Goal: Information Seeking & Learning: Compare options

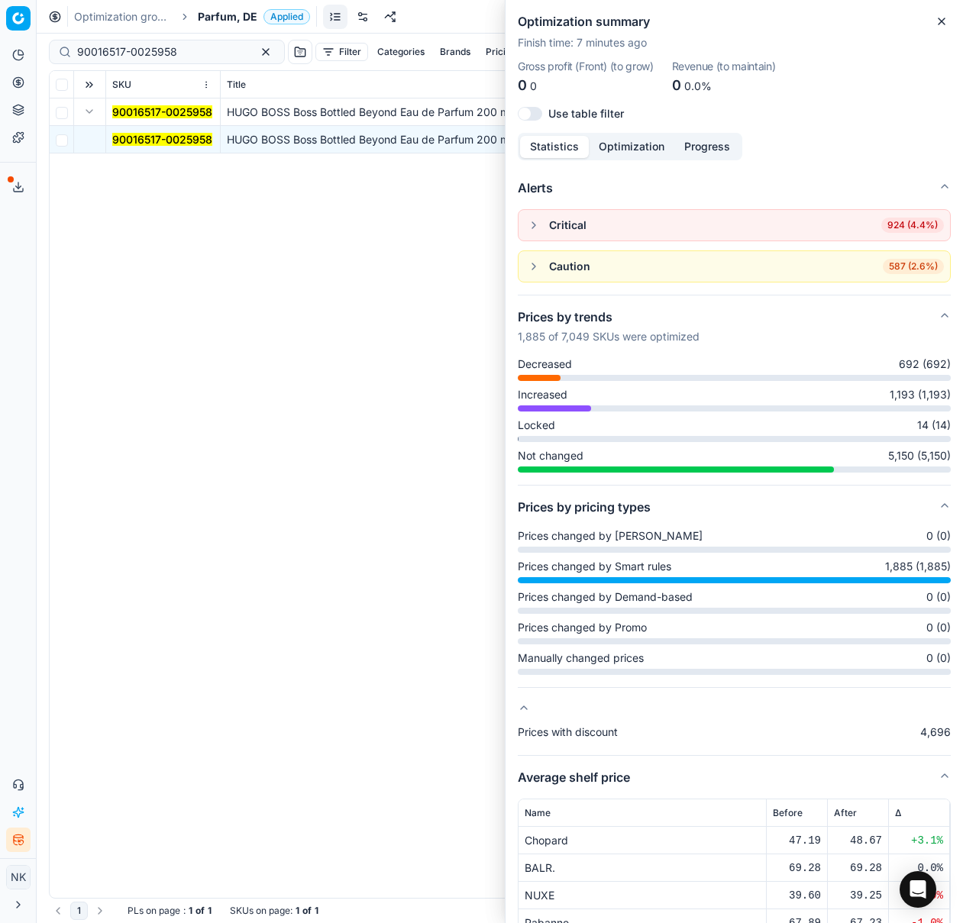
click at [218, 20] on span "Parfum, DE" at bounding box center [228, 16] width 60 height 15
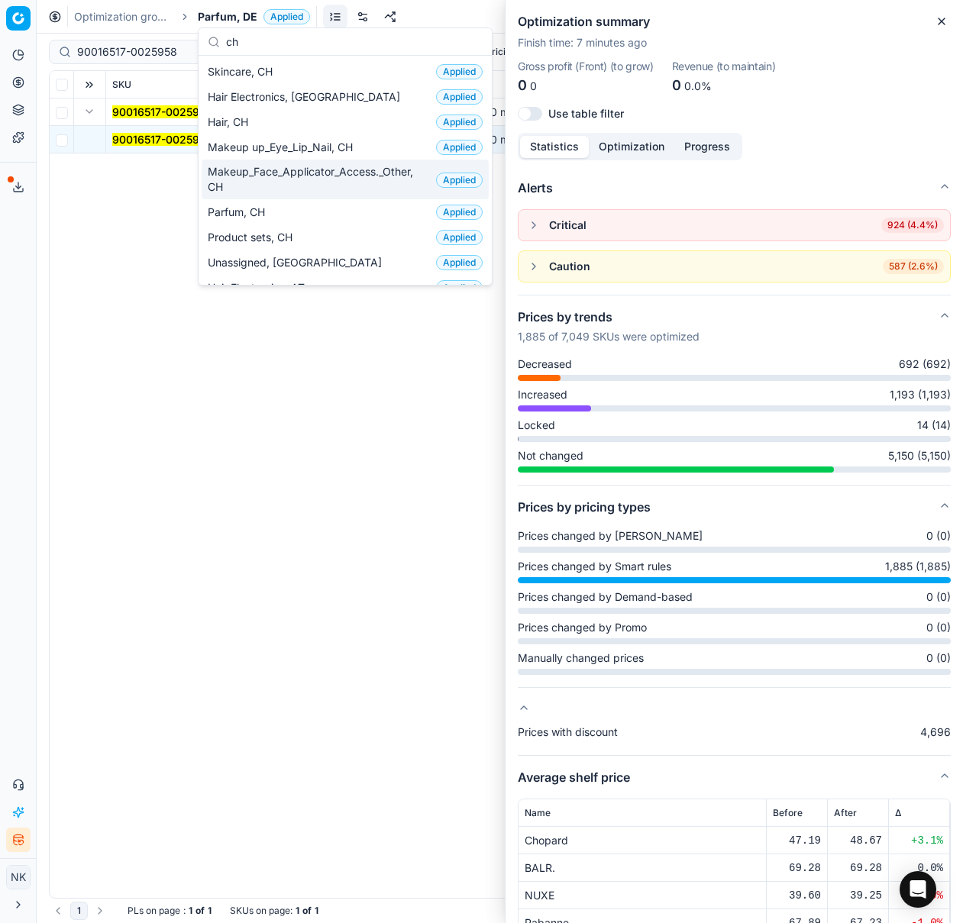
type input "ch"
click at [250, 171] on span "Makeup_Face_Applicator_Access._Other, CH" at bounding box center [319, 179] width 222 height 31
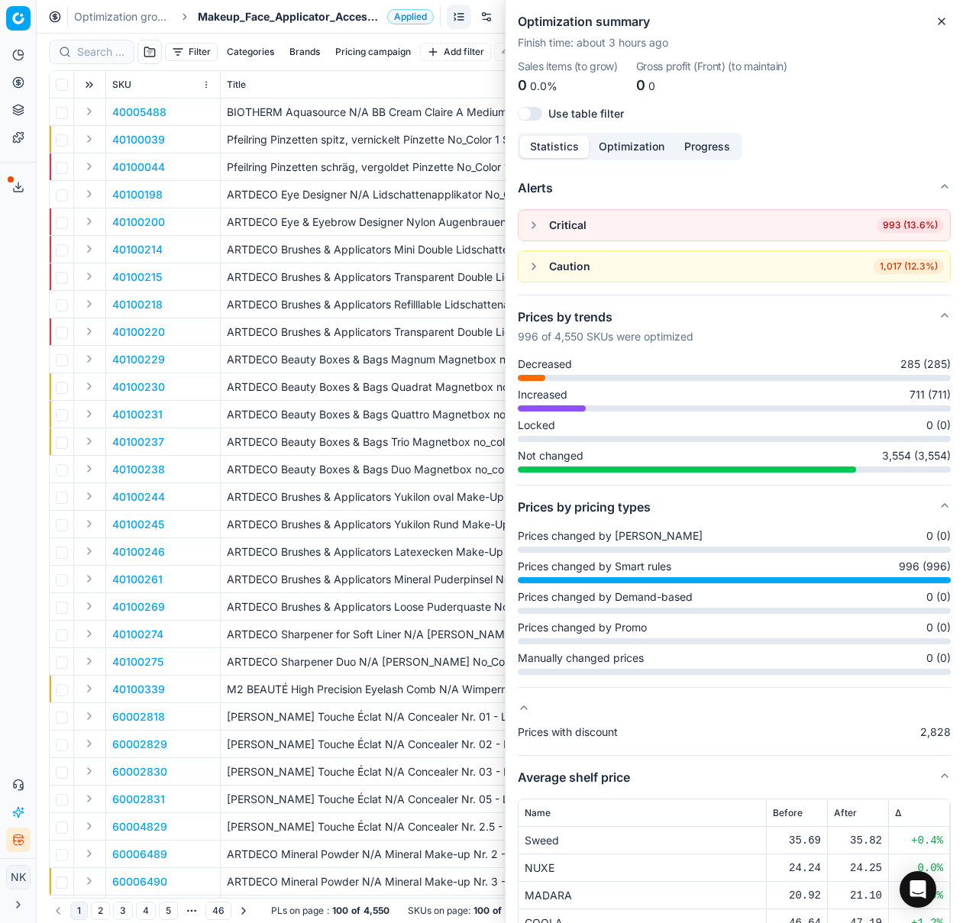
click at [92, 43] on div at bounding box center [92, 52] width 86 height 24
paste input "90005616-0008314"
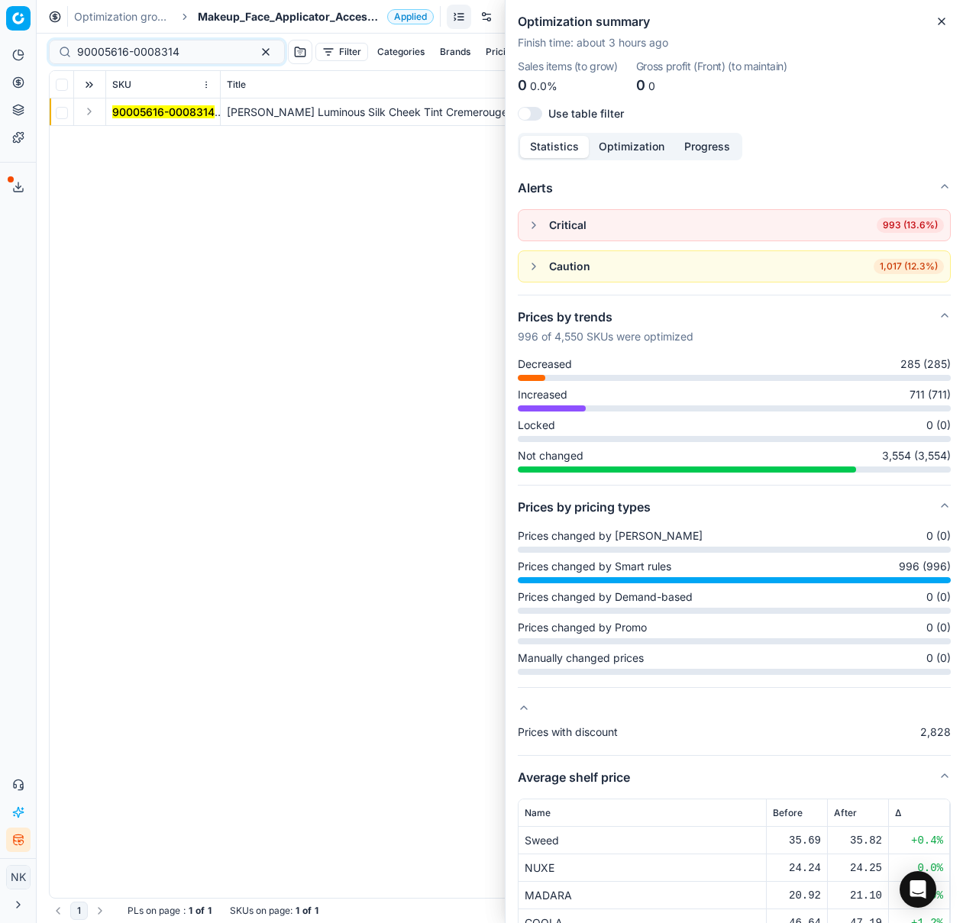
click at [83, 111] on button "Expand" at bounding box center [89, 111] width 18 height 18
click at [89, 110] on button "Expand" at bounding box center [89, 111] width 18 height 18
click at [137, 135] on mark "90005616-0008314" at bounding box center [163, 139] width 102 height 13
click at [172, 140] on mark "90005616-0008314" at bounding box center [163, 139] width 102 height 13
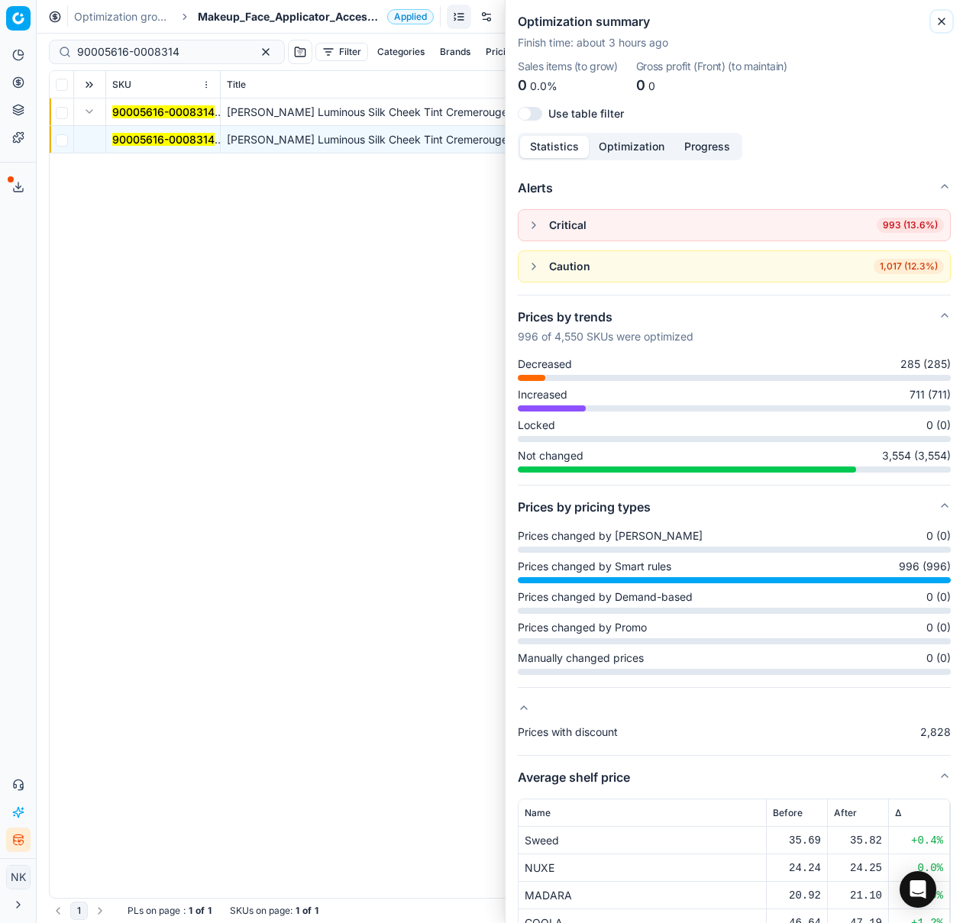
click at [940, 19] on icon "button" at bounding box center [941, 21] width 6 height 6
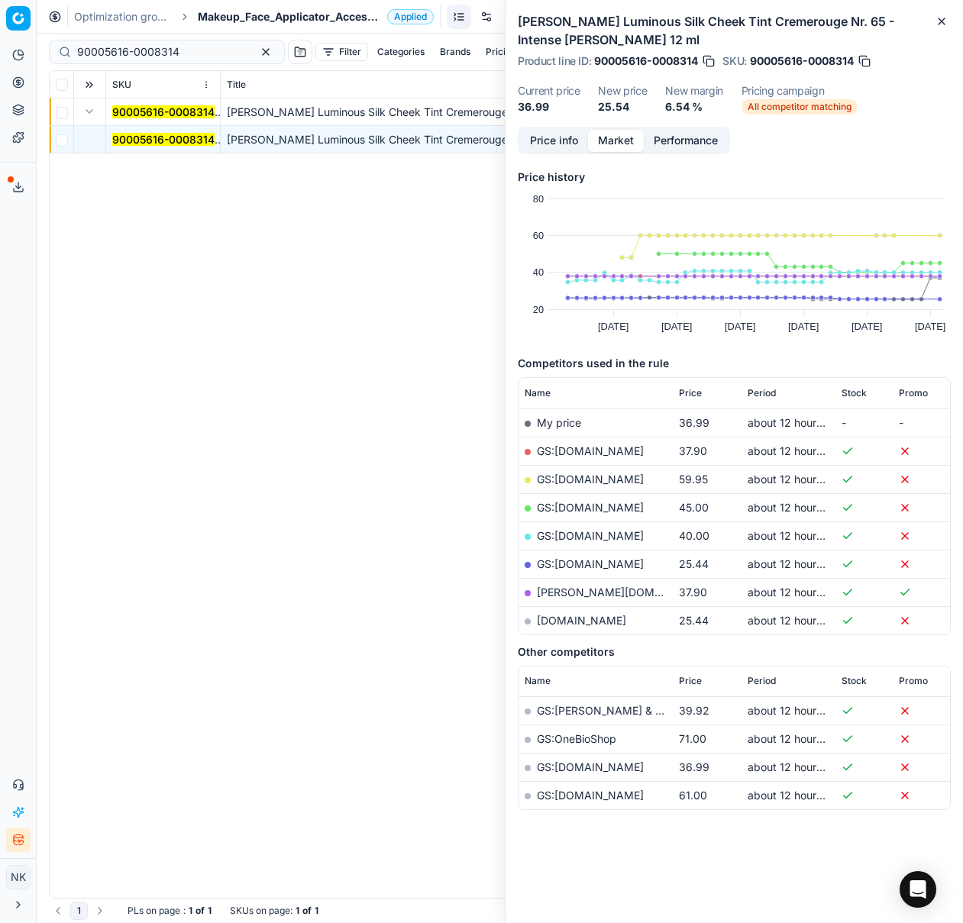
click at [158, 137] on mark "90005616-0008314" at bounding box center [163, 139] width 102 height 13
click at [589, 564] on link "GS:[DOMAIN_NAME]" at bounding box center [590, 563] width 107 height 13
click at [181, 53] on input "90005616-0008314" at bounding box center [160, 51] width 167 height 15
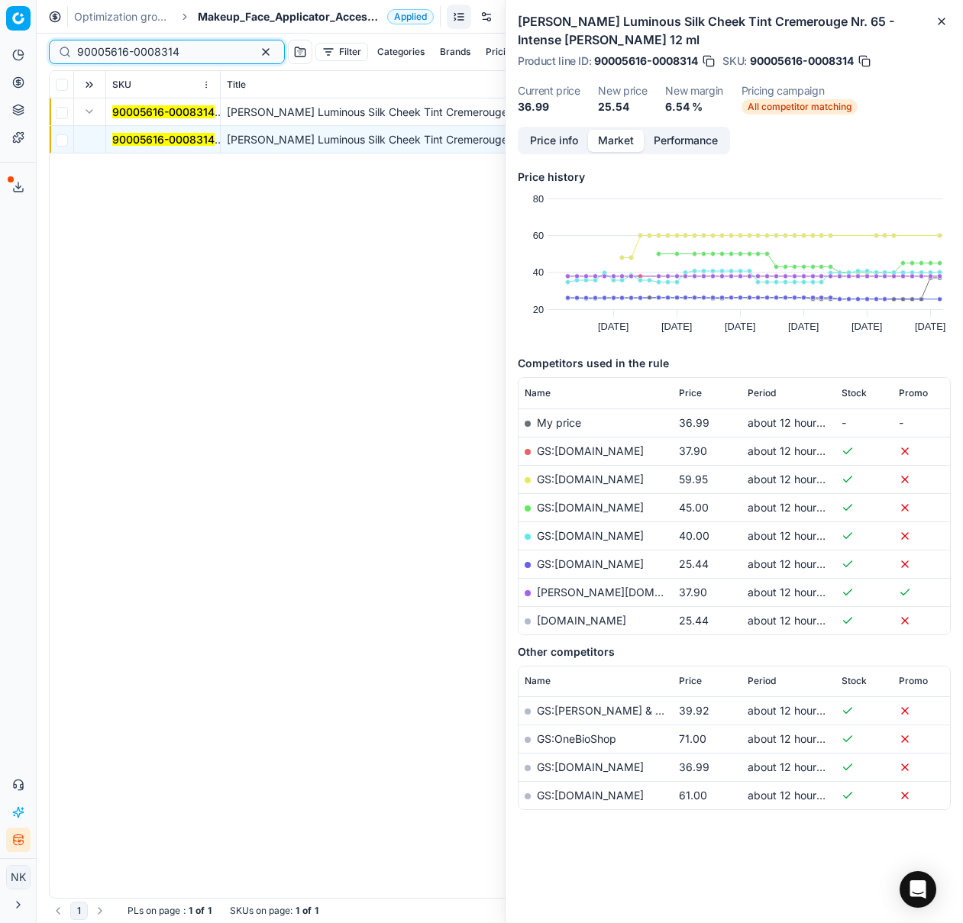
click at [181, 53] on input "90005616-0008314" at bounding box center [160, 51] width 167 height 15
paste input "80070424-30-26"
type input "80070424-30-26"
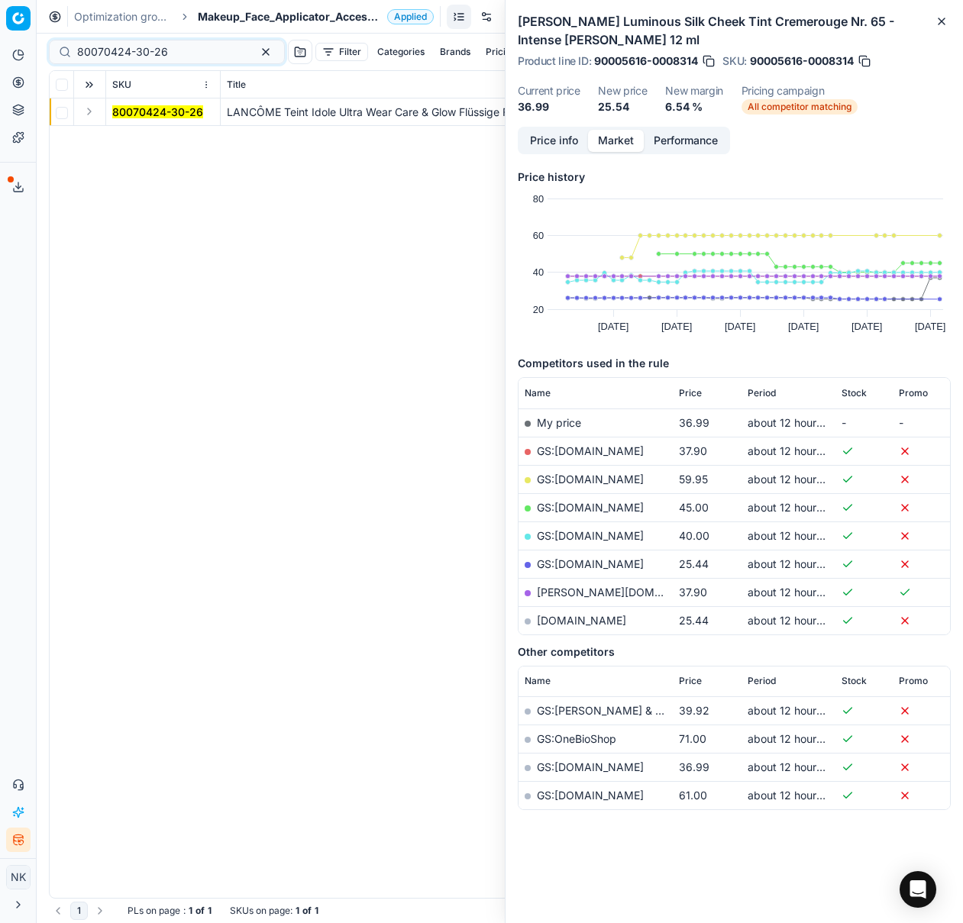
click at [87, 111] on button "Expand" at bounding box center [89, 111] width 18 height 18
click at [132, 140] on mark "80070424-30-26" at bounding box center [157, 139] width 91 height 13
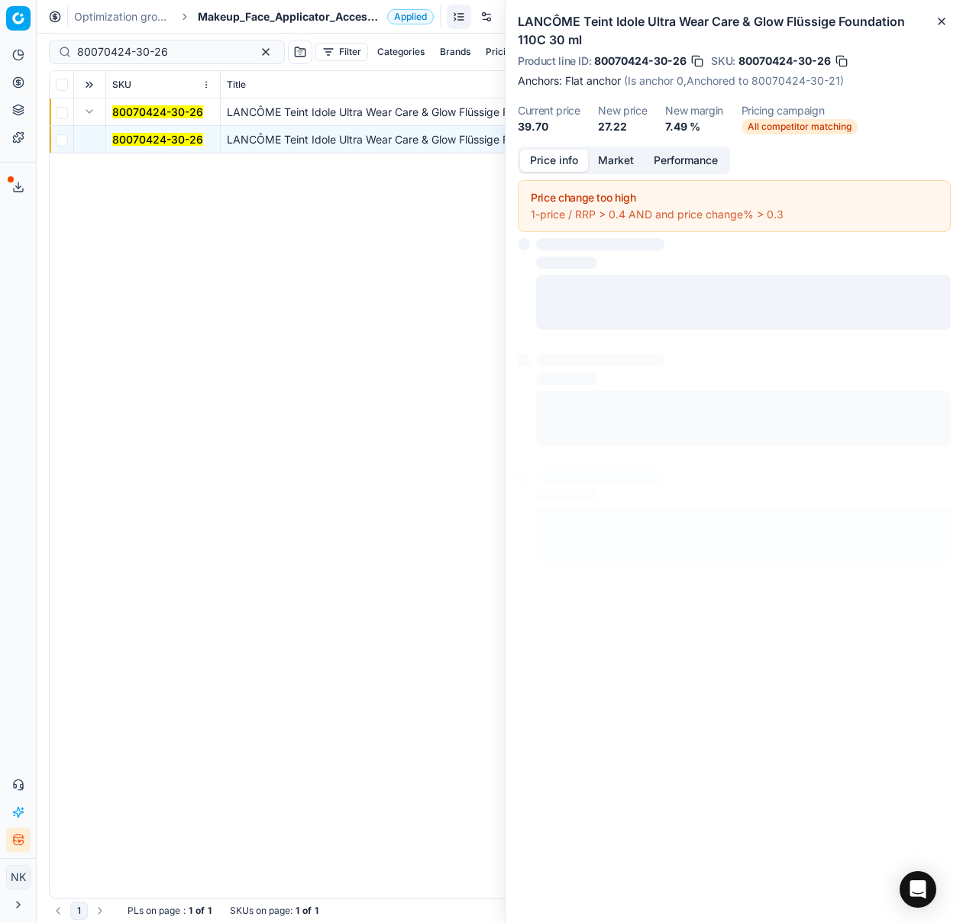
click at [546, 157] on button "Price info" at bounding box center [554, 161] width 68 height 22
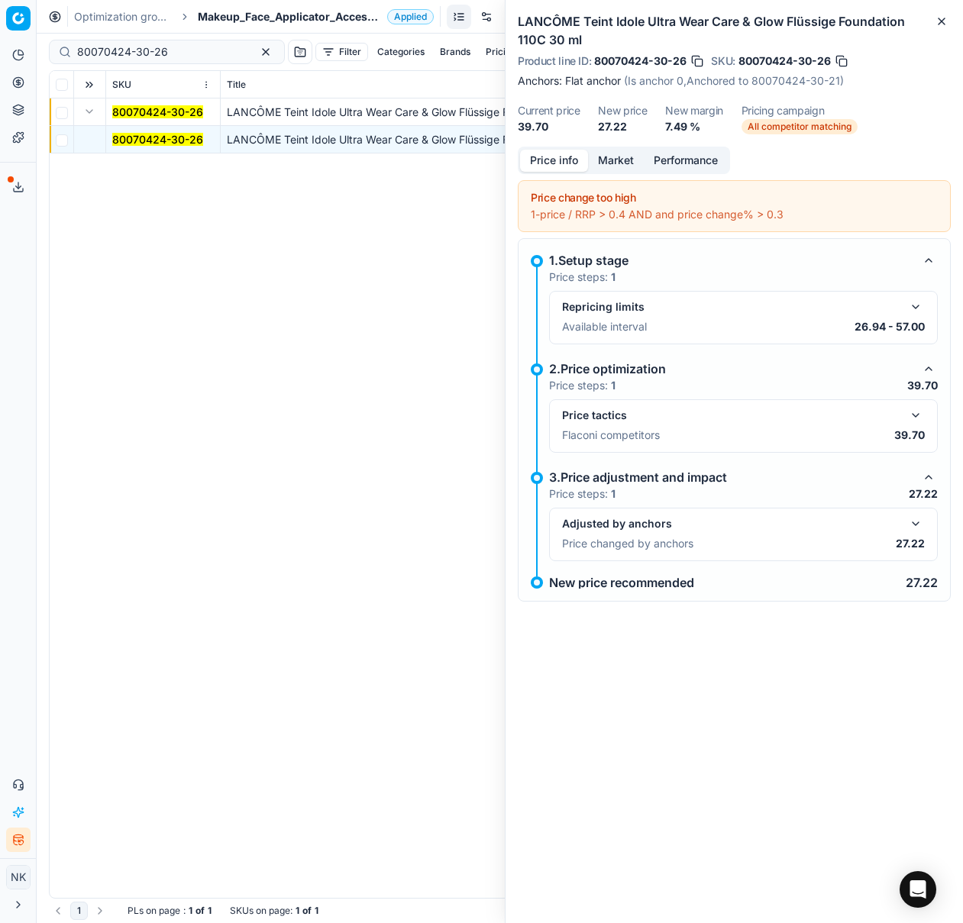
click at [257, 17] on span "Makeup_Face_Applicator_Access._Other, CH" at bounding box center [289, 16] width 183 height 15
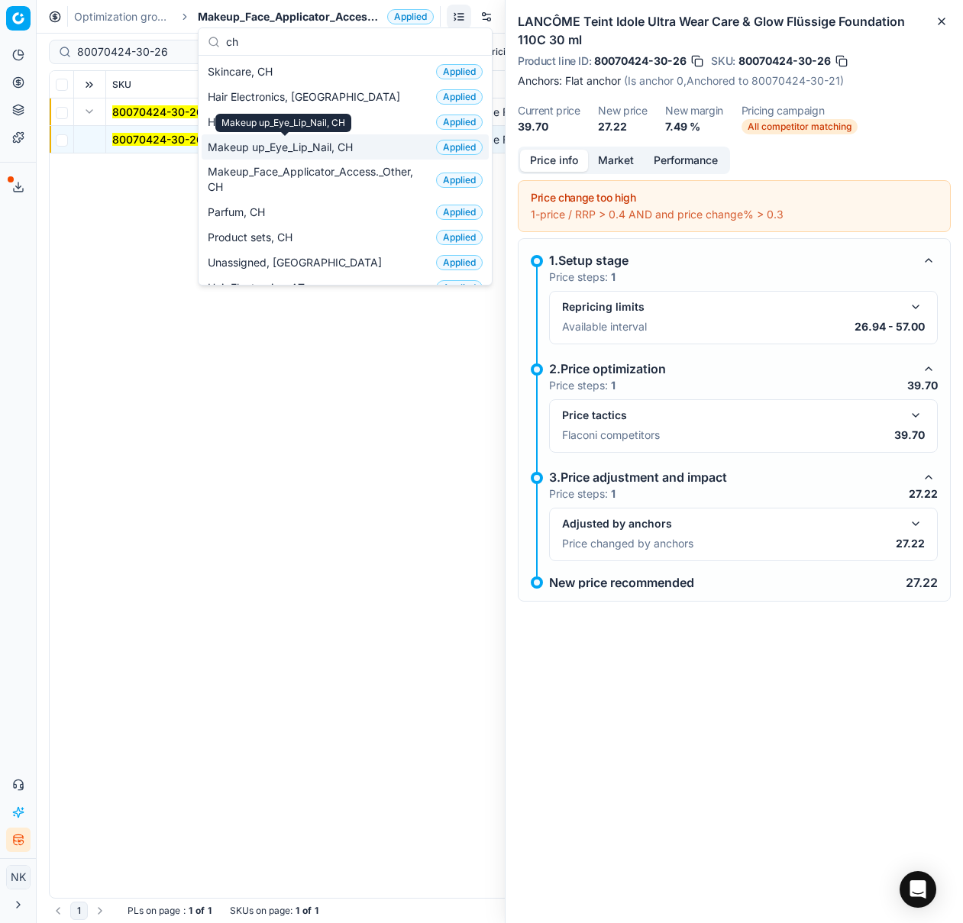
type input "ch"
click at [259, 150] on span "Makeup up_Eye_Lip_Nail, CH" at bounding box center [283, 147] width 151 height 15
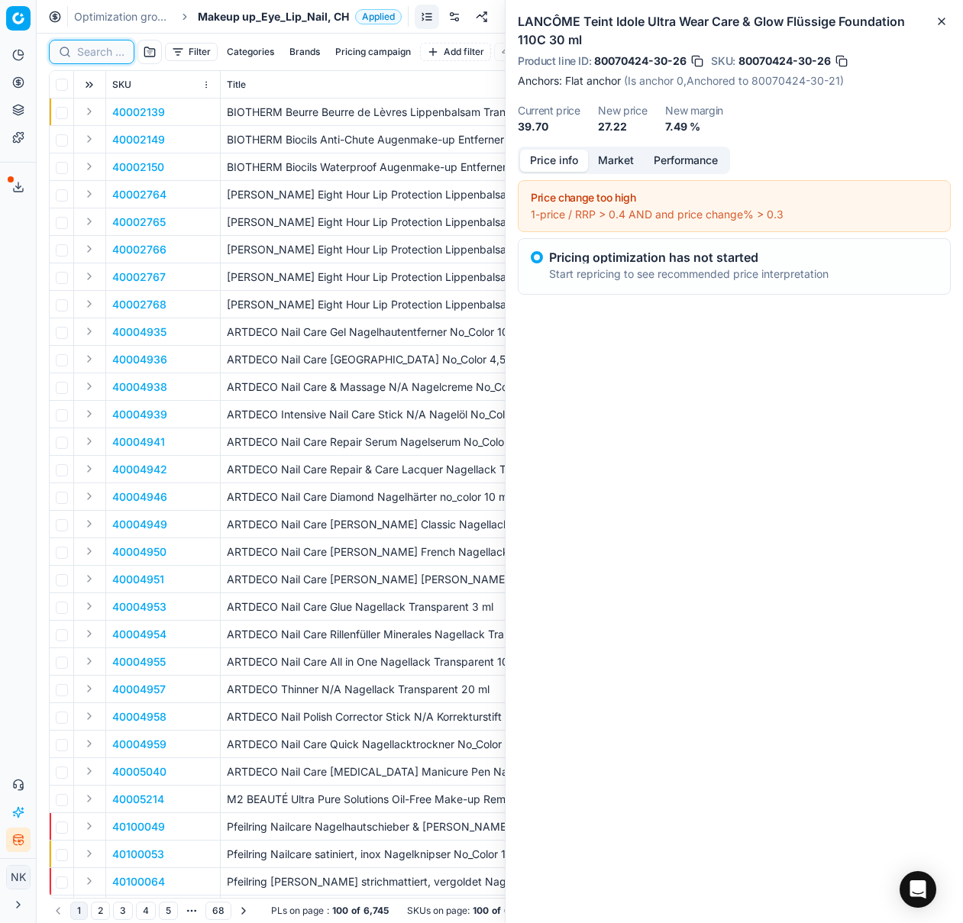
click at [86, 53] on input at bounding box center [100, 51] width 47 height 15
paste input "80058026-4-23"
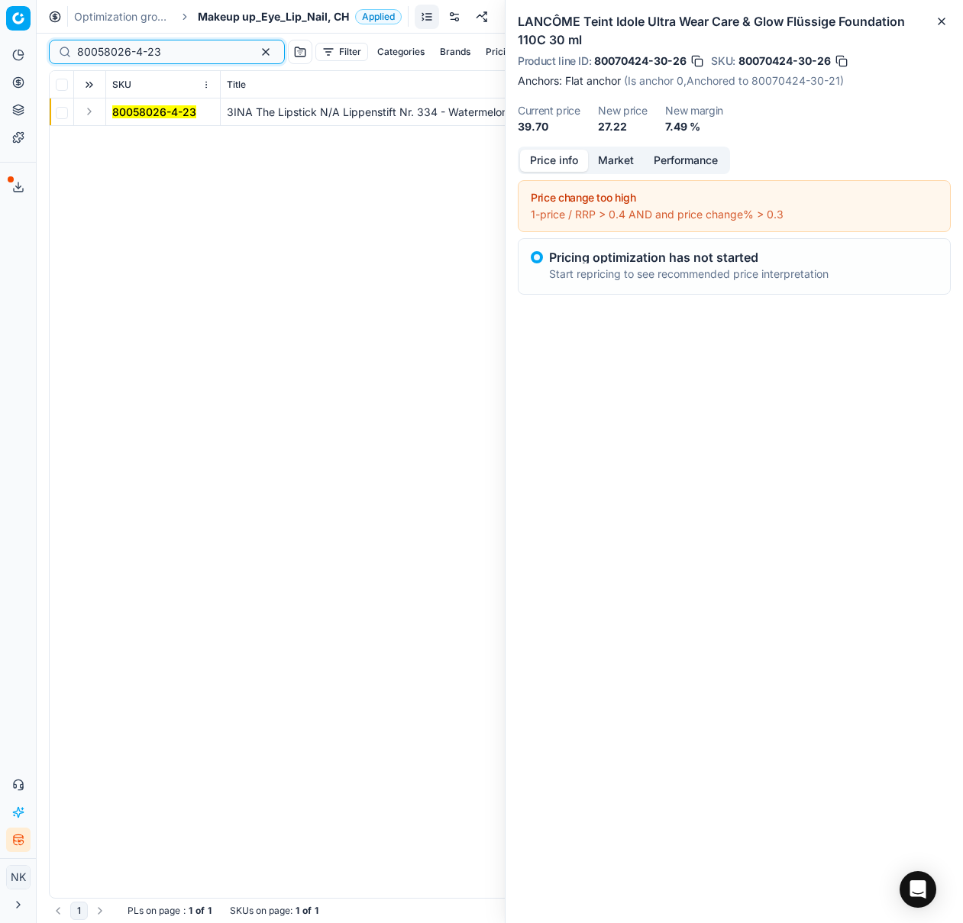
type input "80058026-4-23"
click at [94, 113] on button "Expand" at bounding box center [89, 111] width 18 height 18
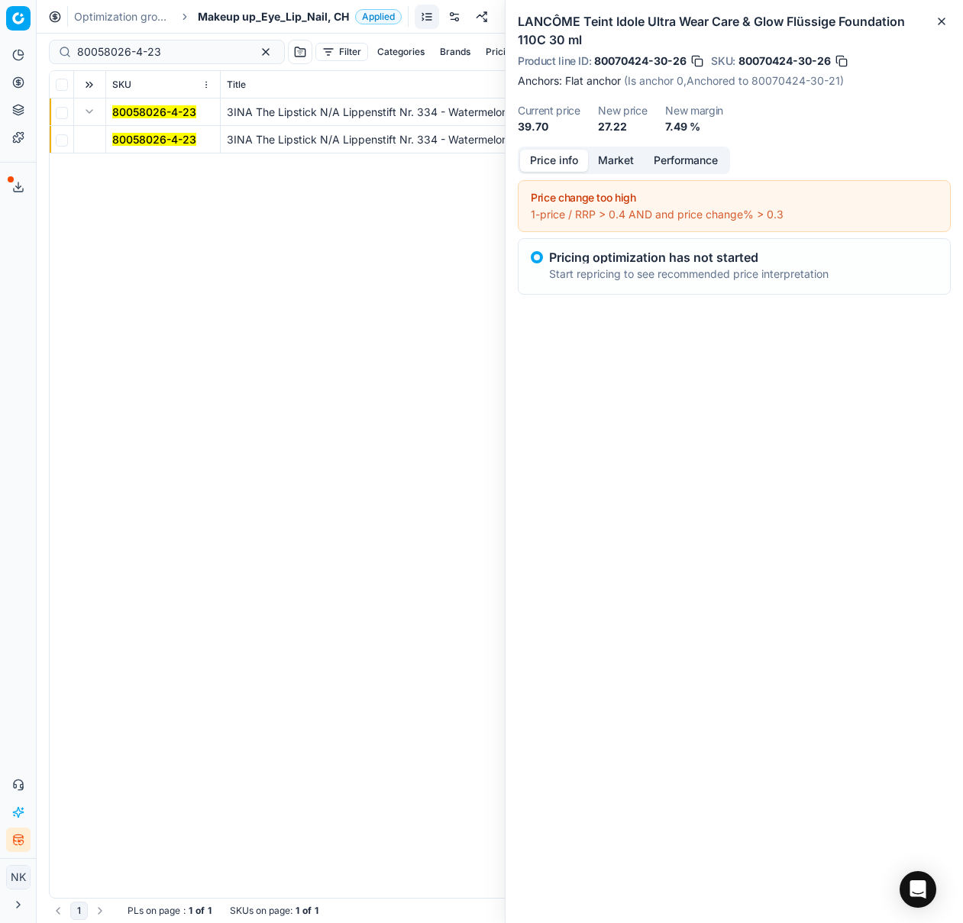
click at [127, 135] on mark "80058026-4-23" at bounding box center [154, 139] width 84 height 13
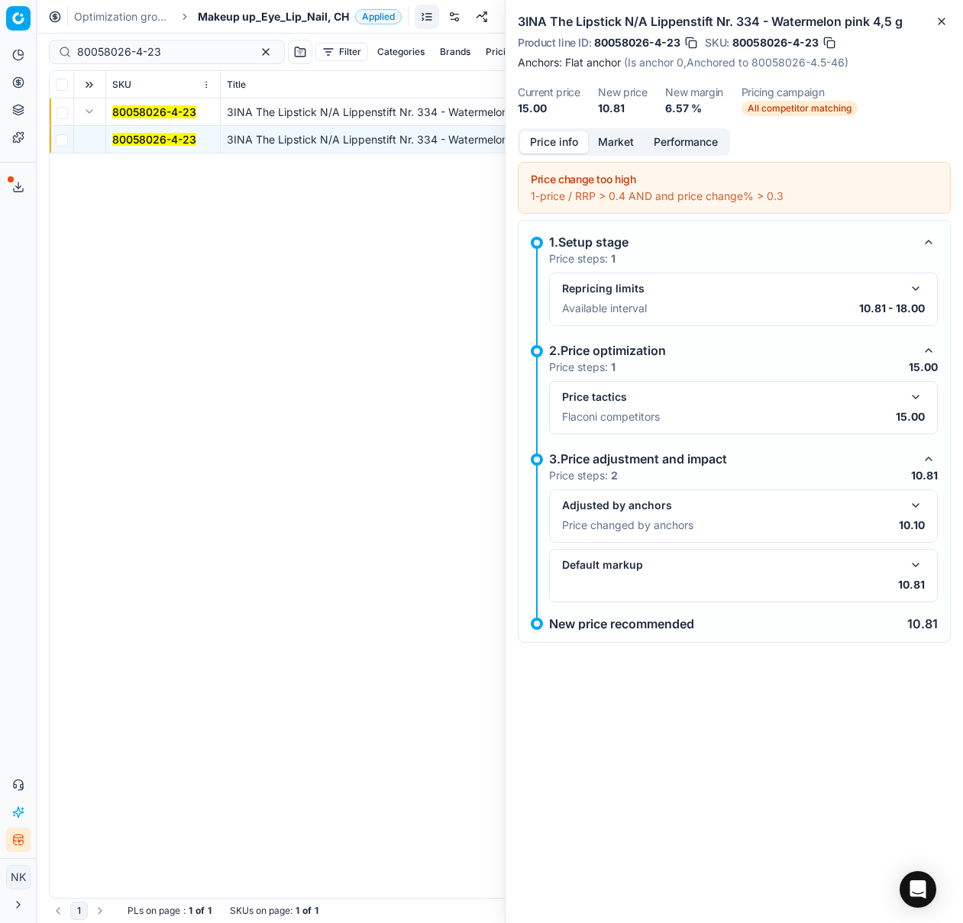
click at [221, 21] on span "Makeup up_Eye_Lip_Nail, CH" at bounding box center [273, 16] width 151 height 15
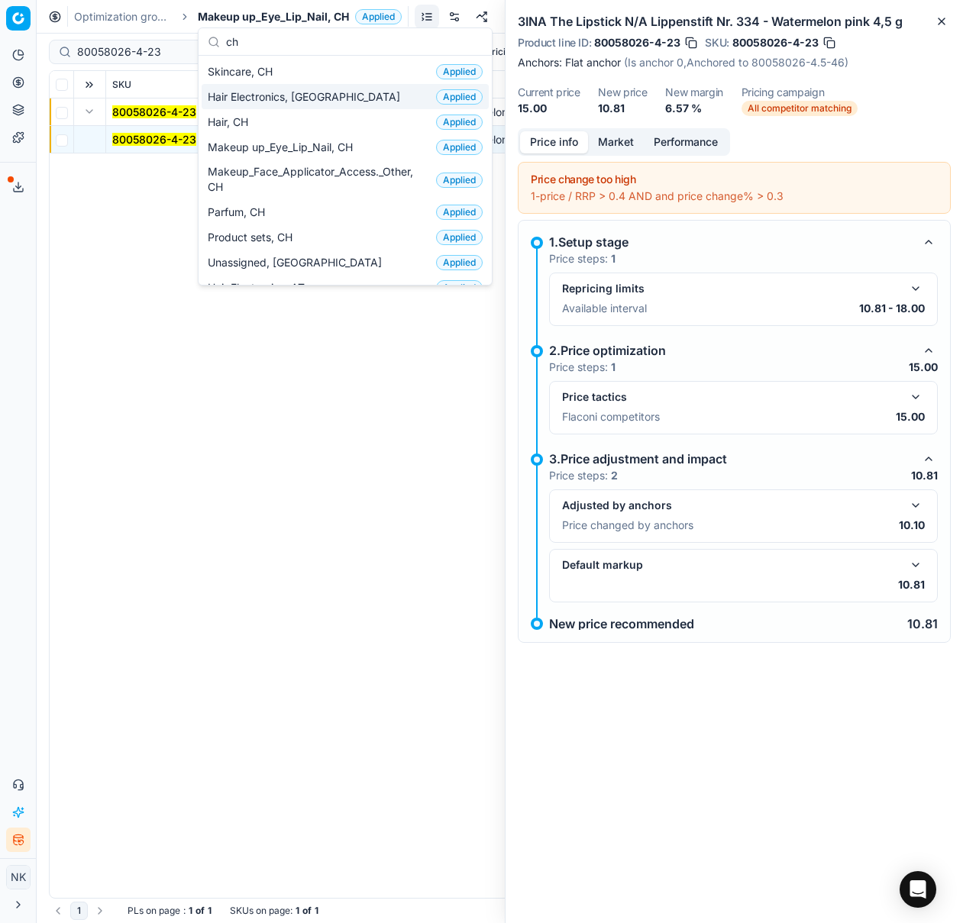
type input "ch"
click at [254, 76] on span "Skincare, CH" at bounding box center [243, 71] width 71 height 15
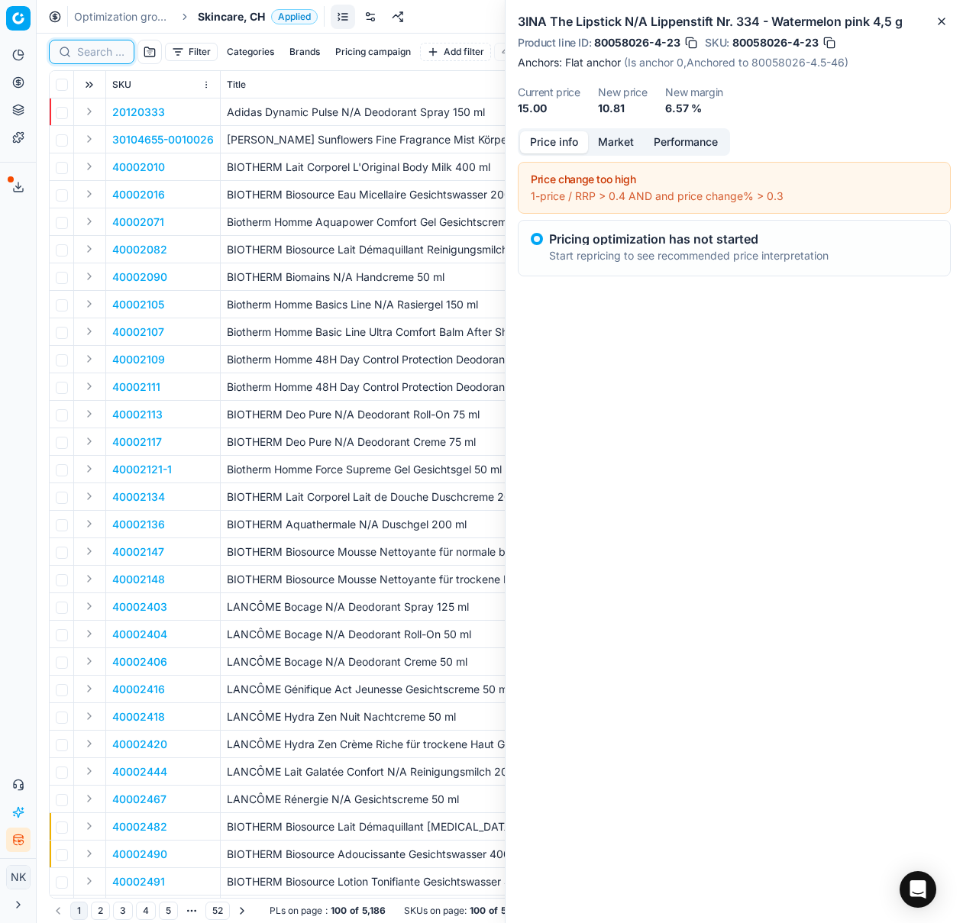
click at [98, 52] on input at bounding box center [100, 51] width 47 height 15
paste input "90007595-0011673"
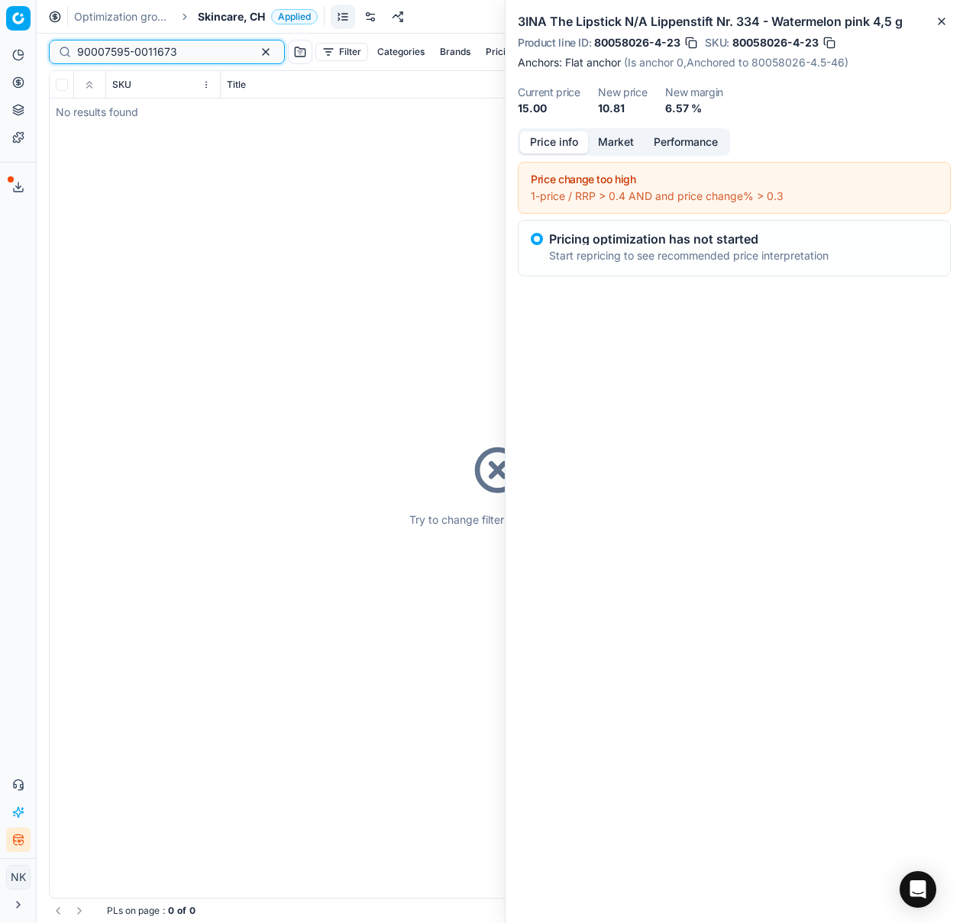
type input "90007595-0011673"
click at [217, 9] on span "Skincare, CH" at bounding box center [231, 16] width 67 height 15
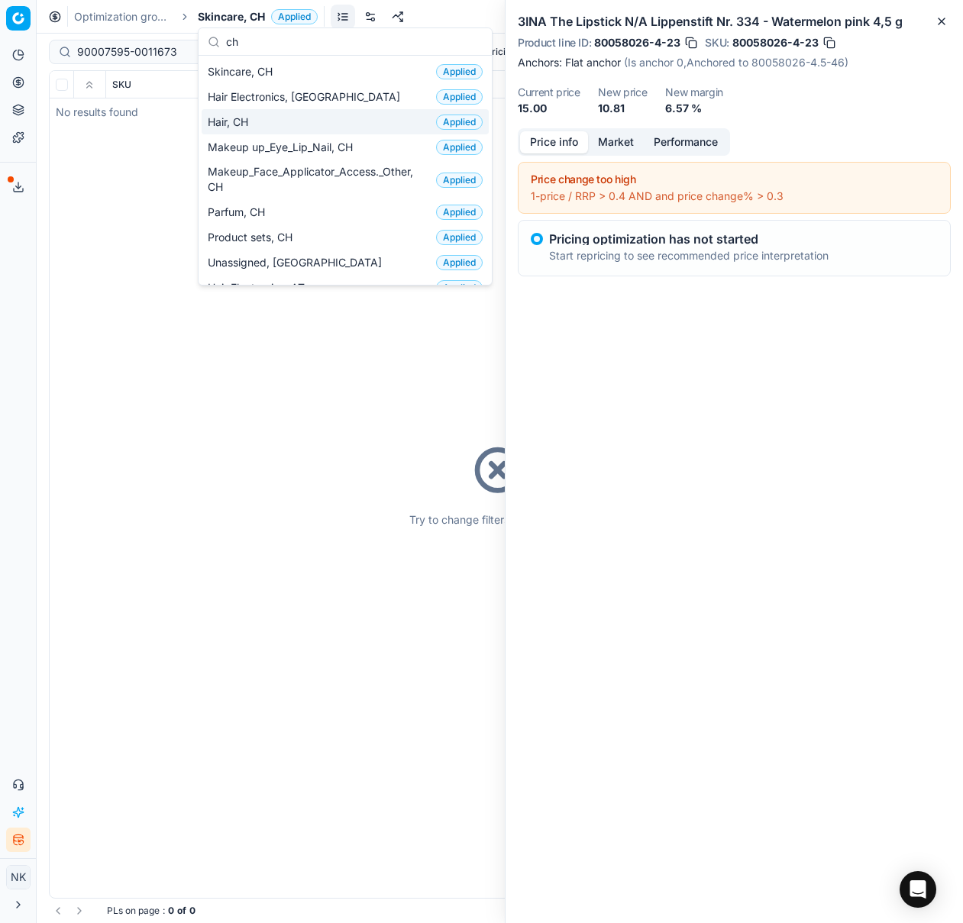
type input "ch"
click at [232, 116] on span "Hair, CH" at bounding box center [231, 122] width 47 height 15
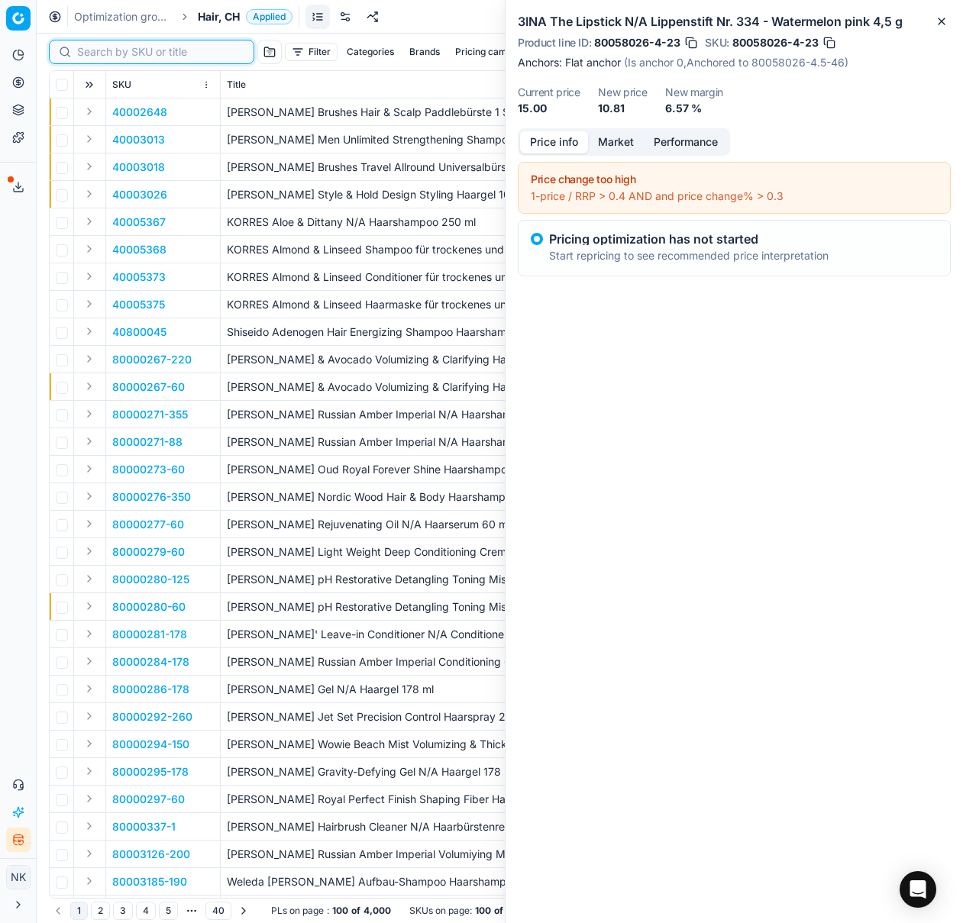
click at [92, 54] on input at bounding box center [160, 51] width 167 height 15
paste input "90006485-0009876"
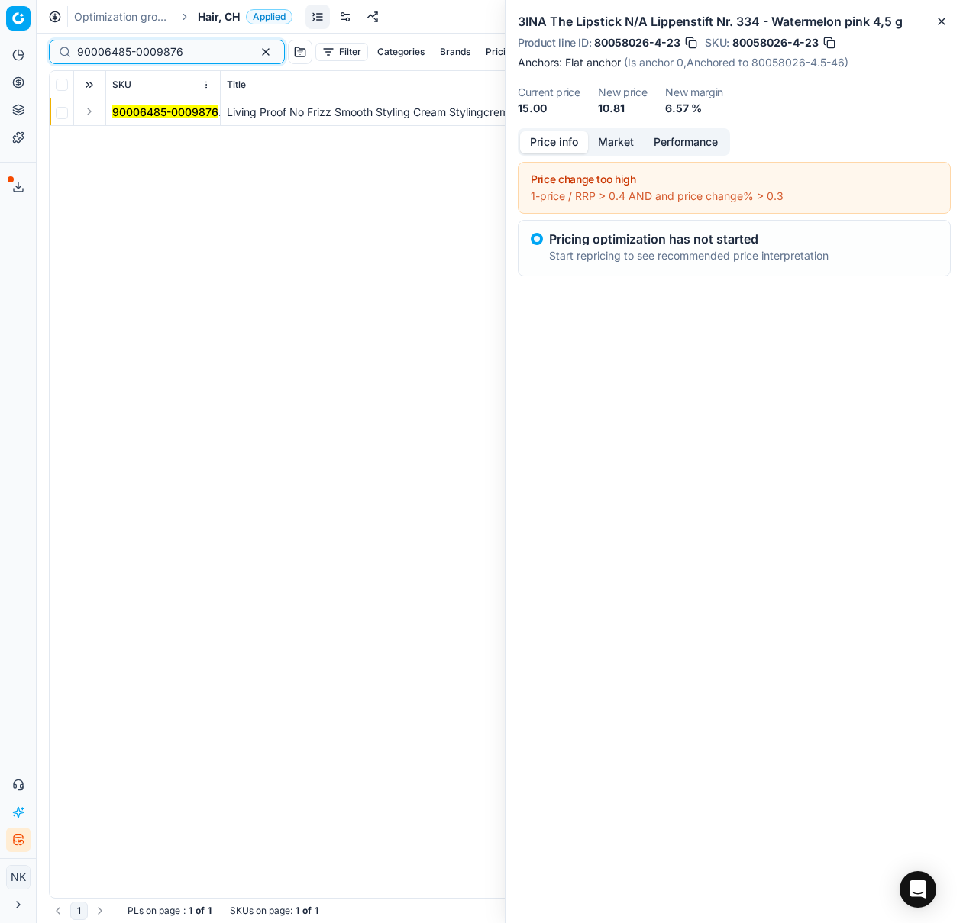
type input "90006485-0009876"
click at [89, 114] on button "Expand" at bounding box center [89, 111] width 18 height 18
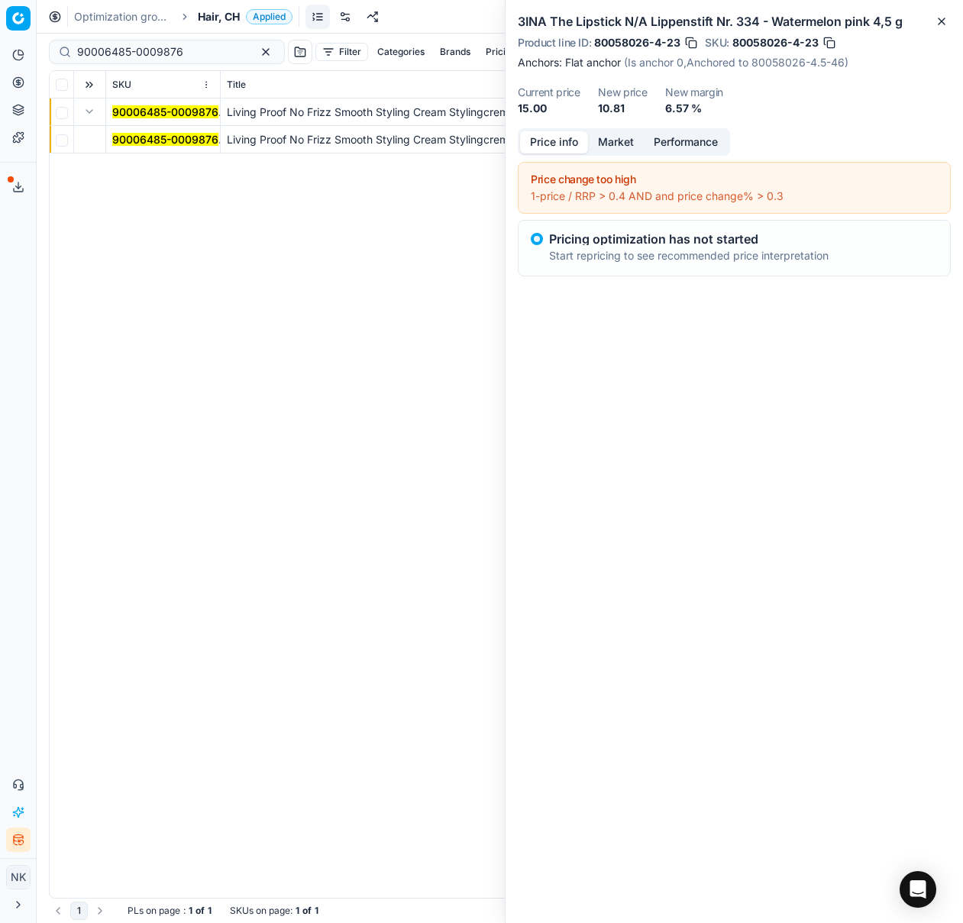
click at [127, 133] on mark "90006485-0009876" at bounding box center [165, 139] width 106 height 13
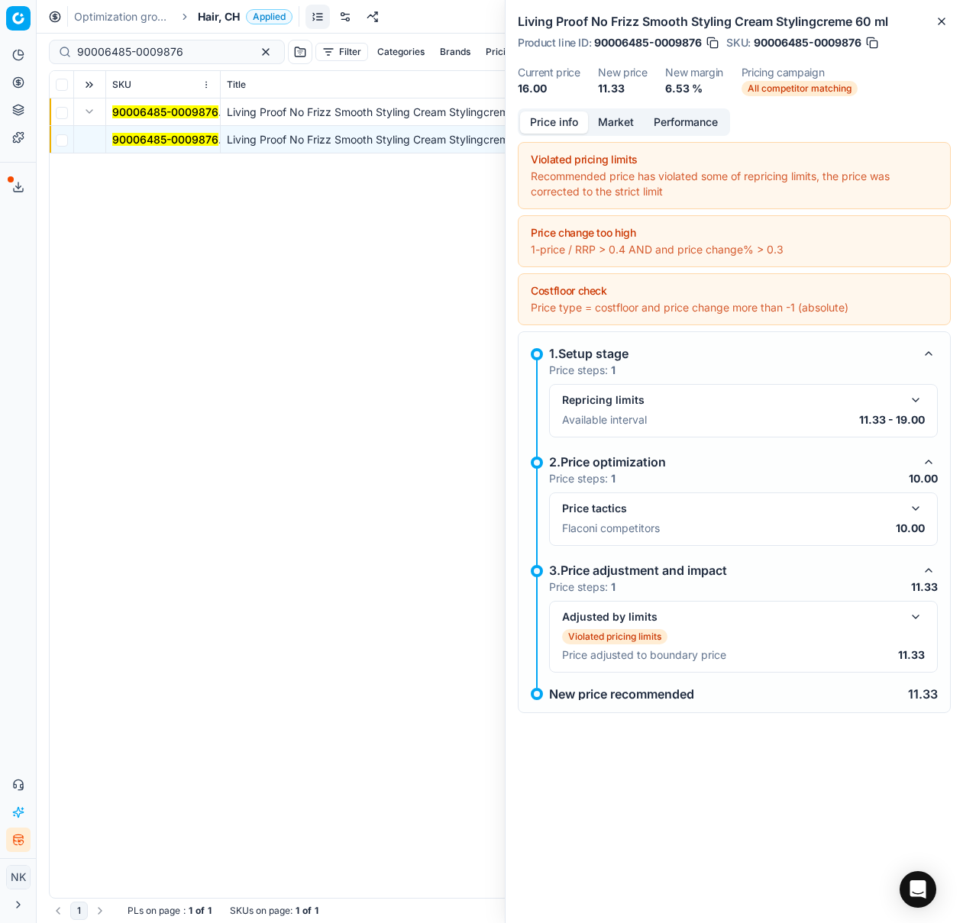
click at [916, 617] on button "button" at bounding box center [915, 617] width 18 height 18
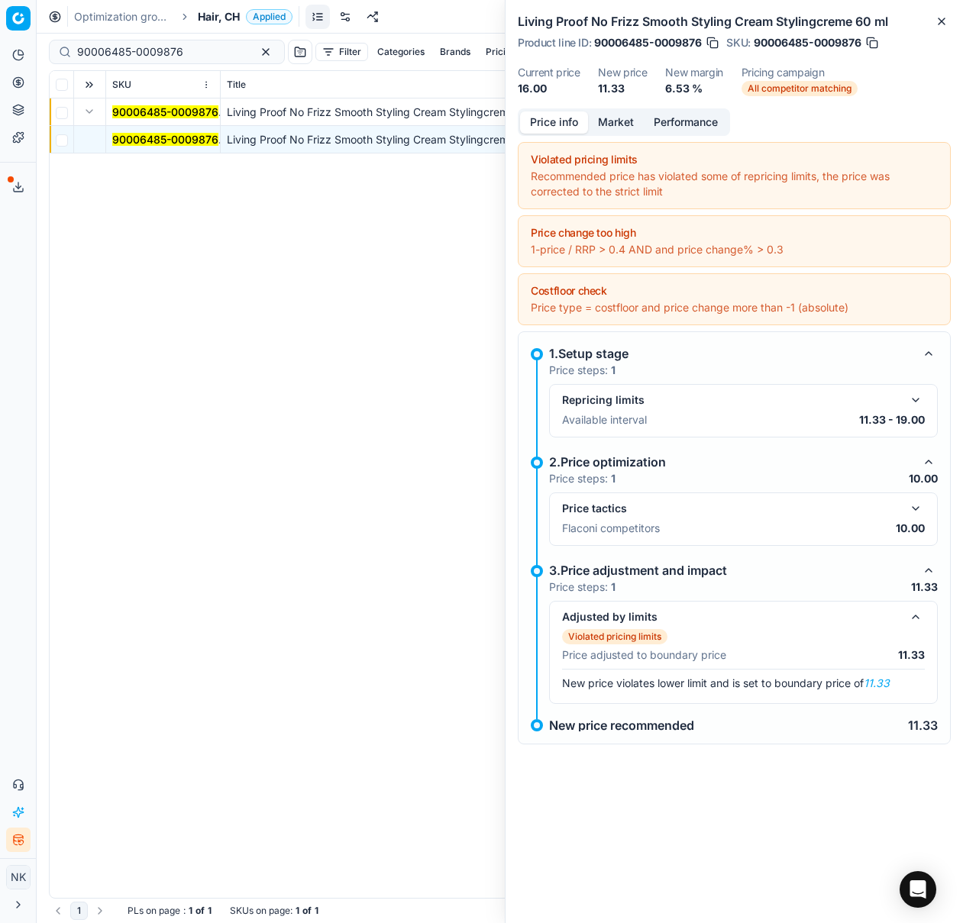
click at [911, 504] on button "button" at bounding box center [915, 508] width 18 height 18
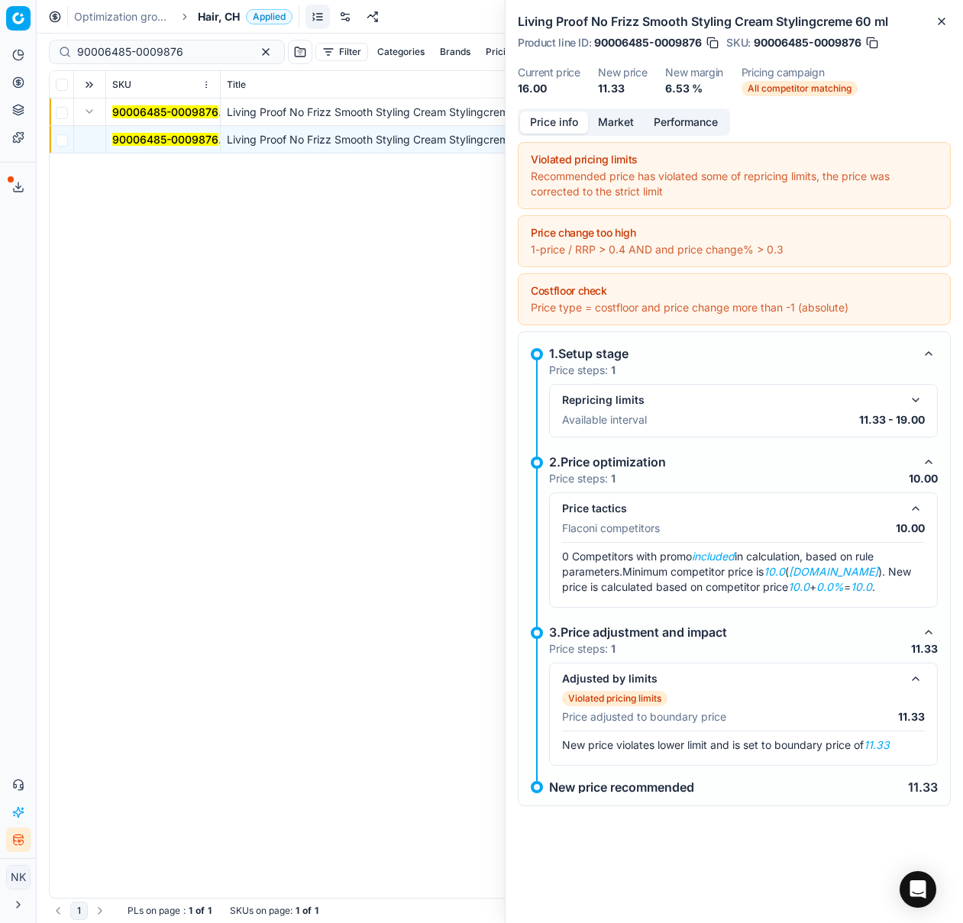
click at [613, 121] on button "Market" at bounding box center [616, 122] width 56 height 22
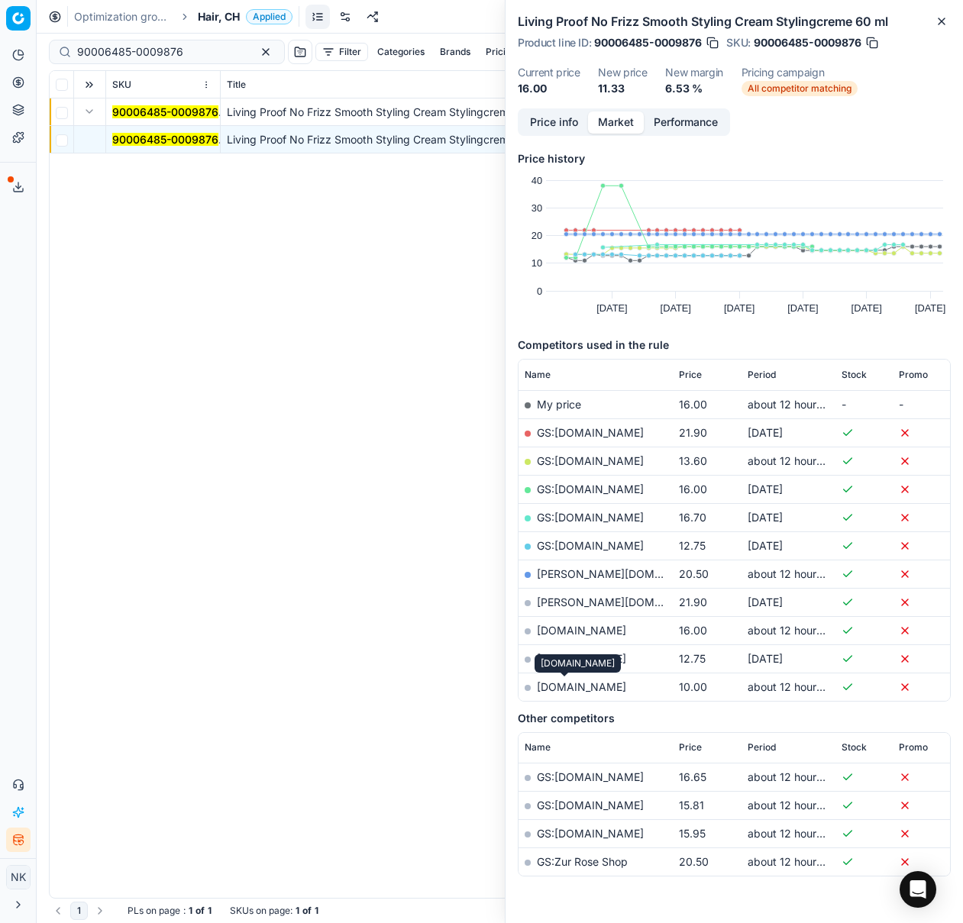
click at [567, 687] on link "[DOMAIN_NAME]" at bounding box center [581, 686] width 89 height 13
click at [218, 11] on span "Hair, CH" at bounding box center [219, 16] width 42 height 15
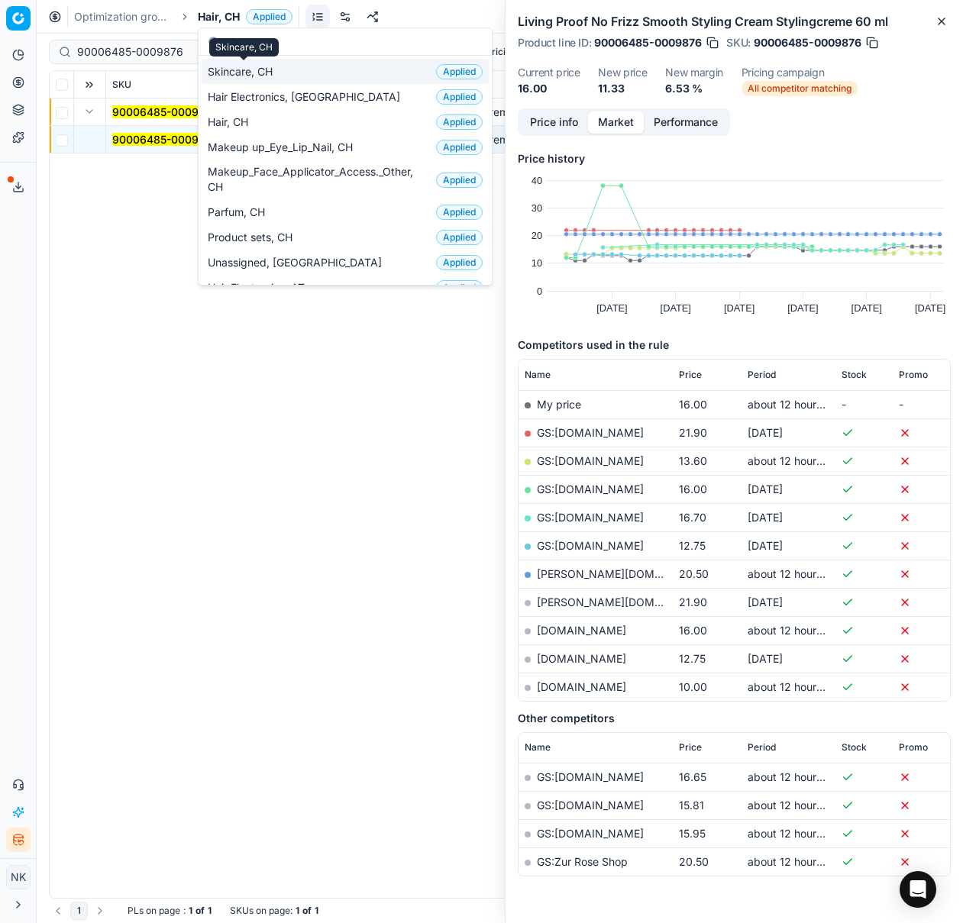
type input "ch"
click at [237, 75] on span "Skincare, CH" at bounding box center [243, 71] width 71 height 15
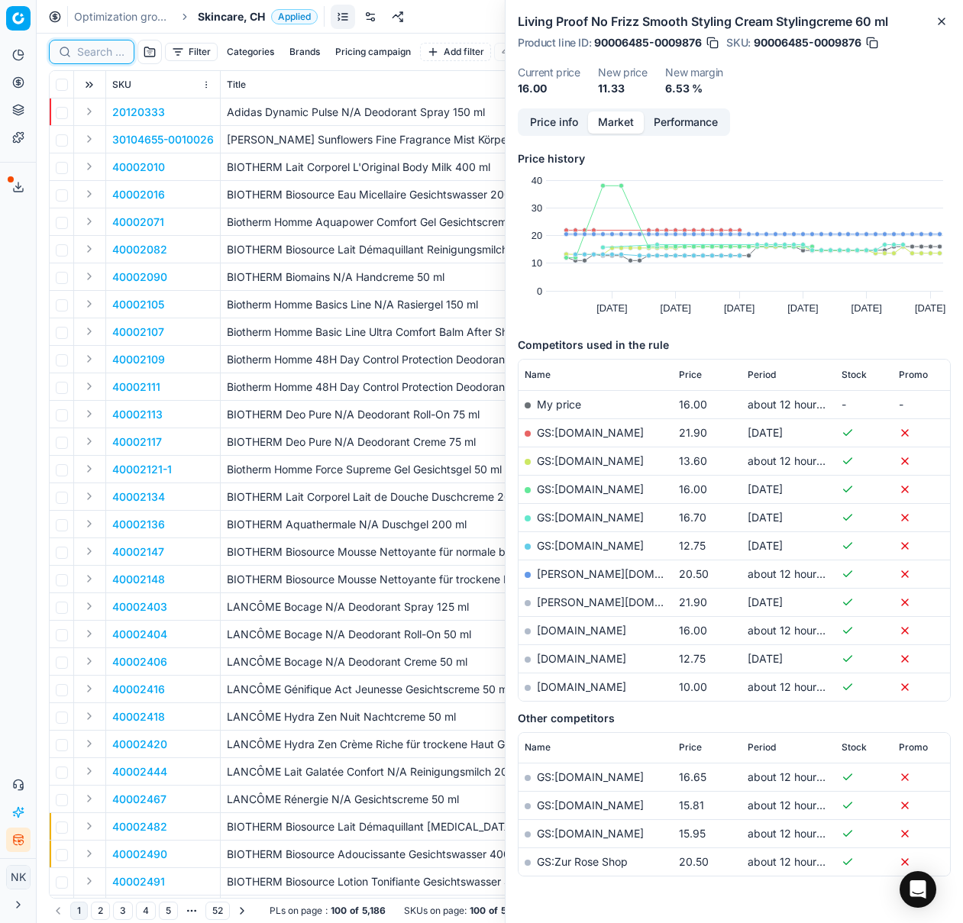
click at [108, 53] on input at bounding box center [100, 51] width 47 height 15
paste input "80050247-400"
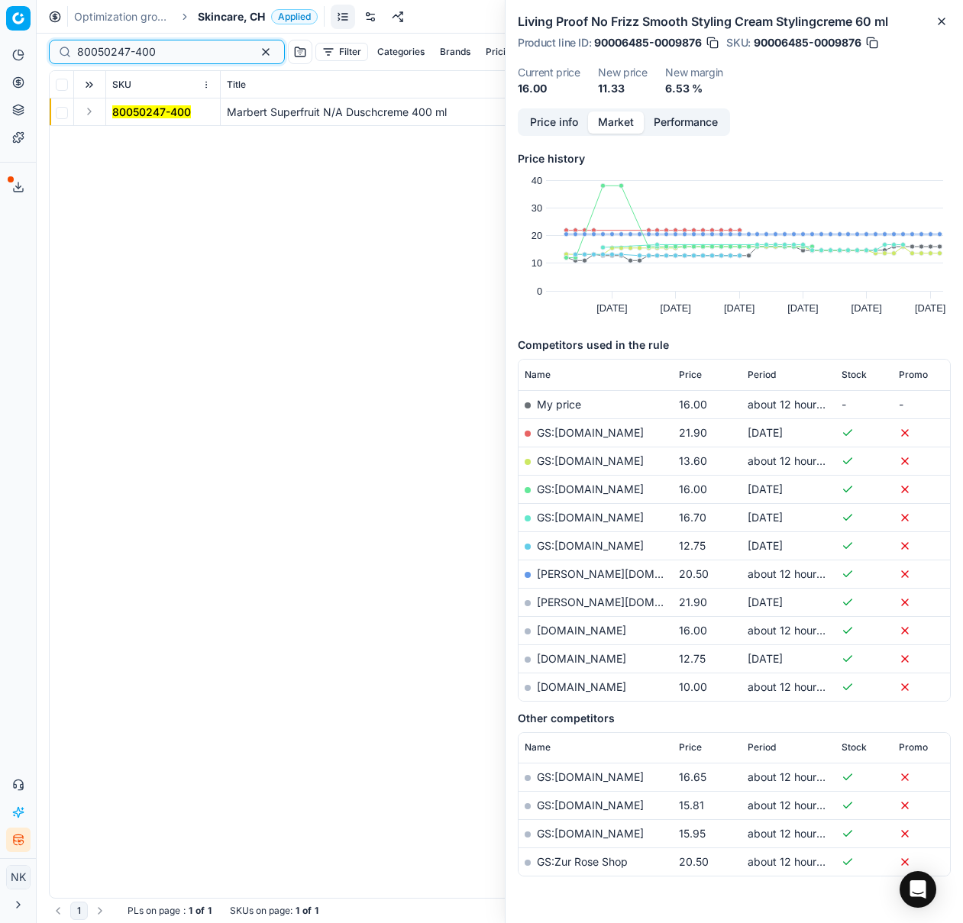
type input "80050247-400"
click at [78, 109] on td at bounding box center [90, 111] width 32 height 27
click at [89, 109] on button "Expand" at bounding box center [89, 111] width 18 height 18
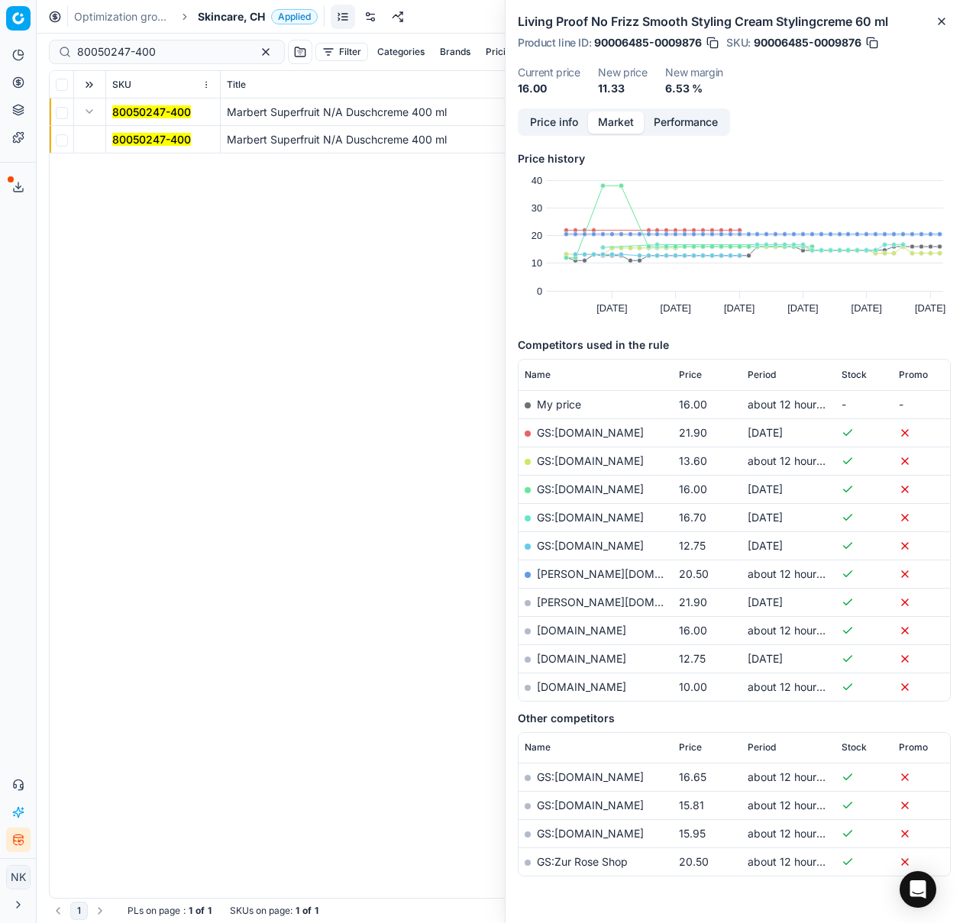
click at [130, 137] on mark "80050247-400" at bounding box center [151, 139] width 79 height 13
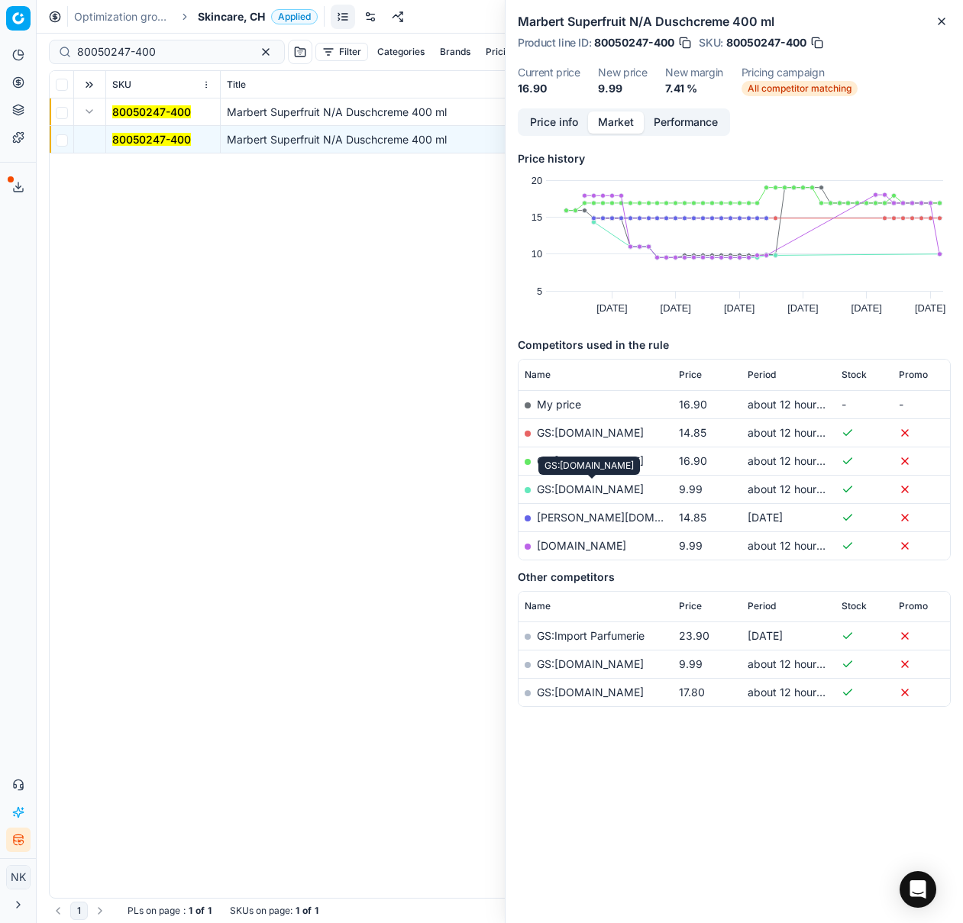
click at [582, 489] on link "GS:[DOMAIN_NAME]" at bounding box center [590, 489] width 107 height 13
click at [222, 19] on span "Skincare, CH" at bounding box center [231, 16] width 67 height 15
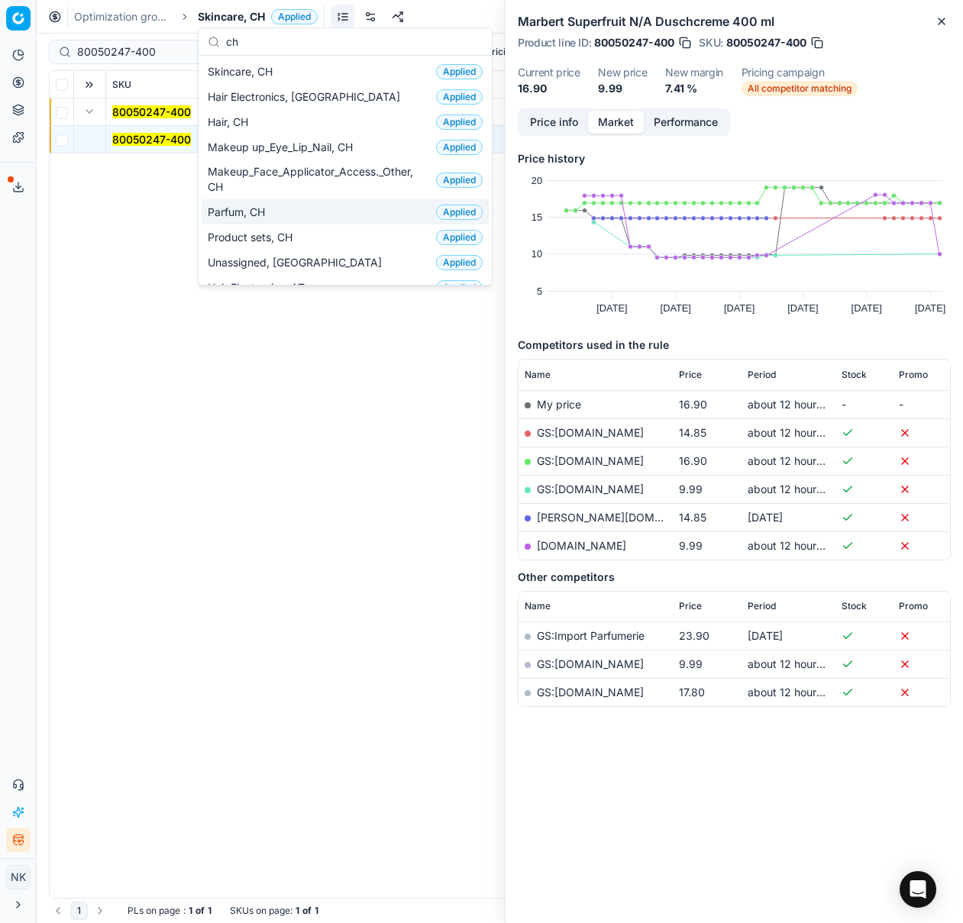
type input "ch"
click at [241, 207] on span "Parfum, CH" at bounding box center [239, 212] width 63 height 15
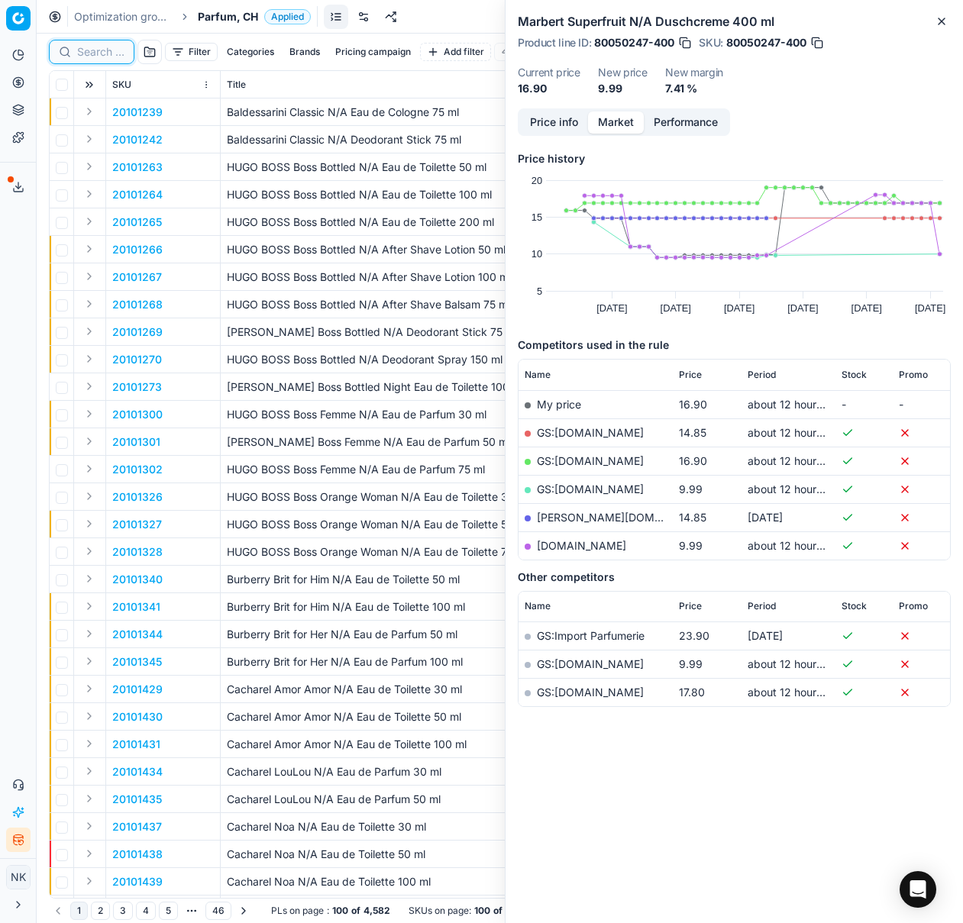
click at [98, 56] on input at bounding box center [100, 51] width 47 height 15
paste input "80077232-30"
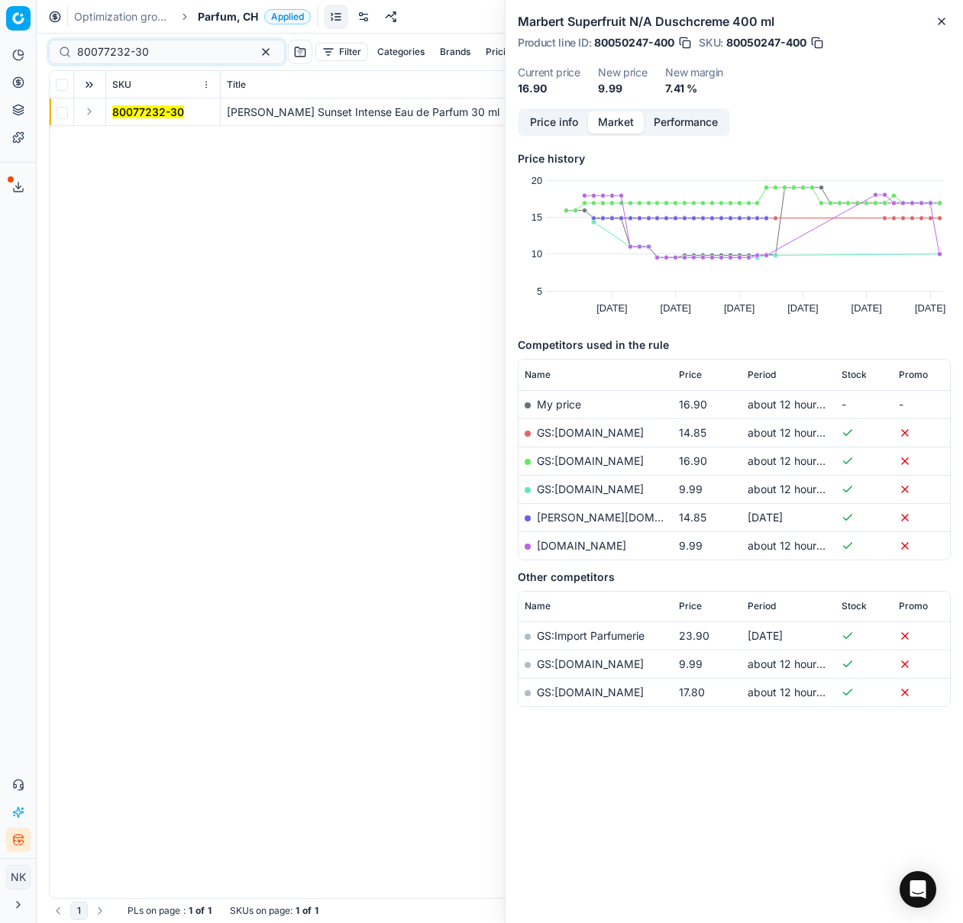
click at [90, 113] on button "Expand" at bounding box center [89, 111] width 18 height 18
click at [130, 137] on mark "80077232-30" at bounding box center [148, 139] width 72 height 13
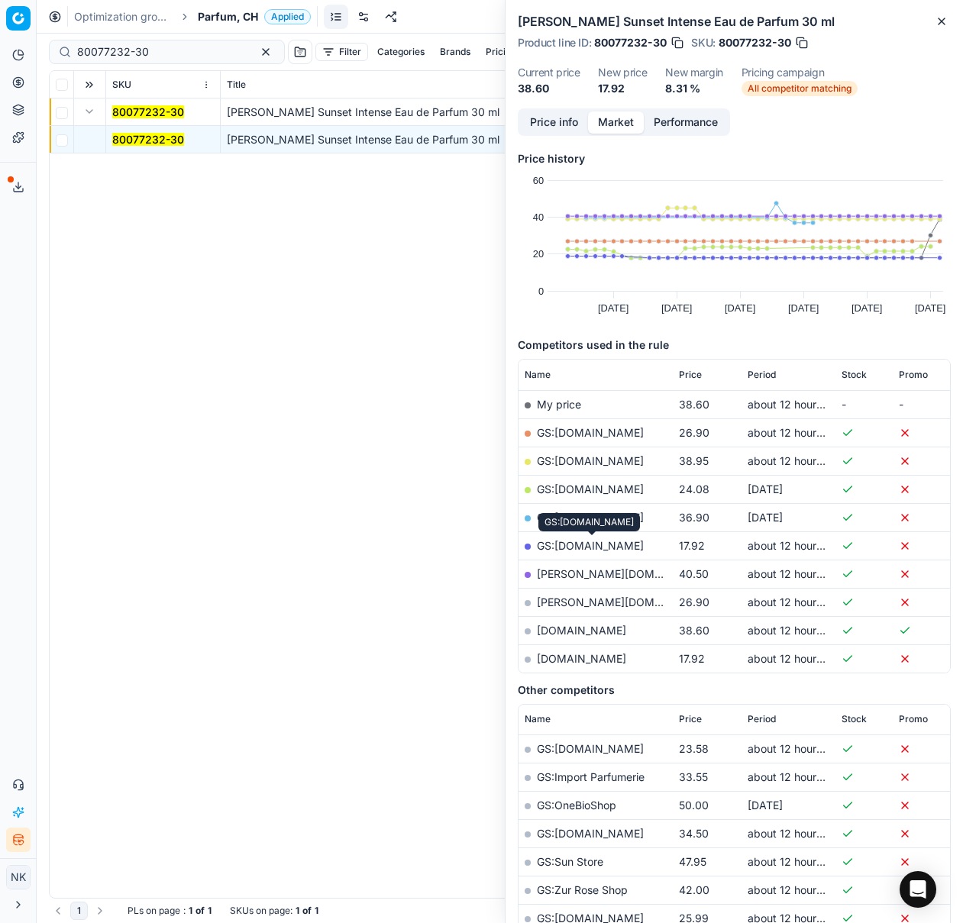
click at [574, 541] on link "GS:[DOMAIN_NAME]" at bounding box center [590, 545] width 107 height 13
click at [178, 49] on input "80077232-30" at bounding box center [160, 51] width 167 height 15
paste input "90002328-0027183"
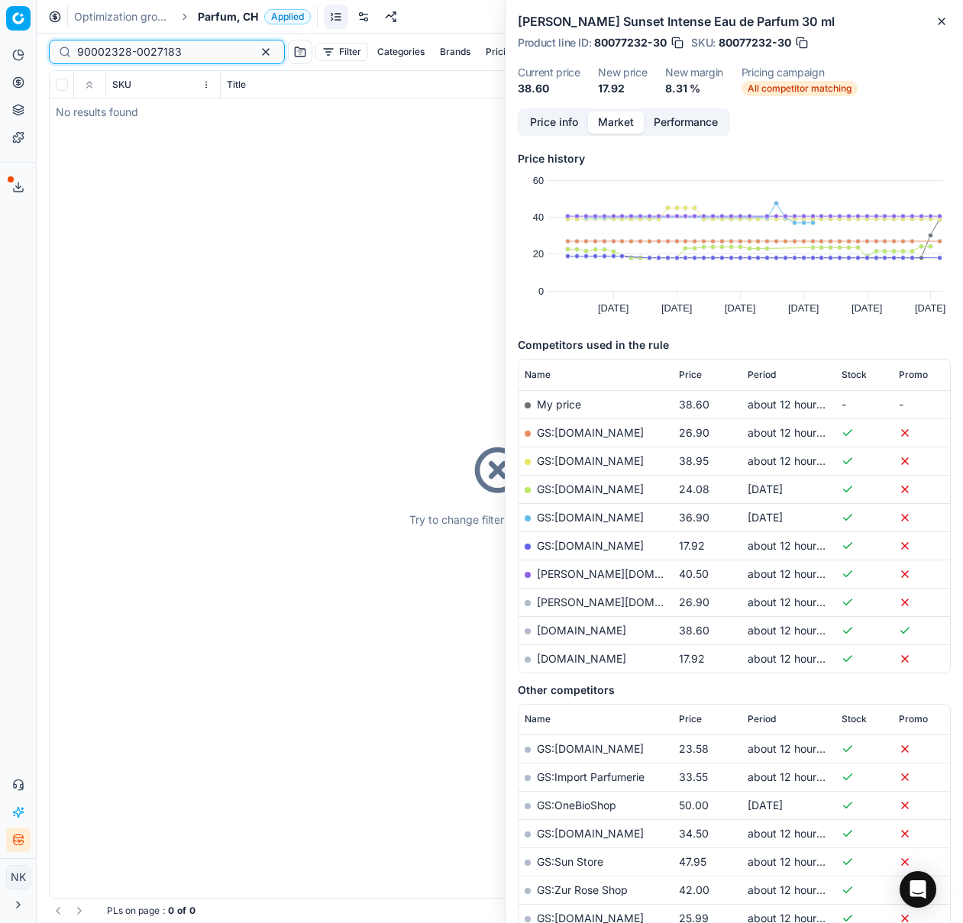
click at [173, 50] on input "90002328-0027183" at bounding box center [160, 51] width 167 height 15
paste input "80072587-0027179"
click at [178, 50] on input "80072587-0027179" at bounding box center [160, 51] width 167 height 15
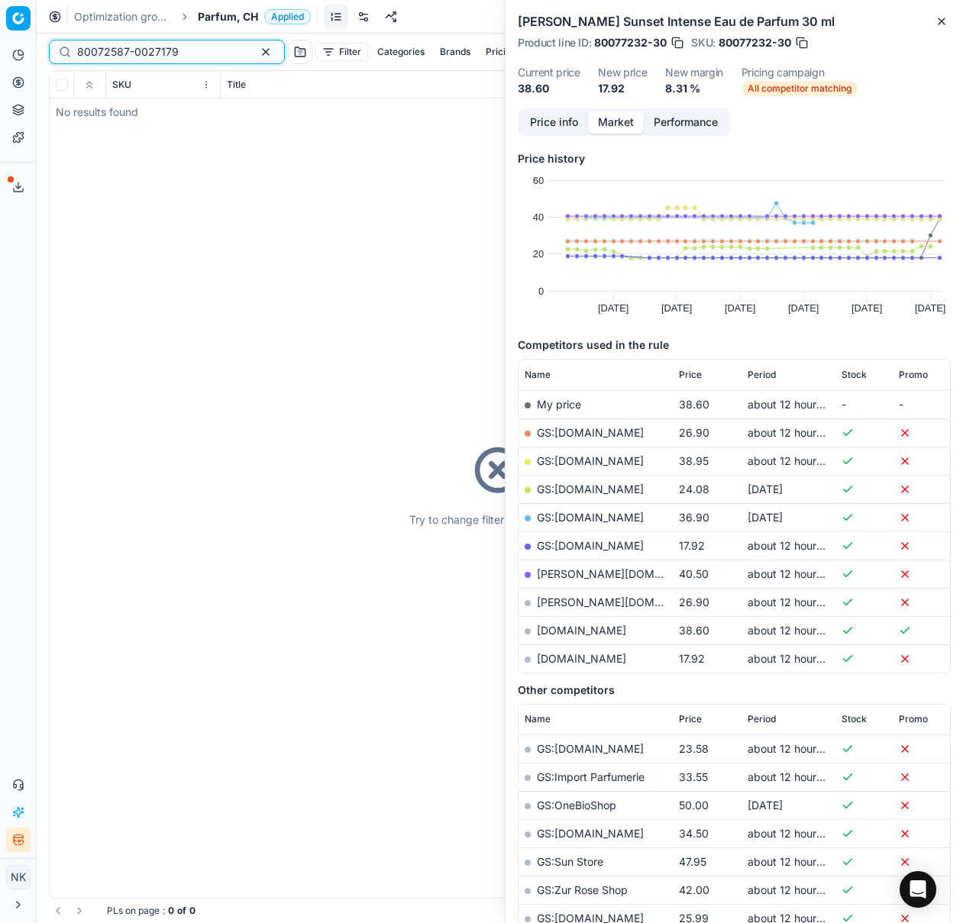
click at [178, 50] on input "80072587-0027179" at bounding box center [160, 51] width 167 height 15
paste input "20101467"
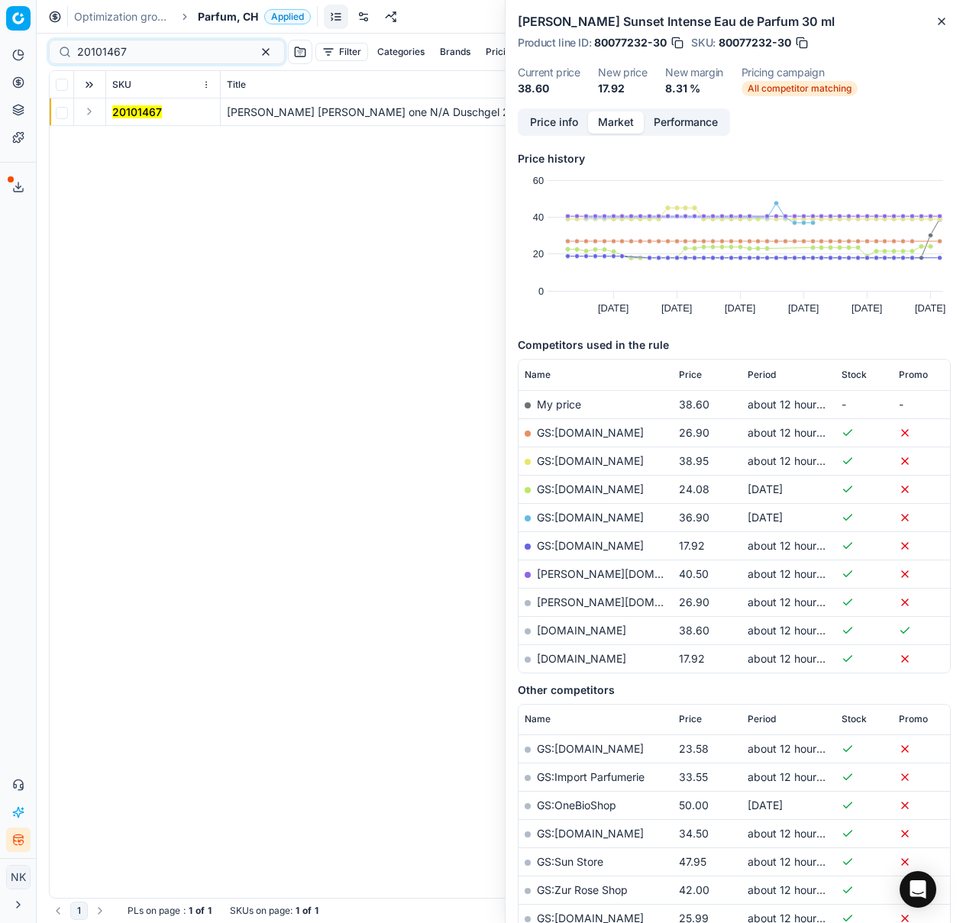
click at [89, 114] on button "Expand" at bounding box center [89, 111] width 18 height 18
click at [142, 137] on mark "20101467" at bounding box center [137, 139] width 50 height 13
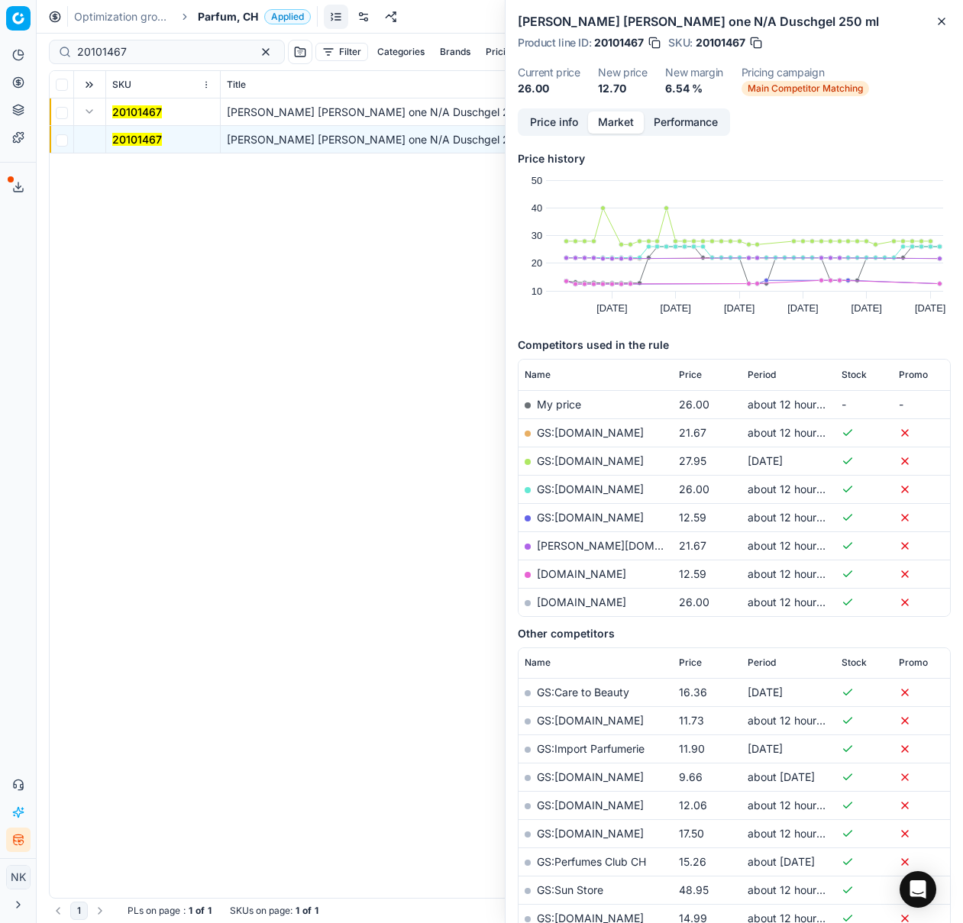
click at [592, 515] on link "GS:[DOMAIN_NAME]" at bounding box center [590, 517] width 107 height 13
click at [186, 50] on input "20101467" at bounding box center [160, 51] width 167 height 15
paste input "74"
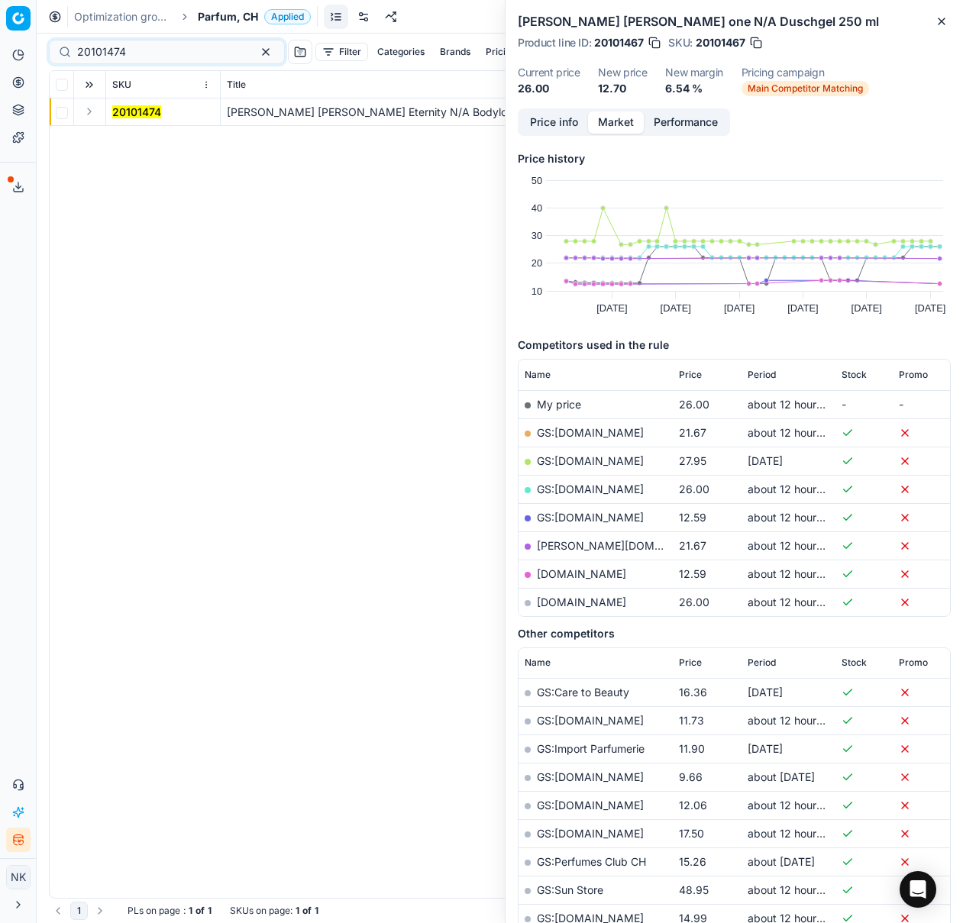
click at [91, 111] on button "Expand" at bounding box center [89, 111] width 18 height 18
click at [134, 137] on mark "20101474" at bounding box center [136, 139] width 49 height 13
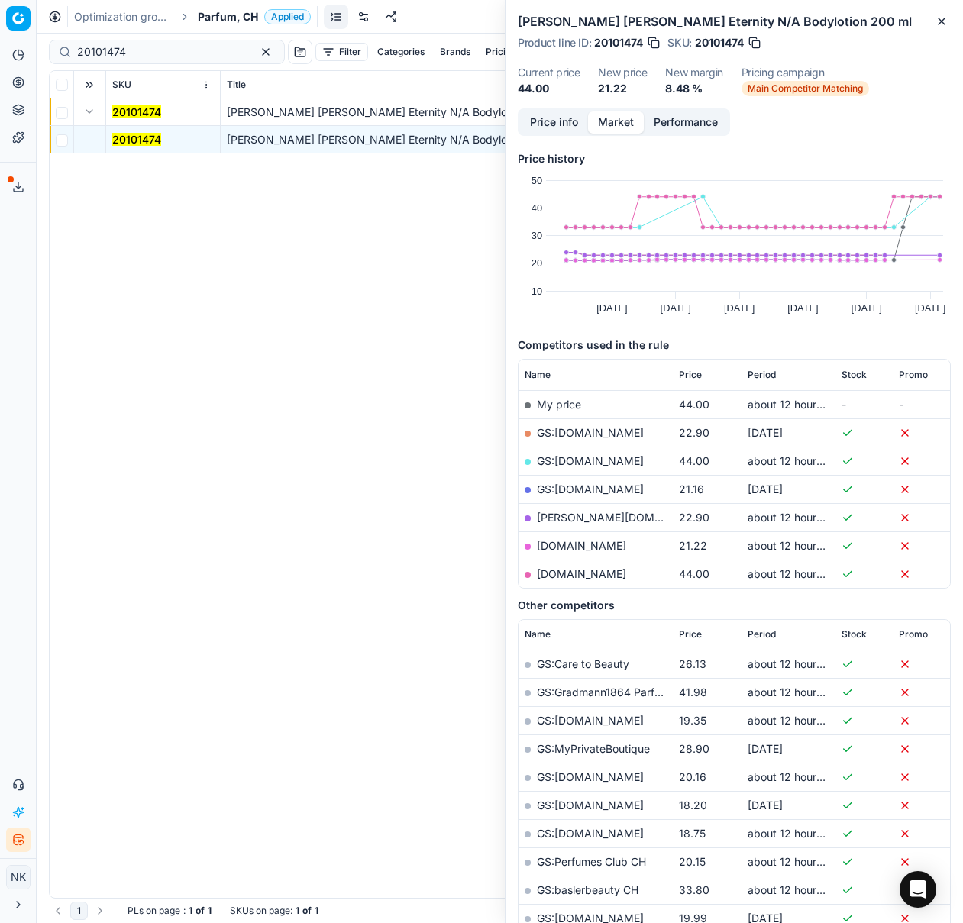
click at [567, 486] on link "GS:[DOMAIN_NAME]" at bounding box center [590, 489] width 107 height 13
click at [169, 52] on input "20101474" at bounding box center [160, 51] width 167 height 15
paste input "80048676-90"
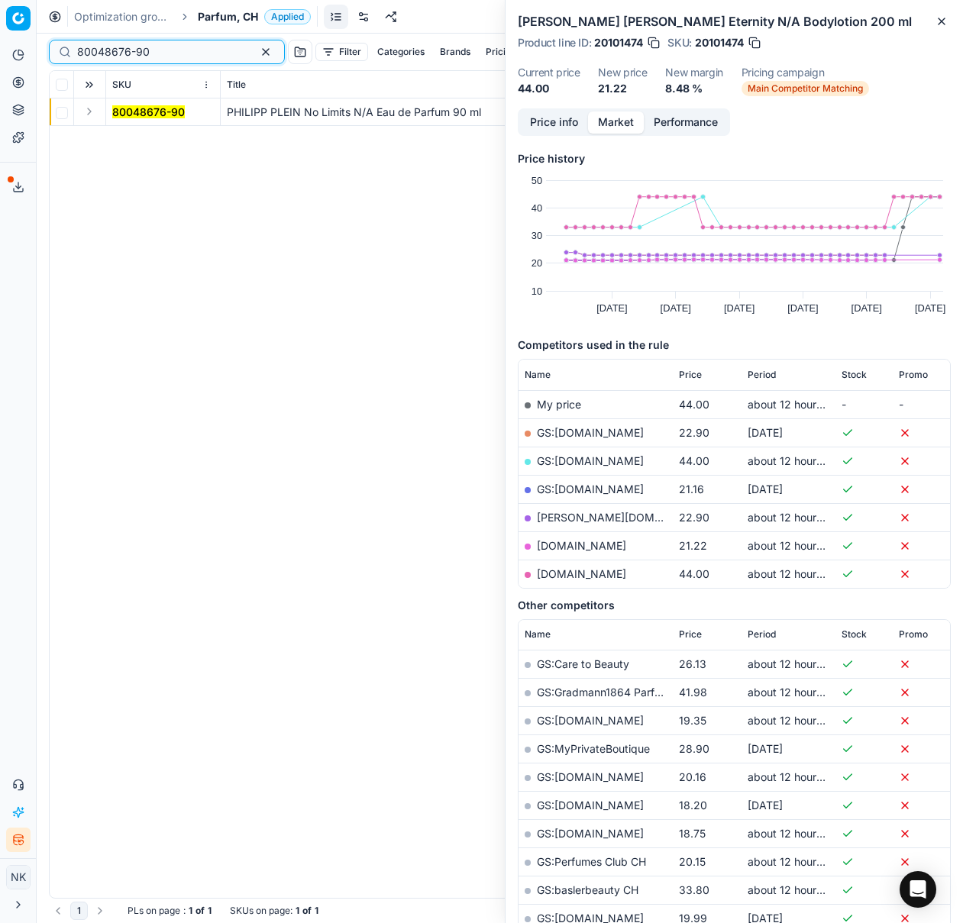
type input "80048676-90"
click at [89, 115] on button "Expand" at bounding box center [89, 111] width 18 height 18
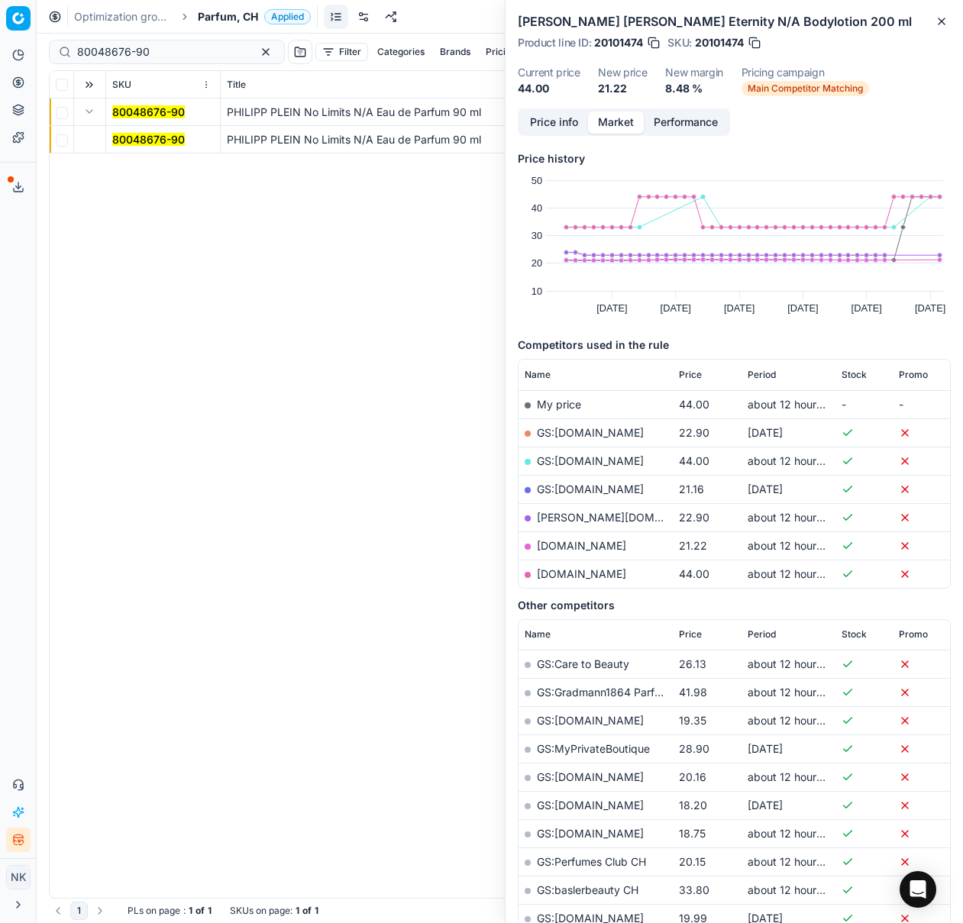
click at [139, 139] on mark "80048676-90" at bounding box center [148, 139] width 73 height 13
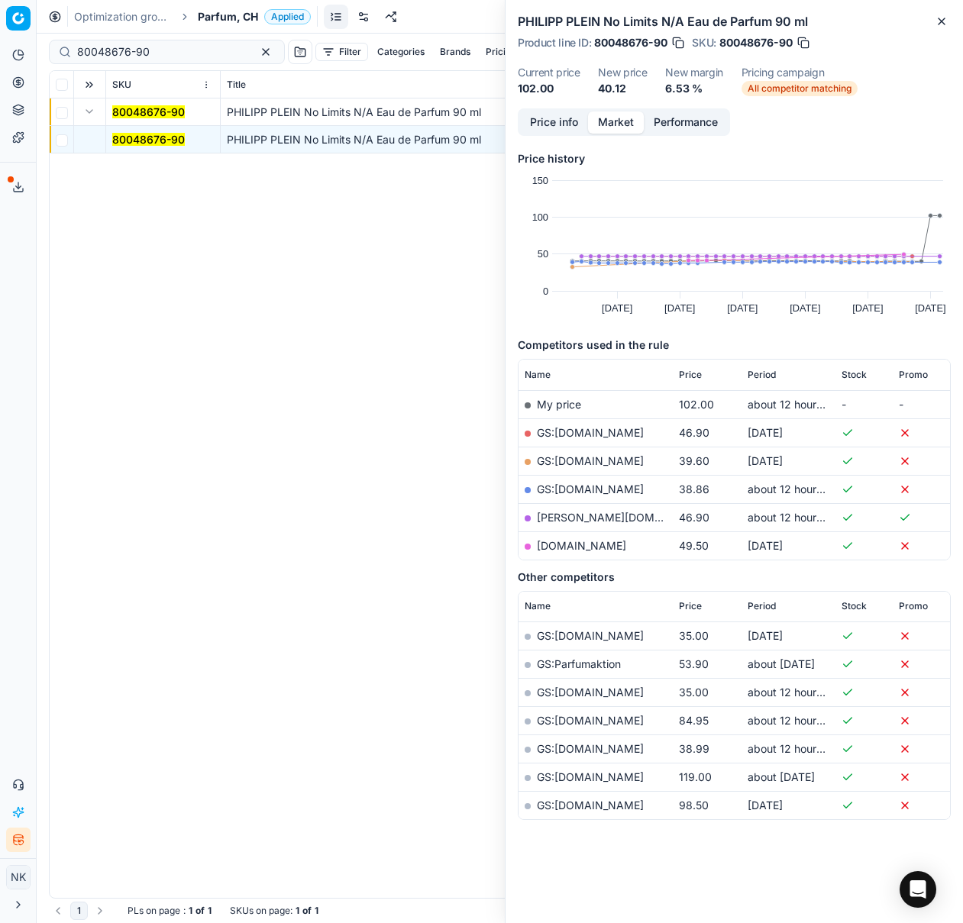
click at [576, 489] on link "GS:[DOMAIN_NAME]" at bounding box center [590, 489] width 107 height 13
click at [224, 14] on span "Parfum, CH" at bounding box center [228, 16] width 60 height 15
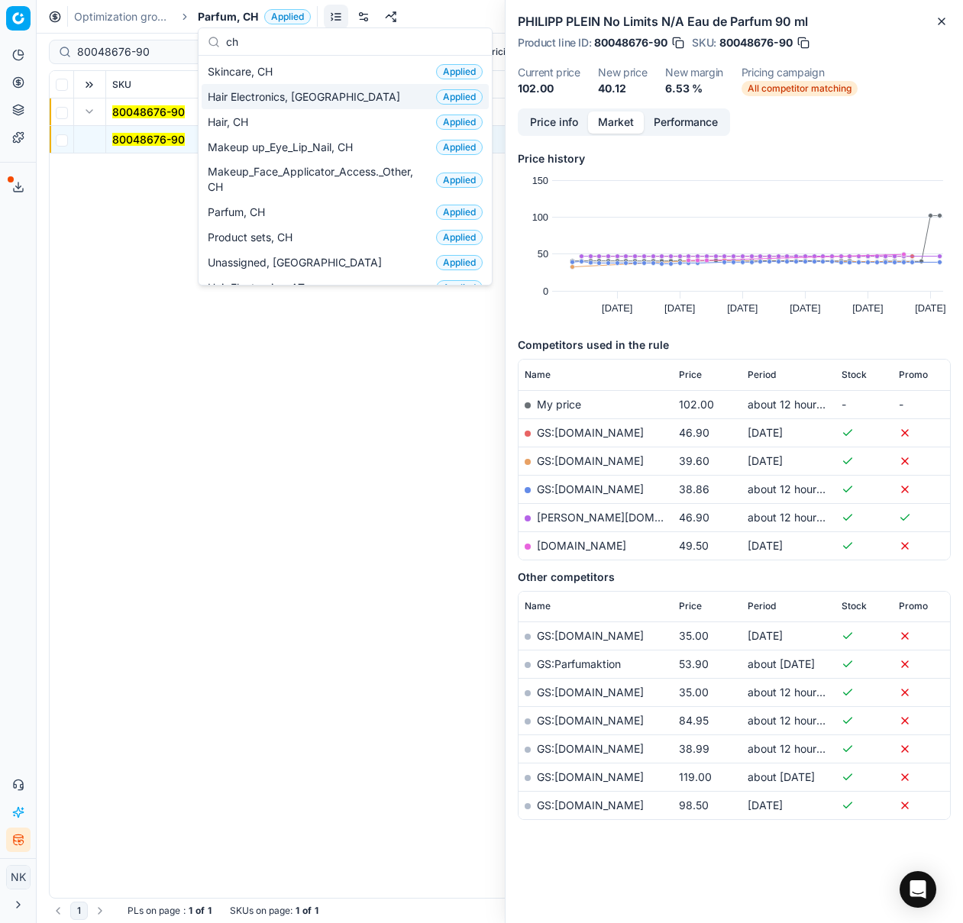
type input "ch"
click at [253, 97] on span "Hair Electronics, [GEOGRAPHIC_DATA]" at bounding box center [307, 96] width 199 height 15
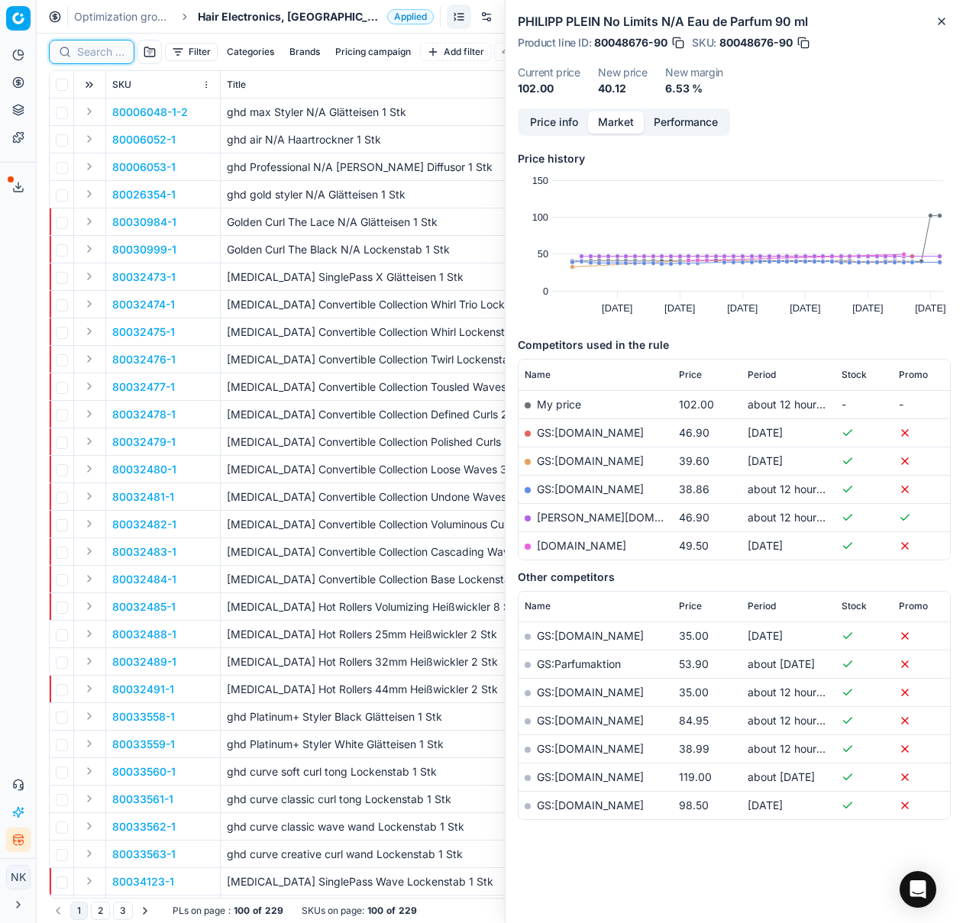
click at [105, 53] on input at bounding box center [100, 51] width 47 height 15
paste input "80036678-1"
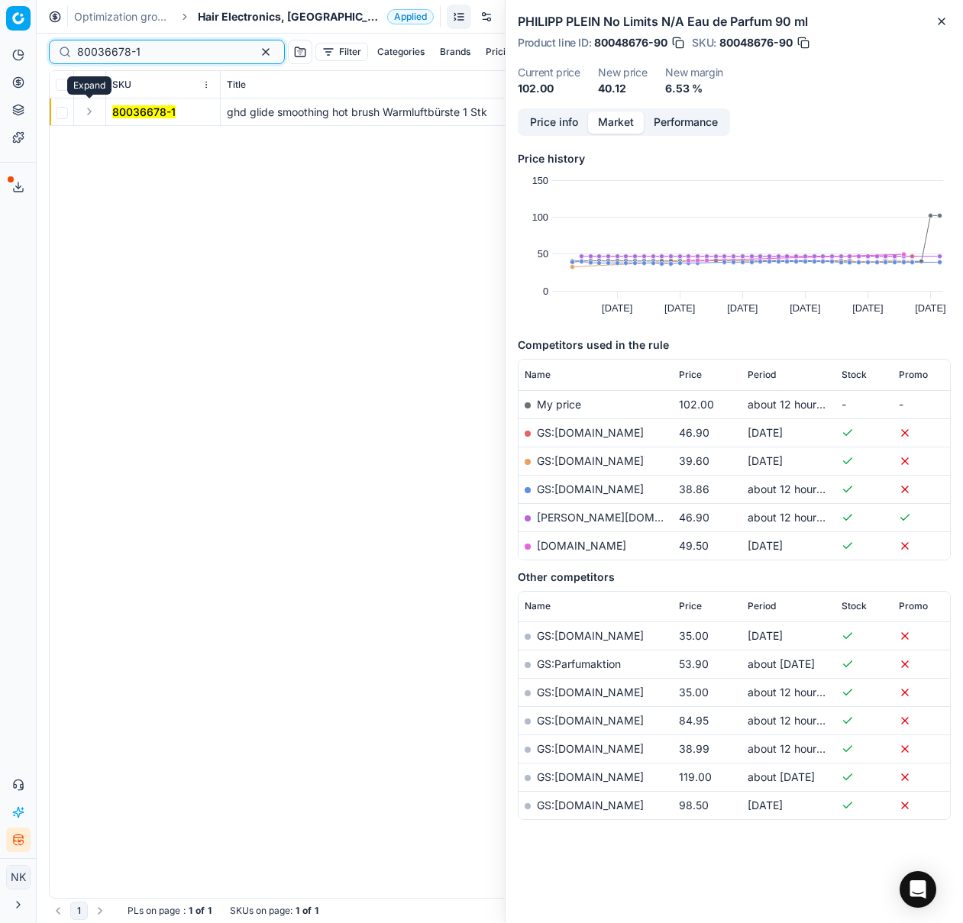
type input "80036678-1"
click at [90, 114] on button "Expand" at bounding box center [89, 111] width 18 height 18
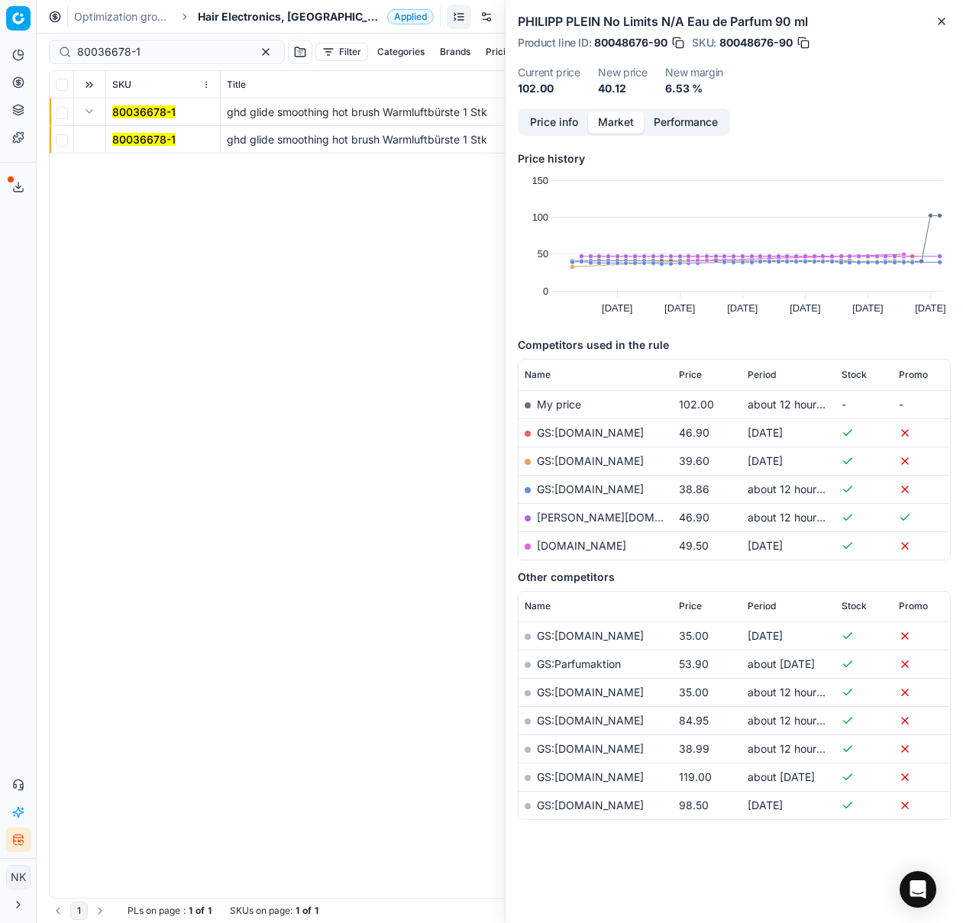
click at [118, 145] on mark "80036678-1" at bounding box center [143, 139] width 63 height 13
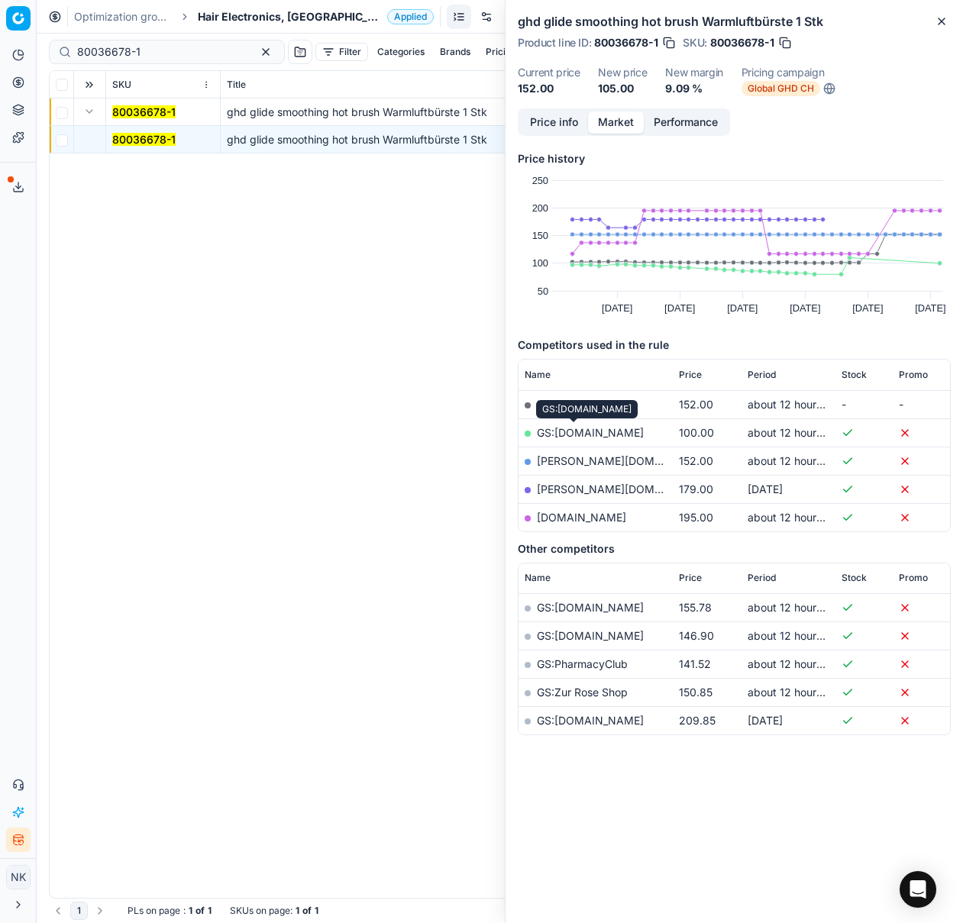
click at [574, 434] on link "GS:[DOMAIN_NAME]" at bounding box center [590, 432] width 107 height 13
click at [218, 24] on span "Hair Electronics, [GEOGRAPHIC_DATA]" at bounding box center [289, 16] width 183 height 15
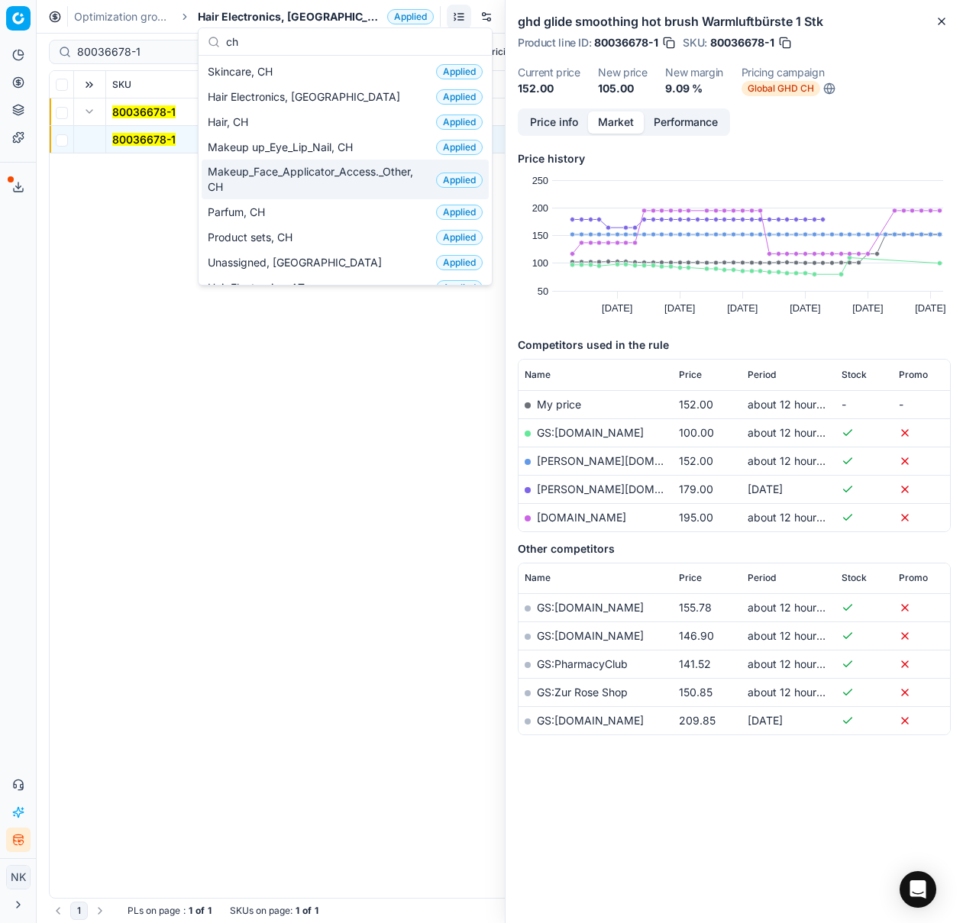
type input "ch"
click at [260, 172] on span "Makeup_Face_Applicator_Access._Other, CH" at bounding box center [319, 179] width 222 height 31
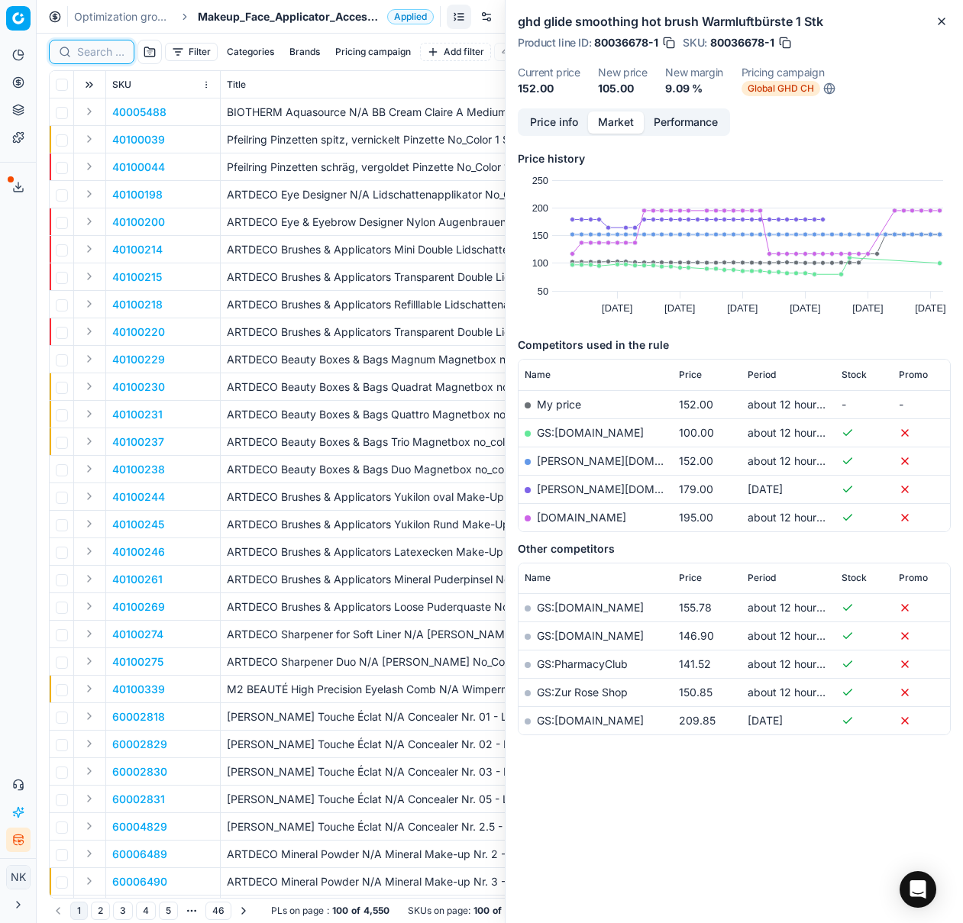
click at [84, 47] on input at bounding box center [100, 51] width 47 height 15
paste input "80020803-0002947"
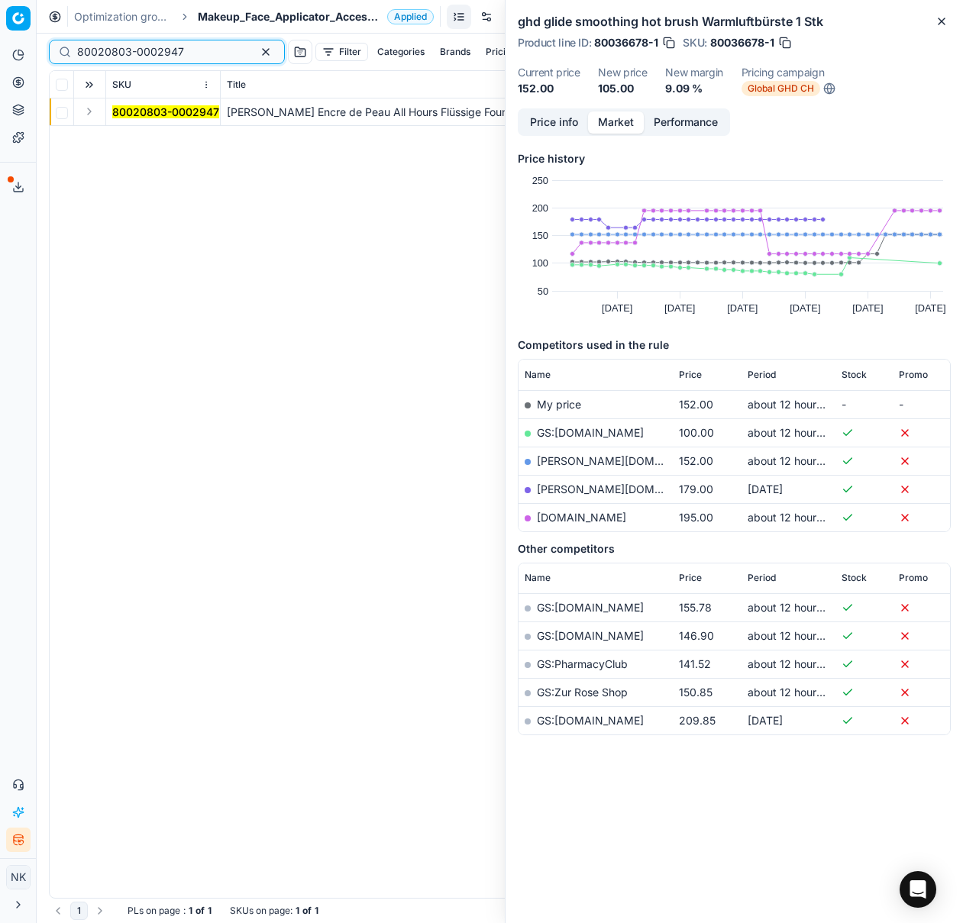
type input "80020803-0002947"
click at [90, 118] on button "Expand" at bounding box center [89, 111] width 18 height 18
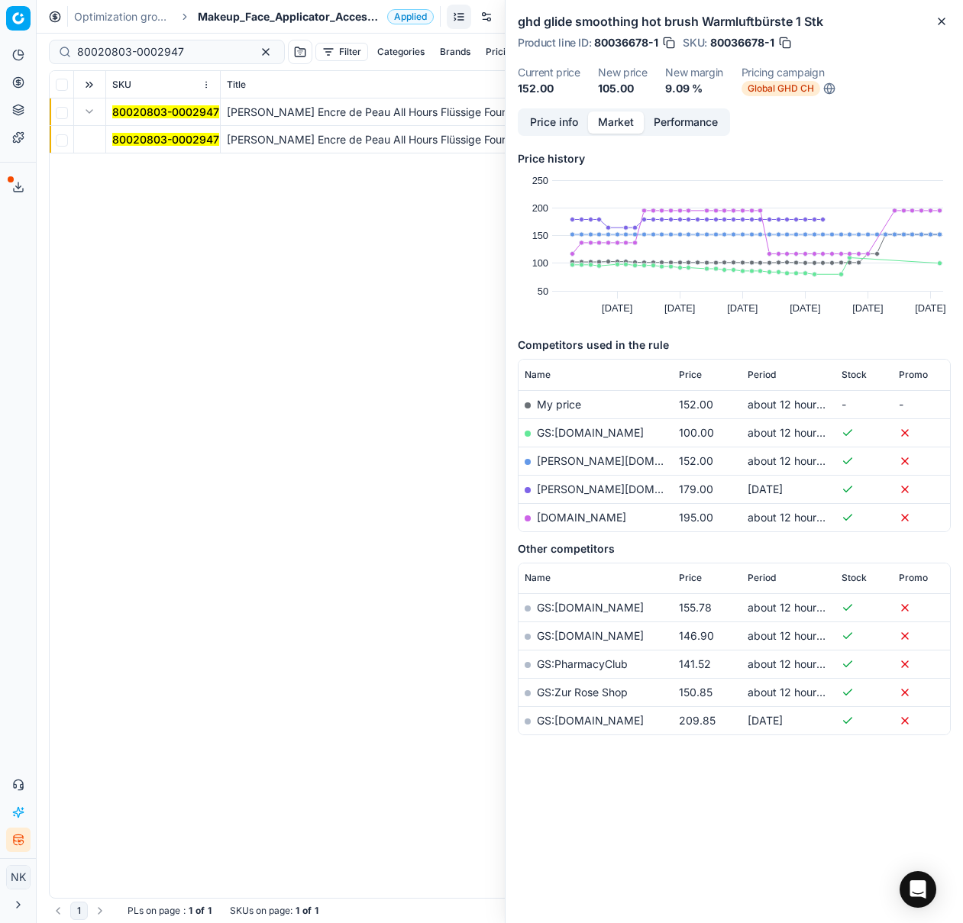
click at [148, 136] on mark "80020803-0002947" at bounding box center [165, 139] width 107 height 13
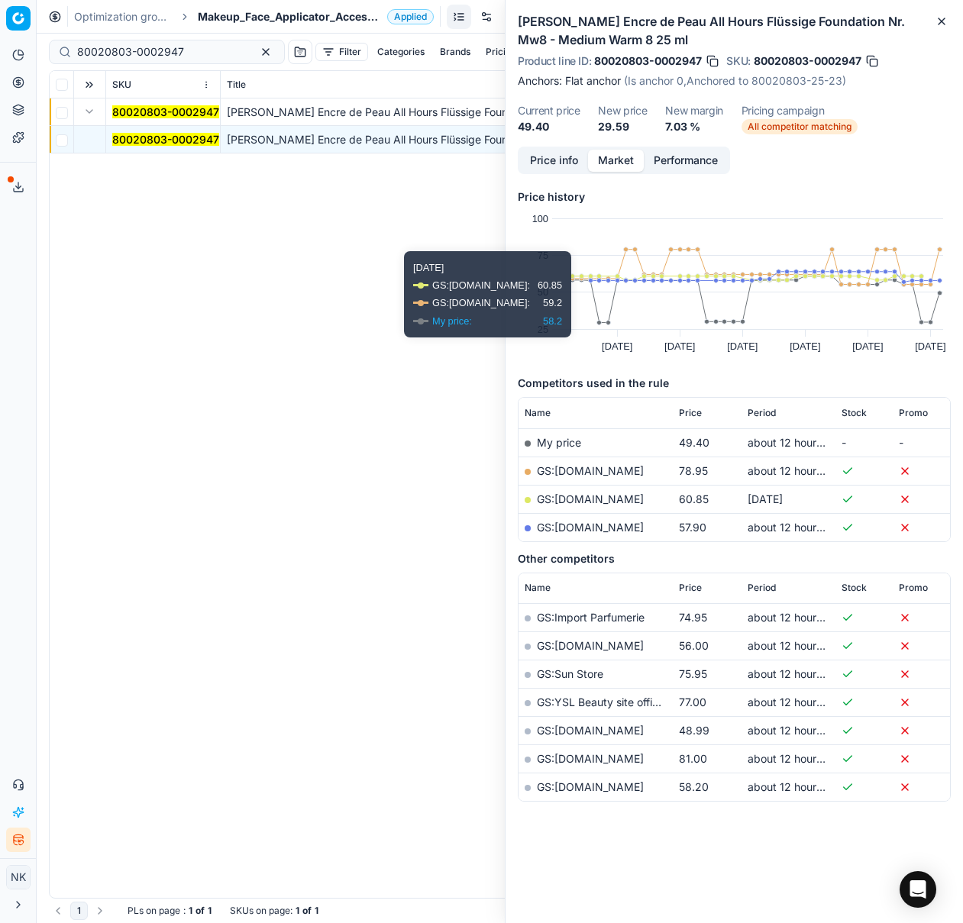
click at [556, 160] on button "Price info" at bounding box center [554, 161] width 68 height 22
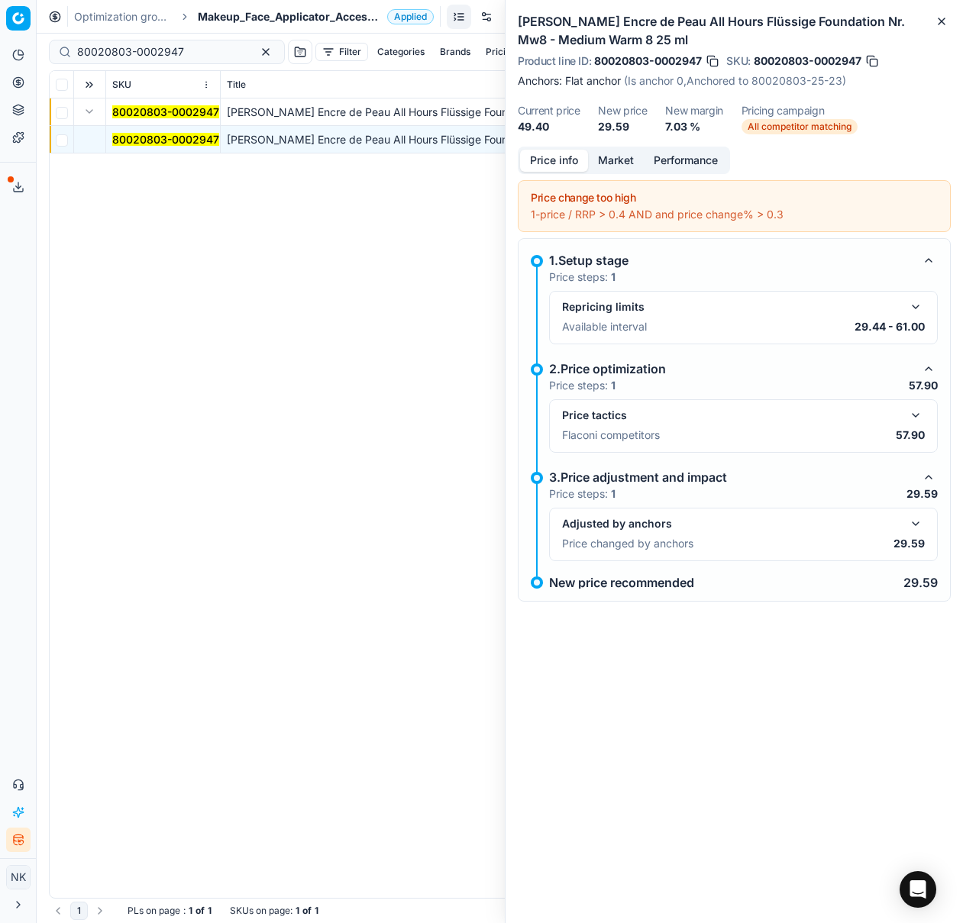
click at [228, 18] on span "Makeup_Face_Applicator_Access._Other, CH" at bounding box center [289, 16] width 183 height 15
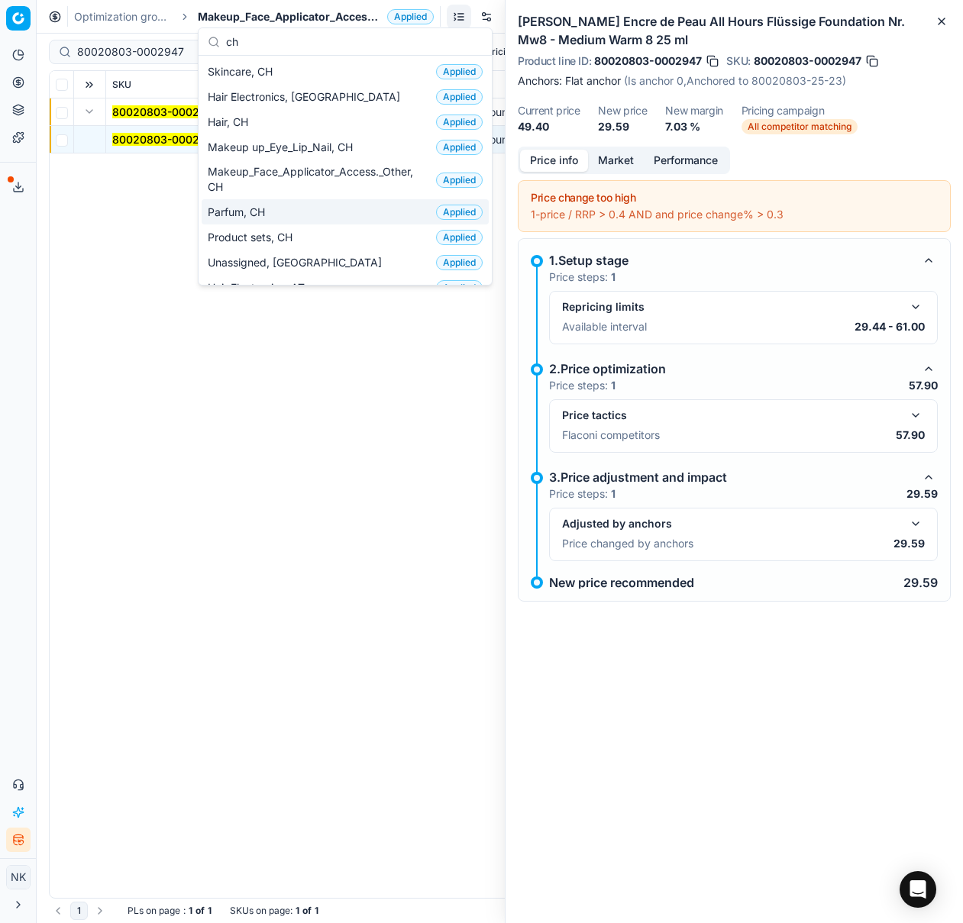
type input "ch"
click at [261, 208] on span "Parfum, CH" at bounding box center [239, 212] width 63 height 15
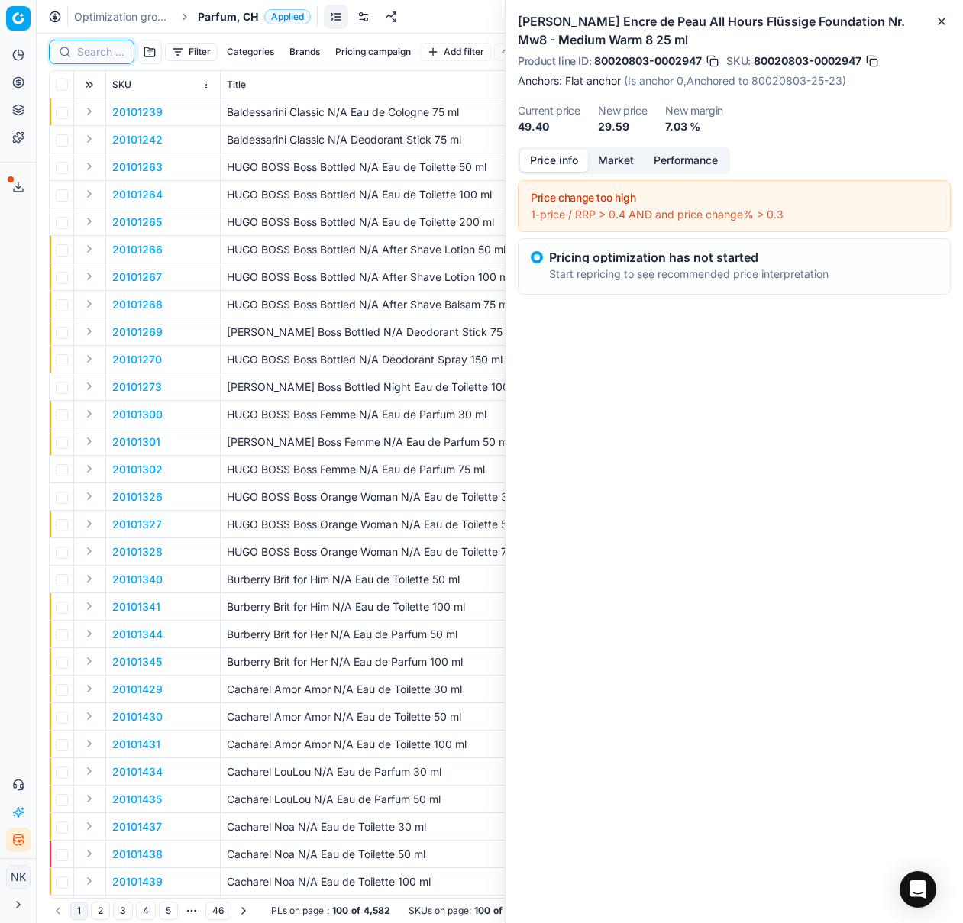
click at [87, 54] on input at bounding box center [100, 51] width 47 height 15
paste input "80025654-90"
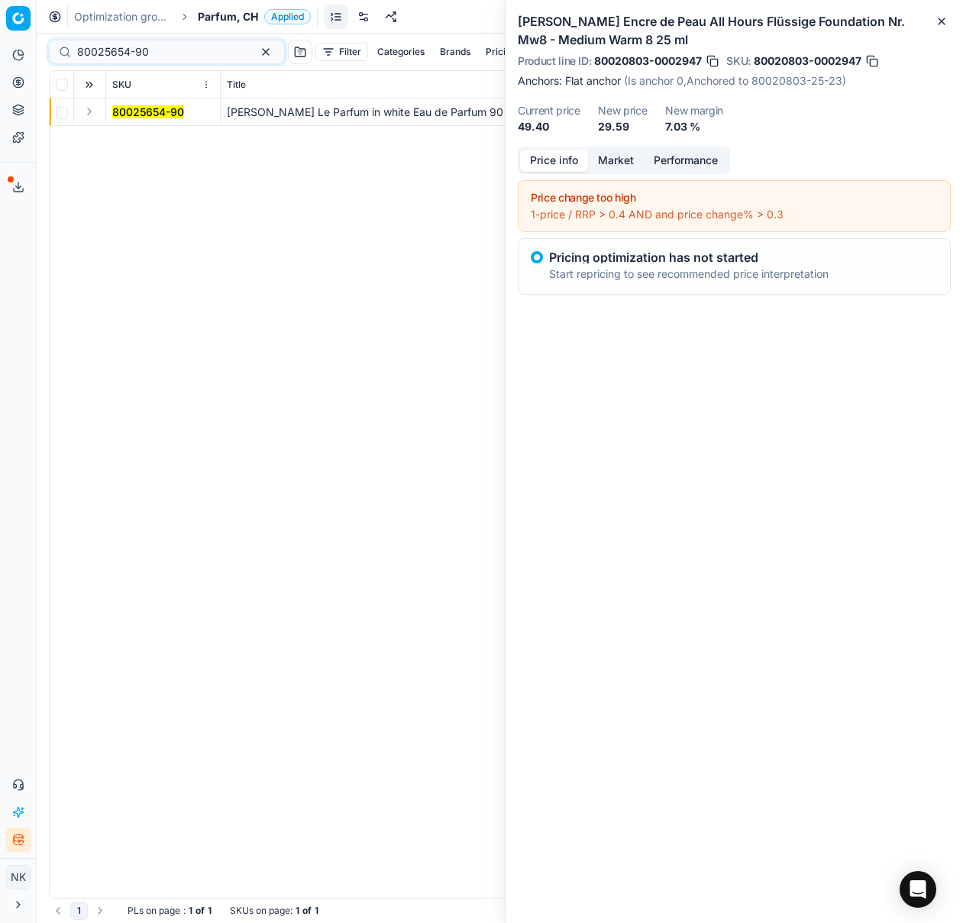
click at [89, 118] on button "Expand" at bounding box center [89, 111] width 18 height 18
click at [135, 143] on mark "80025654-90" at bounding box center [148, 139] width 72 height 13
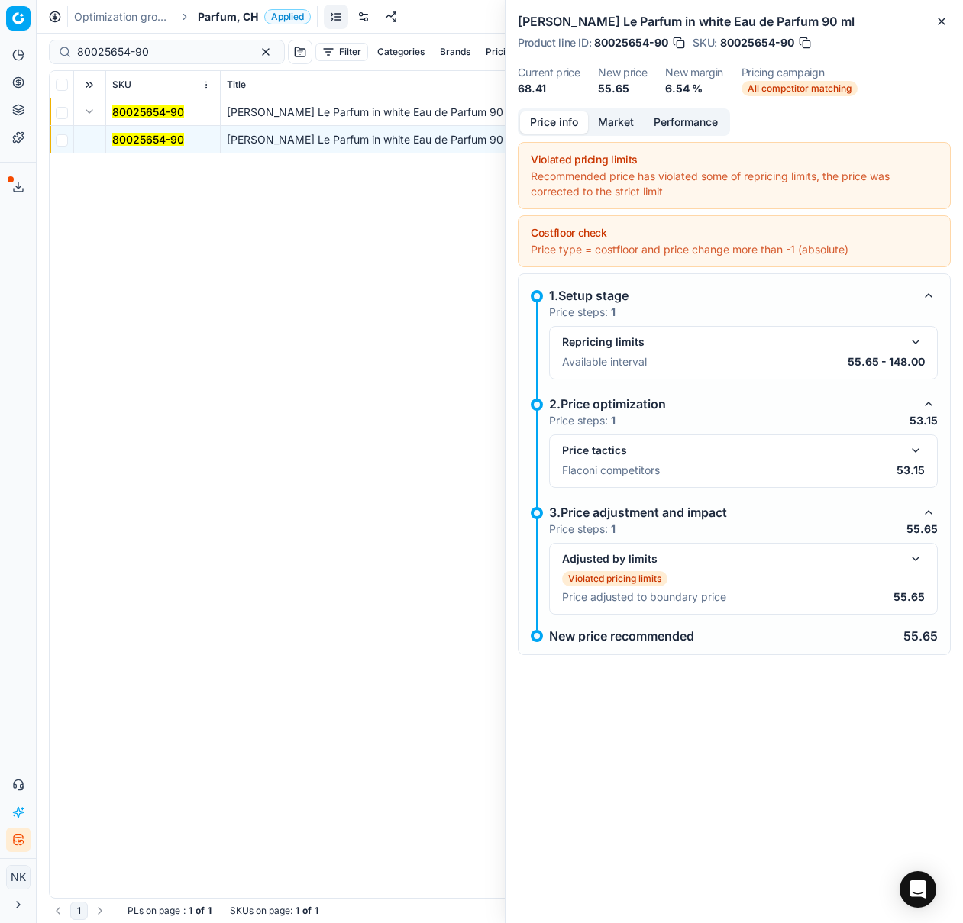
click at [921, 454] on button "button" at bounding box center [915, 450] width 18 height 18
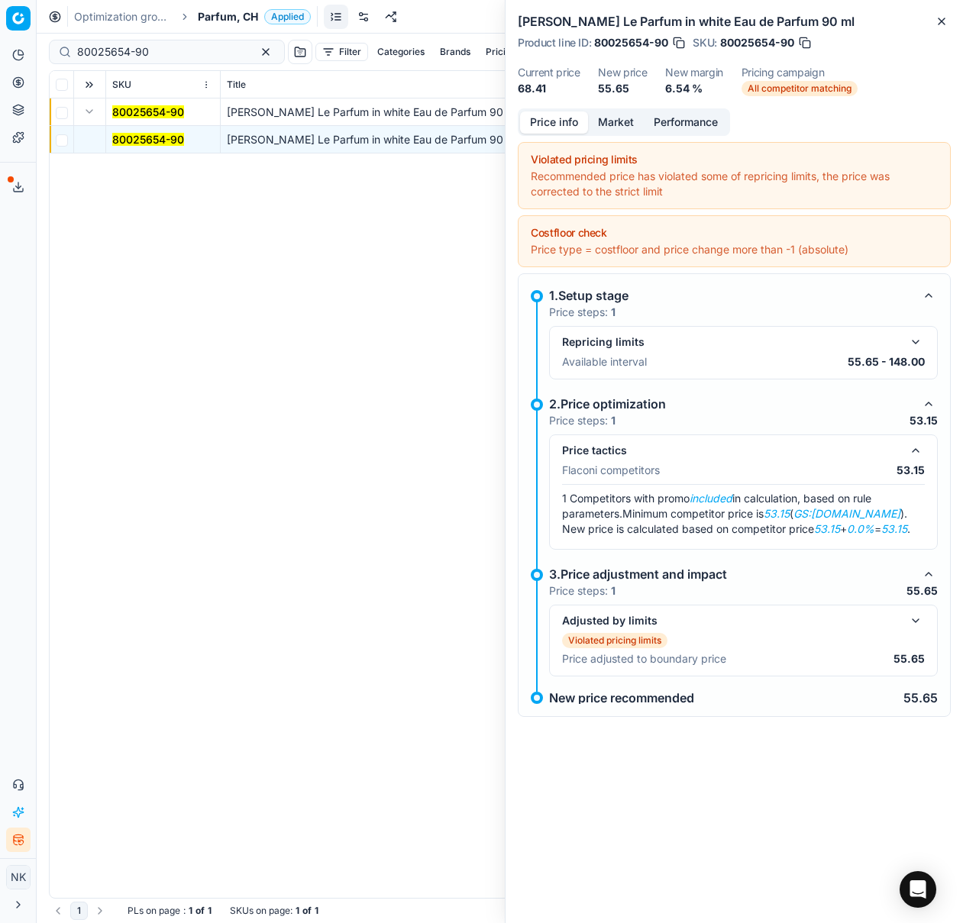
click at [618, 118] on button "Market" at bounding box center [616, 122] width 56 height 22
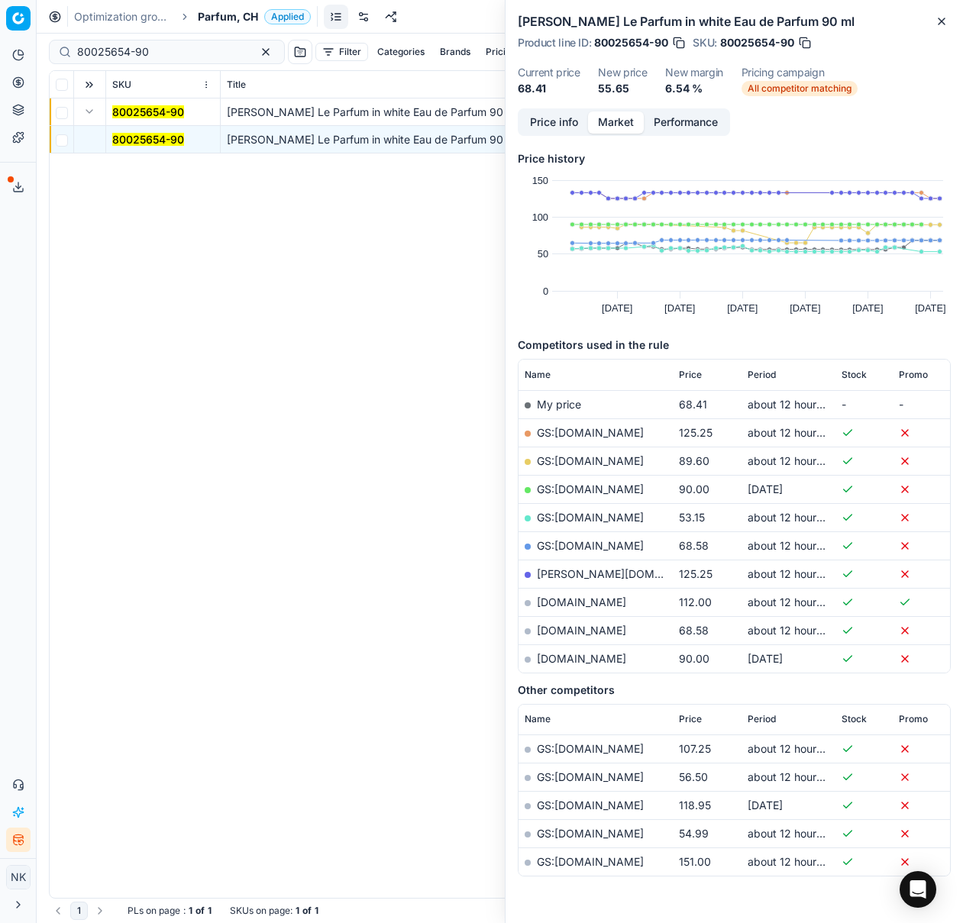
click at [576, 518] on link "GS:[DOMAIN_NAME]" at bounding box center [590, 517] width 107 height 13
click at [152, 47] on input "80025654-90" at bounding box center [160, 51] width 167 height 15
paste input "77715-5"
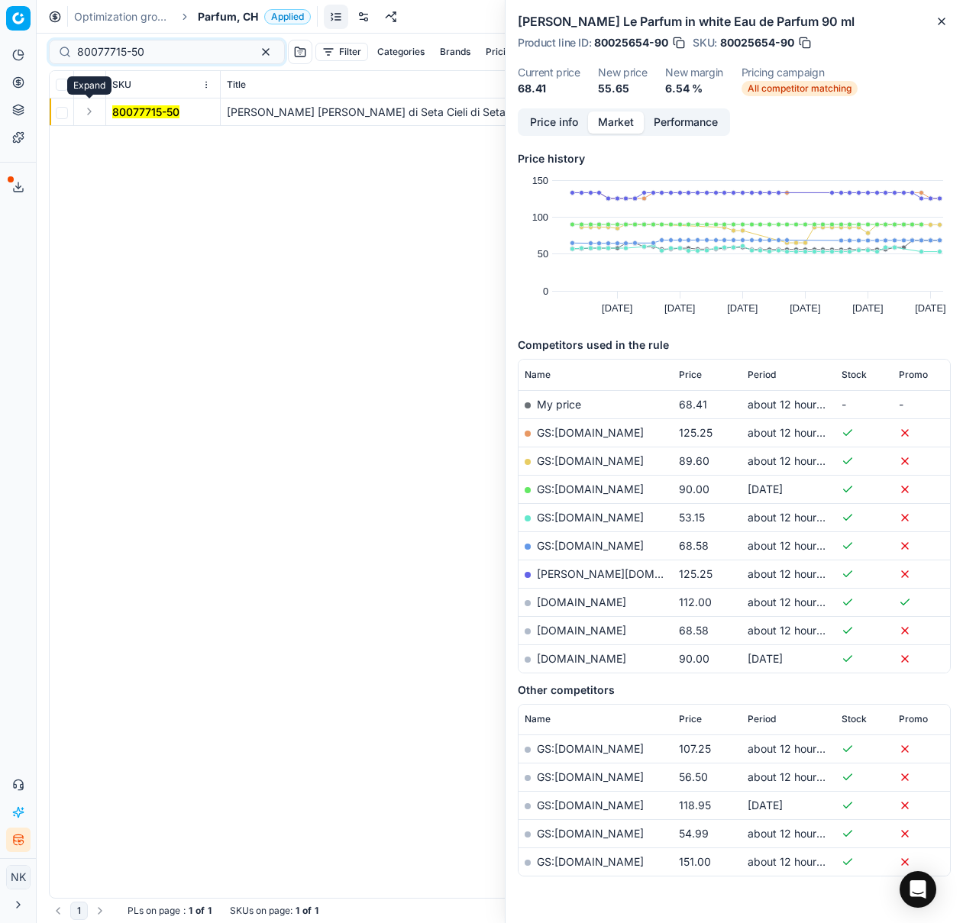
click at [91, 111] on button "Expand" at bounding box center [89, 111] width 18 height 18
click at [135, 137] on mark "80077715-50" at bounding box center [145, 139] width 67 height 13
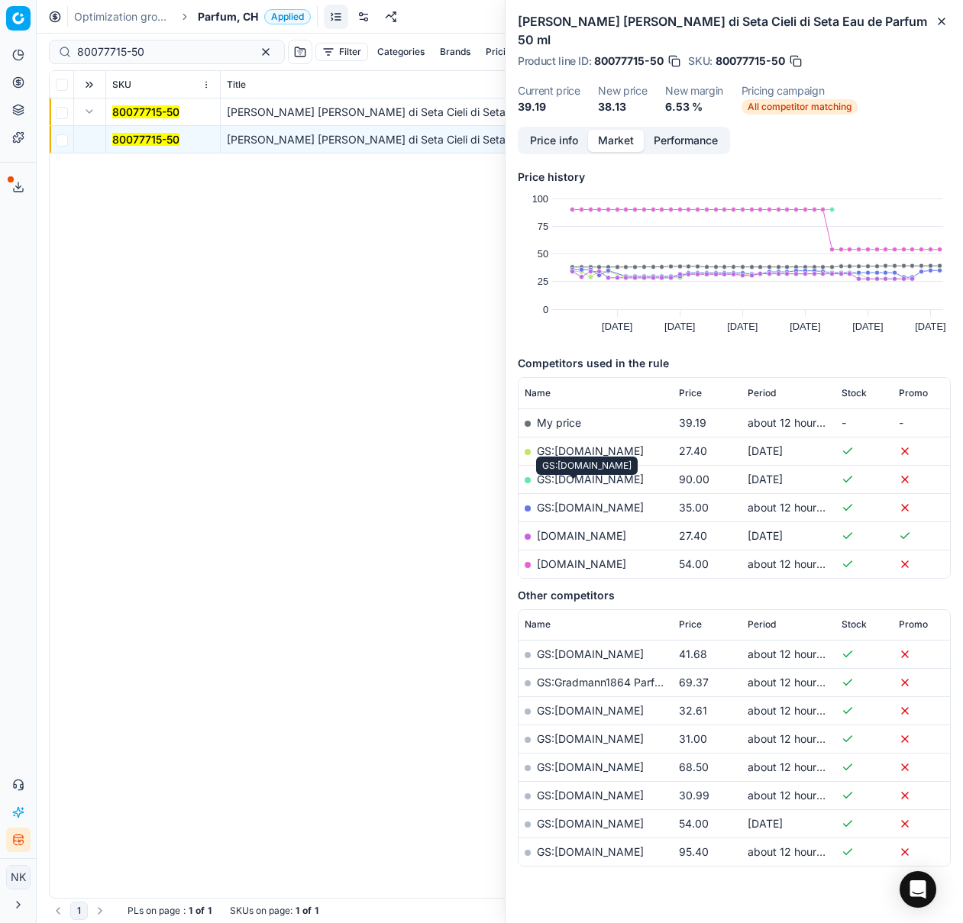
click at [586, 501] on link "GS:[DOMAIN_NAME]" at bounding box center [590, 507] width 107 height 13
click at [153, 44] on input "80077715-50" at bounding box center [160, 51] width 167 height 15
paste input "5249"
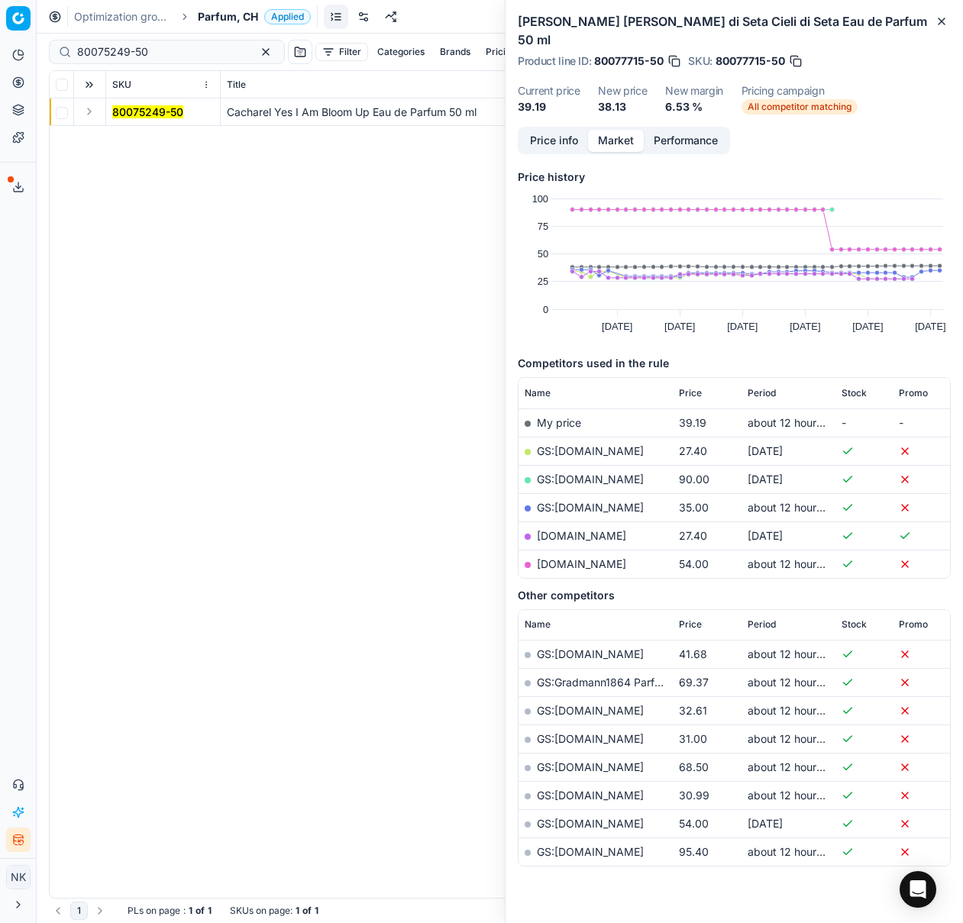
click at [94, 118] on button "Expand" at bounding box center [89, 111] width 18 height 18
click at [140, 135] on mark "80075249-50" at bounding box center [147, 139] width 71 height 13
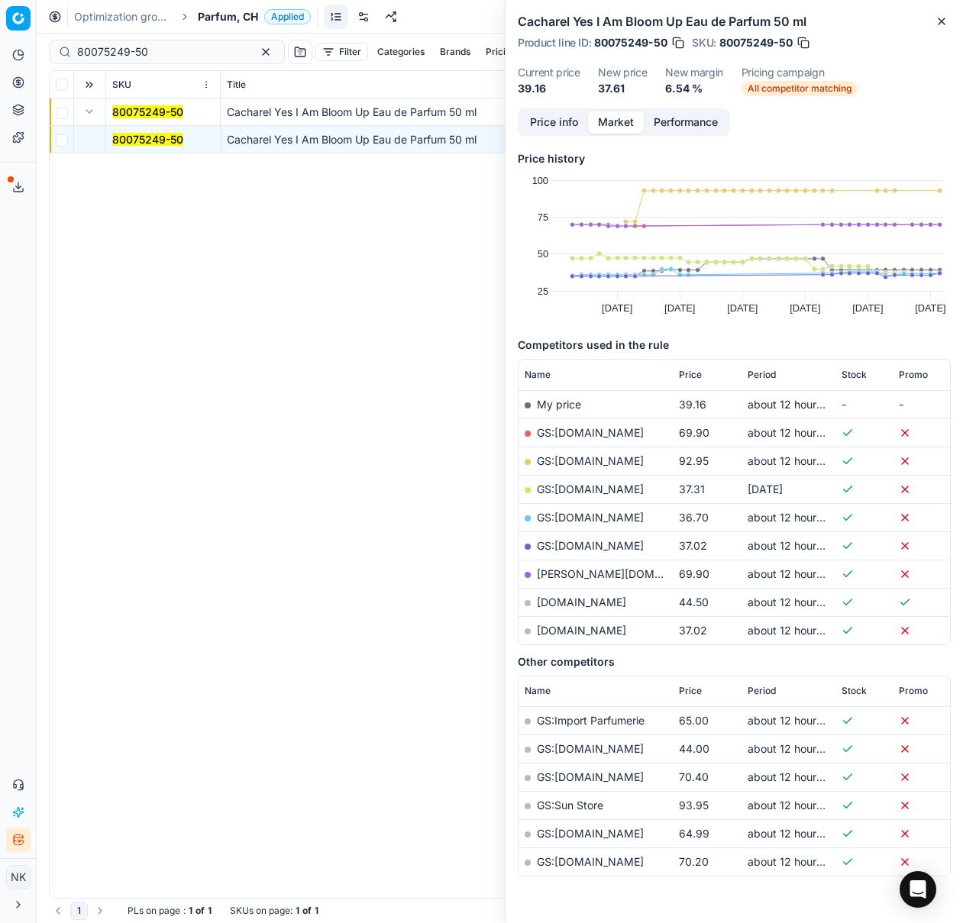
click at [576, 515] on link "GS:[DOMAIN_NAME]" at bounding box center [590, 517] width 107 height 13
click at [596, 634] on link "[DOMAIN_NAME]" at bounding box center [581, 630] width 89 height 13
click at [172, 55] on input "80075249-50" at bounding box center [160, 51] width 167 height 15
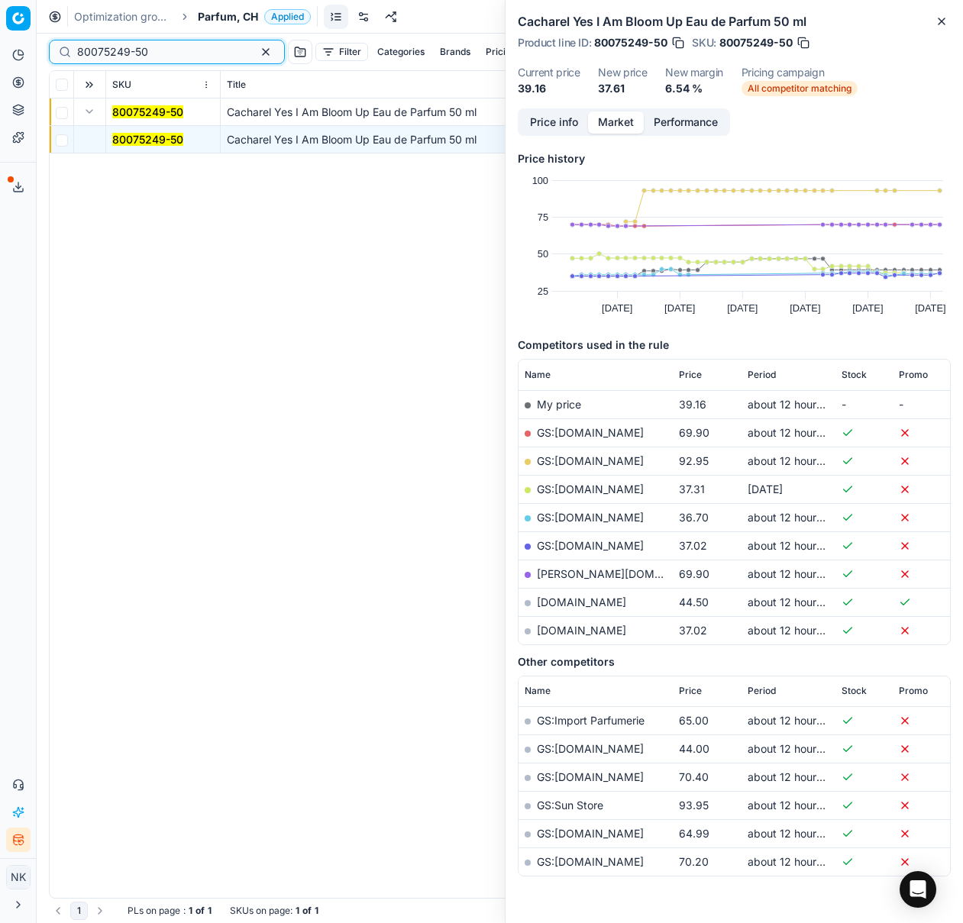
paste input "10594-75"
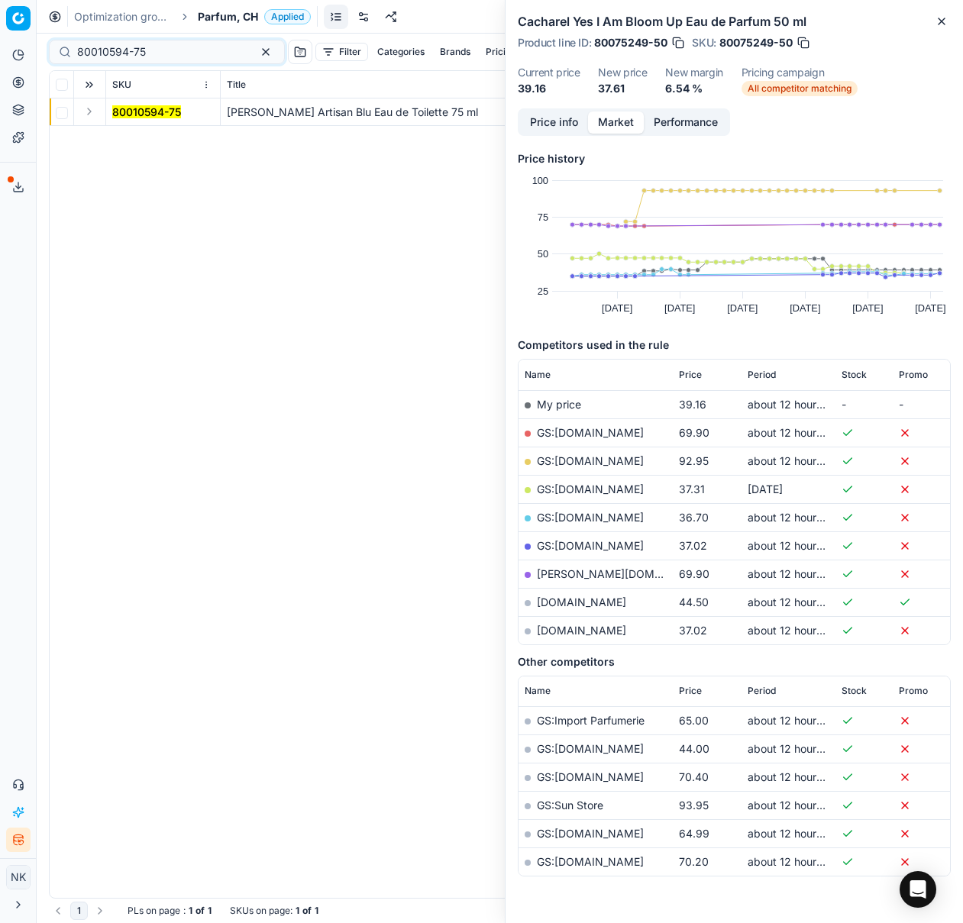
click at [86, 113] on button "Expand" at bounding box center [89, 111] width 18 height 18
click at [142, 139] on mark "80010594-75" at bounding box center [146, 139] width 69 height 13
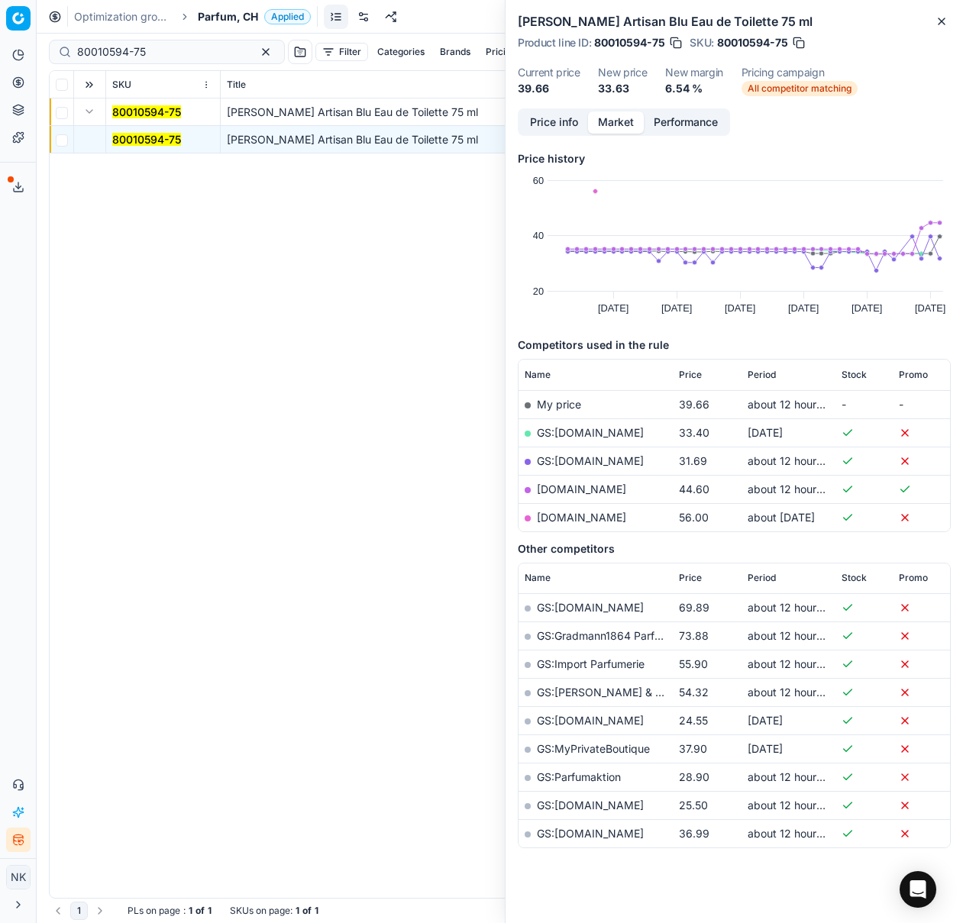
click at [553, 461] on link "GS:[DOMAIN_NAME]" at bounding box center [590, 460] width 107 height 13
click at [150, 43] on div "80010594-75" at bounding box center [167, 52] width 236 height 24
paste input "20102515"
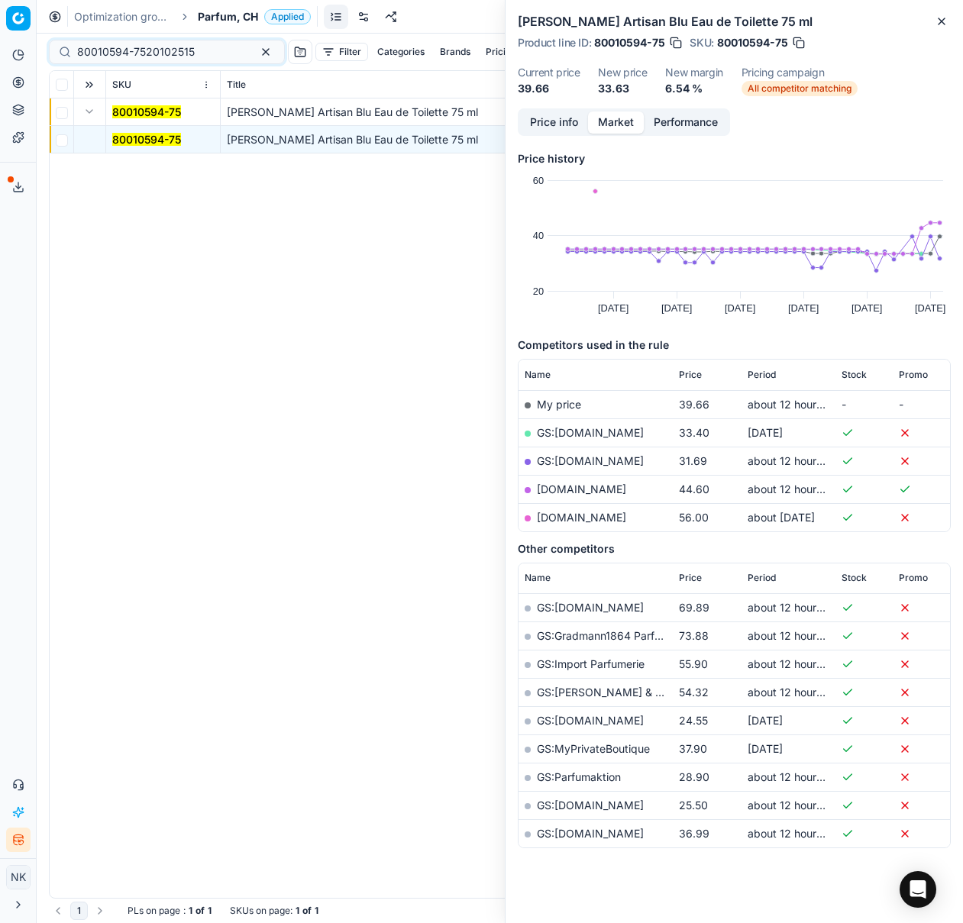
click at [150, 43] on div "80010594-7520102515" at bounding box center [167, 52] width 236 height 24
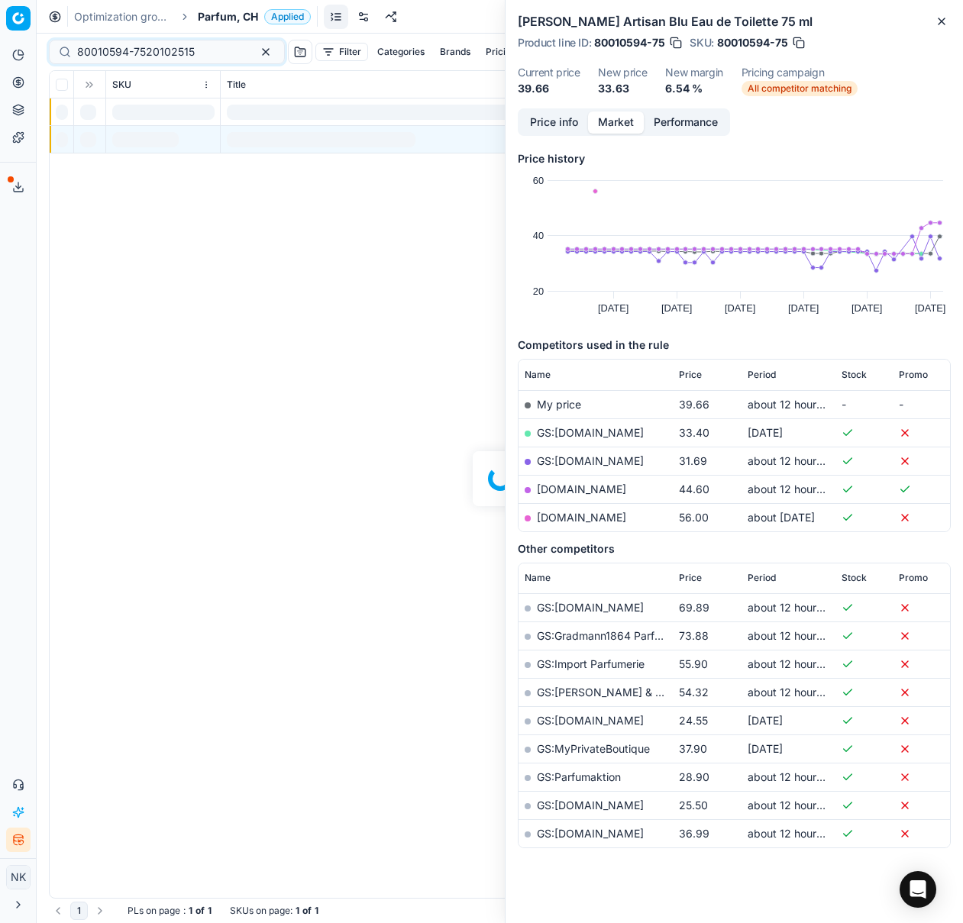
click at [150, 46] on div at bounding box center [500, 478] width 926 height 889
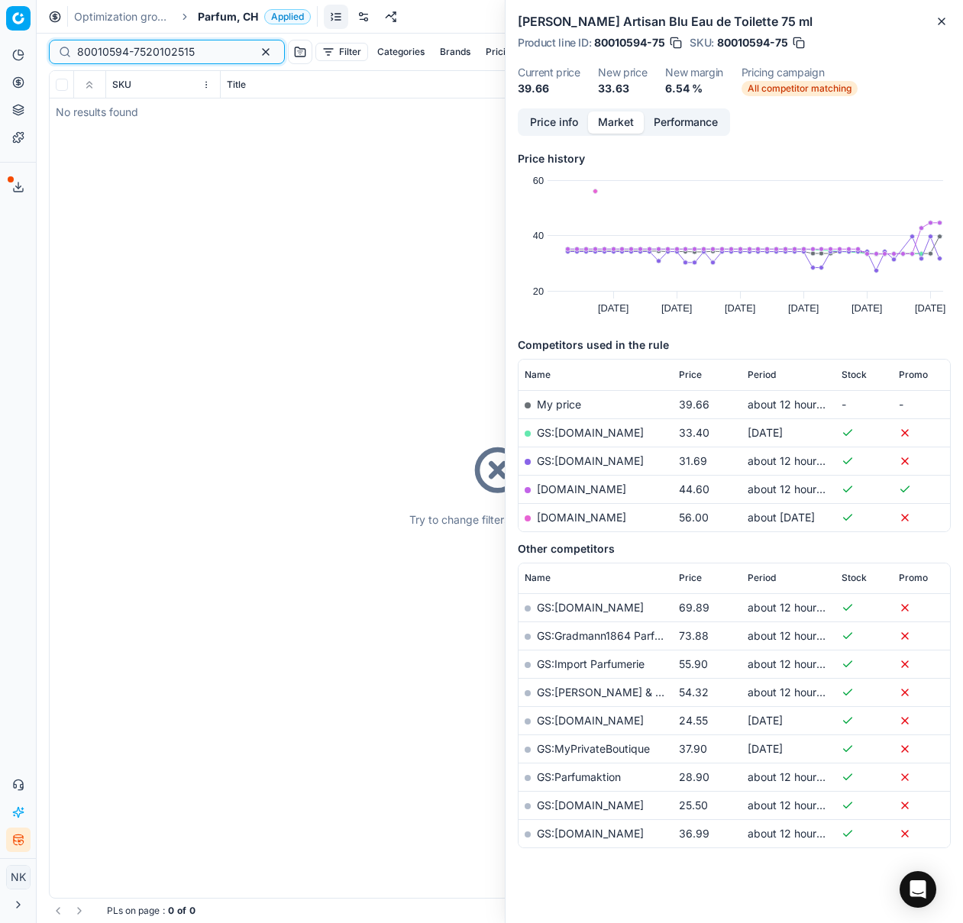
click at [150, 55] on input "80010594-7520102515" at bounding box center [160, 51] width 167 height 15
paste input
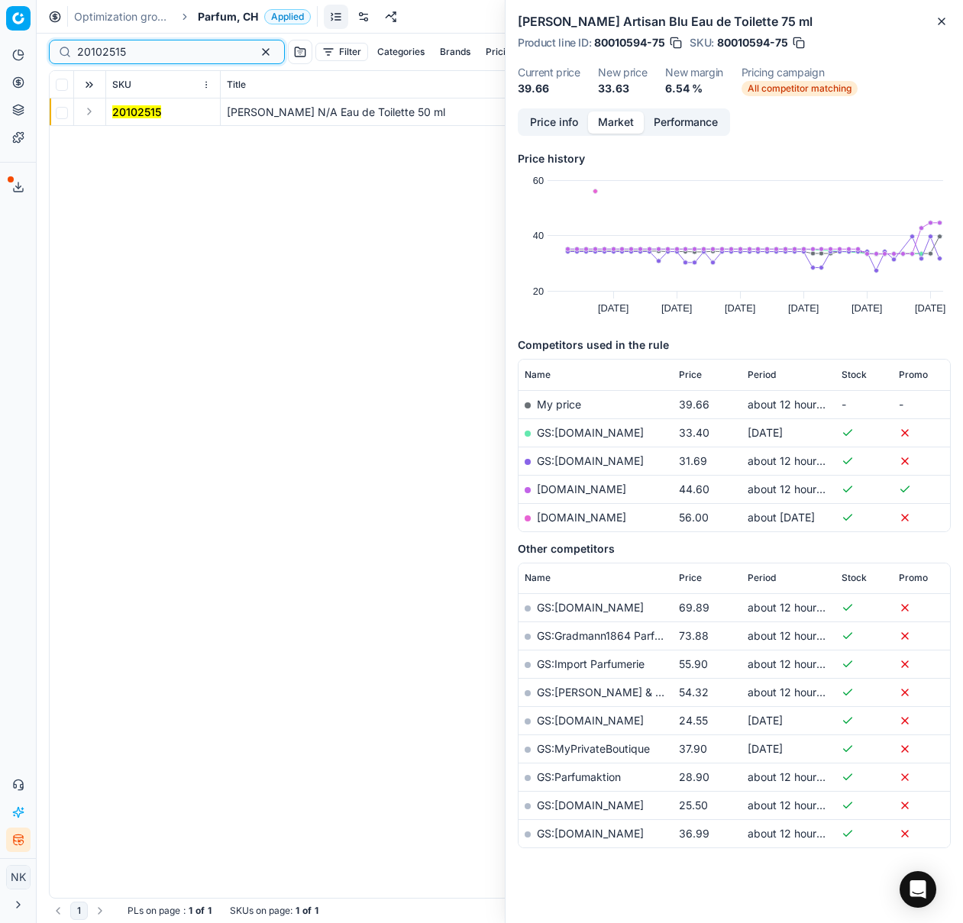
type input "20102515"
click at [91, 111] on button "Expand" at bounding box center [89, 111] width 18 height 18
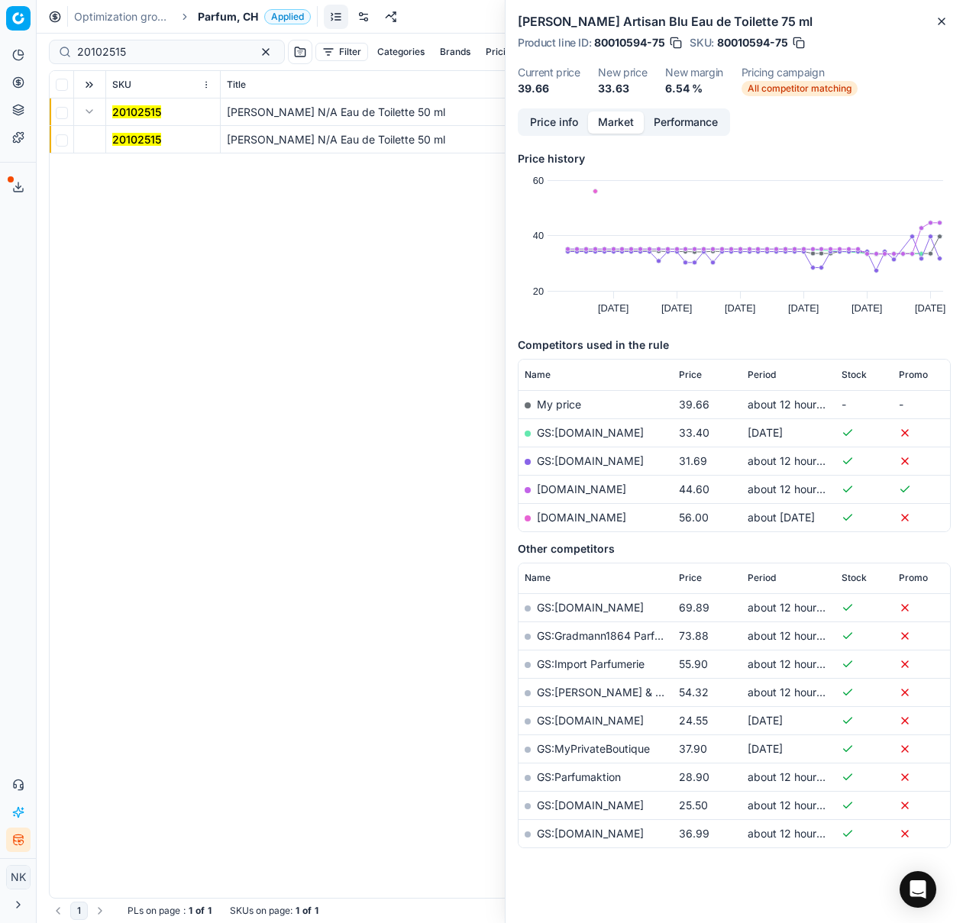
click at [122, 134] on mark "20102515" at bounding box center [136, 139] width 49 height 13
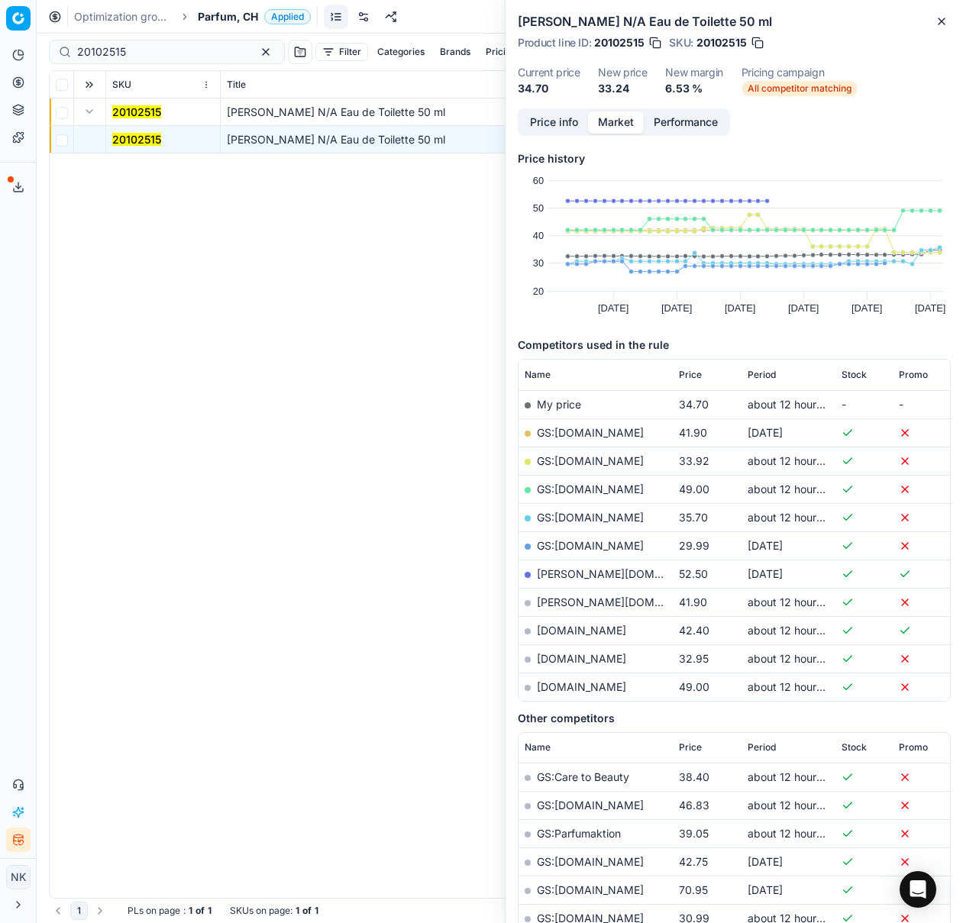
click at [578, 657] on link "[DOMAIN_NAME]" at bounding box center [581, 658] width 89 height 13
click at [211, 11] on span "Parfum, CH" at bounding box center [228, 16] width 60 height 15
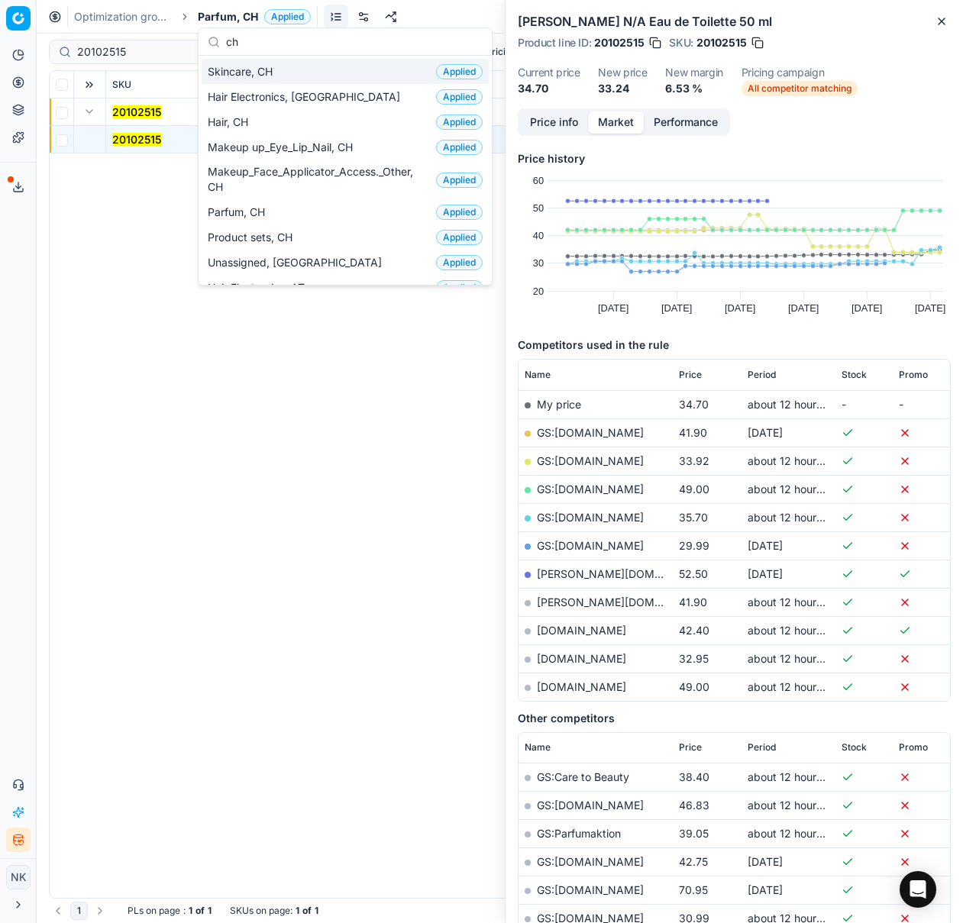
type input "ch"
click at [247, 69] on span "Skincare, CH" at bounding box center [243, 71] width 71 height 15
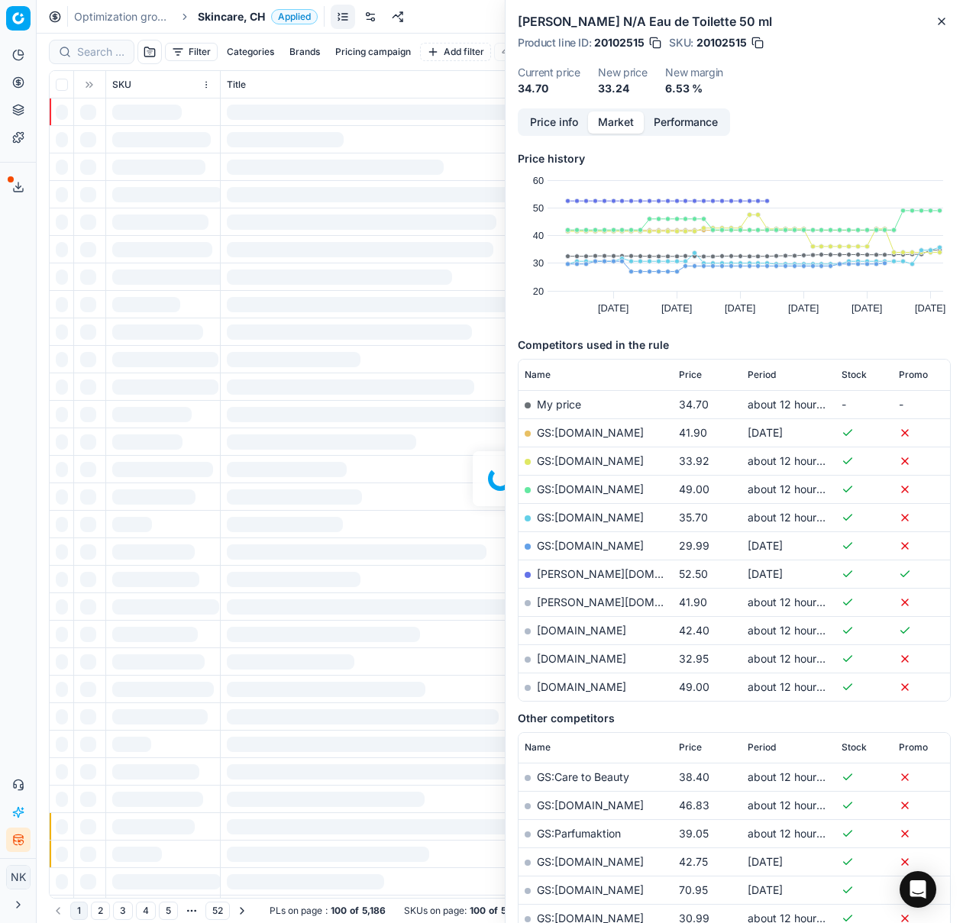
click at [92, 51] on div at bounding box center [500, 478] width 926 height 889
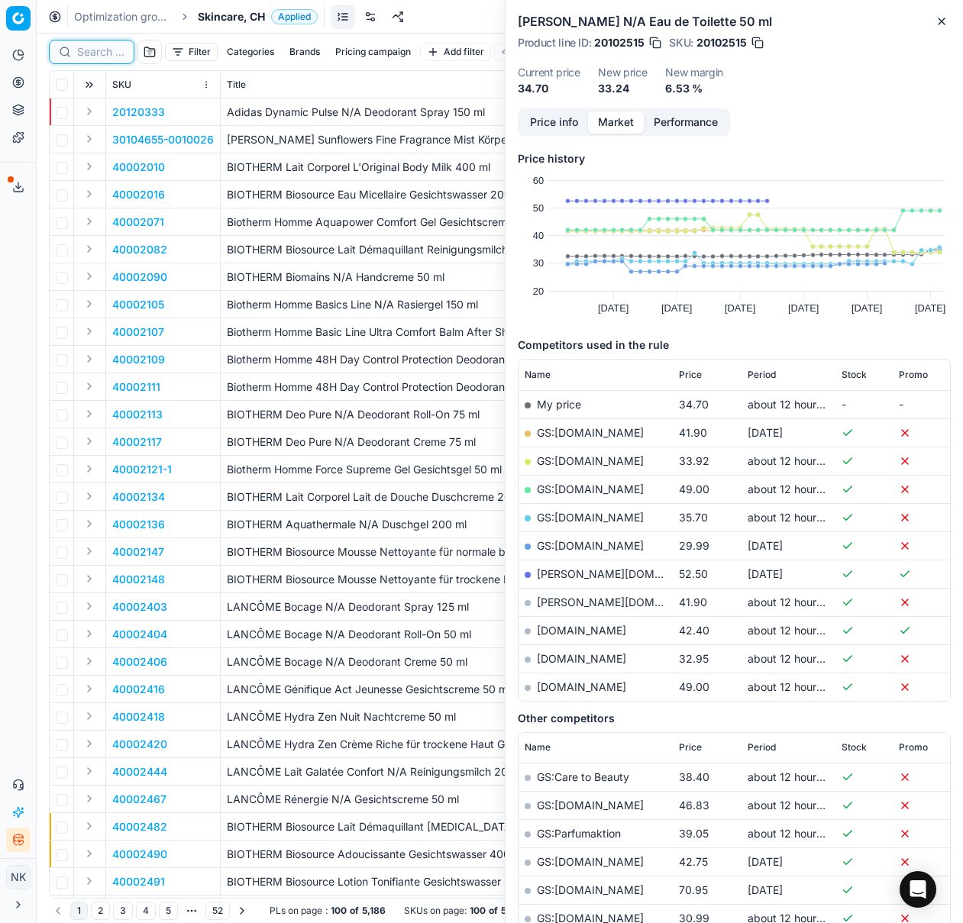
click at [99, 52] on input at bounding box center [100, 51] width 47 height 15
paste input "80077956-4.3"
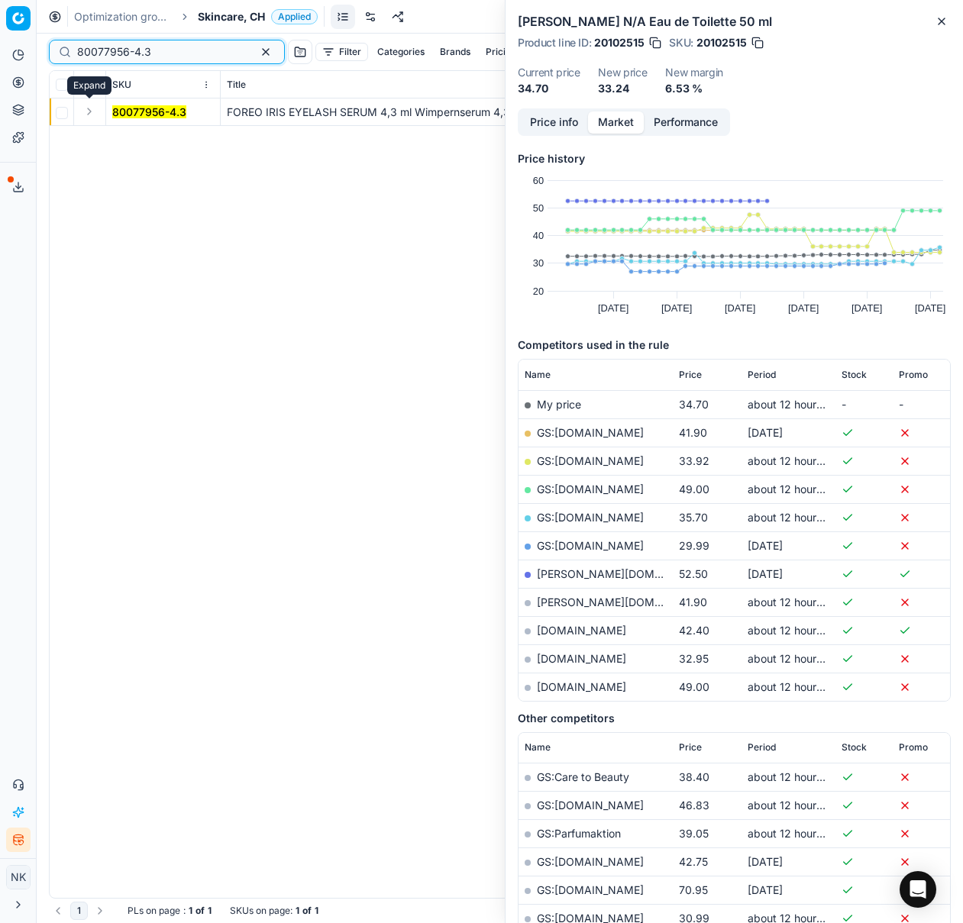
type input "80077956-4.3"
click at [89, 112] on button "Expand" at bounding box center [89, 111] width 18 height 18
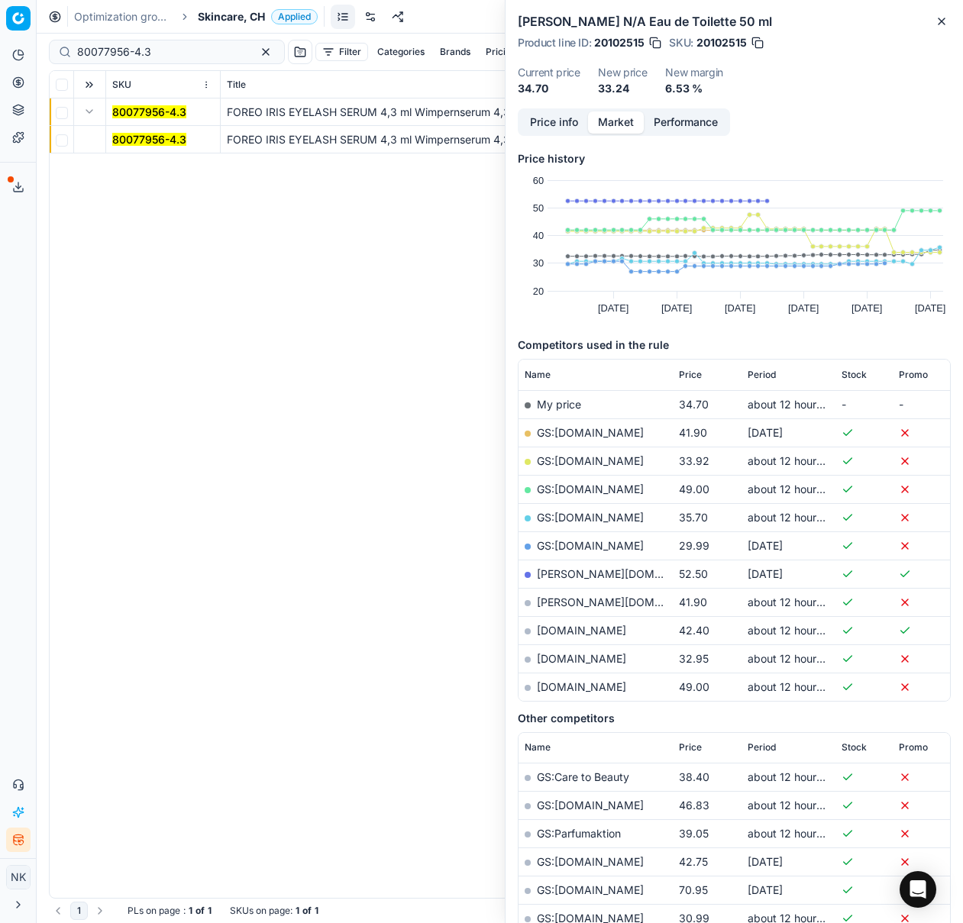
click at [129, 139] on mark "80077956-4.3" at bounding box center [149, 139] width 74 height 13
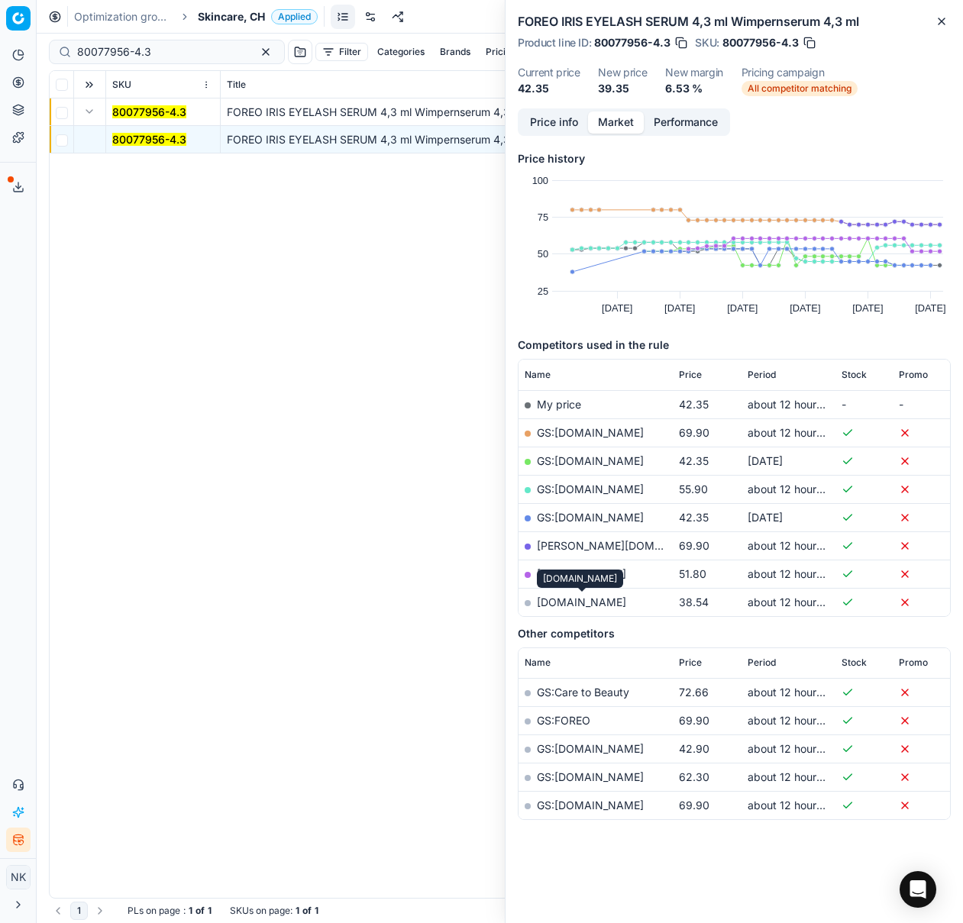
click at [581, 605] on link "[DOMAIN_NAME]" at bounding box center [581, 602] width 89 height 13
click at [227, 16] on span "Skincare, CH" at bounding box center [231, 16] width 67 height 15
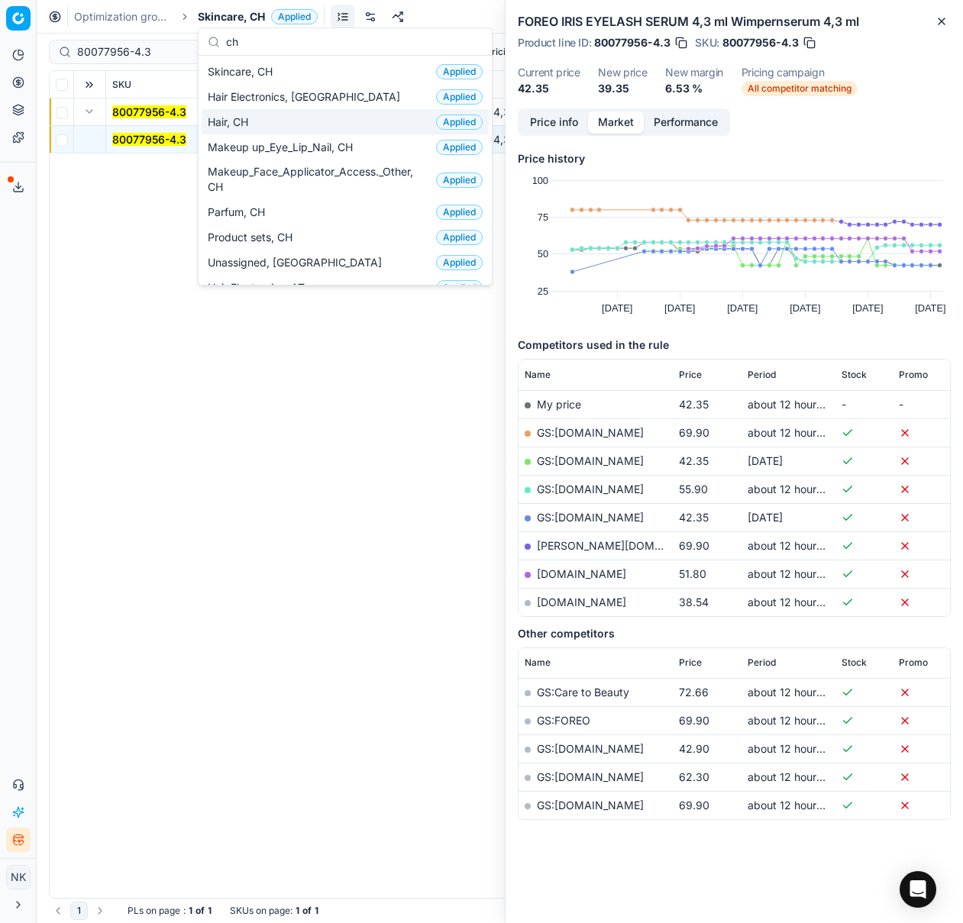
type input "ch"
click at [244, 119] on span "Hair, CH" at bounding box center [231, 122] width 47 height 15
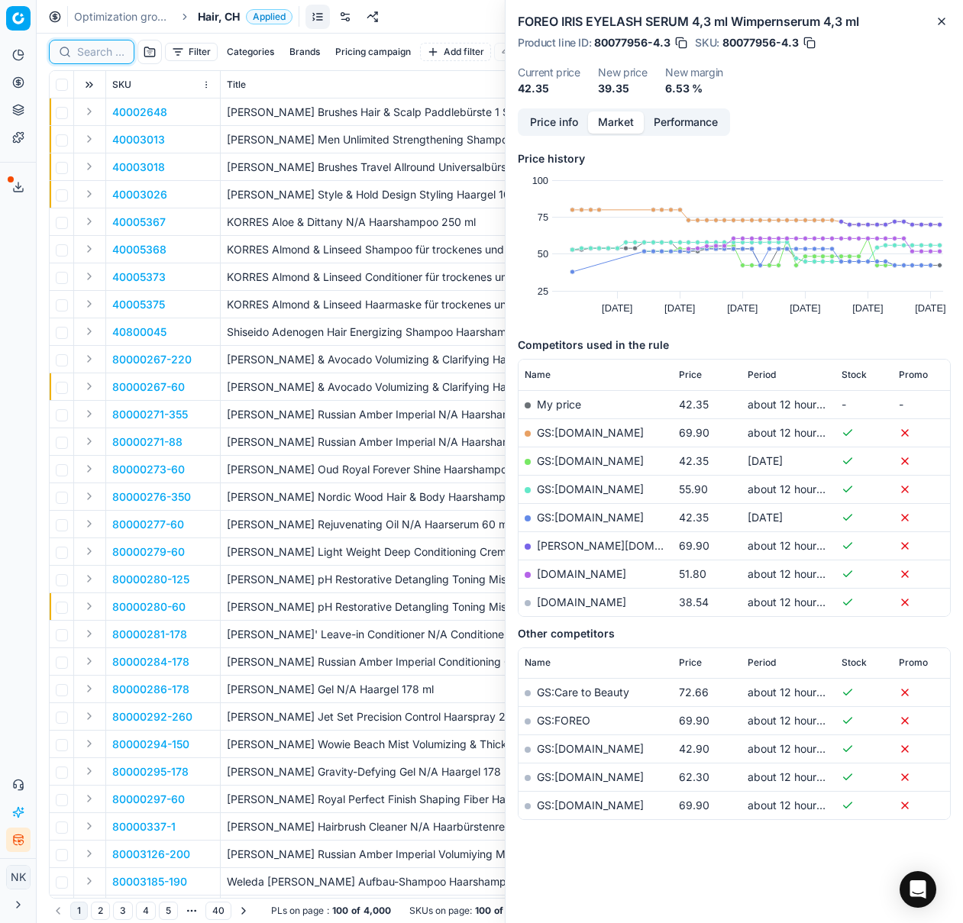
click at [97, 55] on input at bounding box center [100, 51] width 47 height 15
paste input "90012320-0019447"
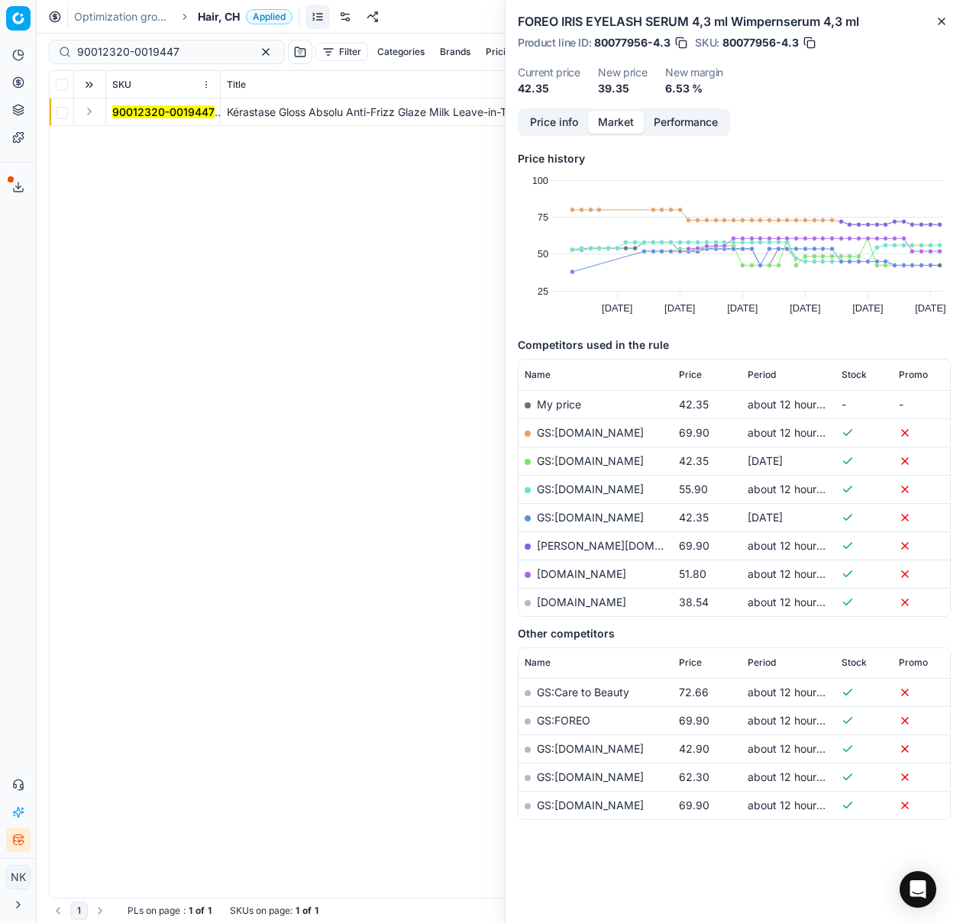
click at [90, 113] on button "Expand" at bounding box center [89, 111] width 18 height 18
click at [146, 144] on mark "90012320-0019447" at bounding box center [163, 139] width 102 height 13
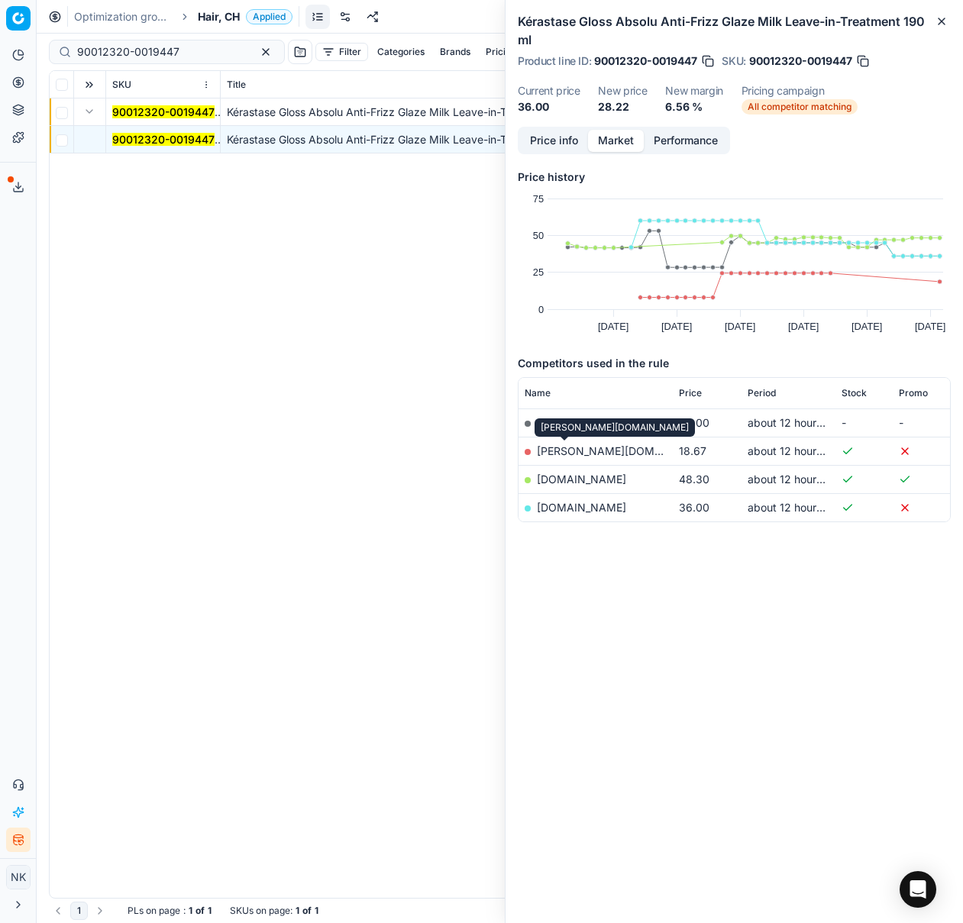
click at [559, 451] on link "[PERSON_NAME][DOMAIN_NAME]" at bounding box center [625, 450] width 177 height 13
click at [556, 507] on link "[DOMAIN_NAME]" at bounding box center [581, 507] width 89 height 13
click at [183, 49] on input "90012320-0019447" at bounding box center [160, 51] width 167 height 15
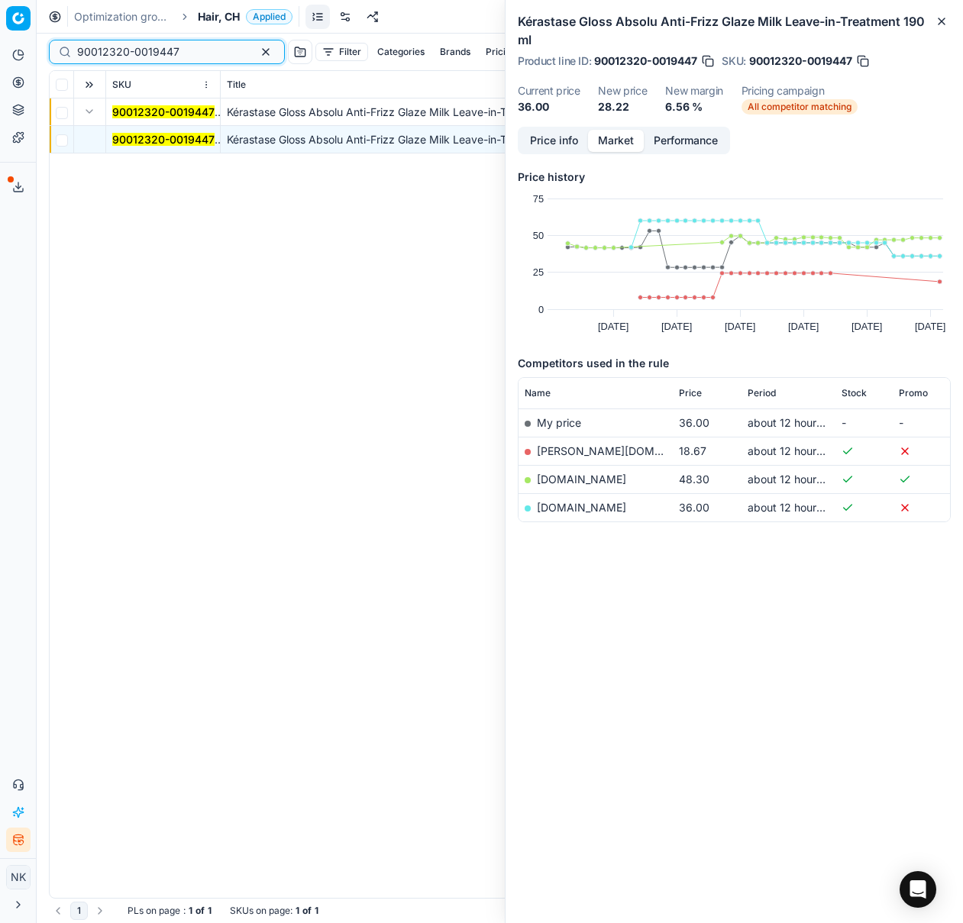
click at [185, 47] on input "90012320-0019447" at bounding box center [160, 51] width 167 height 15
paste input "80075164-500"
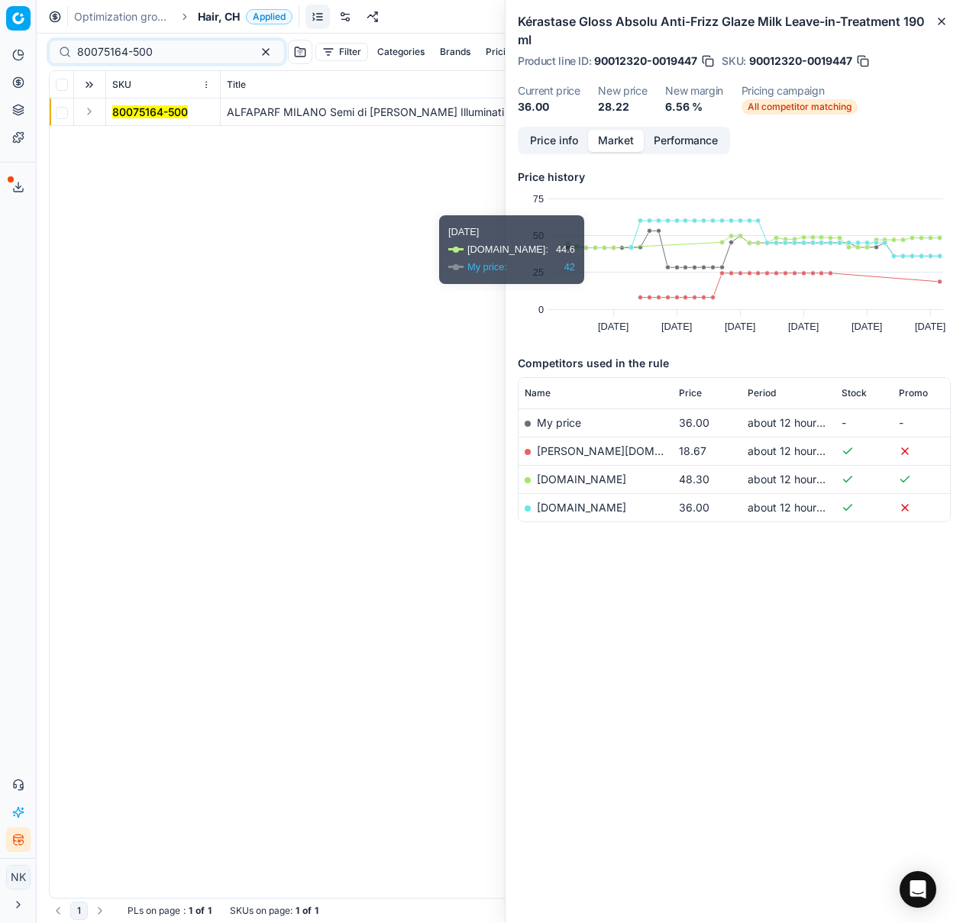
click at [85, 107] on button "Expand" at bounding box center [89, 111] width 18 height 18
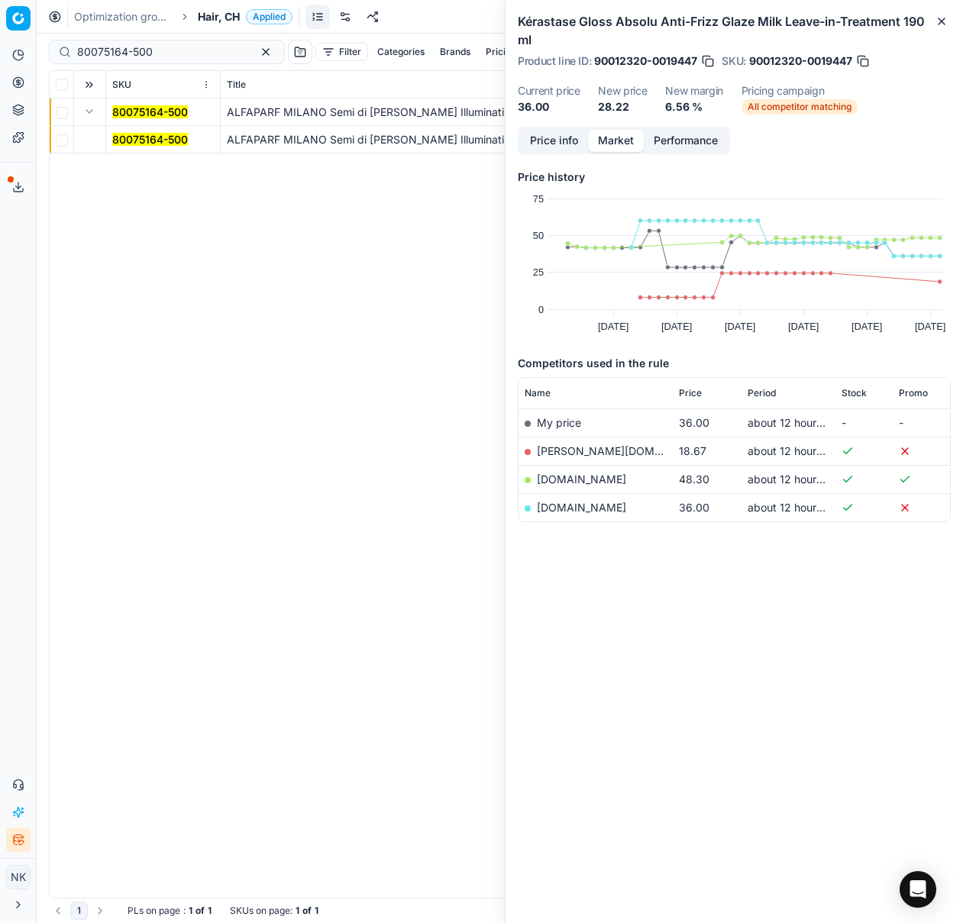
click at [134, 137] on mark "80075164-500" at bounding box center [150, 139] width 76 height 13
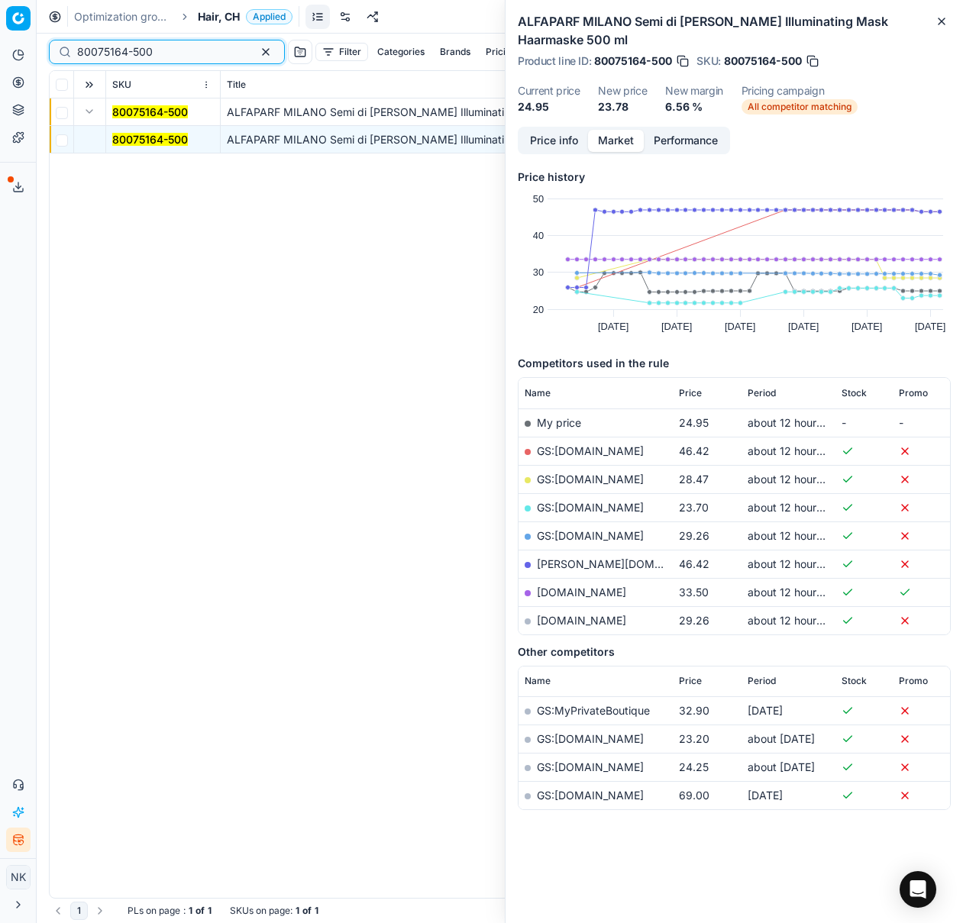
click at [189, 53] on input "80075164-500" at bounding box center [160, 51] width 167 height 15
paste input "6870-2"
type input "80076870-200"
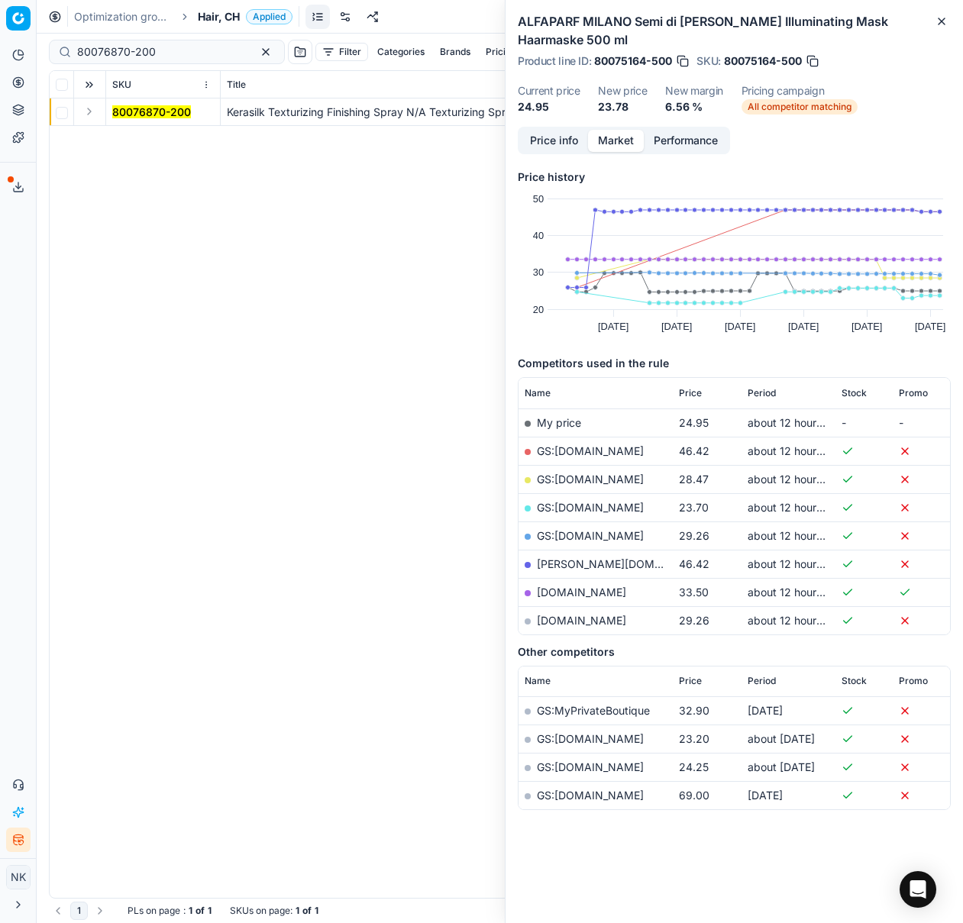
click at [83, 114] on button "Expand" at bounding box center [89, 111] width 18 height 18
click at [140, 144] on mark "80076870-200" at bounding box center [151, 139] width 79 height 13
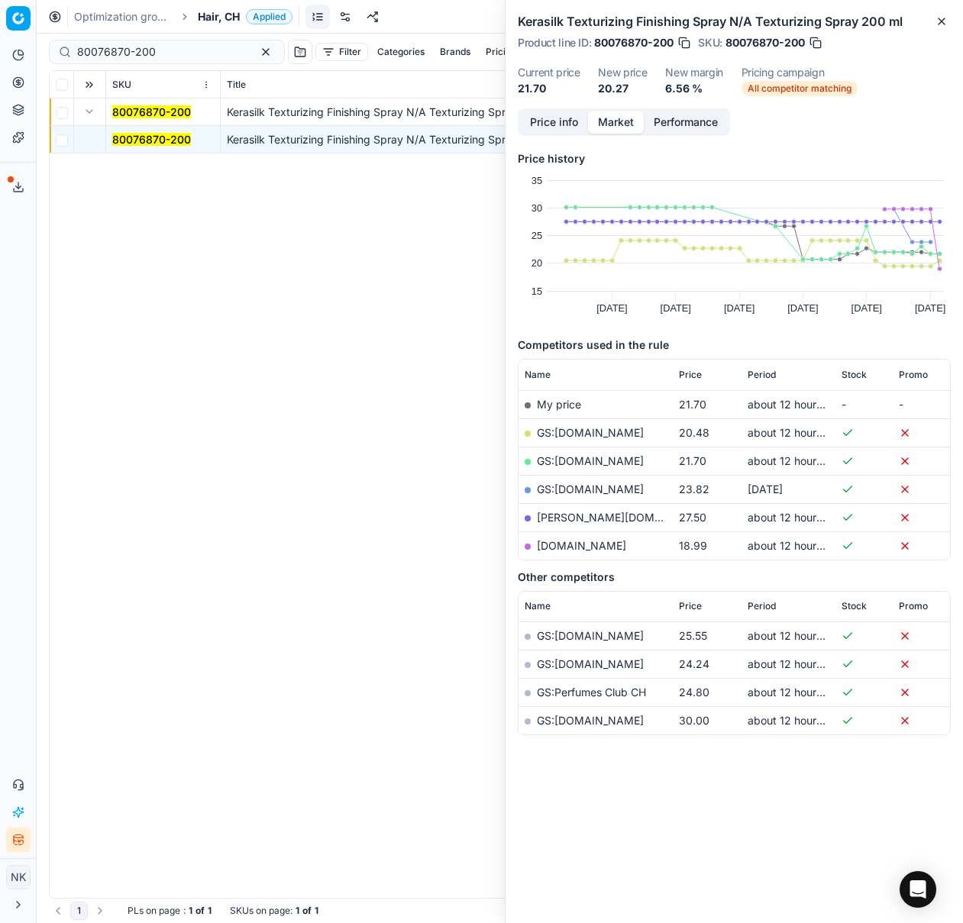
click at [585, 434] on link "GS:[DOMAIN_NAME]" at bounding box center [590, 432] width 107 height 13
click at [572, 462] on link "GS:[DOMAIN_NAME]" at bounding box center [590, 460] width 107 height 13
click at [219, 20] on span "Hair, CH" at bounding box center [219, 16] width 42 height 15
click at [213, 21] on span "Hair, CH" at bounding box center [219, 16] width 42 height 15
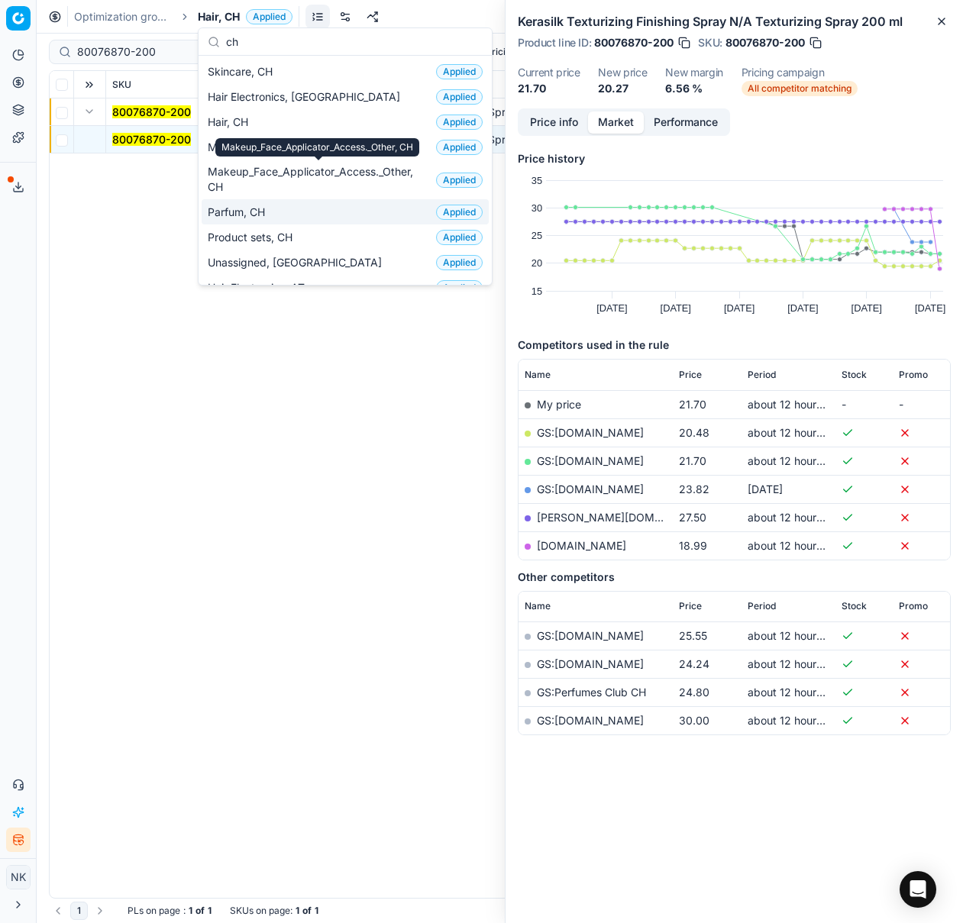
type input "ch"
click at [264, 210] on span "Parfum, CH" at bounding box center [239, 212] width 63 height 15
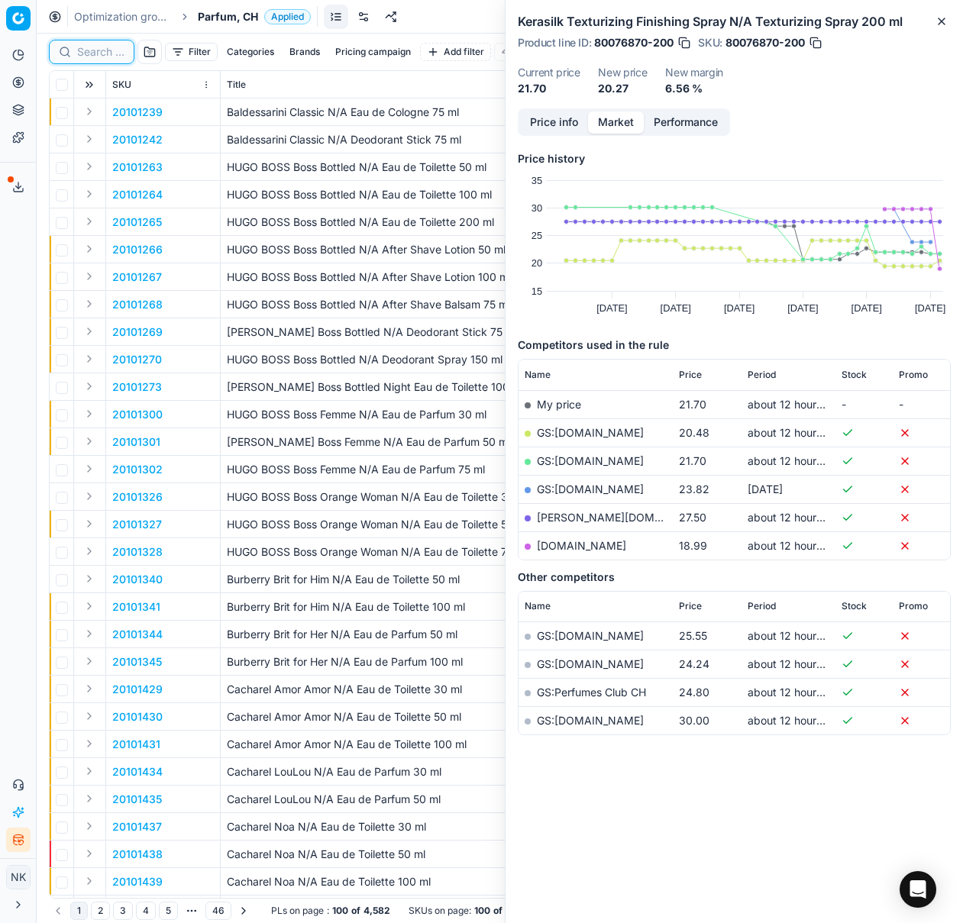
click at [93, 53] on input at bounding box center [100, 51] width 47 height 15
paste input "90006336-0009596"
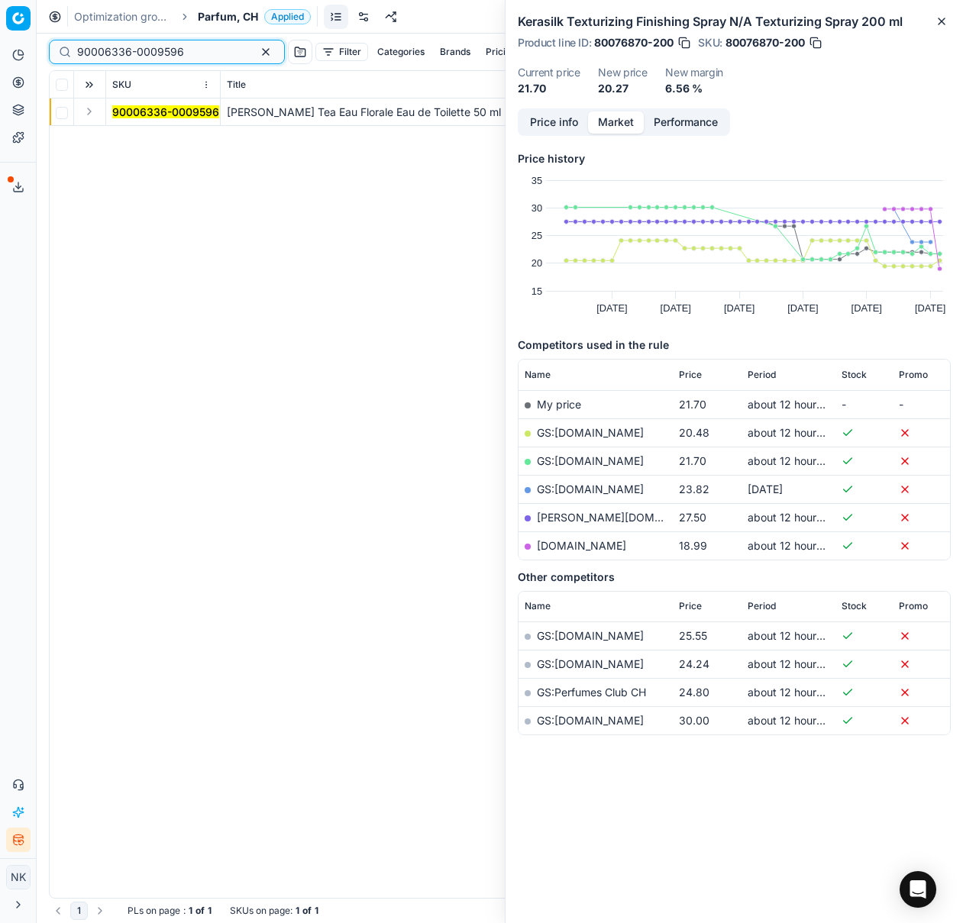
type input "90006336-0009596"
click at [86, 115] on button "Expand" at bounding box center [89, 111] width 18 height 18
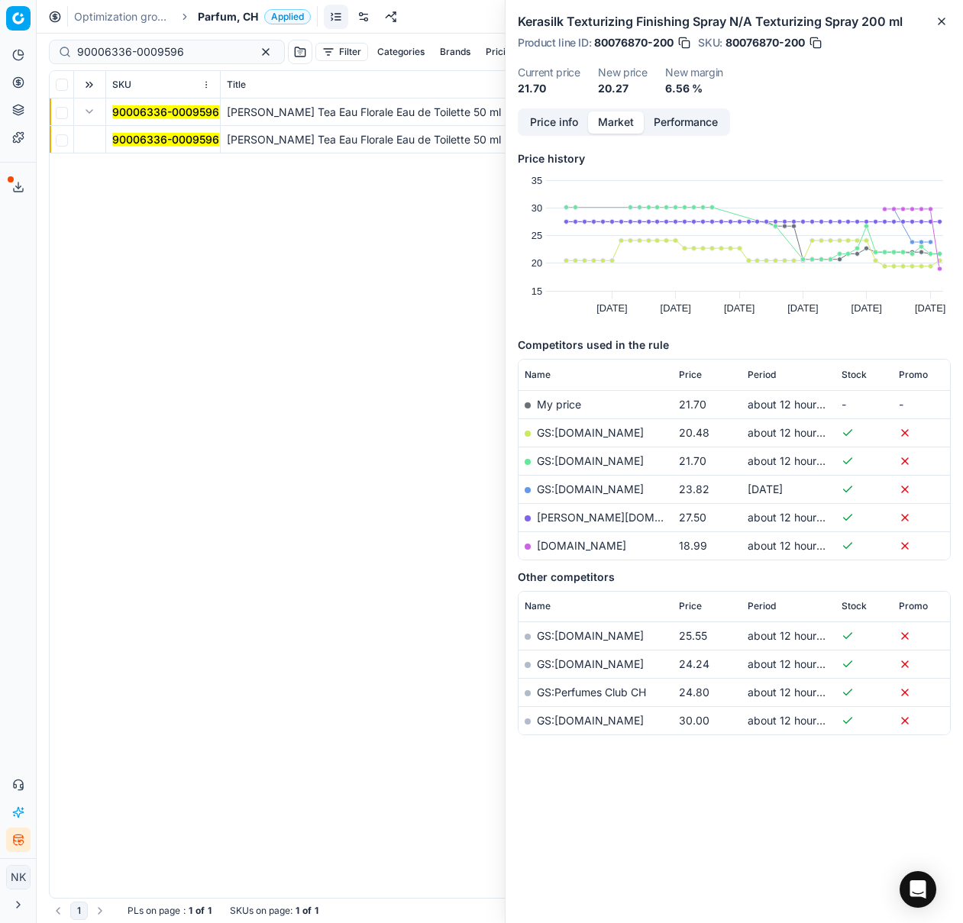
click at [128, 138] on mark "90006336-0009596" at bounding box center [165, 139] width 107 height 13
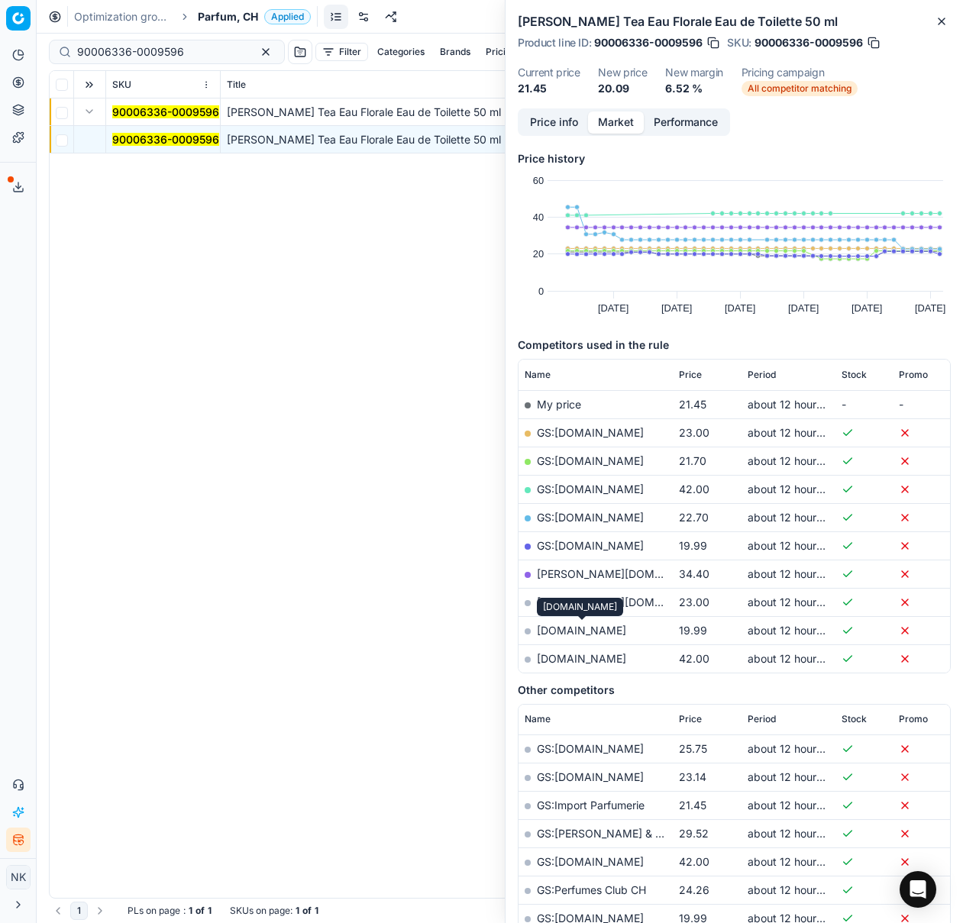
click at [580, 631] on link "[DOMAIN_NAME]" at bounding box center [581, 630] width 89 height 13
click at [222, 21] on span "Parfum, CH" at bounding box center [228, 16] width 60 height 15
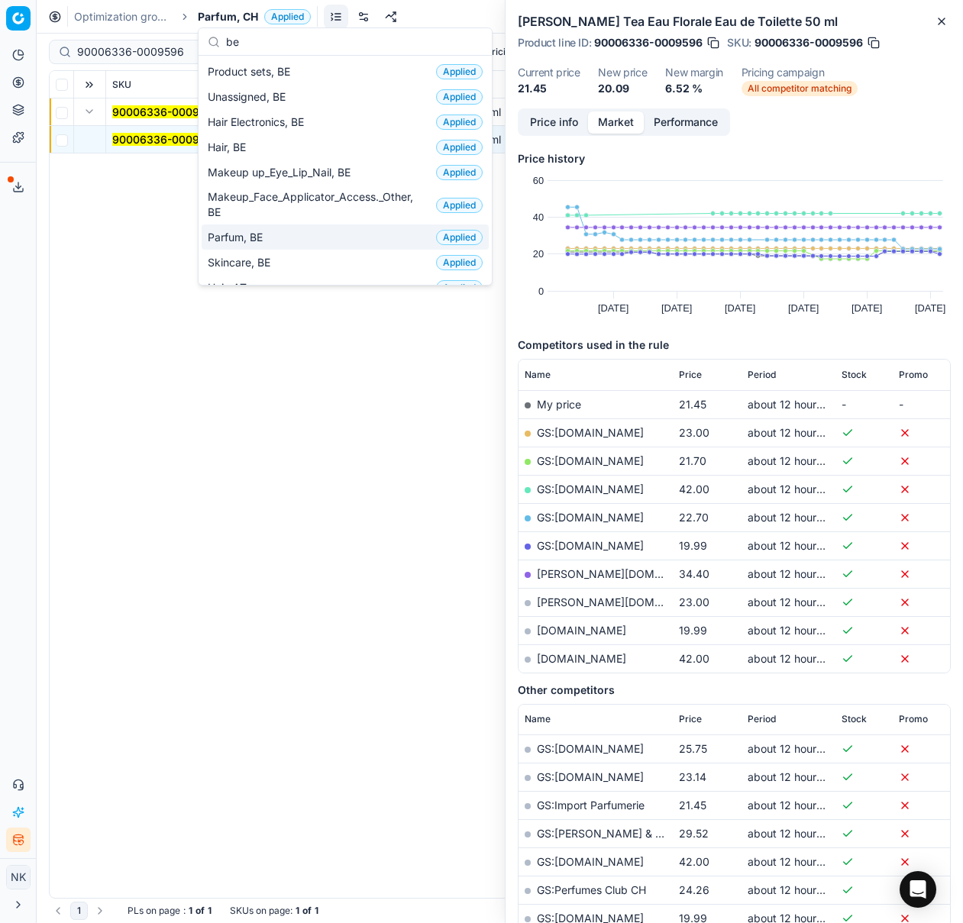
type input "be"
click at [245, 233] on span "Parfum, BE" at bounding box center [238, 237] width 61 height 15
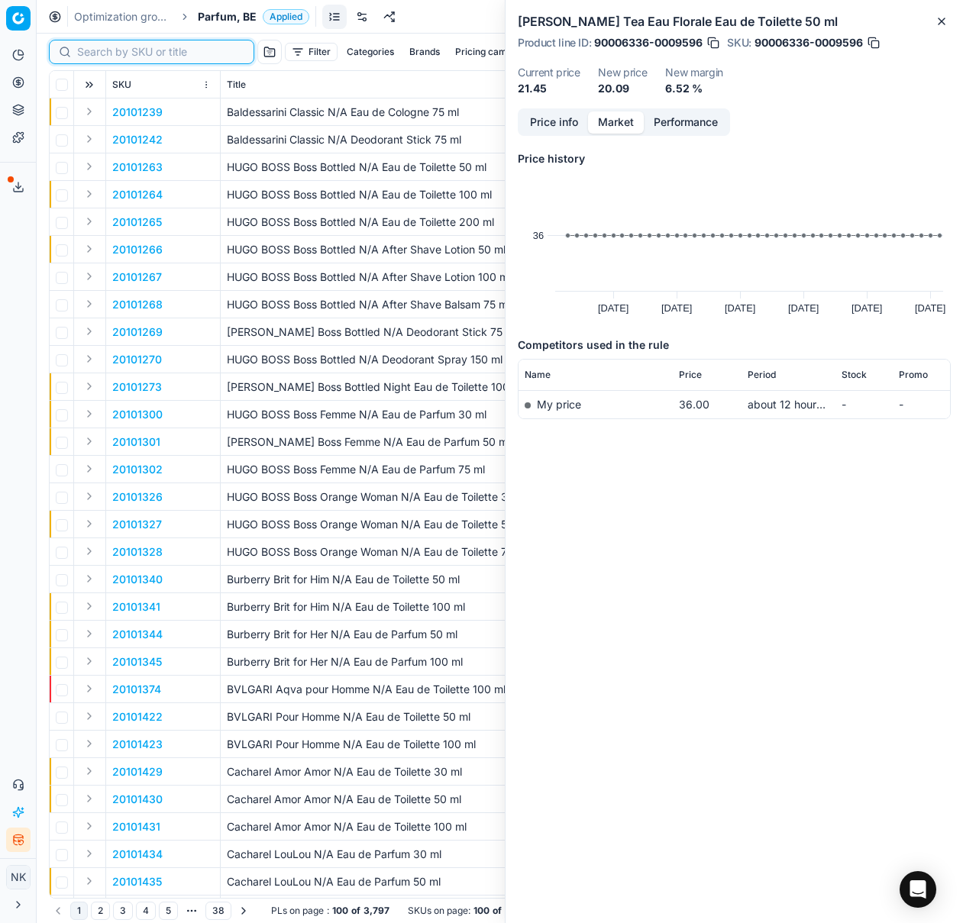
click at [104, 49] on input at bounding box center [160, 51] width 167 height 15
paste input "80020633-90"
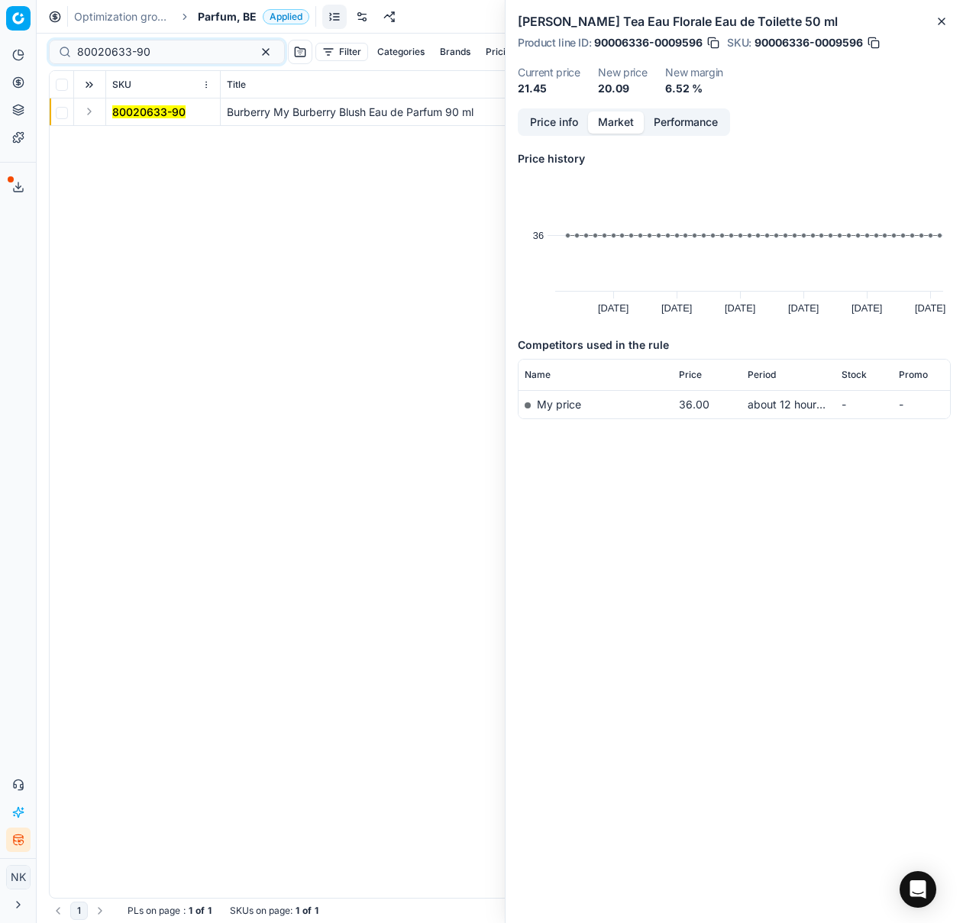
click at [89, 115] on button "Expand" at bounding box center [89, 111] width 18 height 18
click at [120, 134] on mark "80020633-90" at bounding box center [148, 139] width 73 height 13
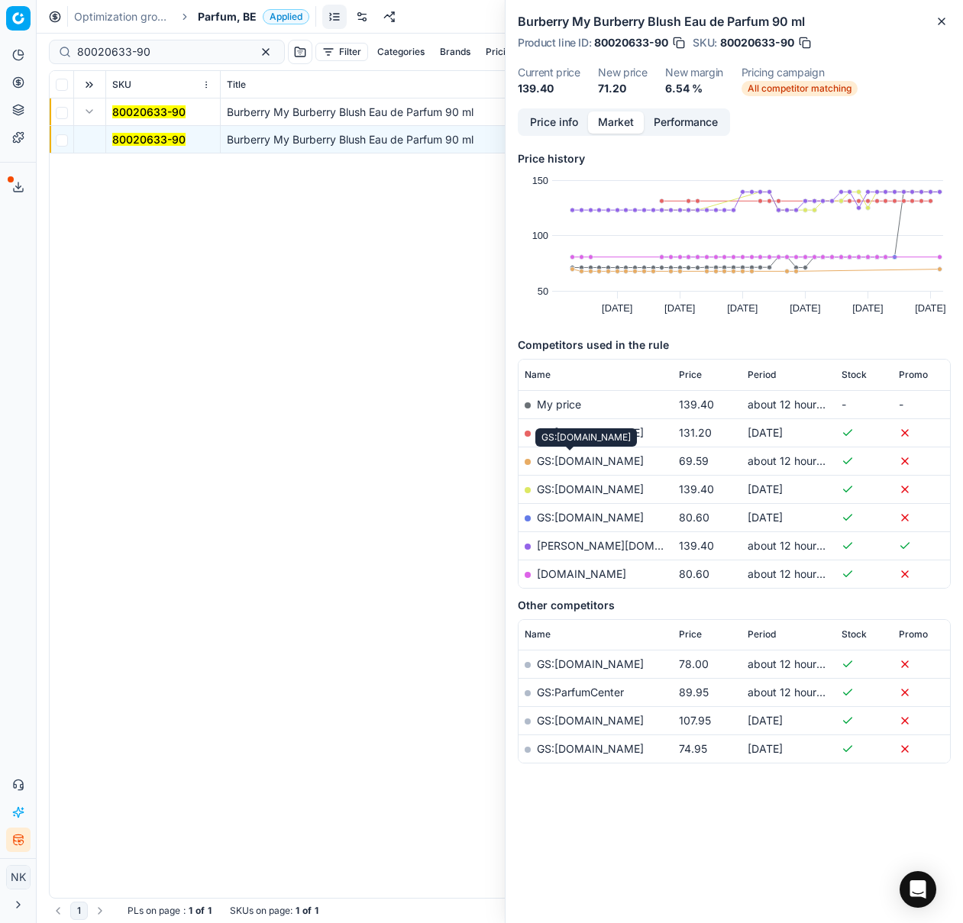
click at [558, 457] on link "GS:[DOMAIN_NAME]" at bounding box center [590, 460] width 107 height 13
click at [178, 50] on input "80020633-90" at bounding box center [160, 51] width 167 height 15
paste input "70136-3"
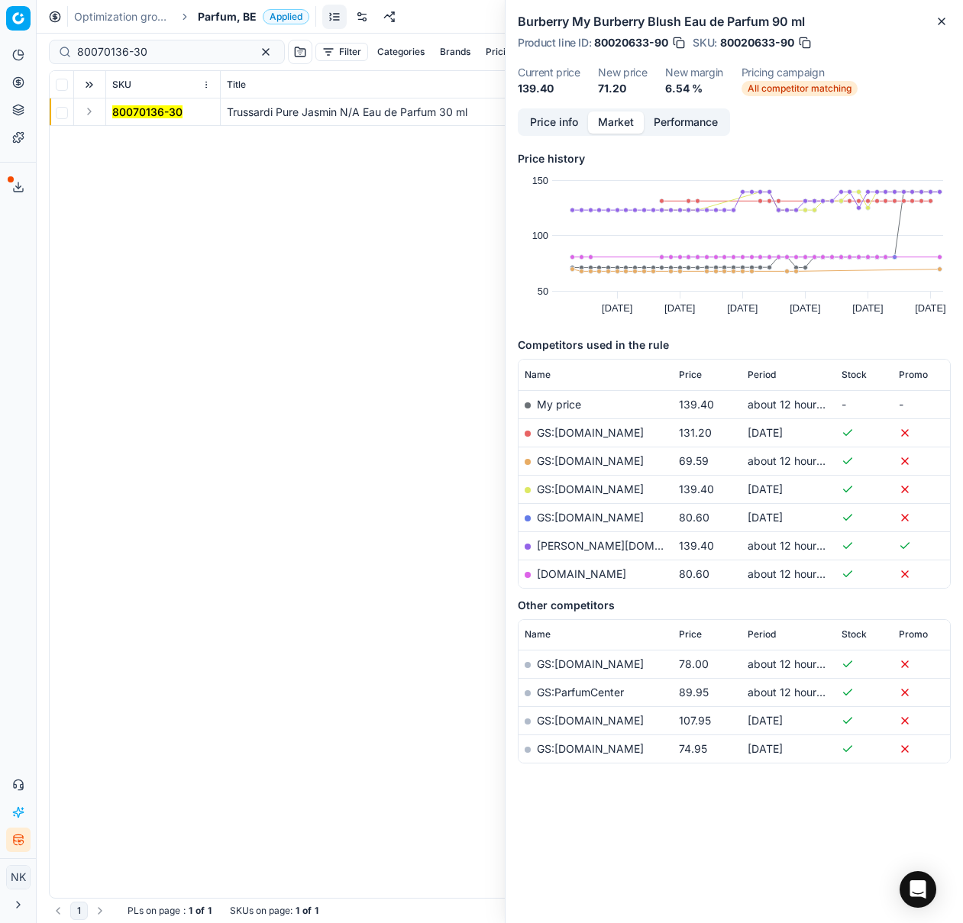
click at [92, 115] on button "Expand" at bounding box center [89, 111] width 18 height 18
click at [124, 133] on mark "80070136-30" at bounding box center [147, 139] width 70 height 13
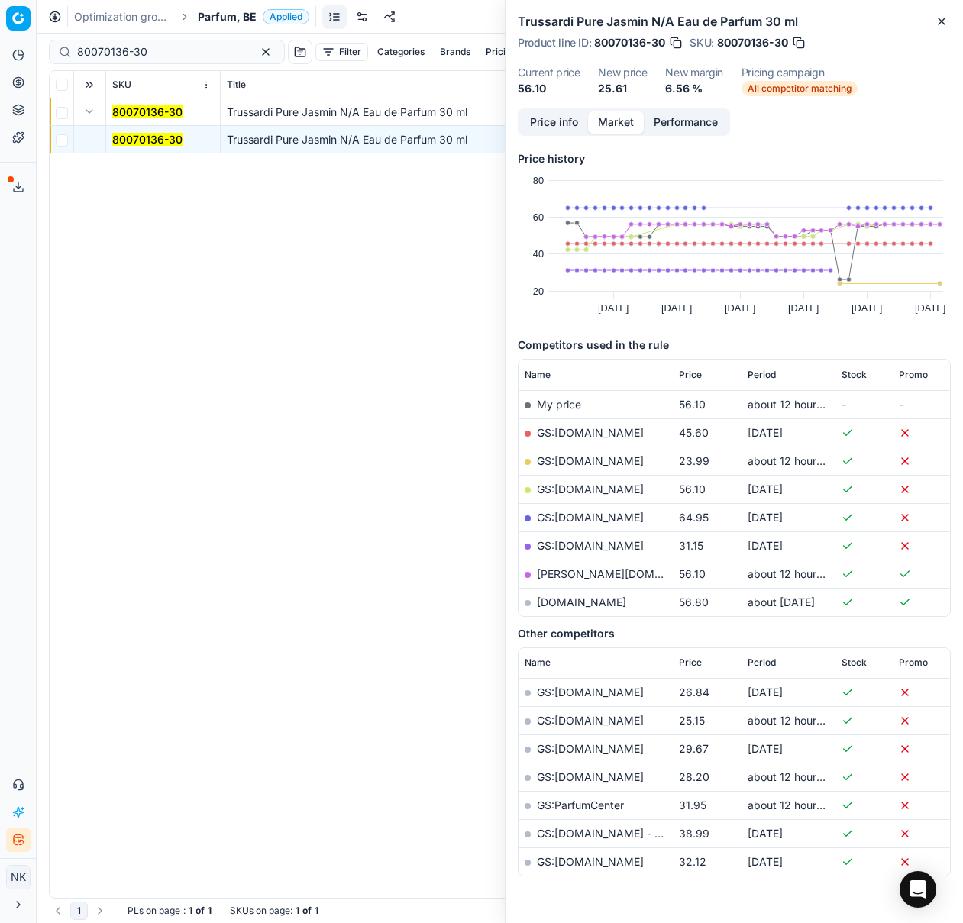
click at [576, 458] on link "GS:[DOMAIN_NAME]" at bounding box center [590, 460] width 107 height 13
click at [156, 51] on input "80070136-30" at bounding box center [160, 51] width 167 height 15
paste input "90004559-0006853"
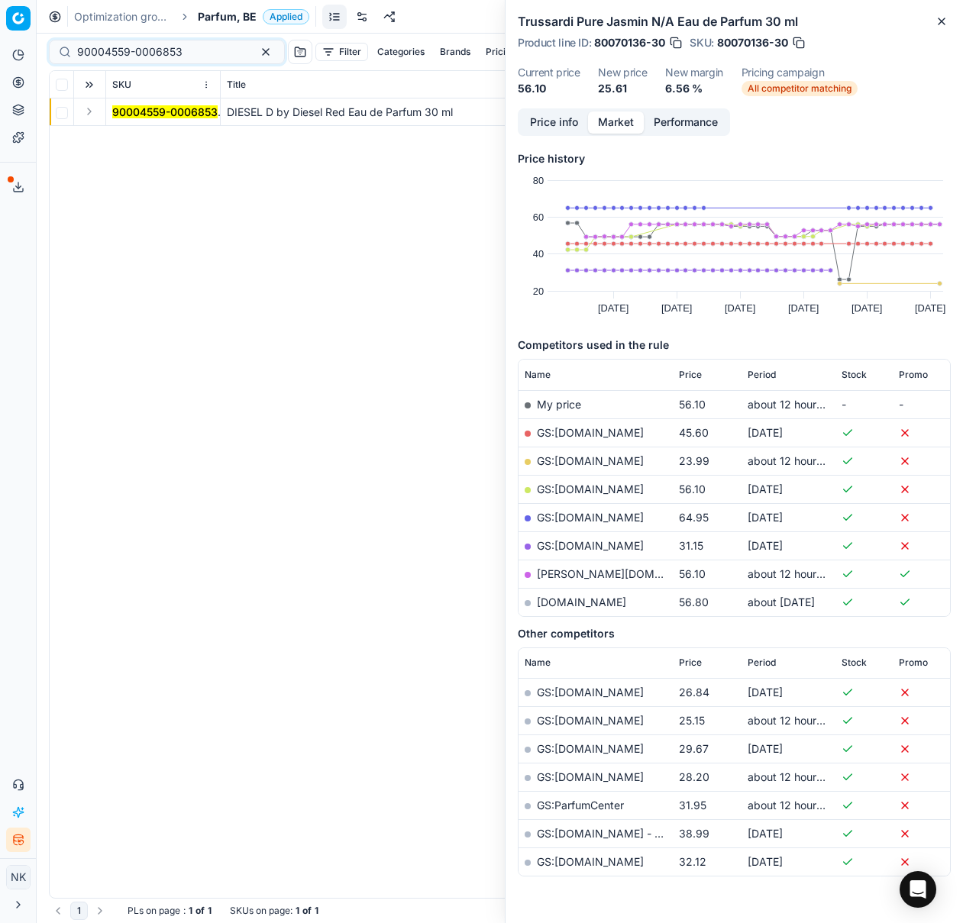
click at [92, 111] on button "Expand" at bounding box center [89, 111] width 18 height 18
click at [147, 136] on mark "90004559-0006853" at bounding box center [164, 139] width 105 height 13
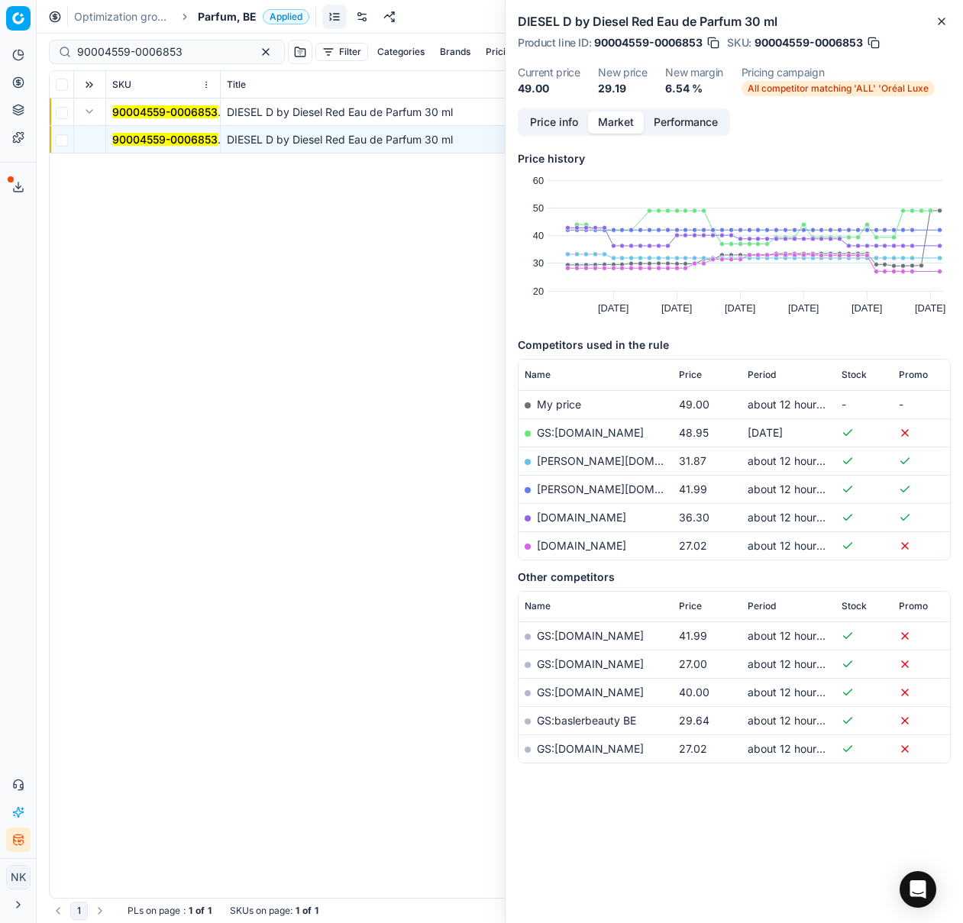
click at [577, 548] on link "[DOMAIN_NAME]" at bounding box center [581, 545] width 89 height 13
click at [173, 46] on input "90004559-0006853" at bounding box center [160, 51] width 167 height 15
paste input "17314-0027171"
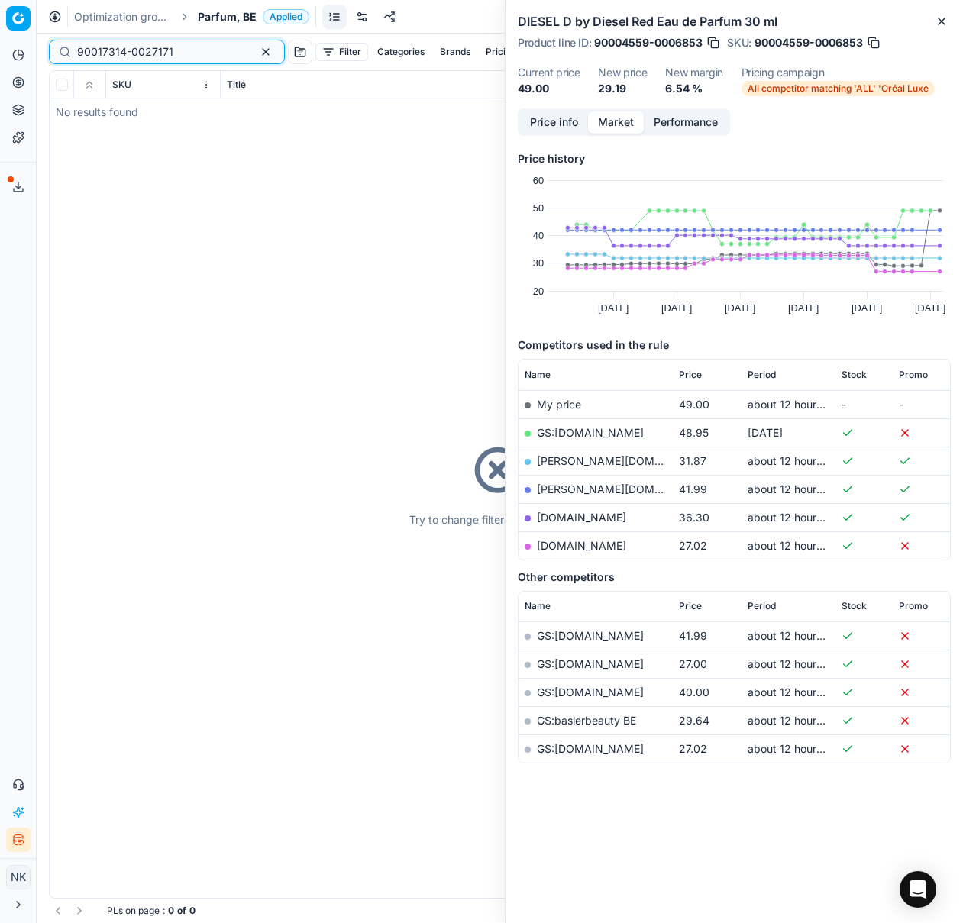
click at [182, 52] on input "90017314-0027171" at bounding box center [160, 51] width 167 height 15
paste input "20101474"
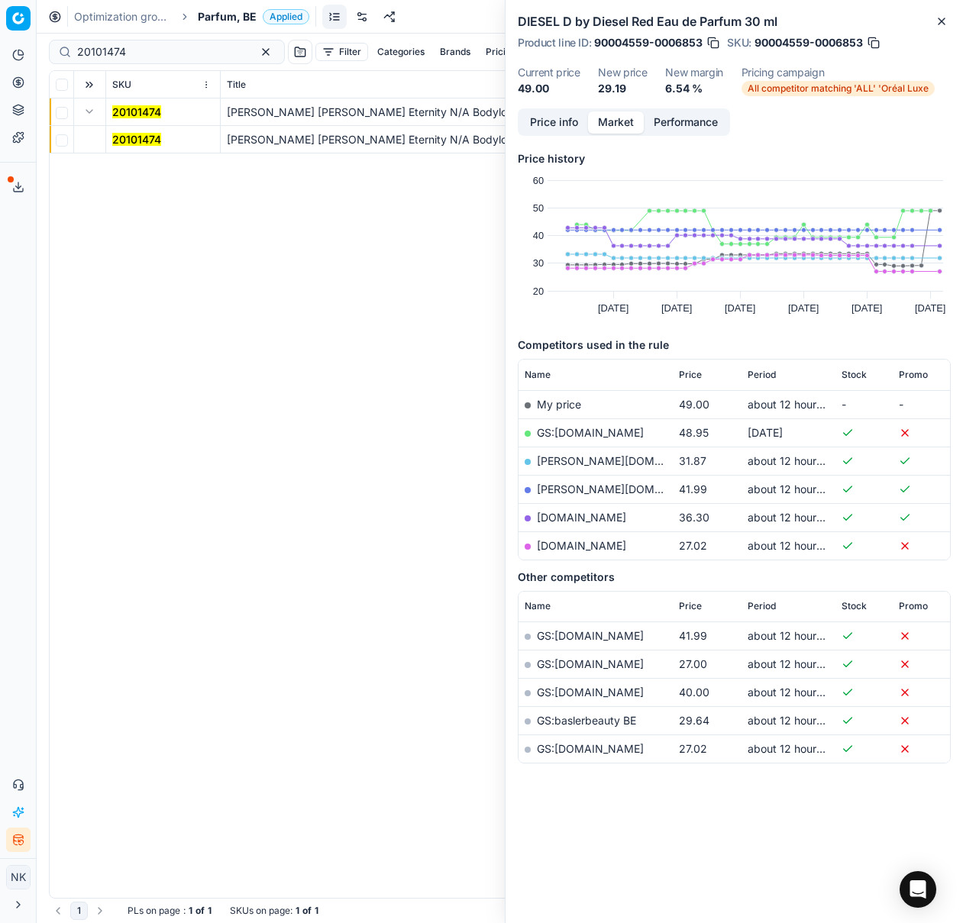
click at [133, 143] on mark "20101474" at bounding box center [136, 139] width 49 height 13
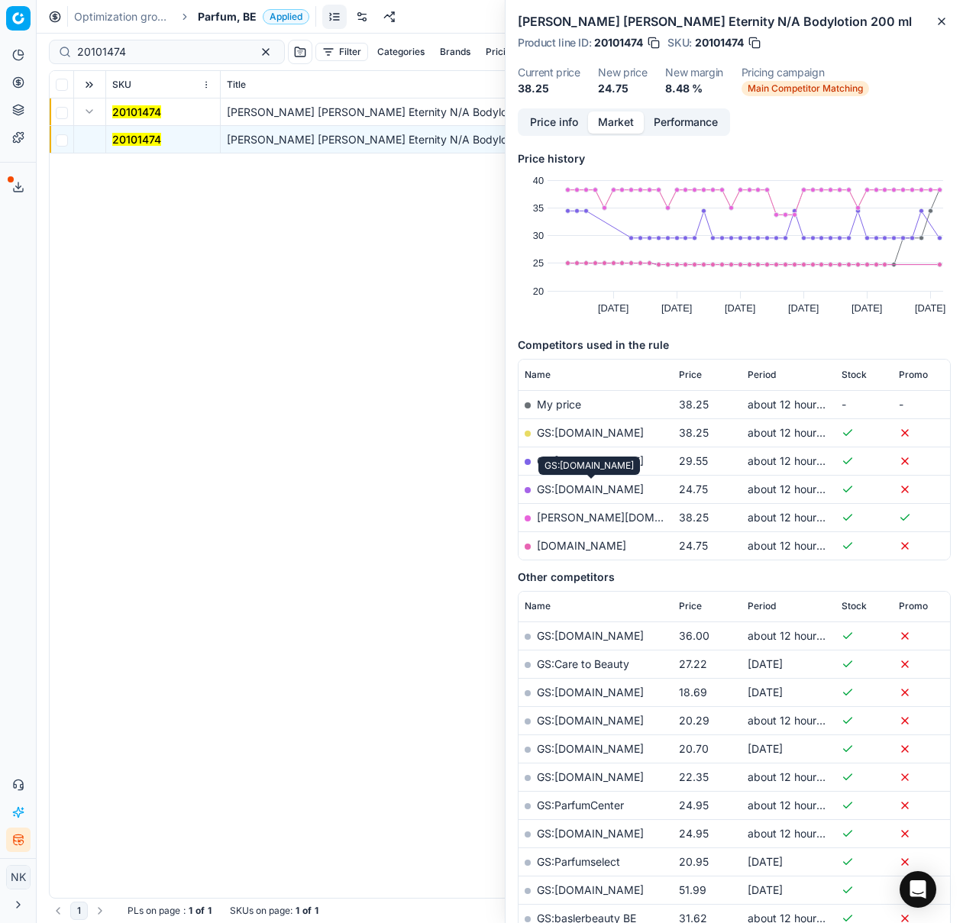
click at [582, 491] on link "GS:[DOMAIN_NAME]" at bounding box center [590, 489] width 107 height 13
click at [158, 53] on input "20101474" at bounding box center [160, 51] width 167 height 15
paste input "90013486-0021259"
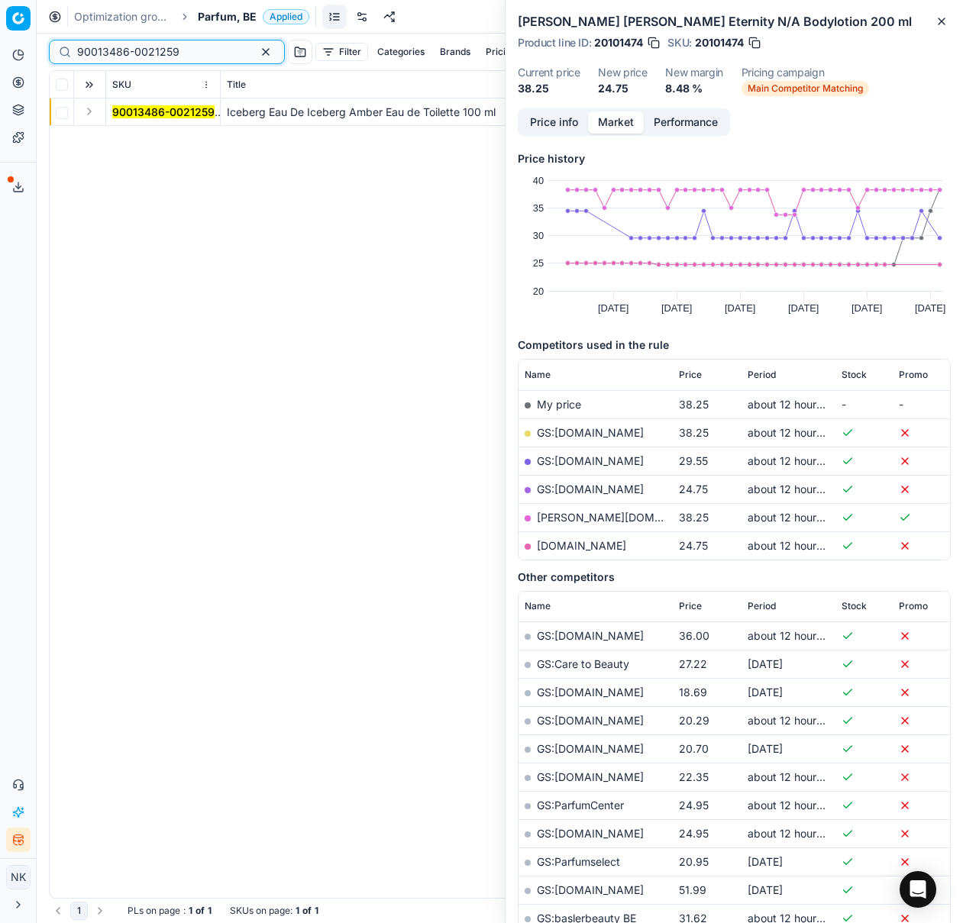
type input "90013486-0021259"
click at [87, 115] on button "Expand" at bounding box center [89, 111] width 18 height 18
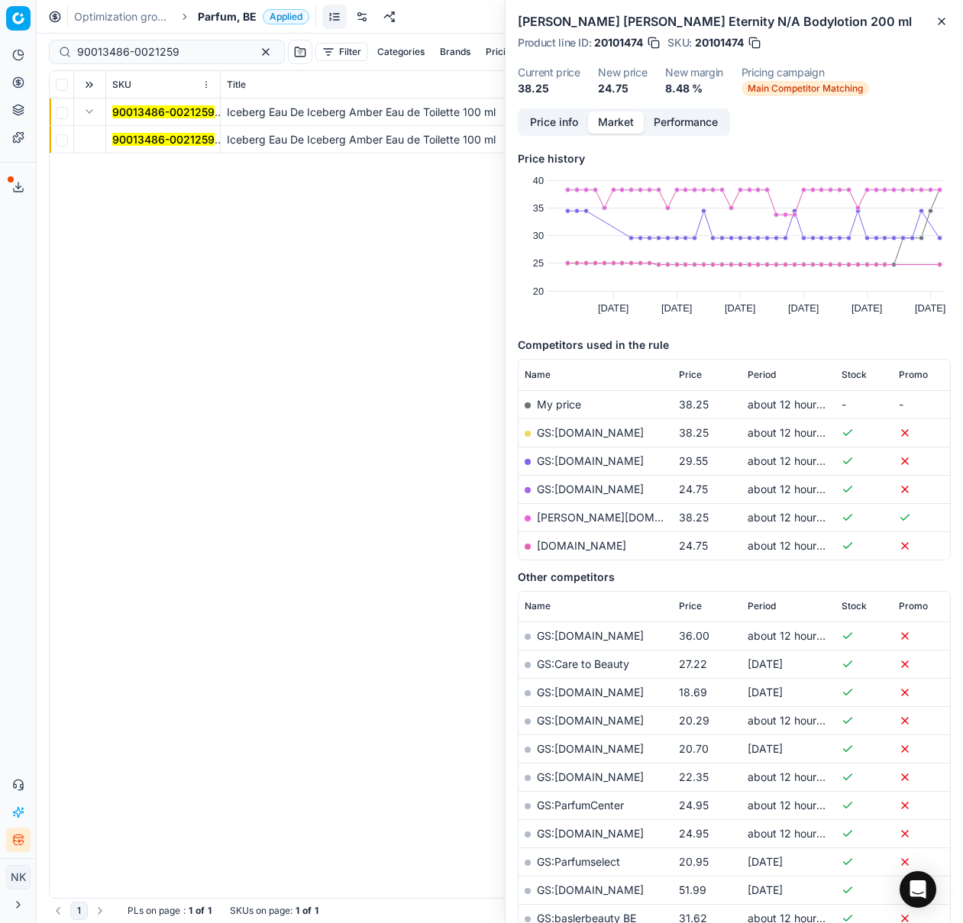
click at [131, 138] on mark "90013486-0021259" at bounding box center [163, 139] width 102 height 13
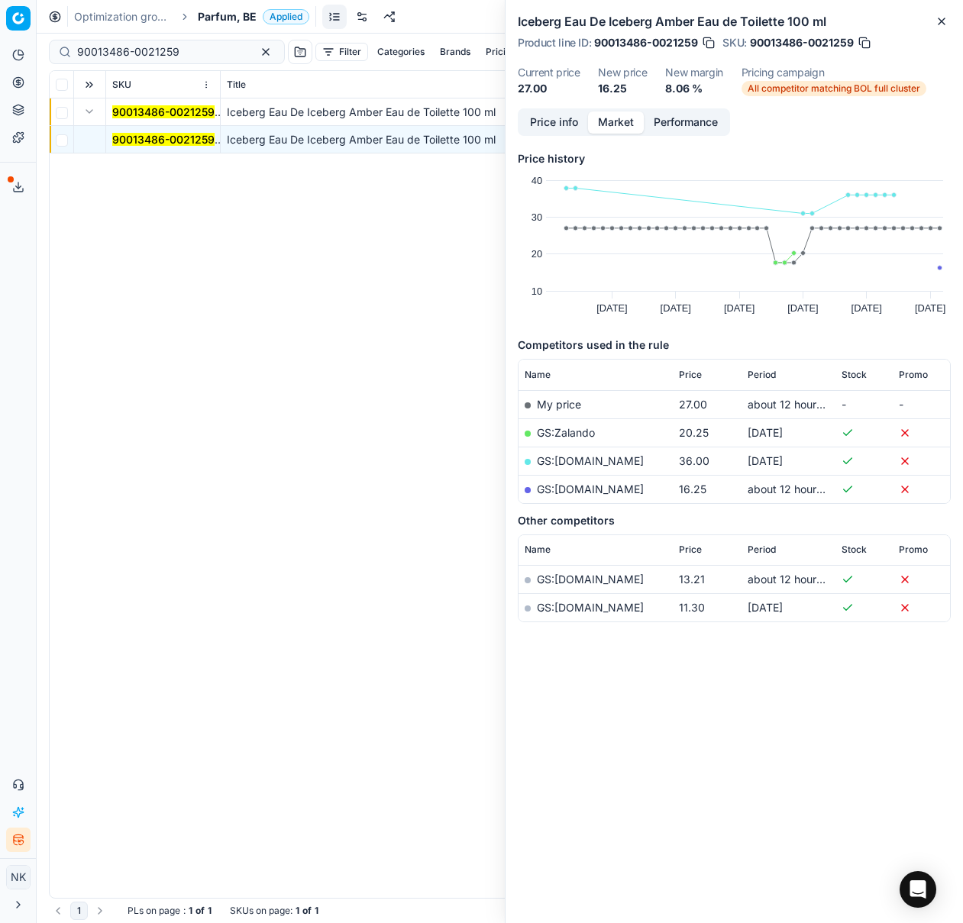
click at [594, 491] on link "GS:[DOMAIN_NAME]" at bounding box center [590, 489] width 107 height 13
click at [220, 17] on span "Parfum, BE" at bounding box center [227, 16] width 59 height 15
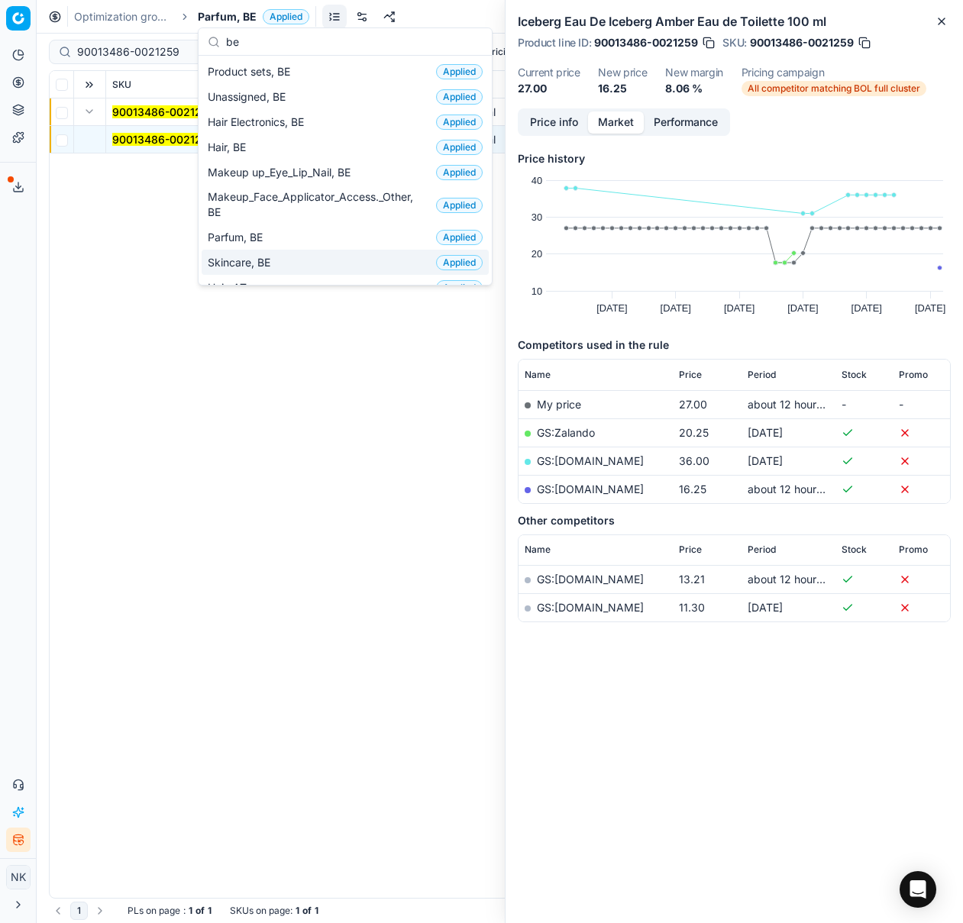
type input "be"
click at [250, 257] on span "Skincare, BE" at bounding box center [242, 262] width 69 height 15
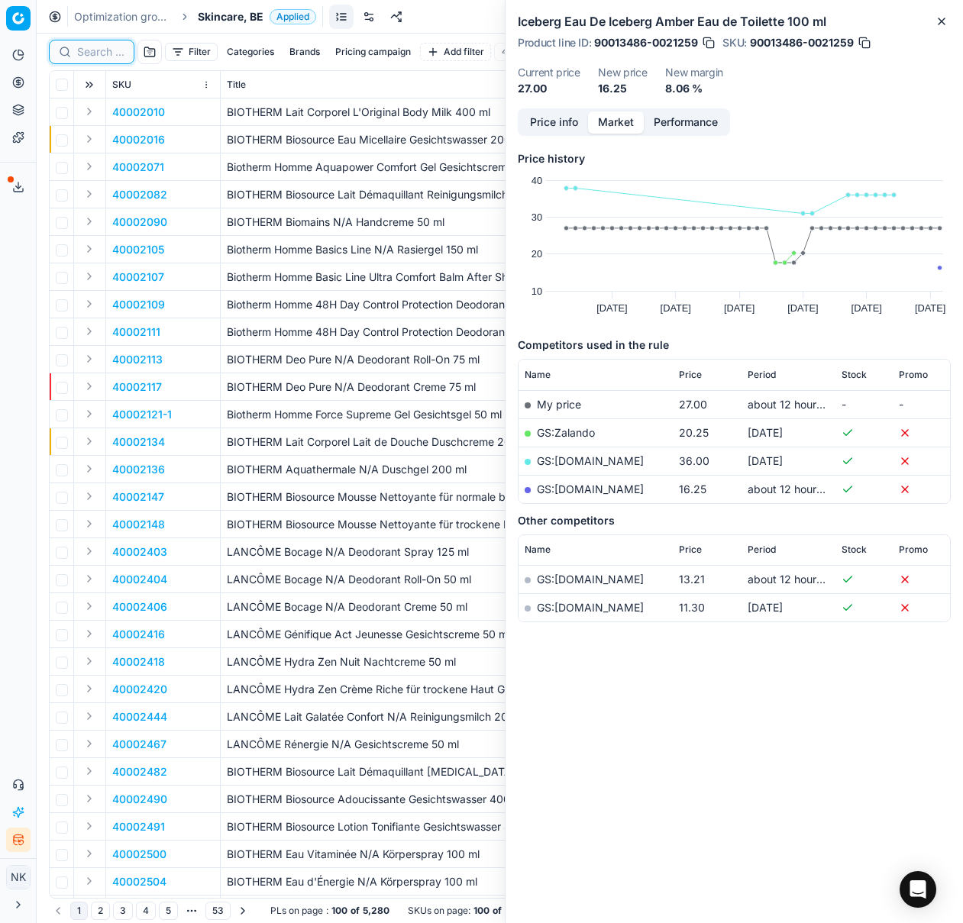
click at [94, 58] on input at bounding box center [100, 51] width 47 height 15
paste input "90009957-0015368"
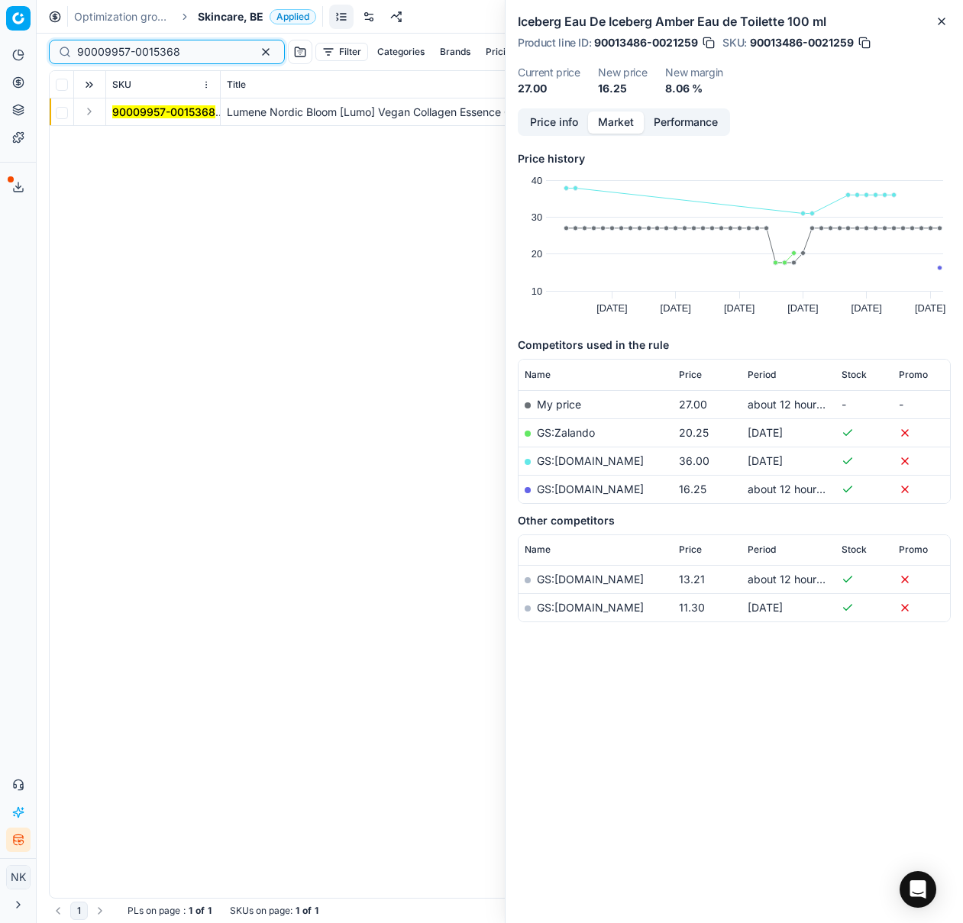
type input "90009957-0015368"
click at [89, 111] on button "Expand" at bounding box center [89, 111] width 18 height 18
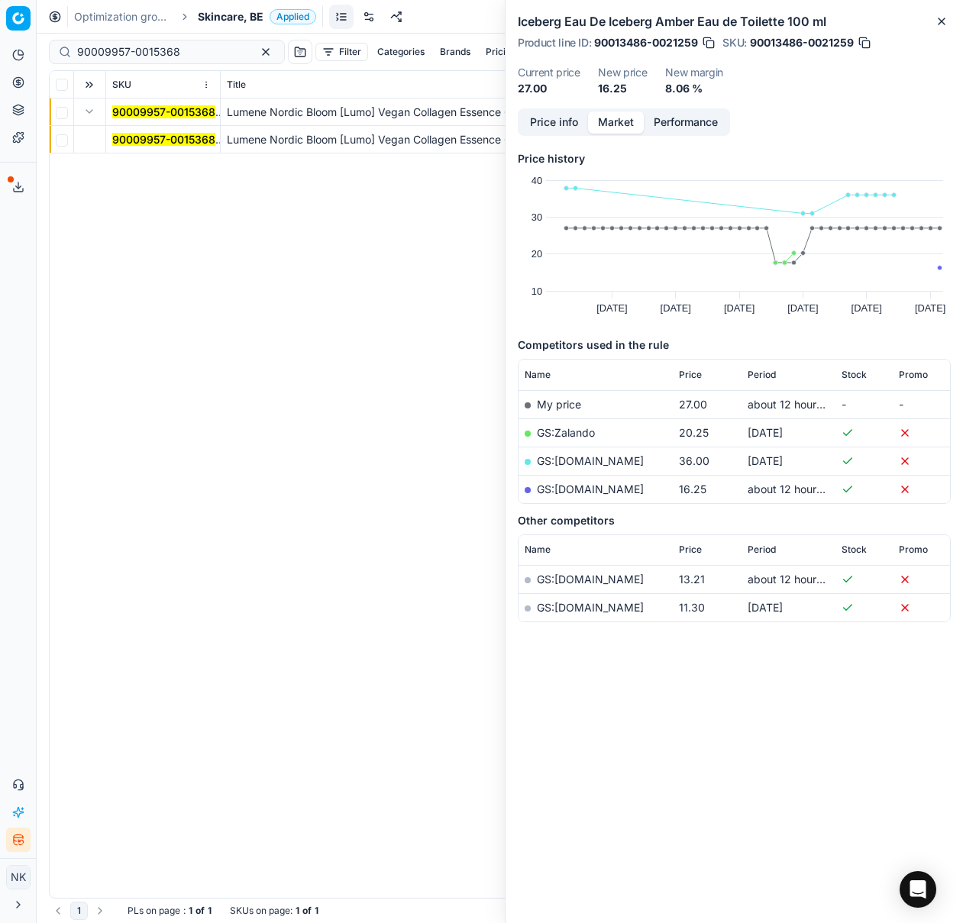
click at [149, 137] on mark "90009957-0015368" at bounding box center [163, 139] width 103 height 13
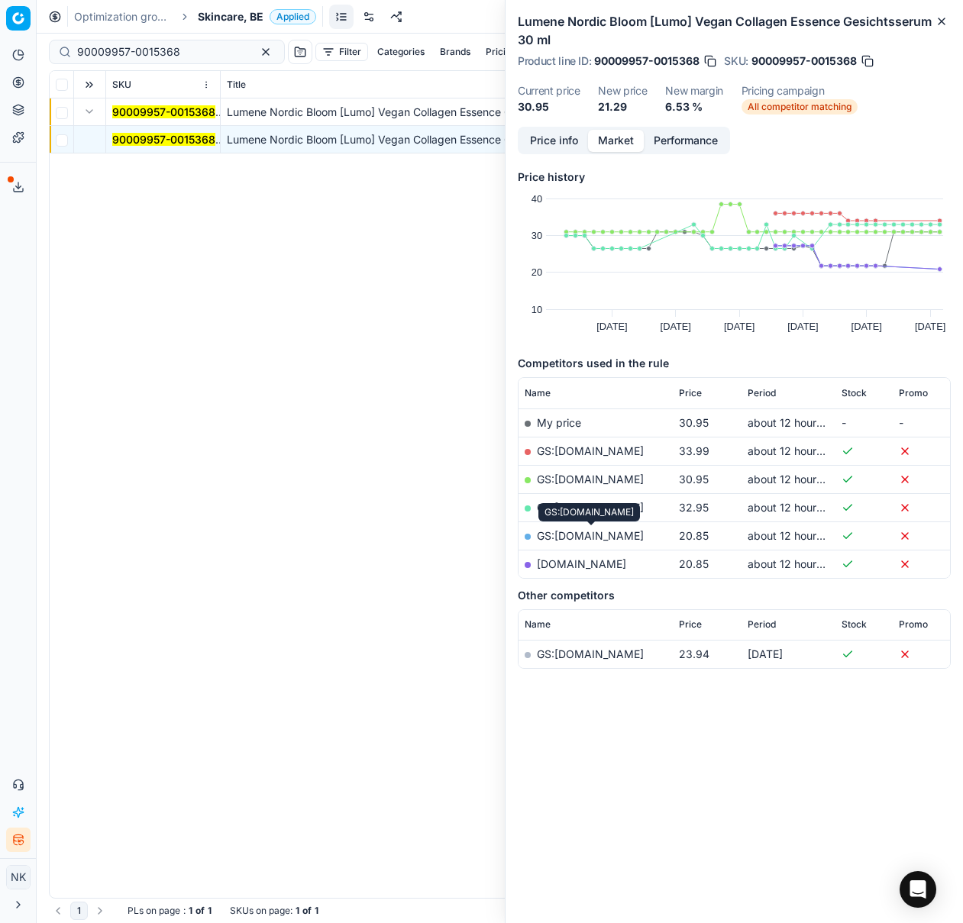
click at [588, 536] on link "GS:[DOMAIN_NAME]" at bounding box center [590, 535] width 107 height 13
click at [228, 15] on span "Skincare, BE" at bounding box center [231, 16] width 66 height 15
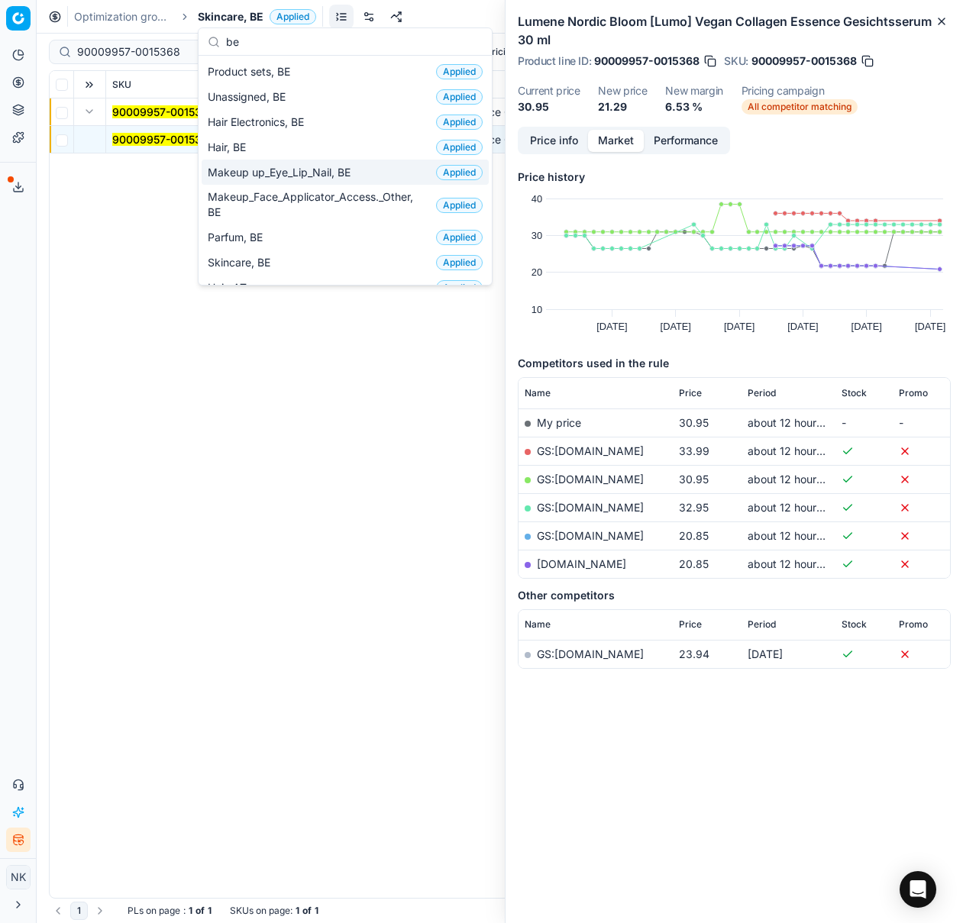
type input "be"
click at [283, 165] on span "Makeup up_Eye_Lip_Nail, BE" at bounding box center [282, 172] width 149 height 15
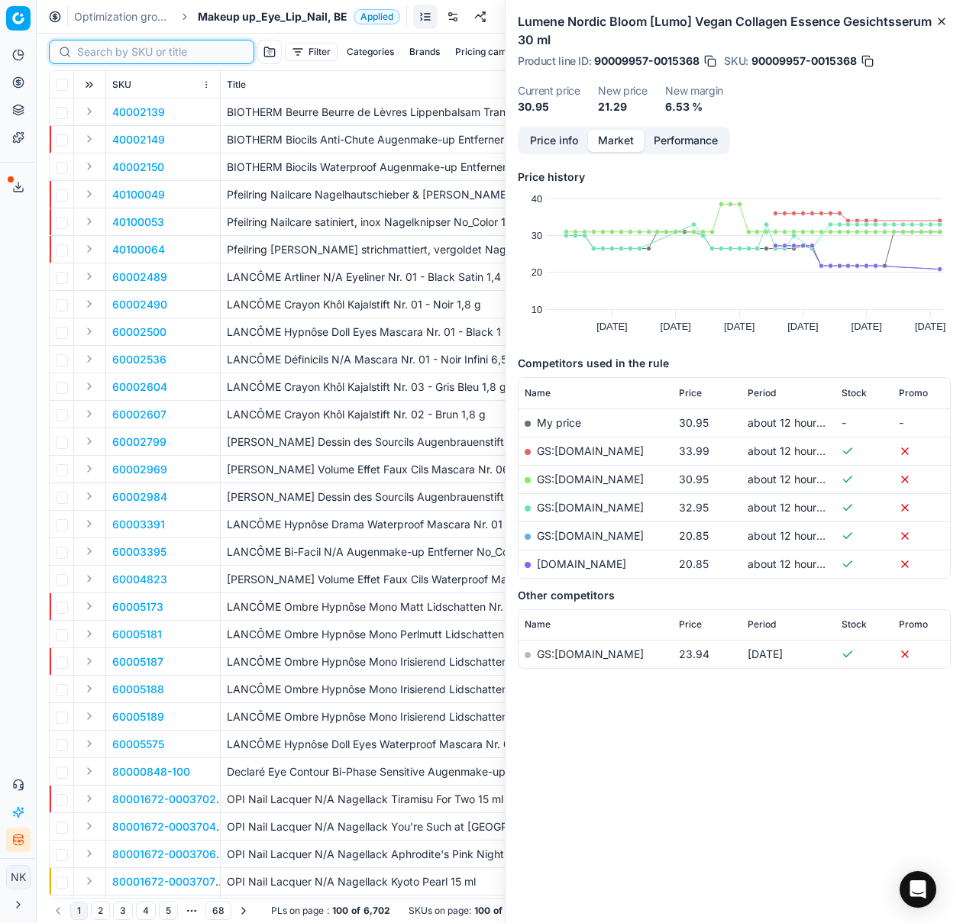
click at [84, 52] on input at bounding box center [160, 51] width 167 height 15
paste input "90007342-0011234"
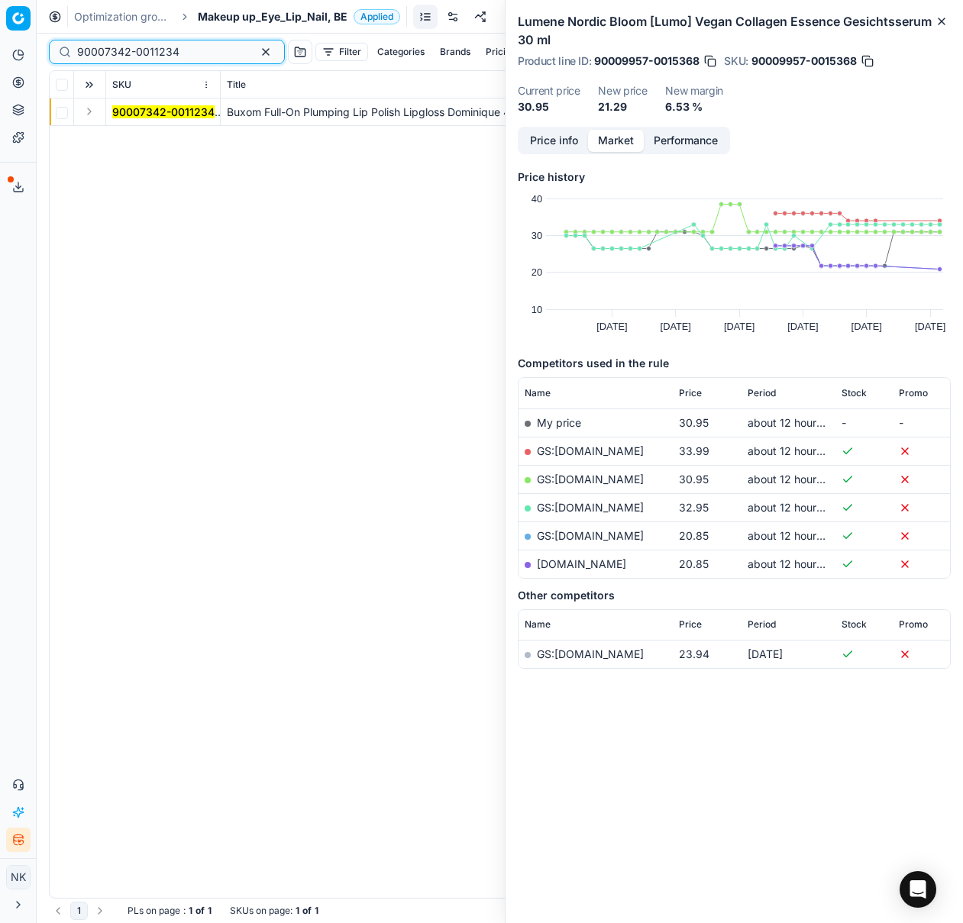
type input "90007342-0011234"
click at [89, 111] on button "Expand" at bounding box center [89, 111] width 18 height 18
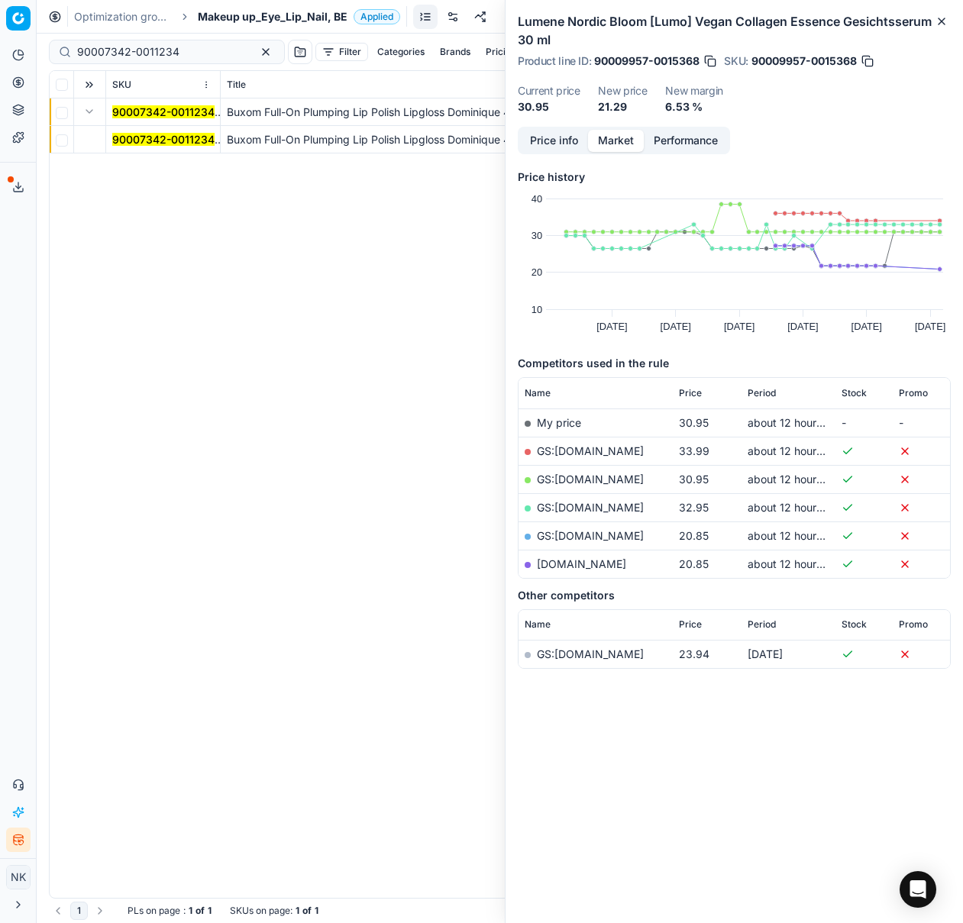
click at [133, 132] on span "90007342-0011234" at bounding box center [163, 139] width 102 height 15
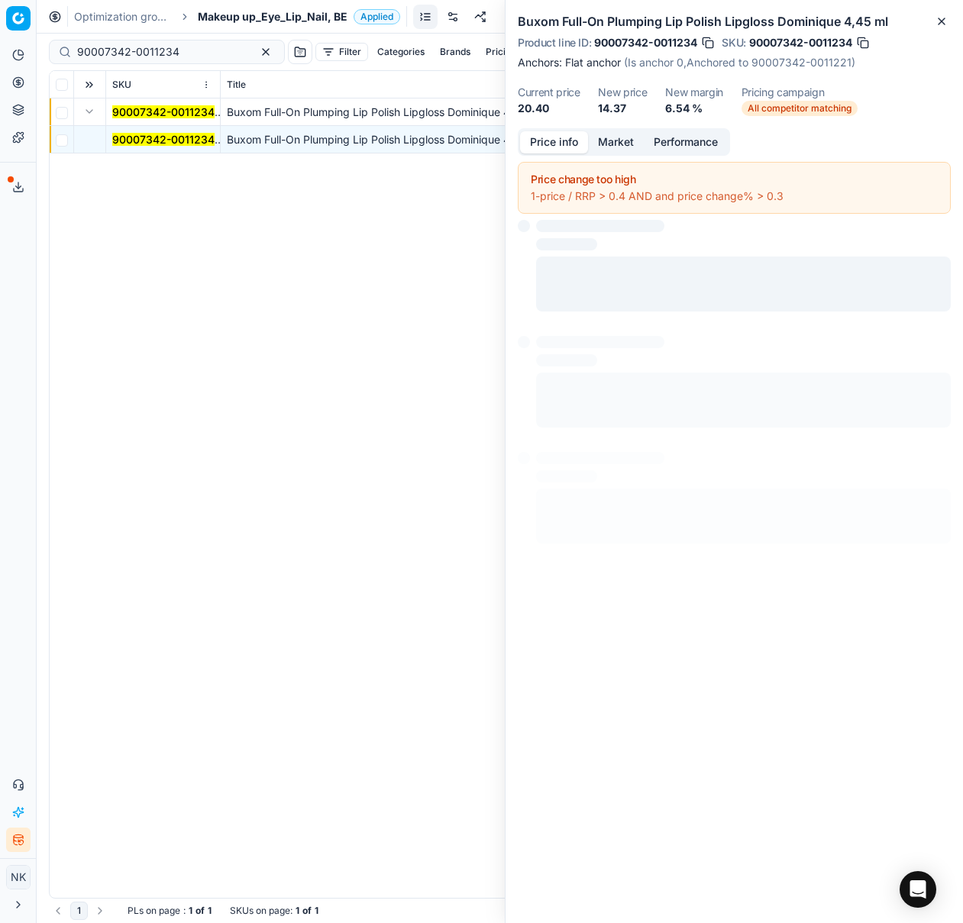
click at [567, 138] on button "Price info" at bounding box center [554, 142] width 68 height 22
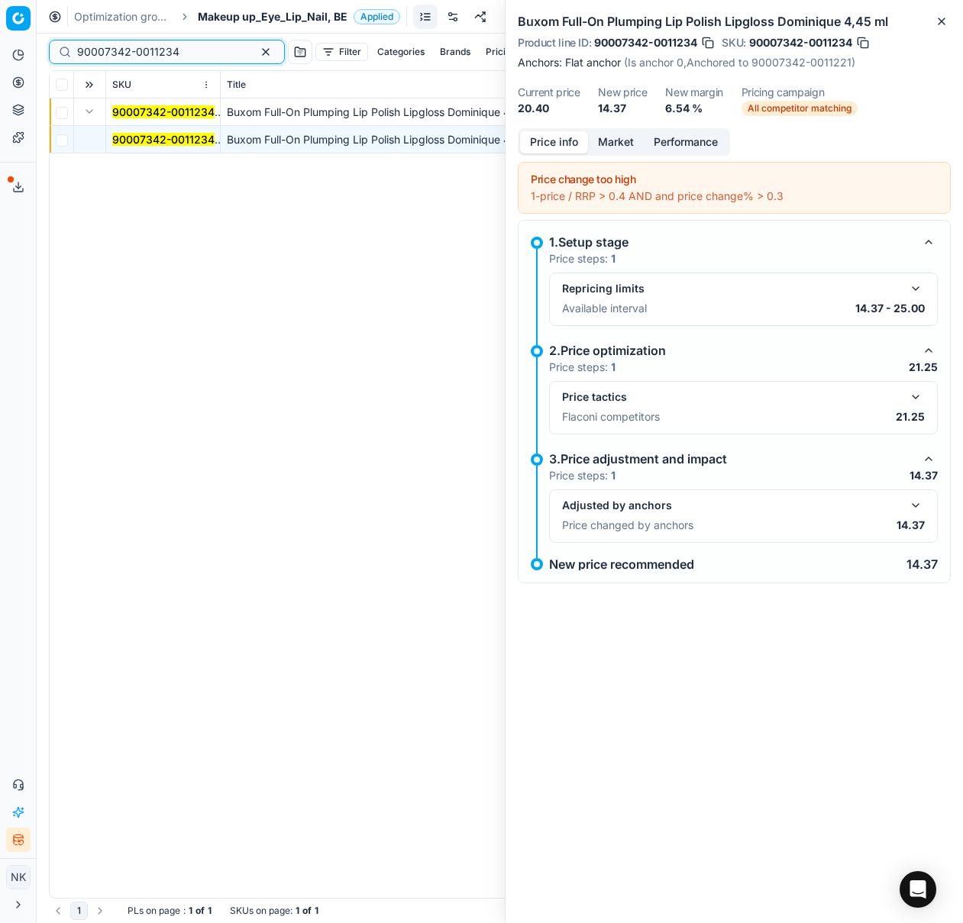
click at [192, 53] on input "90007342-0011234" at bounding box center [160, 51] width 167 height 15
click at [250, 14] on span "Makeup up_Eye_Lip_Nail, BE" at bounding box center [273, 16] width 150 height 15
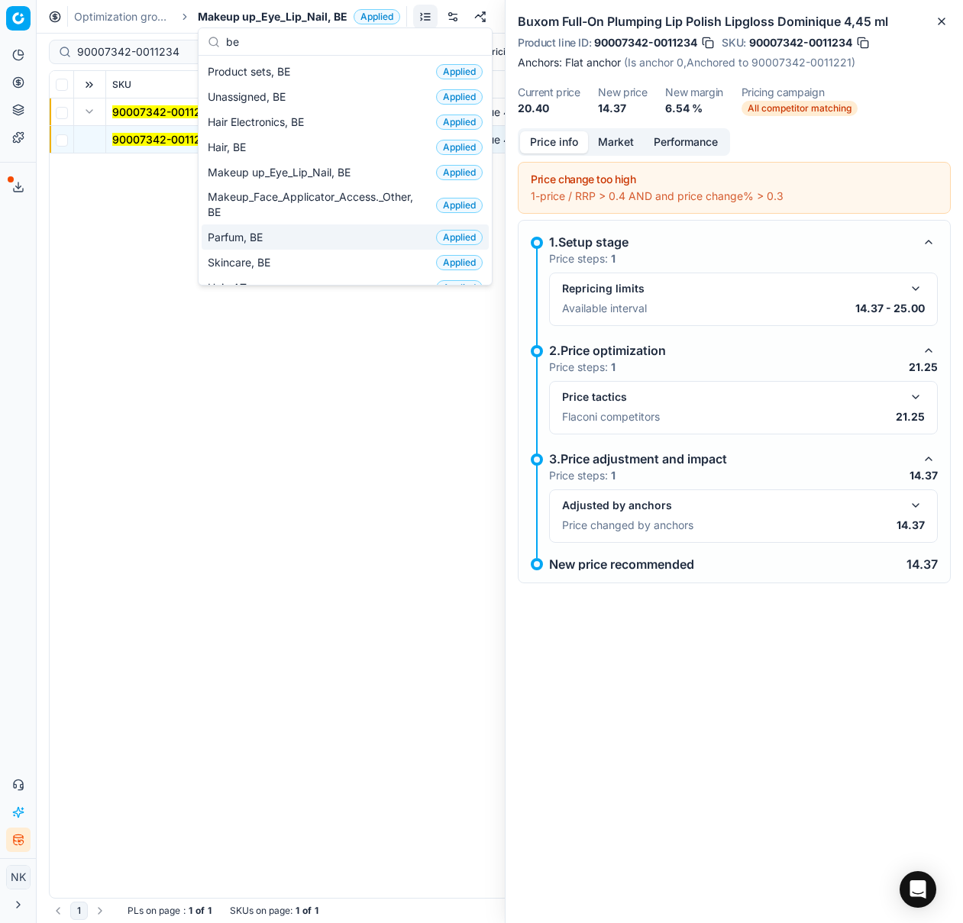
type input "be"
click at [225, 230] on span "Parfum, BE" at bounding box center [238, 237] width 61 height 15
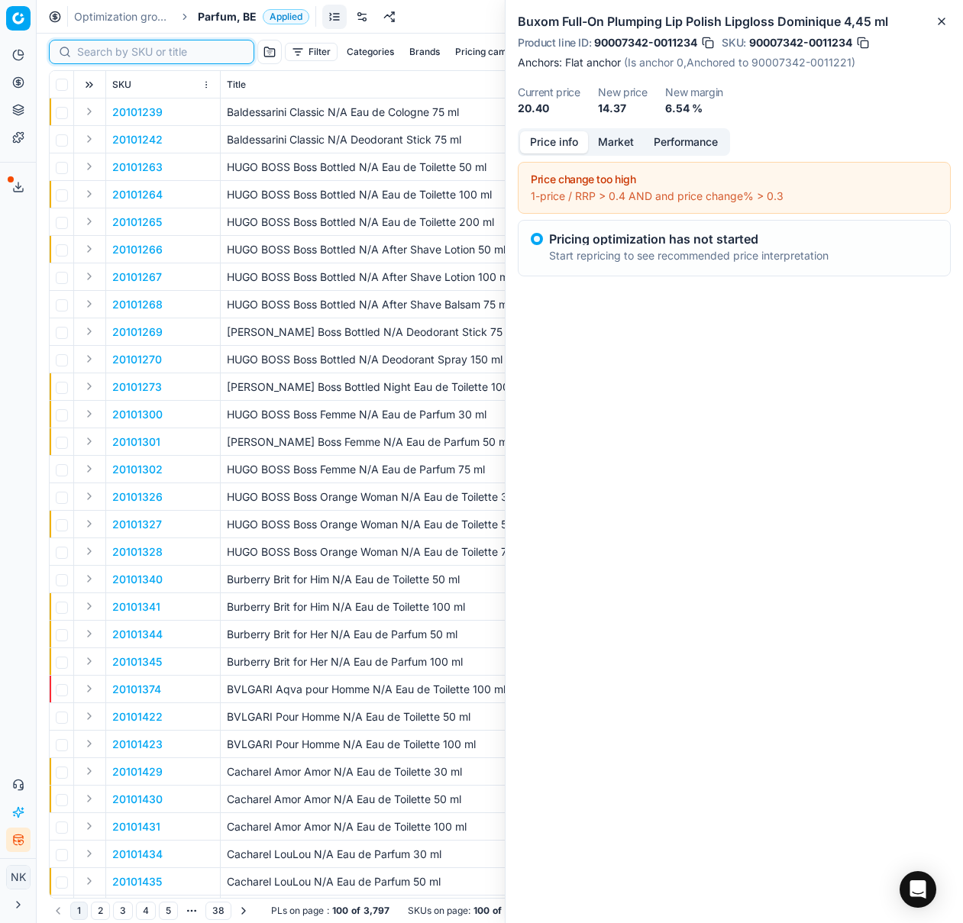
click at [102, 49] on input at bounding box center [160, 51] width 167 height 15
paste input "90008797-0013643"
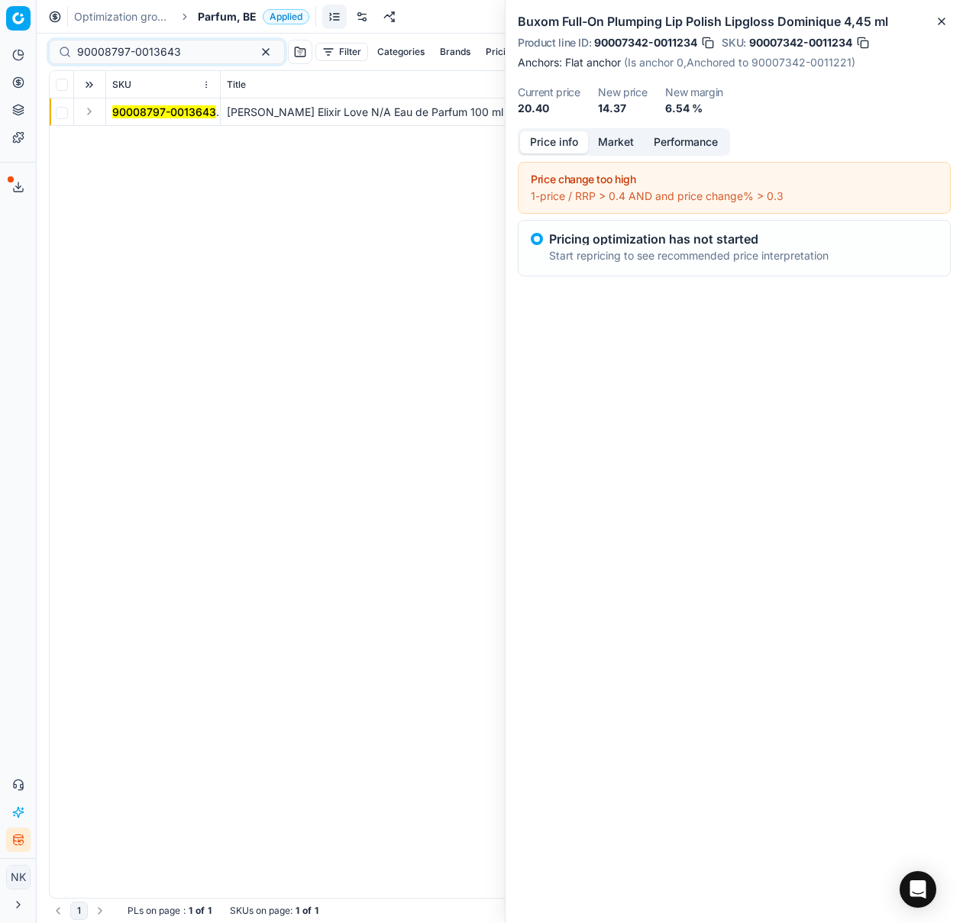
click at [87, 111] on button "Expand" at bounding box center [89, 111] width 18 height 18
click at [124, 132] on span "90008797-0013643" at bounding box center [164, 139] width 104 height 15
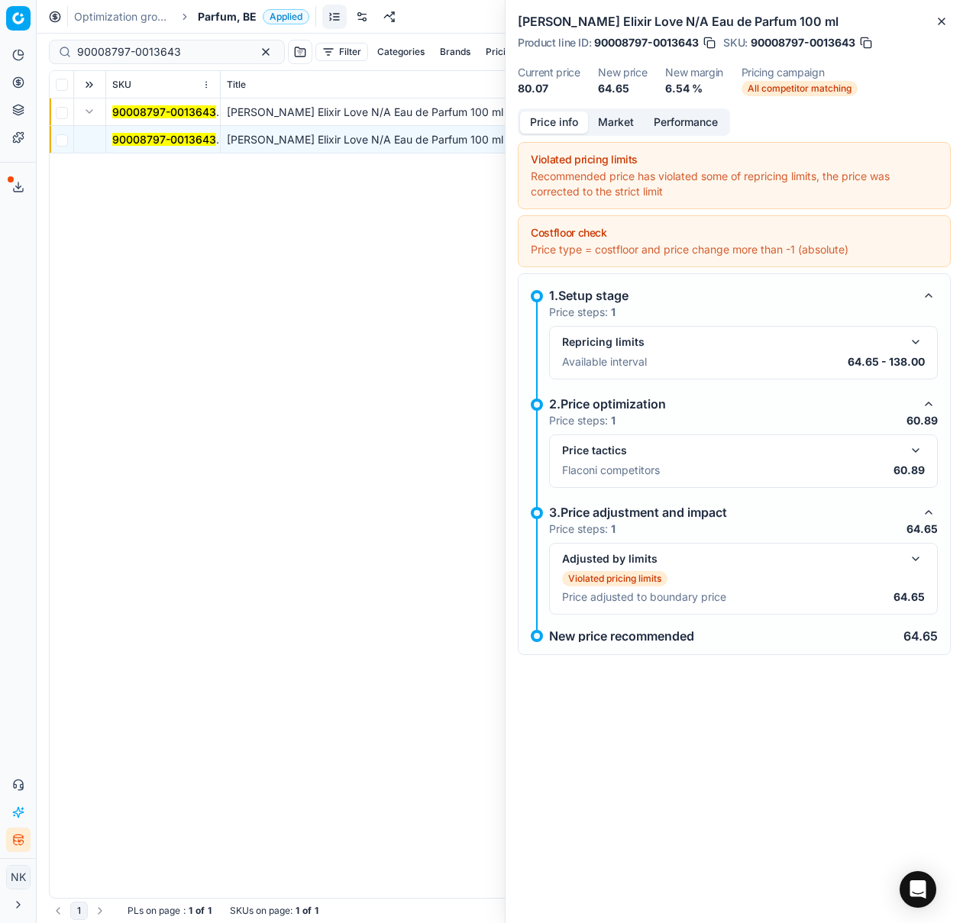
click at [610, 123] on button "Market" at bounding box center [616, 122] width 56 height 22
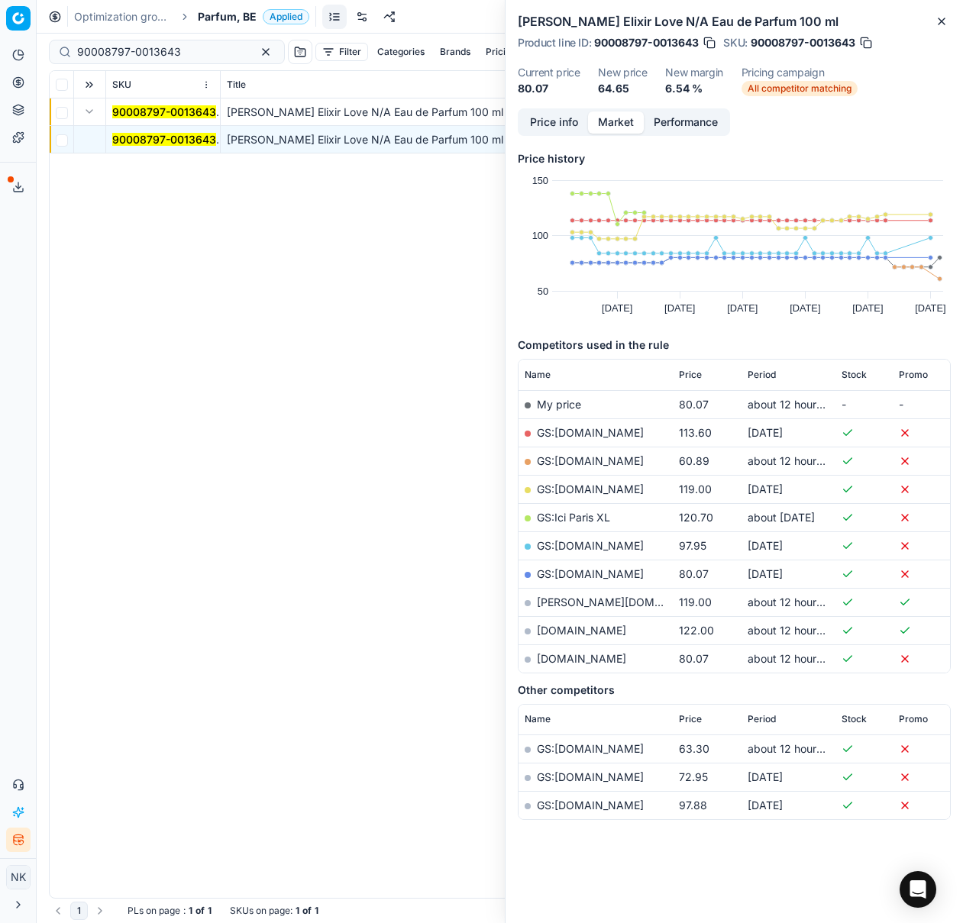
click at [573, 457] on link "GS:[DOMAIN_NAME]" at bounding box center [590, 460] width 107 height 13
click at [192, 51] on input "90008797-0013643" at bounding box center [160, 51] width 167 height 15
paste input "80060209-90"
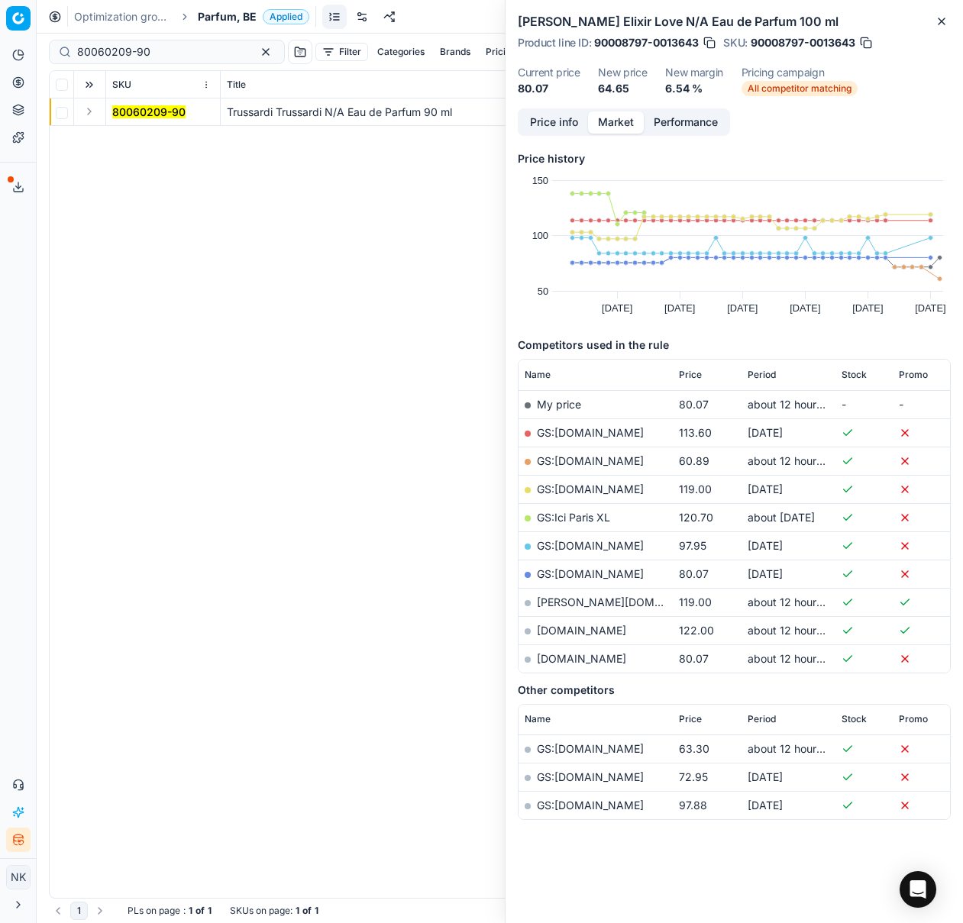
click at [89, 115] on button "Expand" at bounding box center [89, 111] width 18 height 18
click at [119, 137] on mark "80060209-90" at bounding box center [148, 139] width 73 height 13
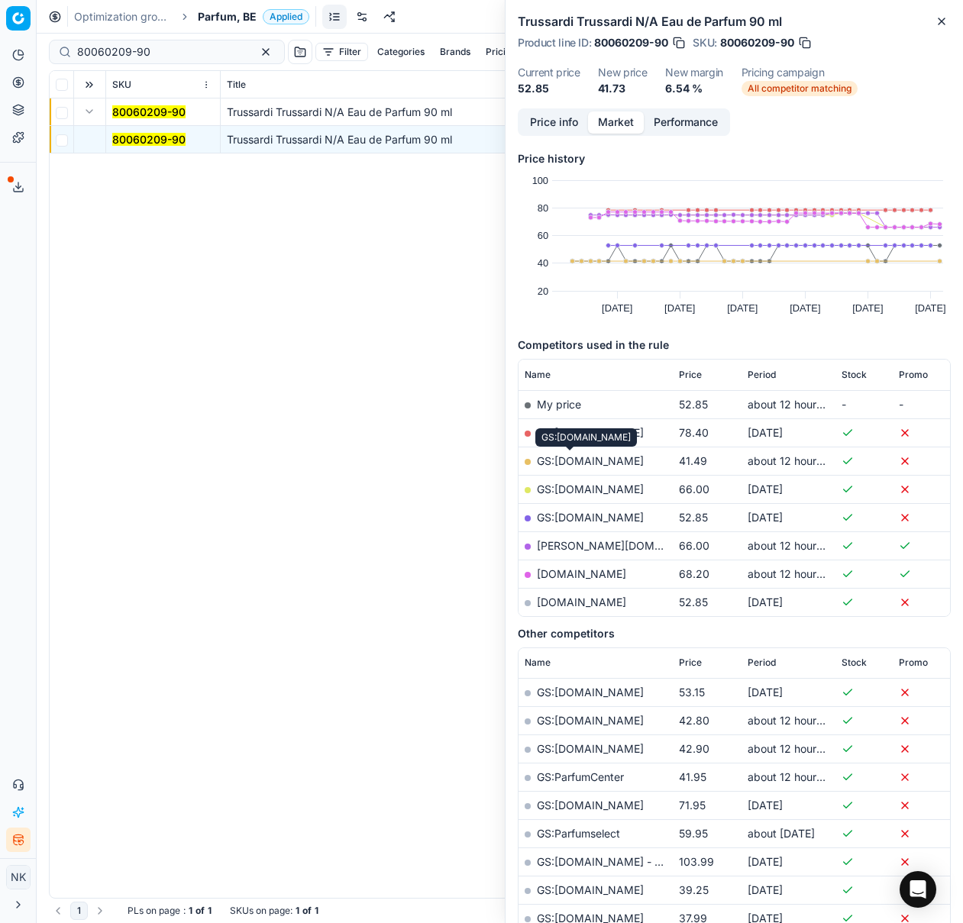
click at [587, 461] on link "GS:[DOMAIN_NAME]" at bounding box center [590, 460] width 107 height 13
click at [174, 49] on input "80060209-90" at bounding box center [160, 51] width 167 height 15
paste input "6"
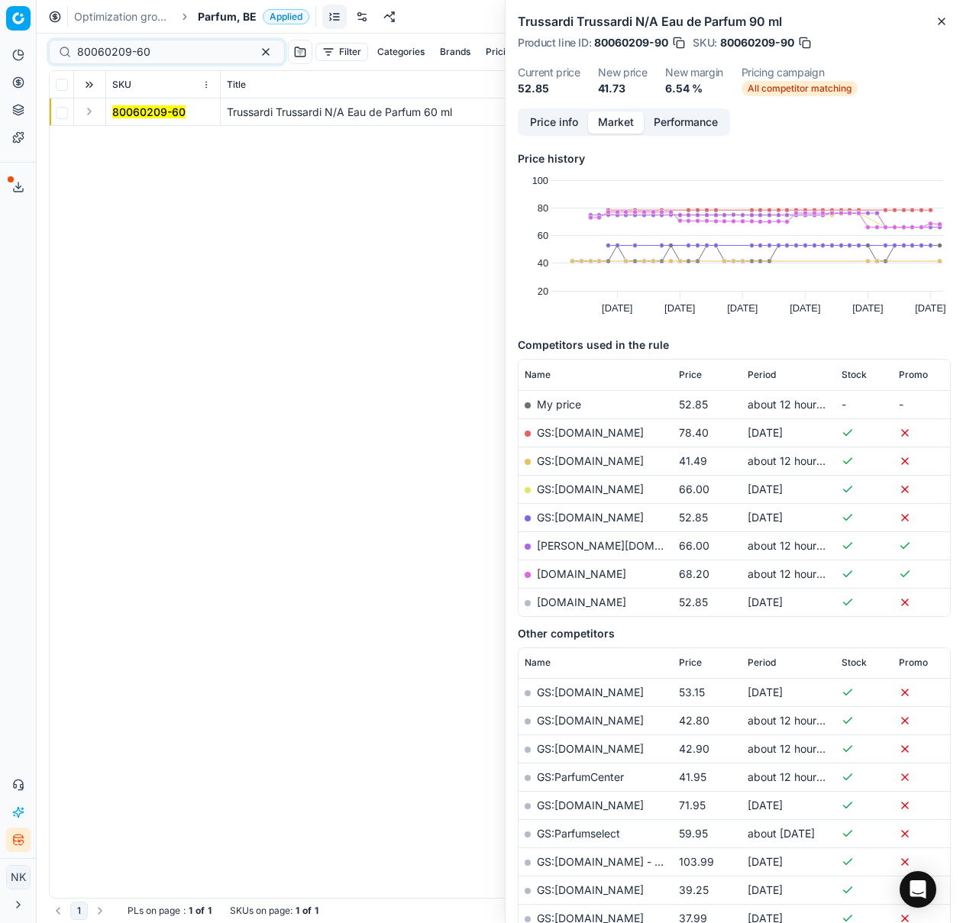
click at [85, 111] on button "Expand" at bounding box center [89, 111] width 18 height 18
click at [146, 147] on td "80060209-60" at bounding box center [163, 139] width 115 height 27
click at [141, 140] on mark "80060209-60" at bounding box center [148, 139] width 73 height 13
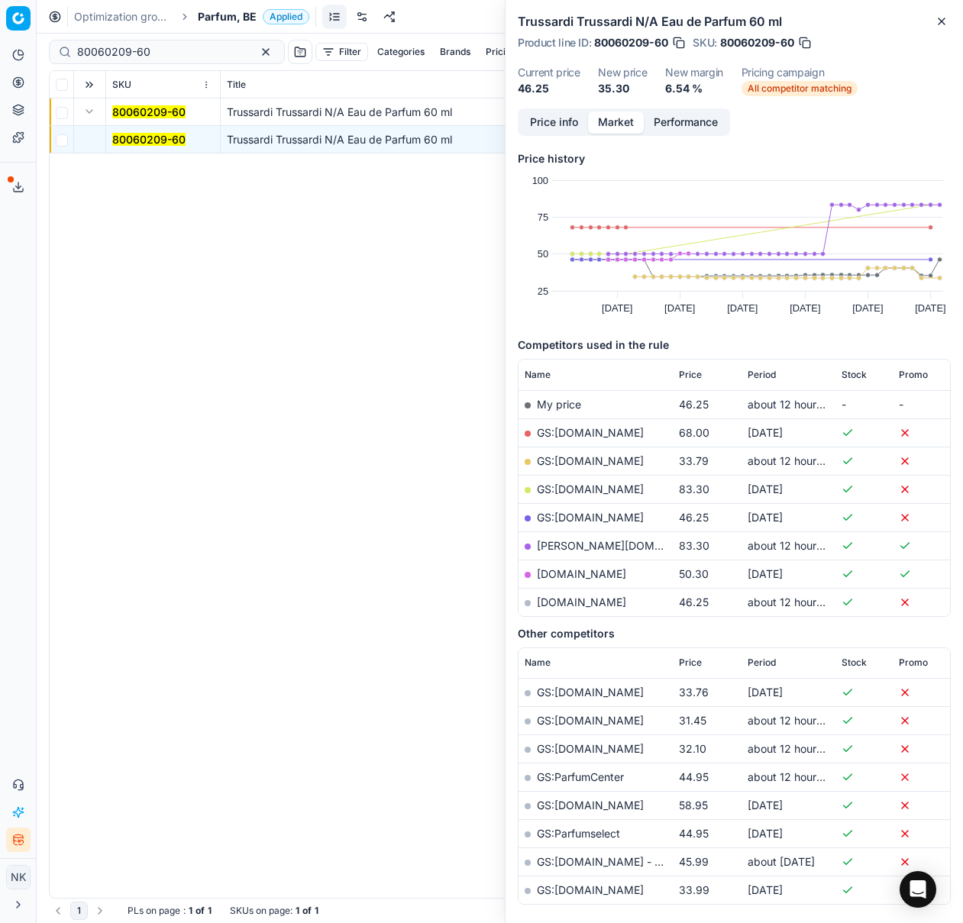
click at [569, 455] on link "GS:[DOMAIN_NAME]" at bounding box center [590, 460] width 107 height 13
click at [173, 50] on input "80060209-60" at bounding box center [160, 51] width 167 height 15
paste input "49397-3"
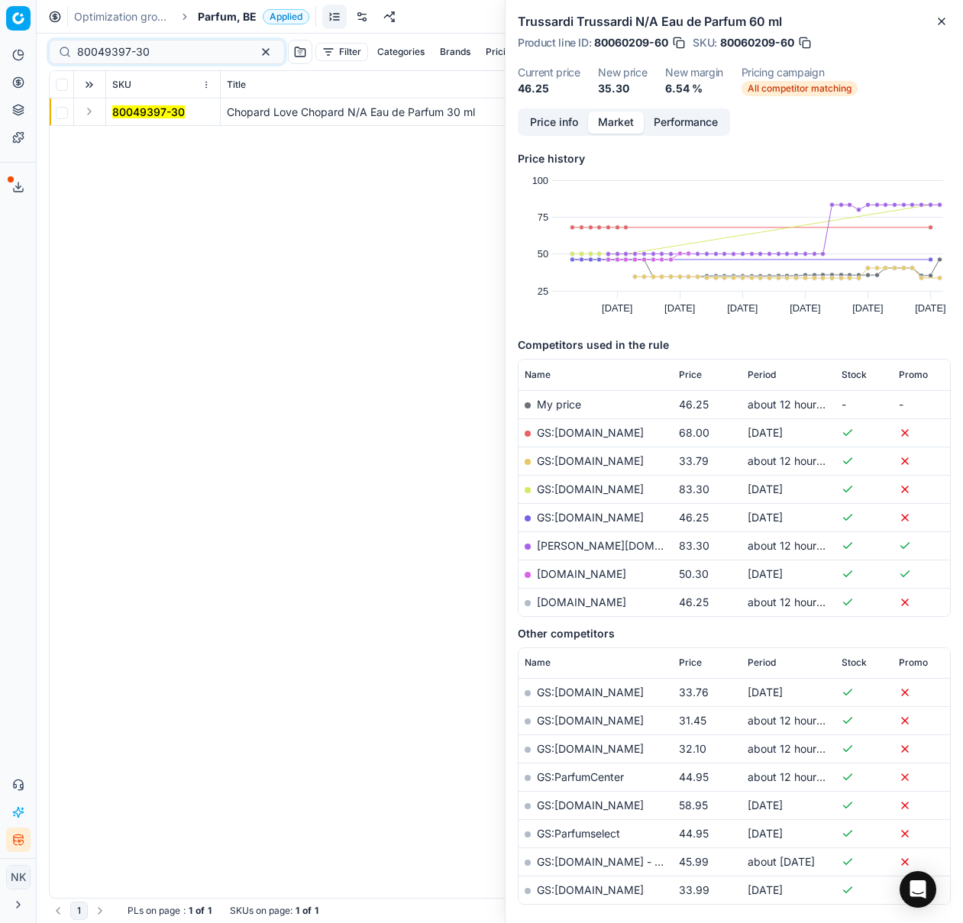
click at [88, 111] on button "Expand" at bounding box center [89, 111] width 18 height 18
click at [124, 138] on mark "80049397-30" at bounding box center [148, 139] width 73 height 13
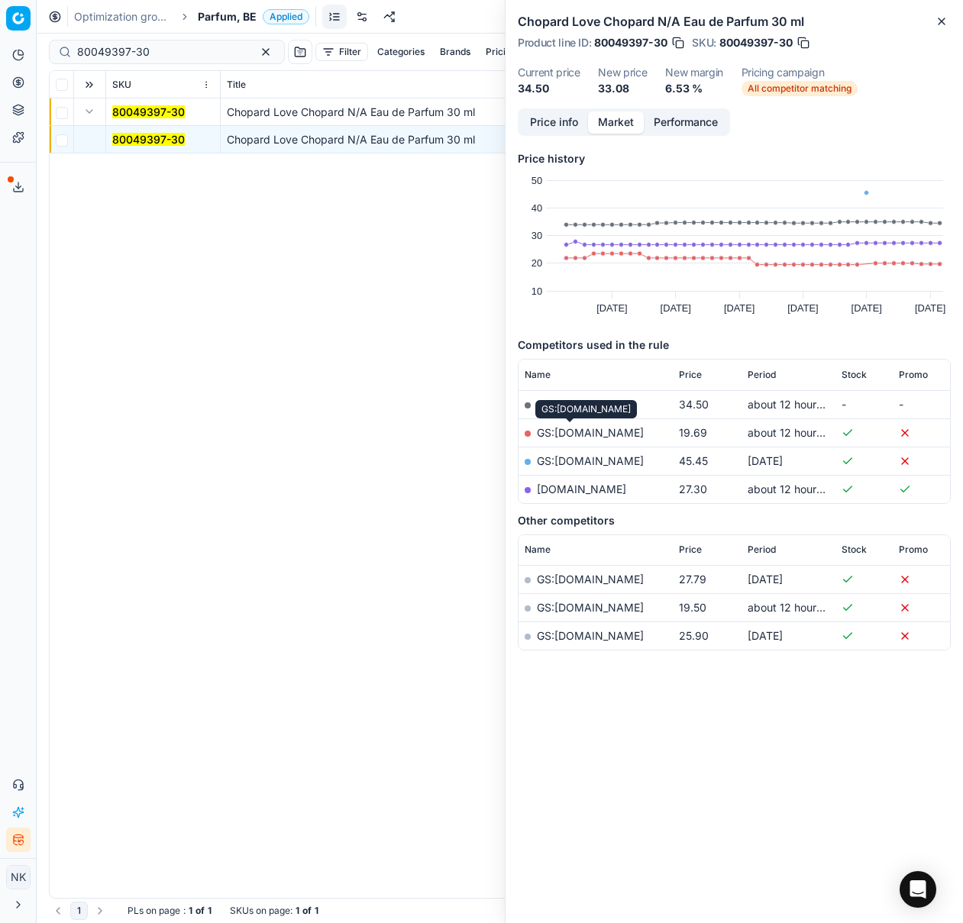
click at [566, 430] on link "GS:[DOMAIN_NAME]" at bounding box center [590, 432] width 107 height 13
click at [171, 53] on input "80049397-30" at bounding box center [160, 51] width 167 height 15
paste input "20101681"
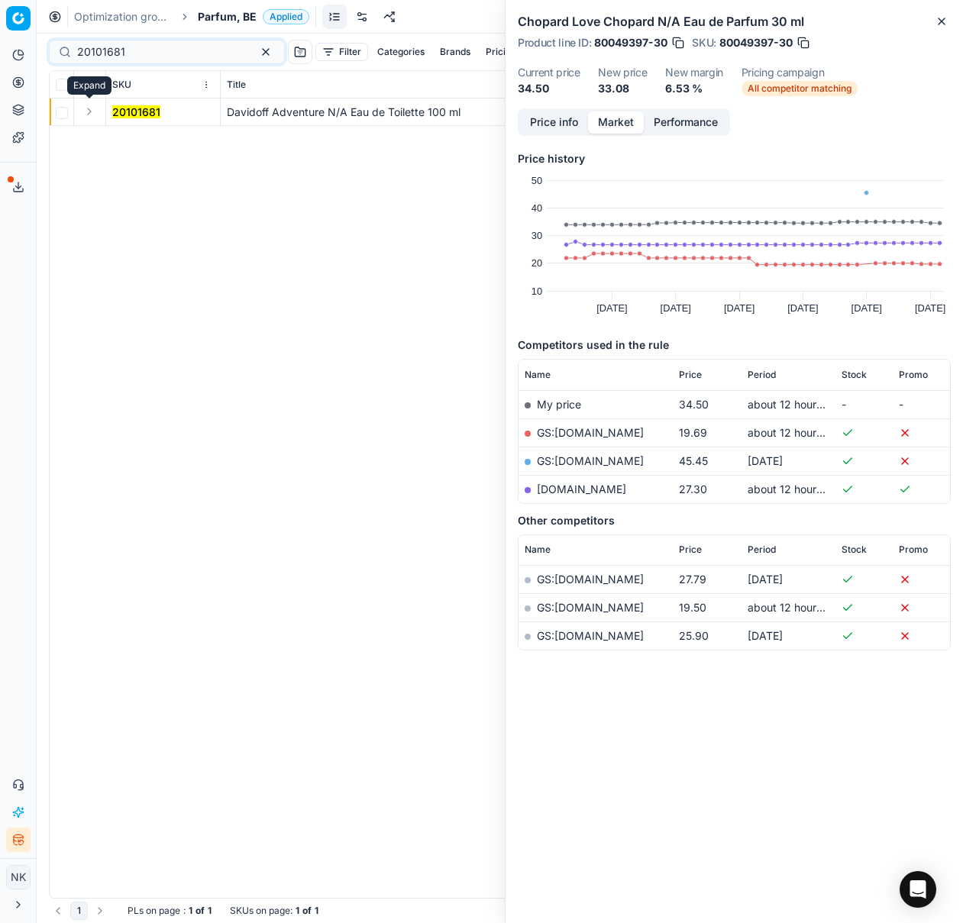
click at [93, 115] on button "Expand" at bounding box center [89, 111] width 18 height 18
click at [133, 139] on mark "20101681" at bounding box center [136, 139] width 48 height 13
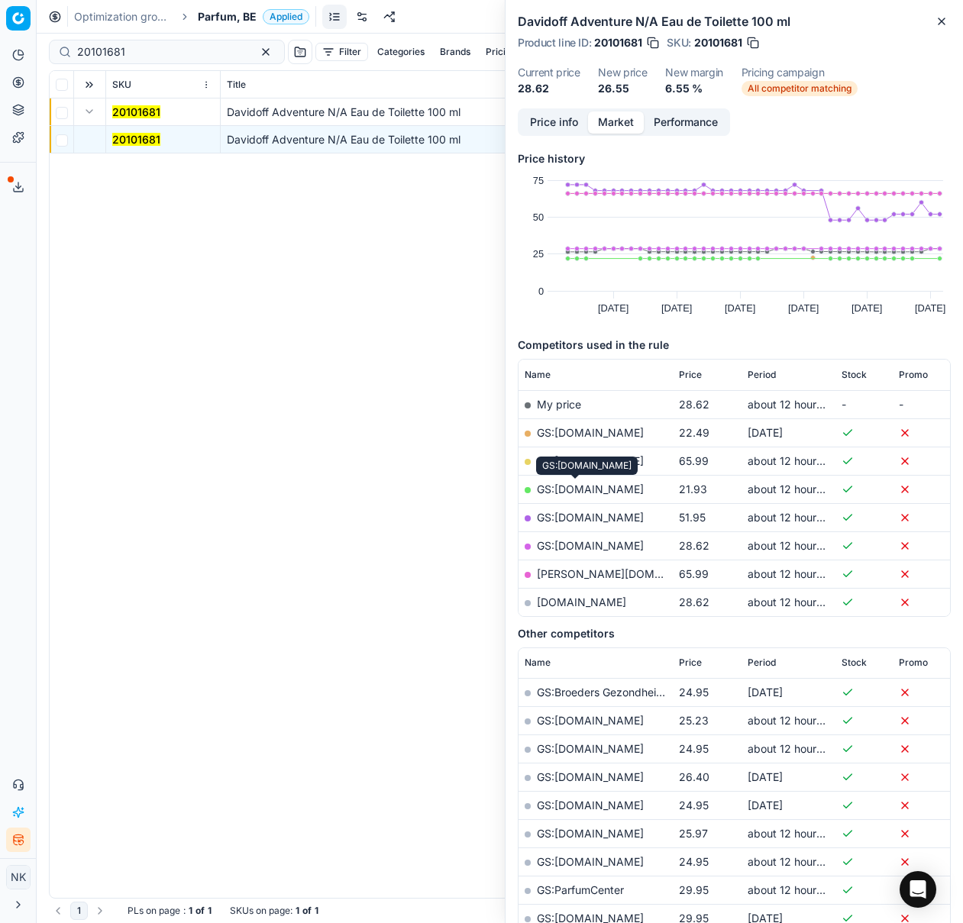
click at [583, 489] on link "GS:[DOMAIN_NAME]" at bounding box center [590, 489] width 107 height 13
click at [163, 50] on input "20101681" at bounding box center [160, 51] width 167 height 15
paste input "80020159-150"
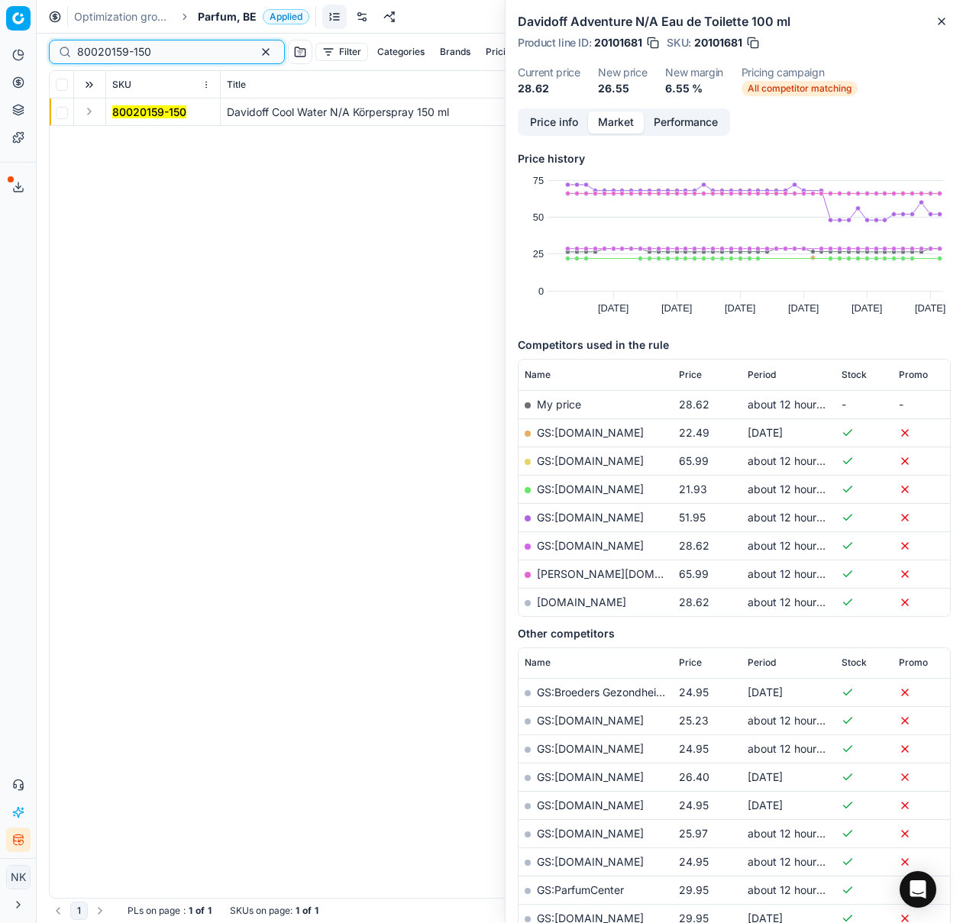
type input "80020159-150"
click at [89, 111] on button "Expand" at bounding box center [89, 111] width 18 height 18
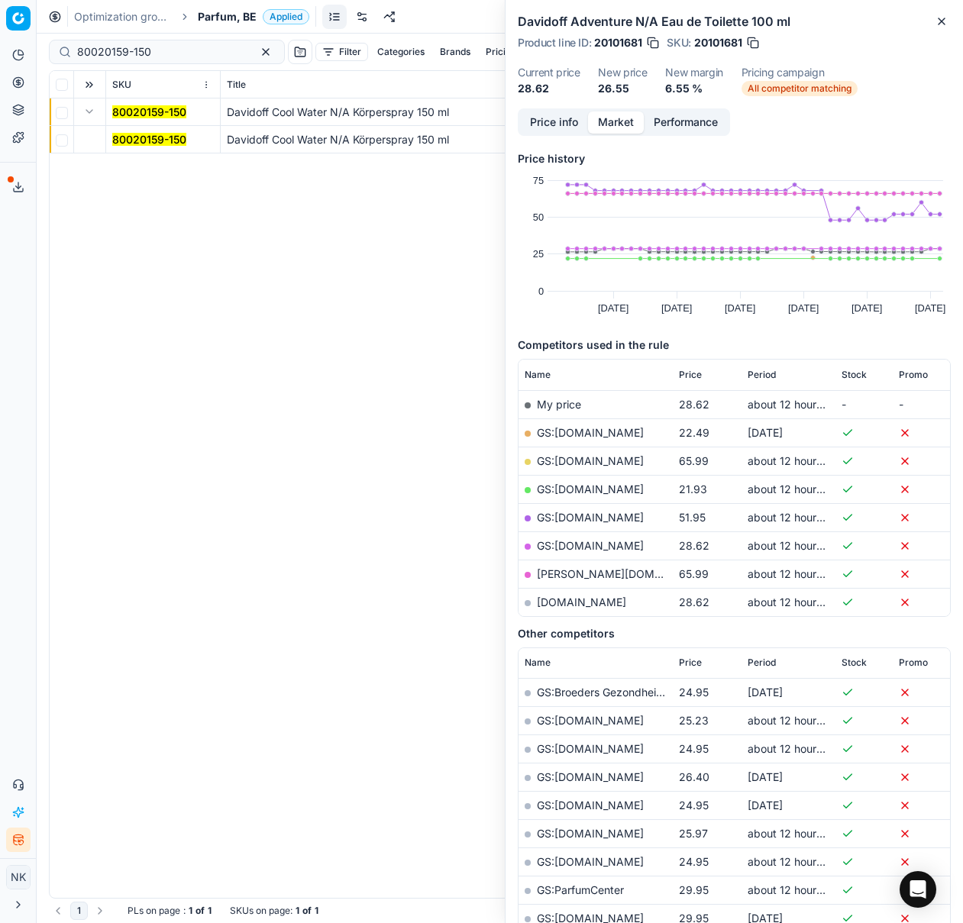
click at [144, 140] on mark "80020159-150" at bounding box center [149, 139] width 74 height 13
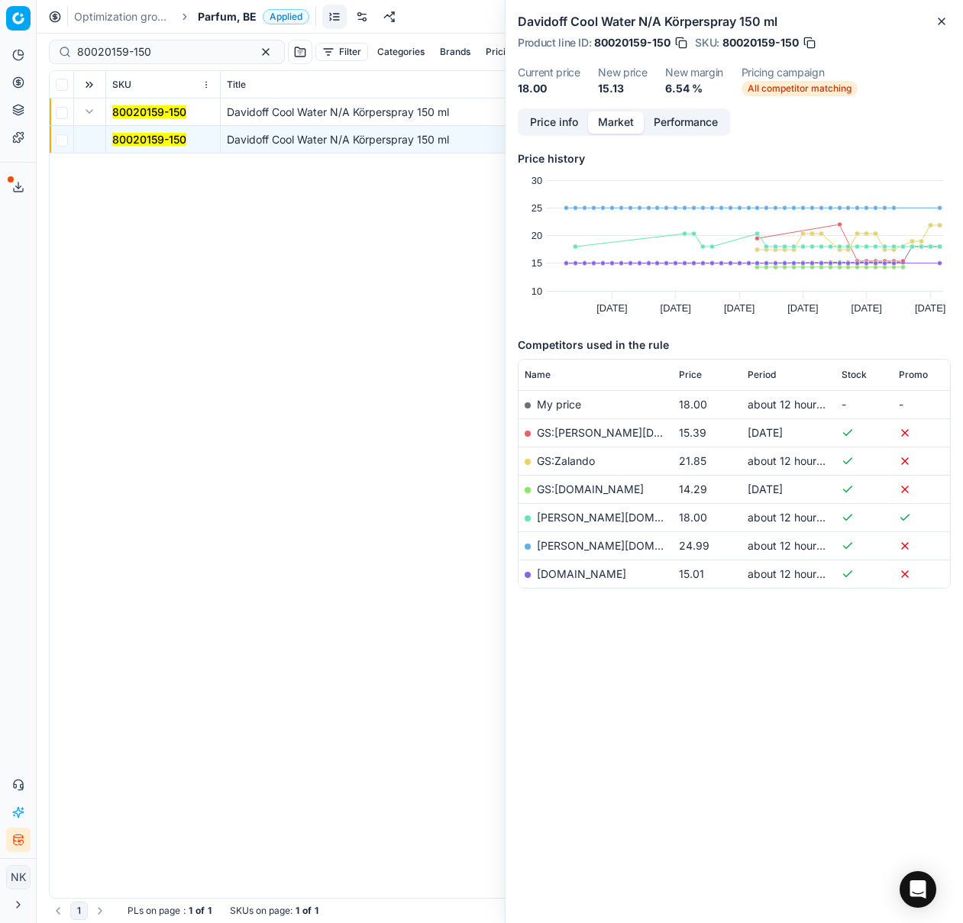
click at [567, 573] on link "[DOMAIN_NAME]" at bounding box center [581, 573] width 89 height 13
click at [217, 17] on span "Parfum, BE" at bounding box center [227, 16] width 59 height 15
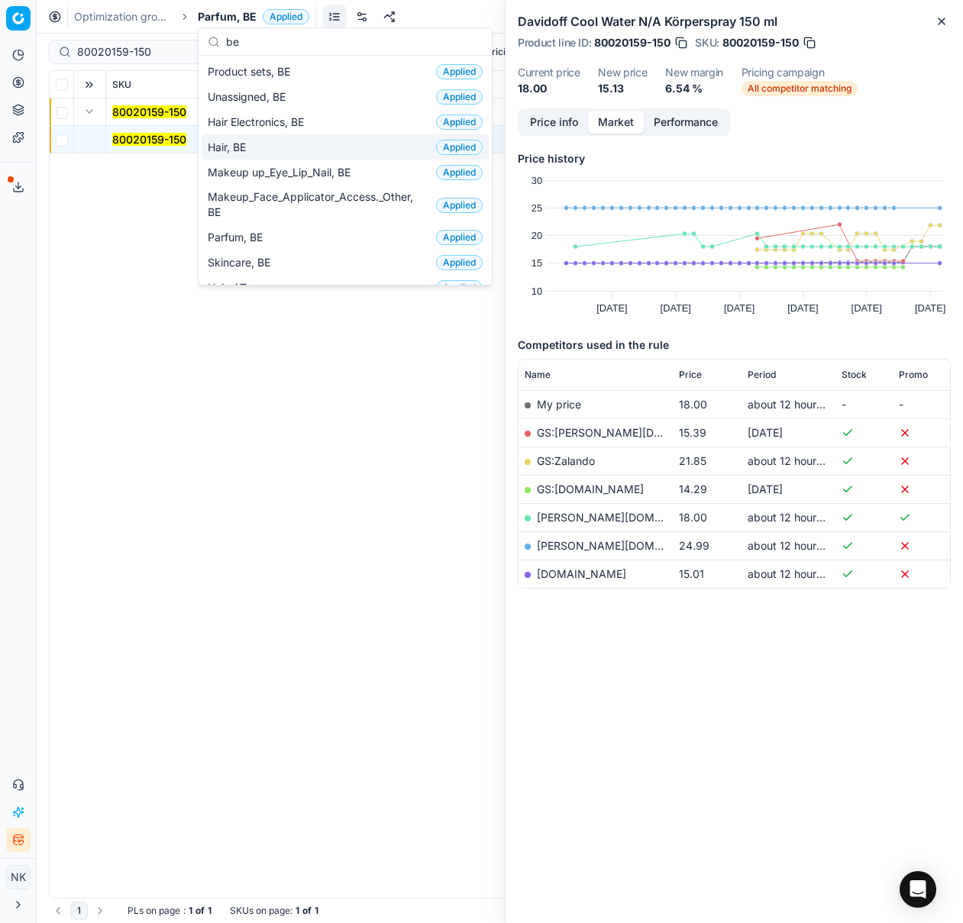
type input "be"
click at [234, 143] on span "Hair, BE" at bounding box center [230, 147] width 44 height 15
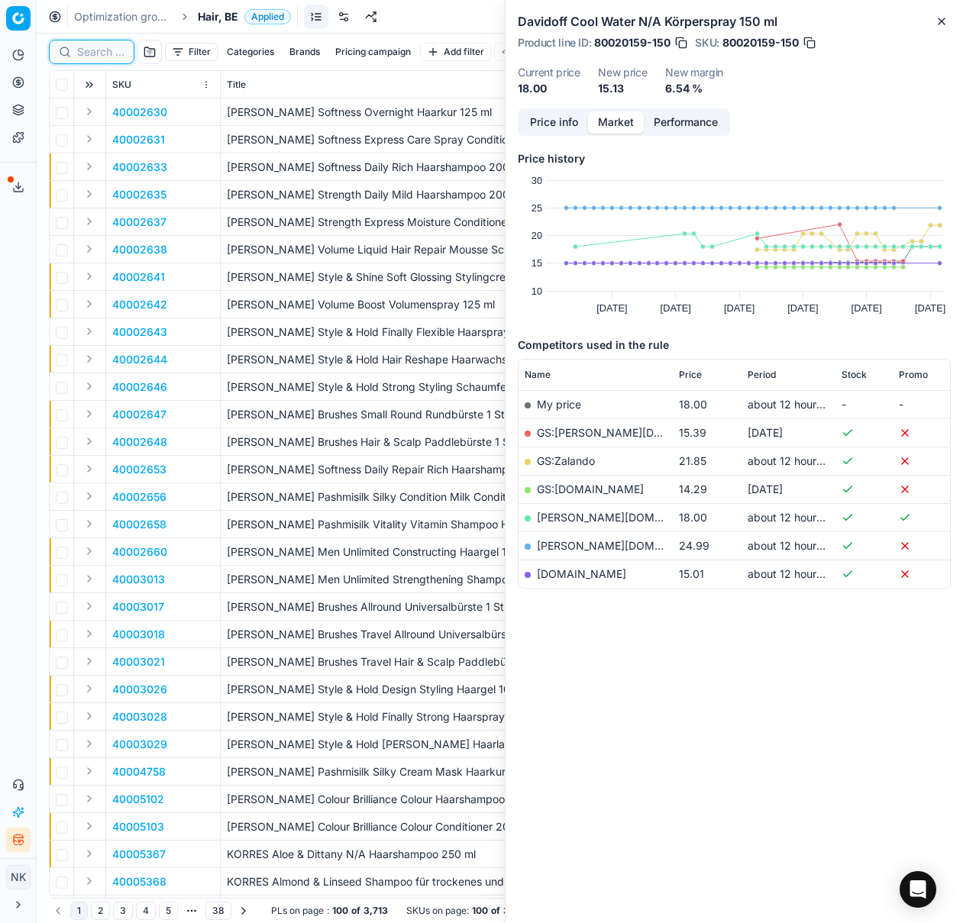
click at [88, 56] on input at bounding box center [100, 51] width 47 height 15
paste input "90014155-0022447"
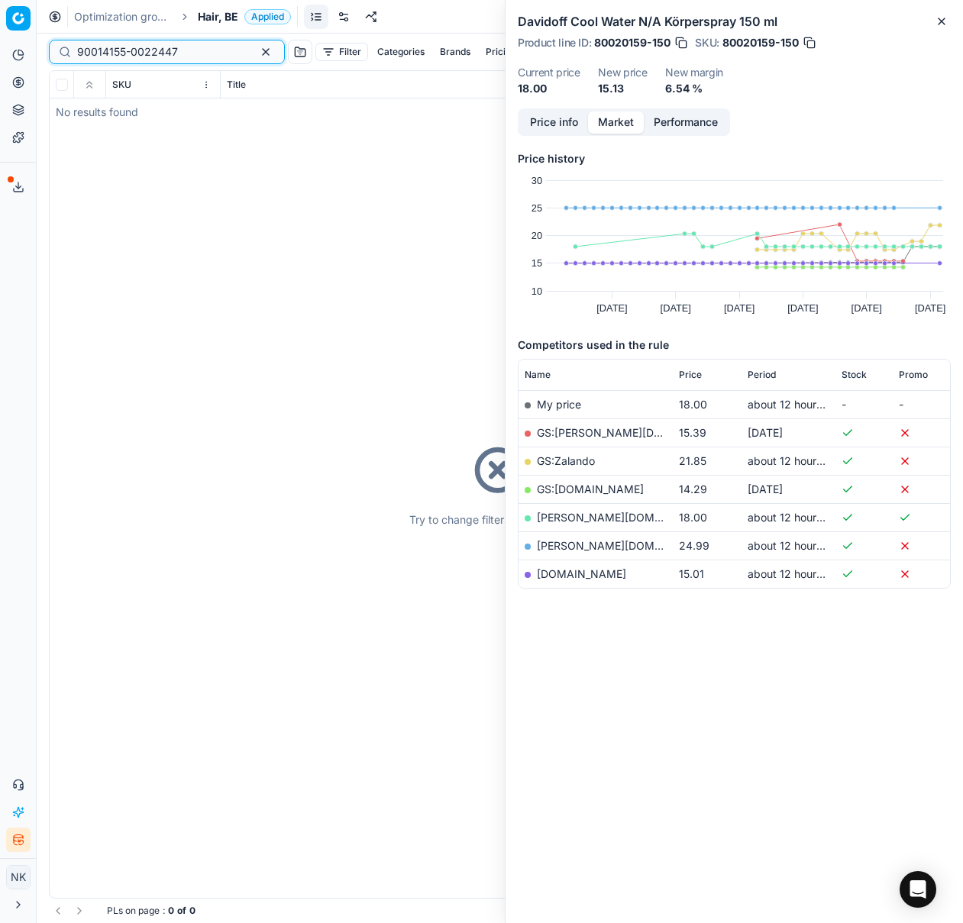
type input "90014155-0022447"
click at [212, 22] on span "Hair, BE" at bounding box center [218, 16] width 40 height 15
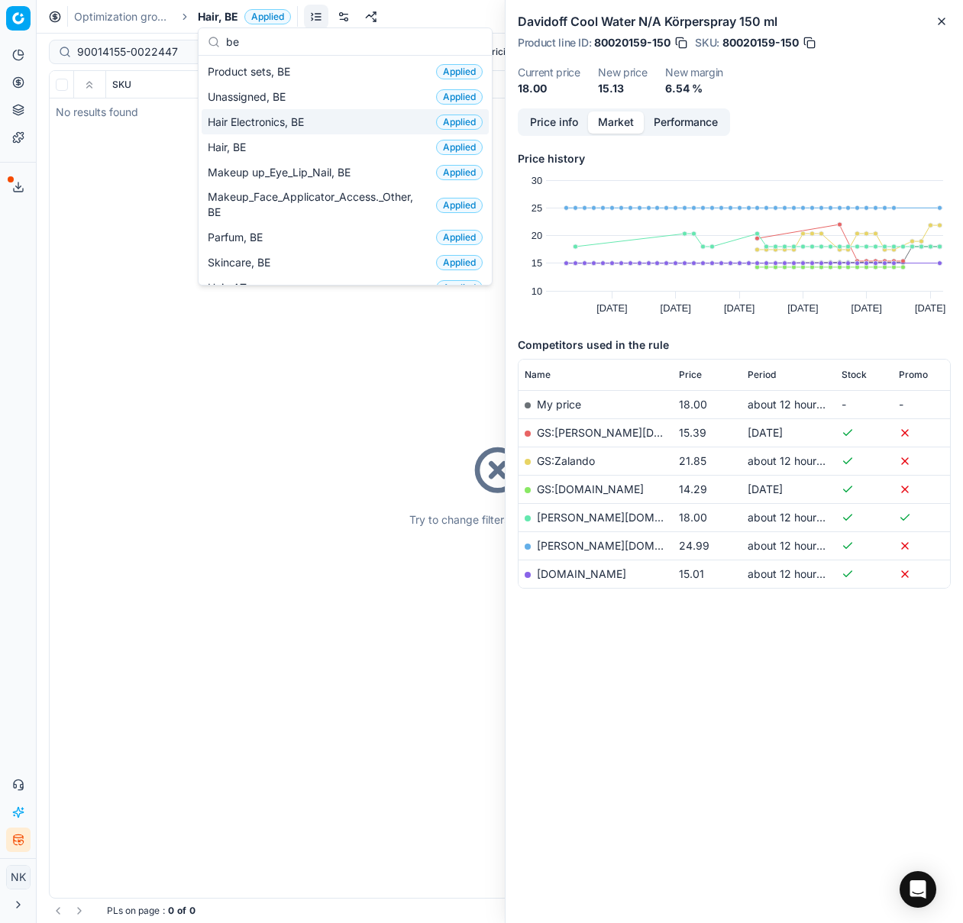
type input "be"
click at [259, 125] on span "Hair Electronics, BE" at bounding box center [259, 122] width 102 height 15
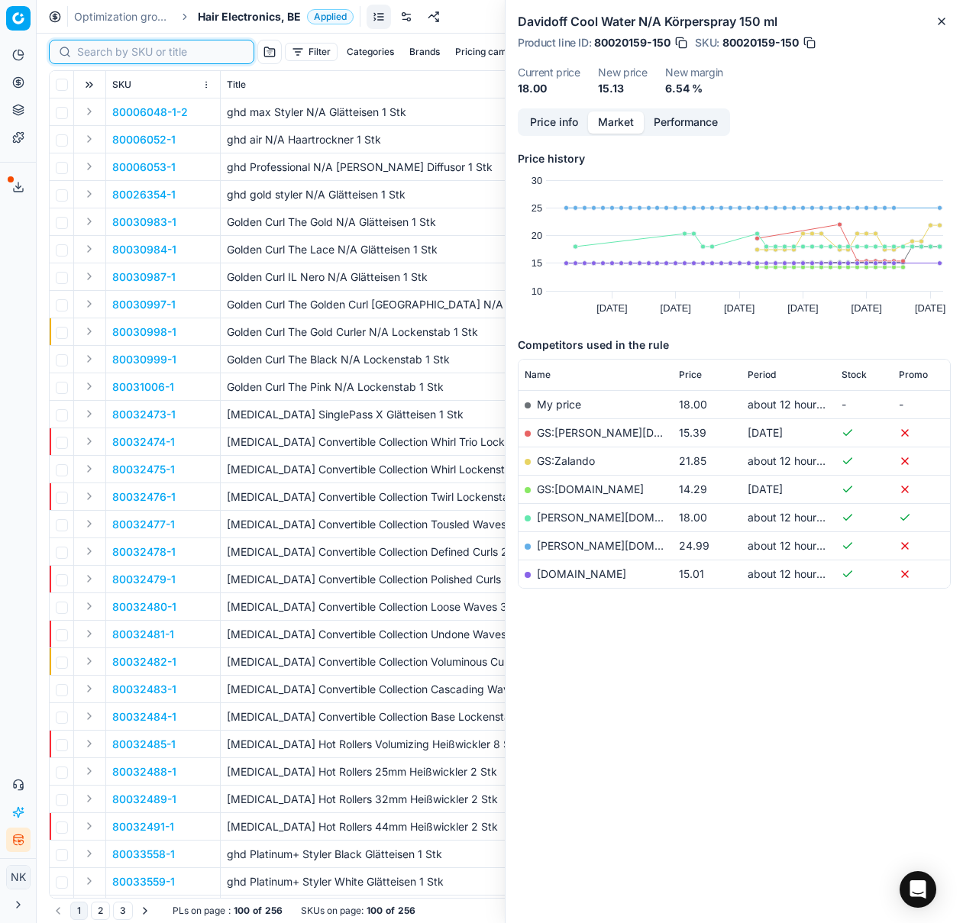
click at [103, 53] on input at bounding box center [160, 51] width 167 height 15
paste input "90014155-0022447"
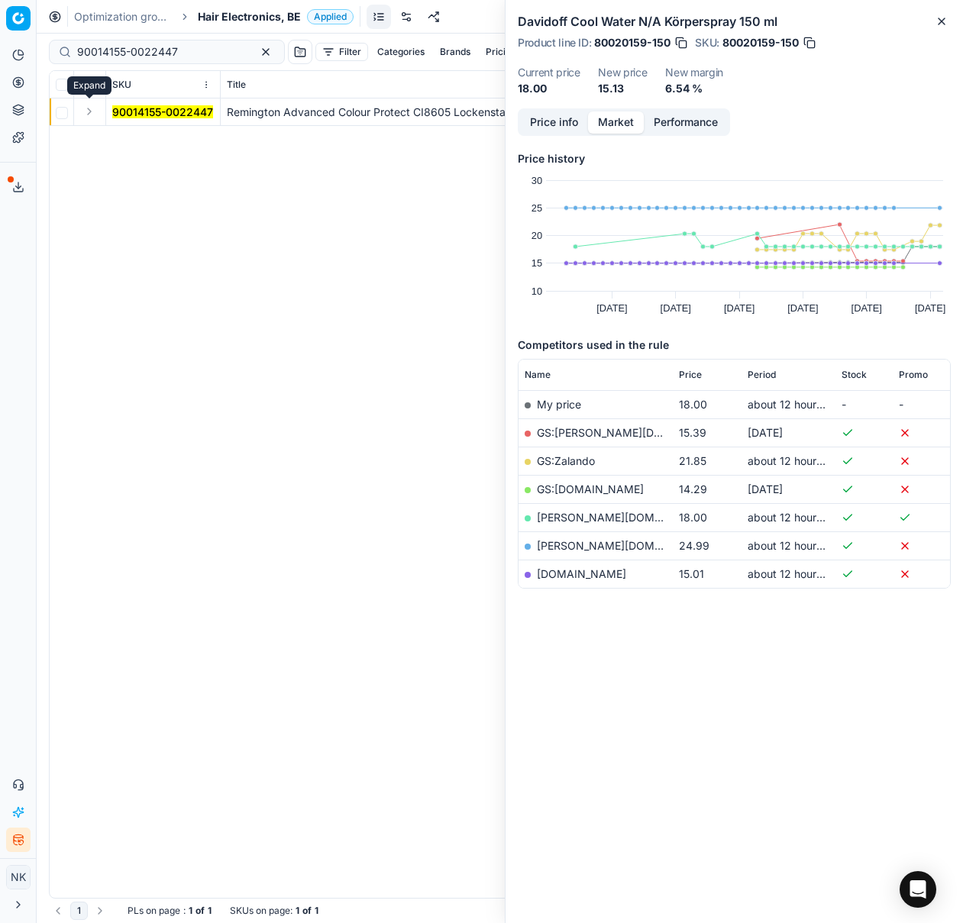
click at [89, 120] on button "Expand" at bounding box center [89, 111] width 18 height 18
click at [133, 143] on mark "90014155-0022447" at bounding box center [162, 139] width 101 height 13
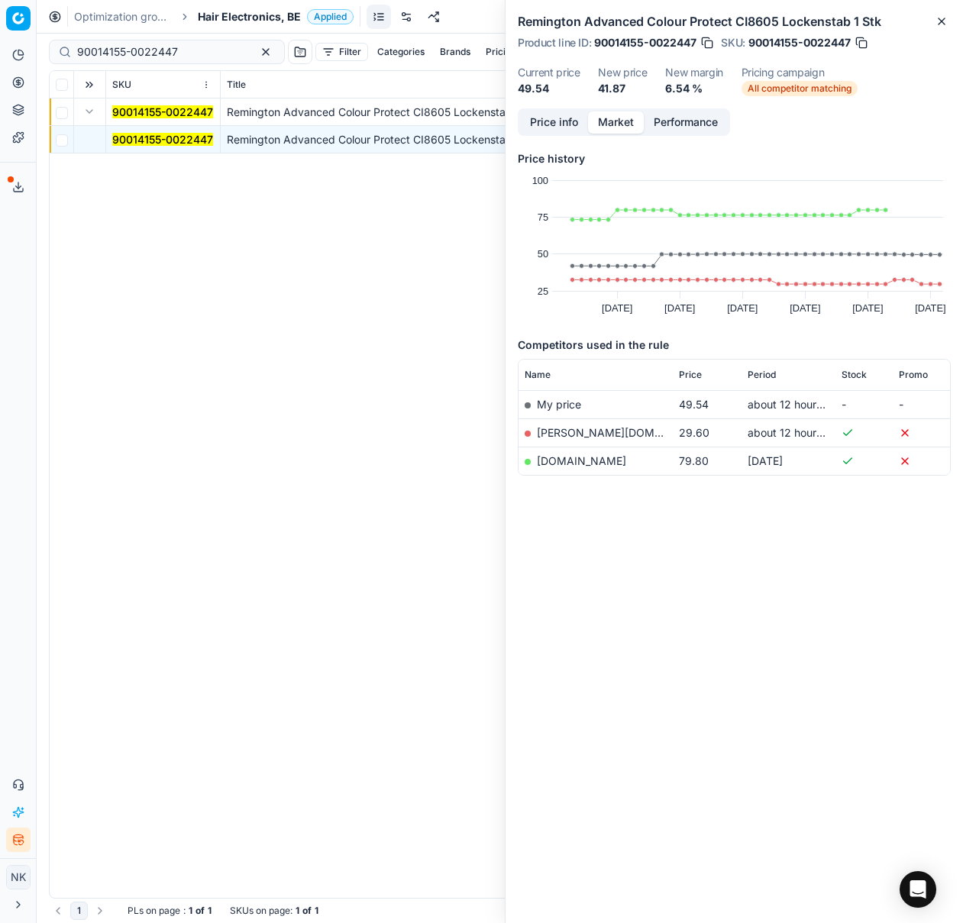
click at [567, 430] on link "[PERSON_NAME][DOMAIN_NAME]" at bounding box center [625, 432] width 177 height 13
click at [113, 60] on div "90014155-0022447" at bounding box center [167, 52] width 236 height 24
paste input "80054403-1"
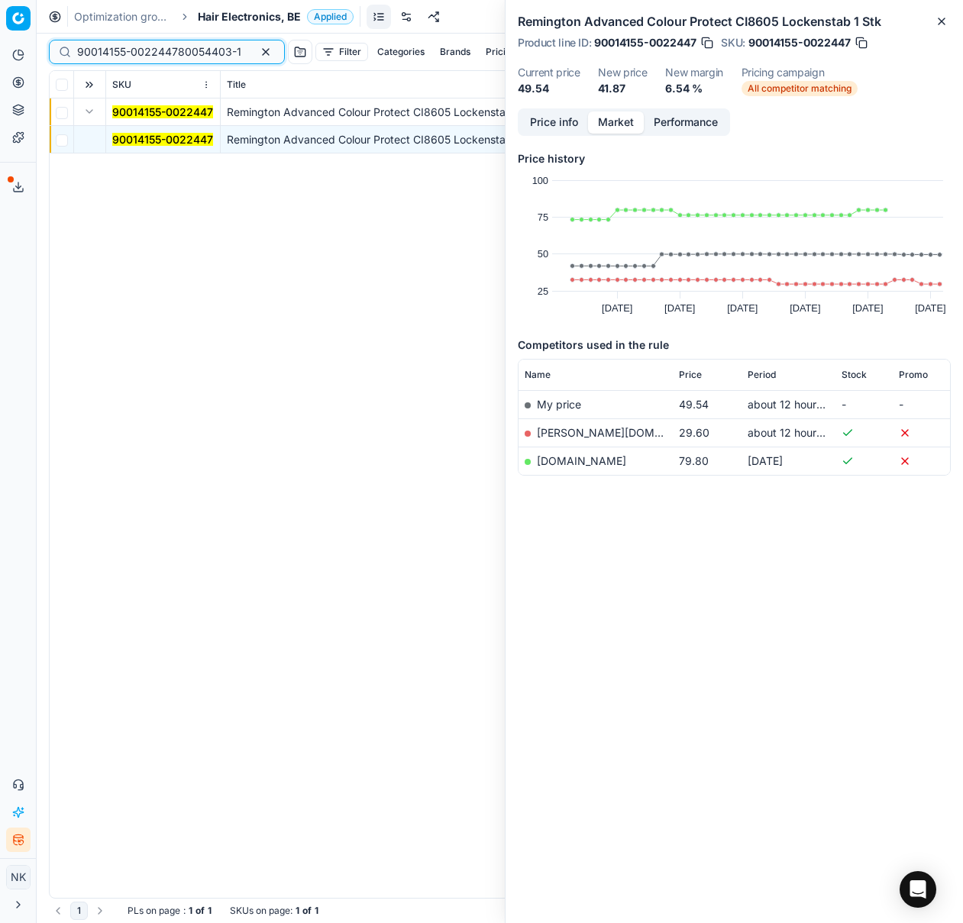
scroll to position [0, 35]
click at [120, 52] on input "90014155-002244780054403-1" at bounding box center [160, 51] width 167 height 15
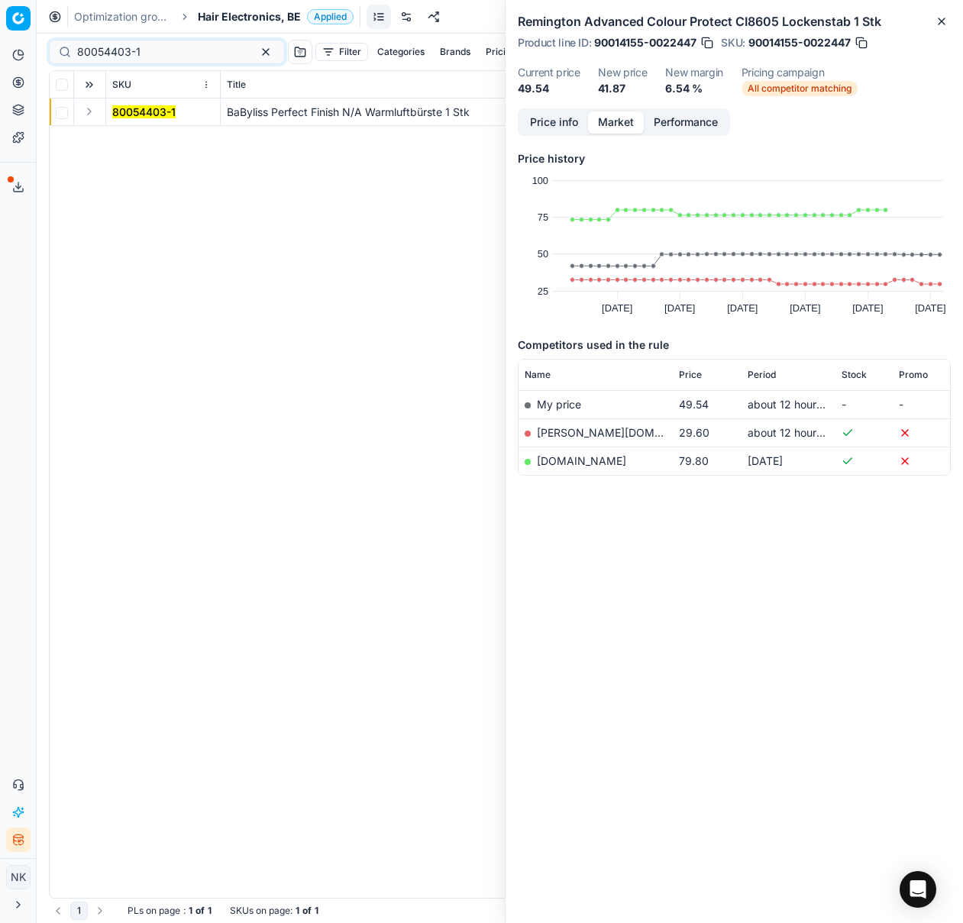
click at [87, 109] on button "Expand" at bounding box center [89, 111] width 18 height 18
click at [131, 138] on mark "80054403-1" at bounding box center [143, 139] width 63 height 13
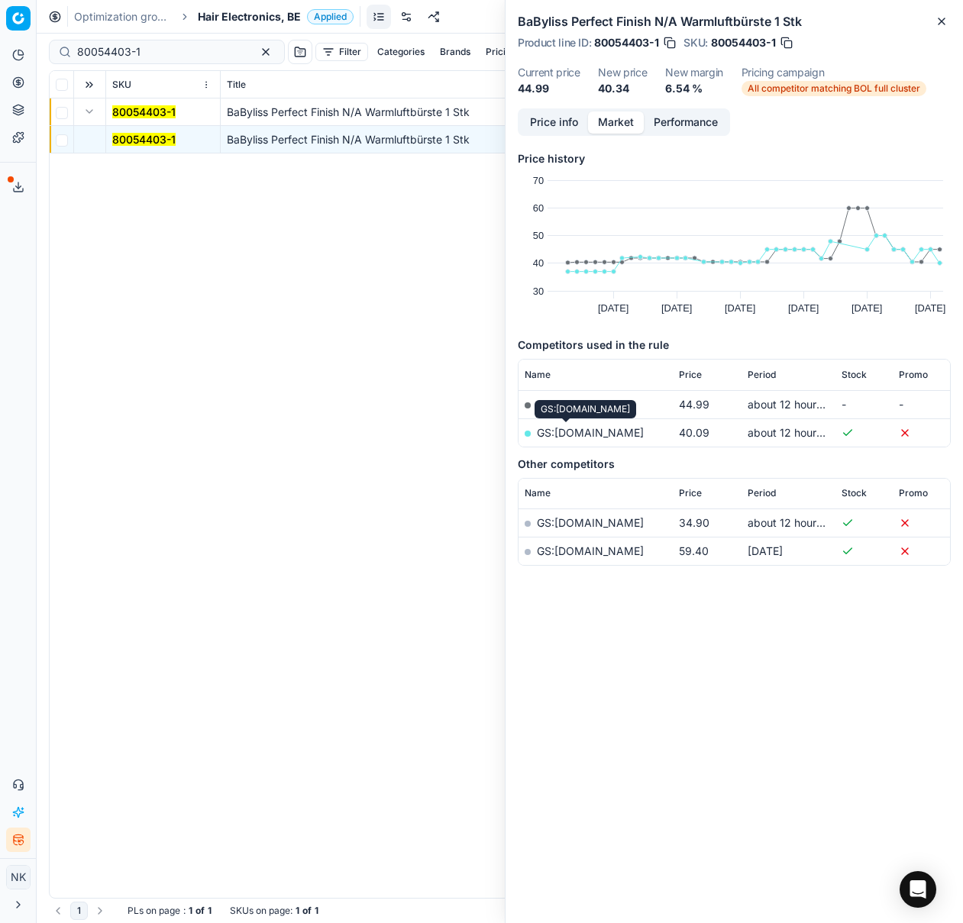
click at [560, 431] on link "GS:[DOMAIN_NAME]" at bounding box center [590, 432] width 107 height 13
click at [160, 54] on input "80054403-1" at bounding box center [160, 51] width 167 height 15
paste input "69059"
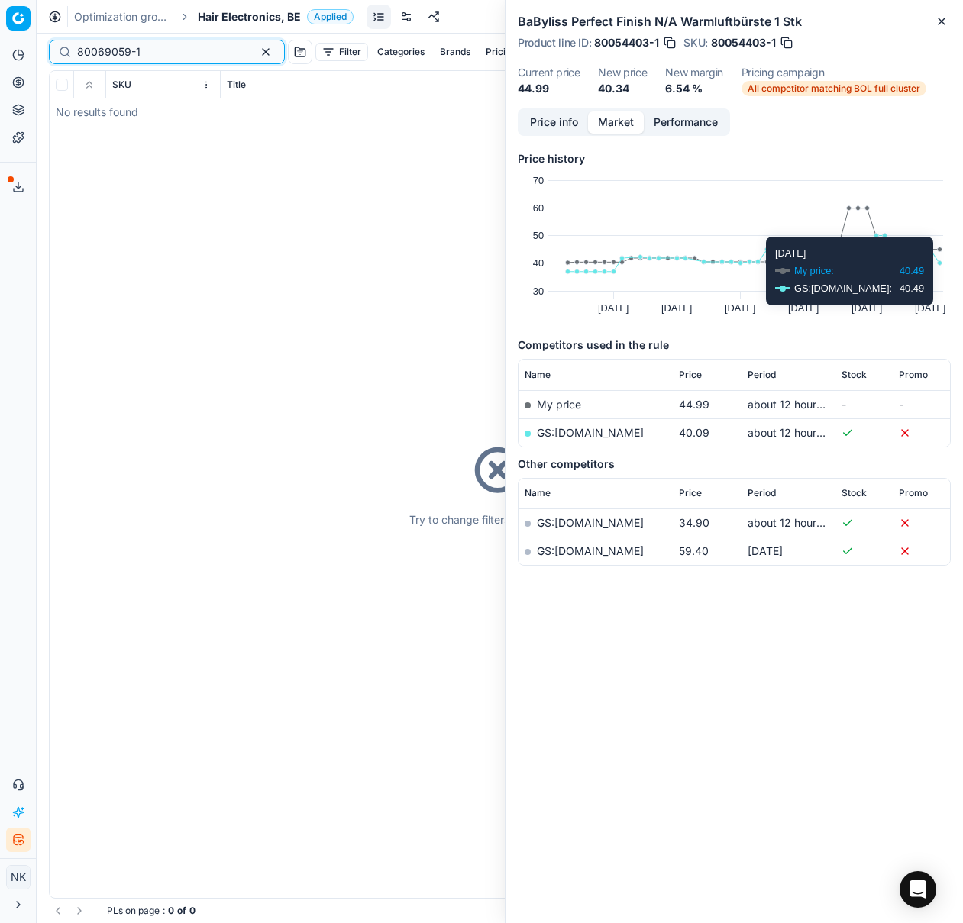
type input "80069059-1"
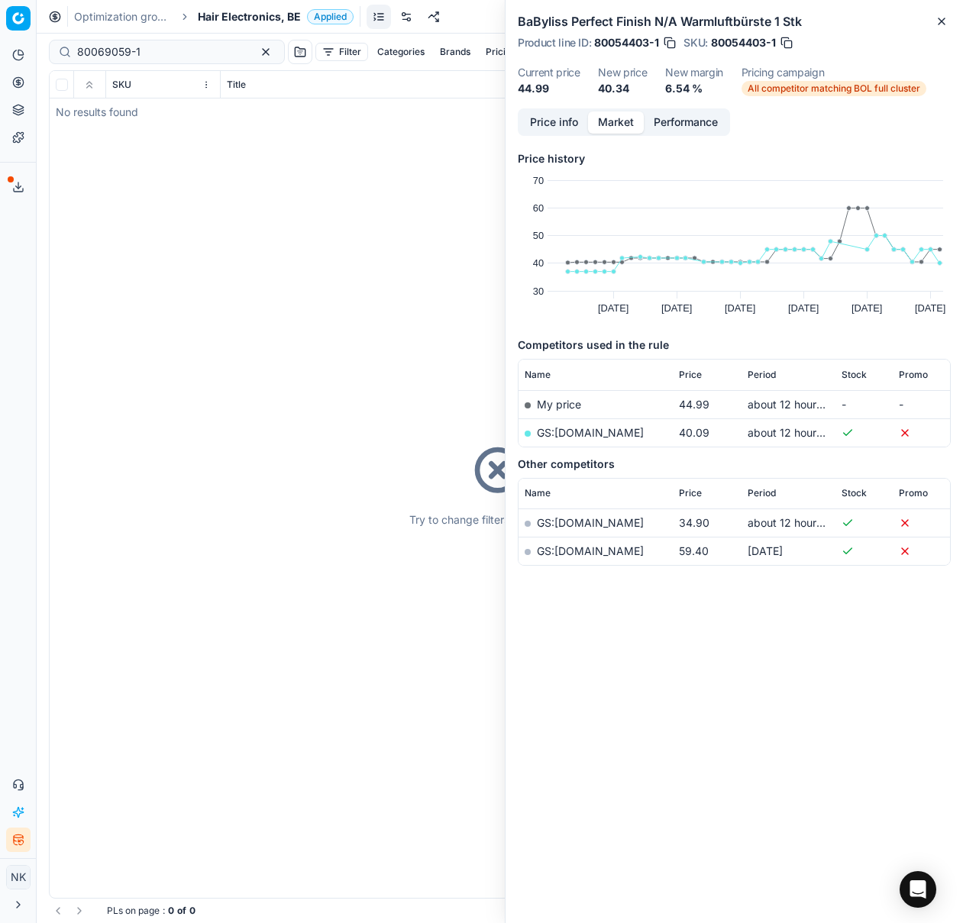
click at [234, 19] on span "Hair Electronics, BE" at bounding box center [249, 16] width 103 height 15
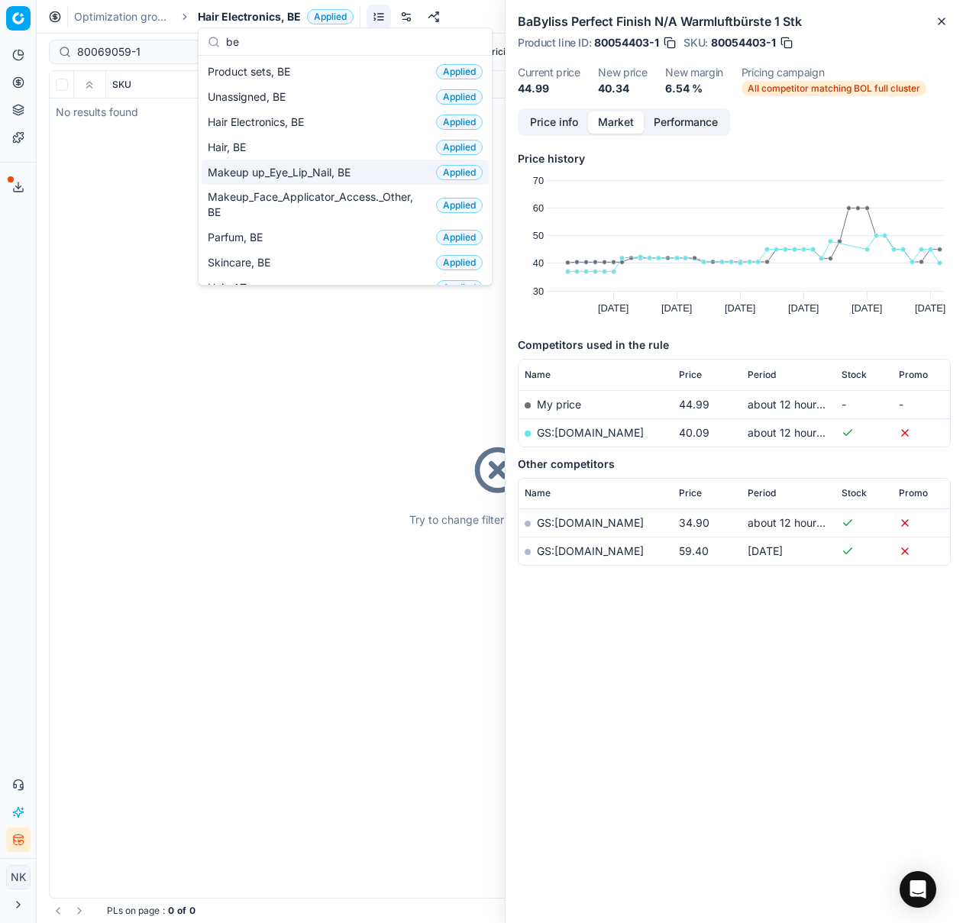
type input "be"
click at [299, 173] on span "Makeup up_Eye_Lip_Nail, BE" at bounding box center [282, 172] width 149 height 15
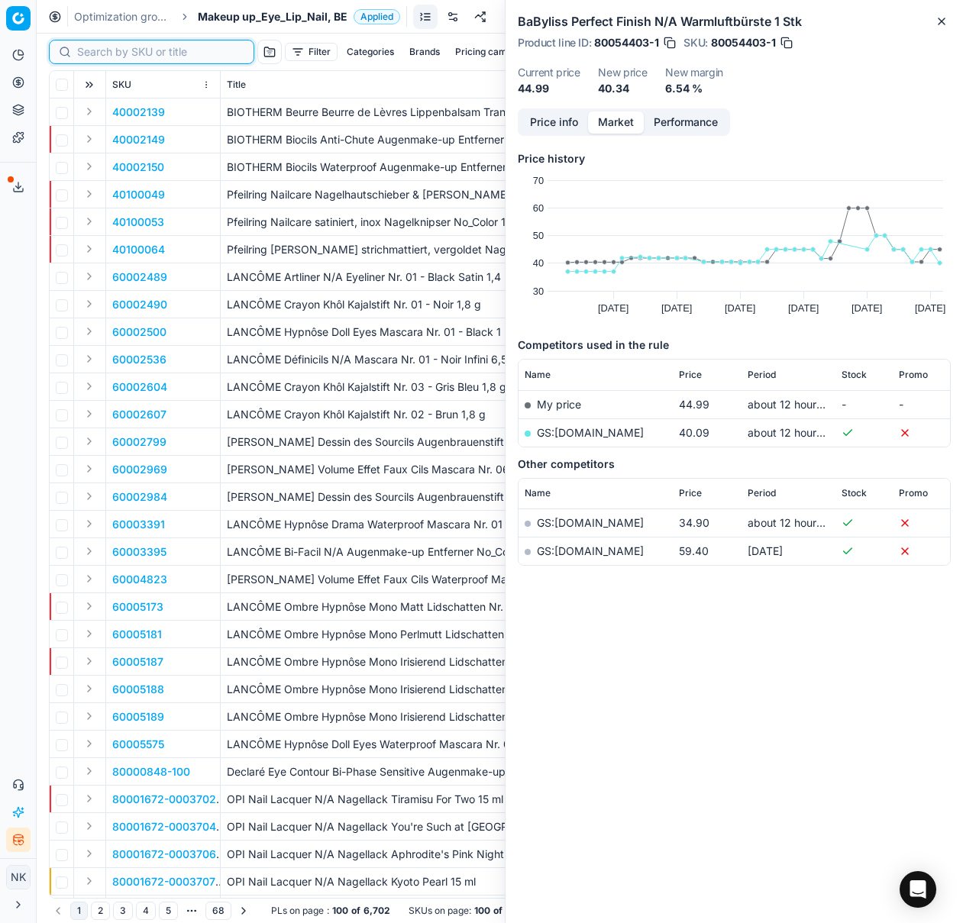
click at [95, 48] on input at bounding box center [160, 51] width 167 height 15
paste input "80041533-1"
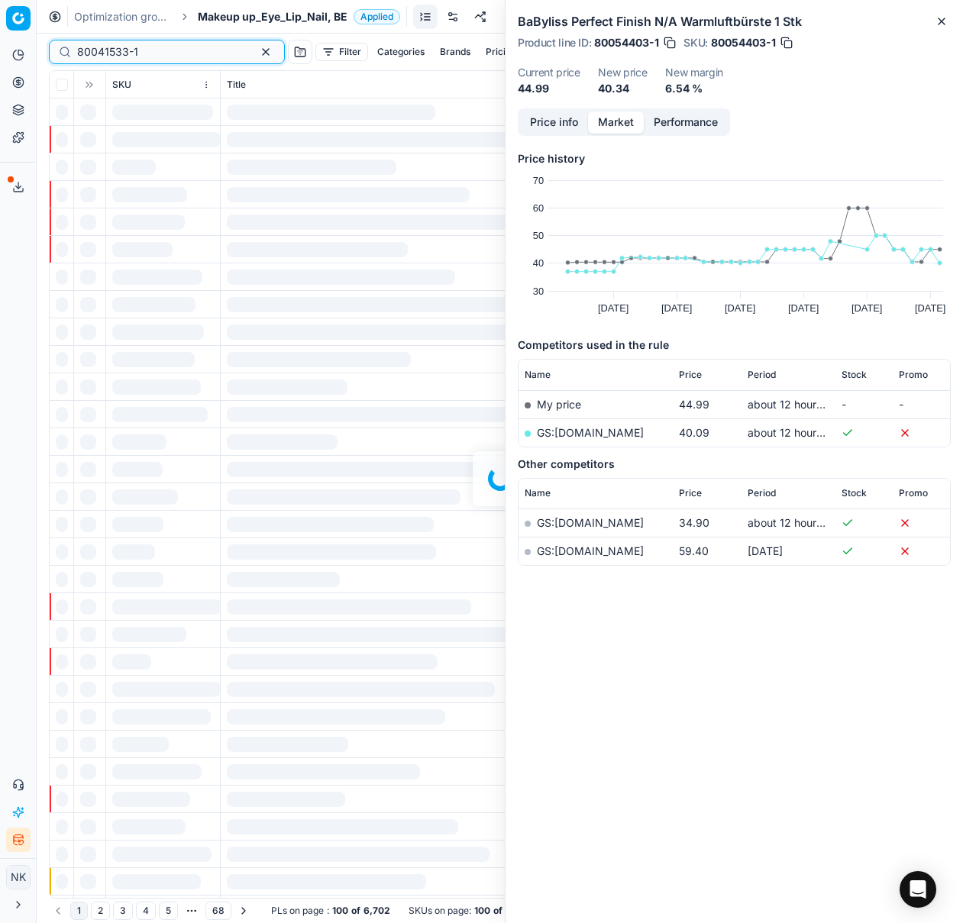
type input "80041533-1"
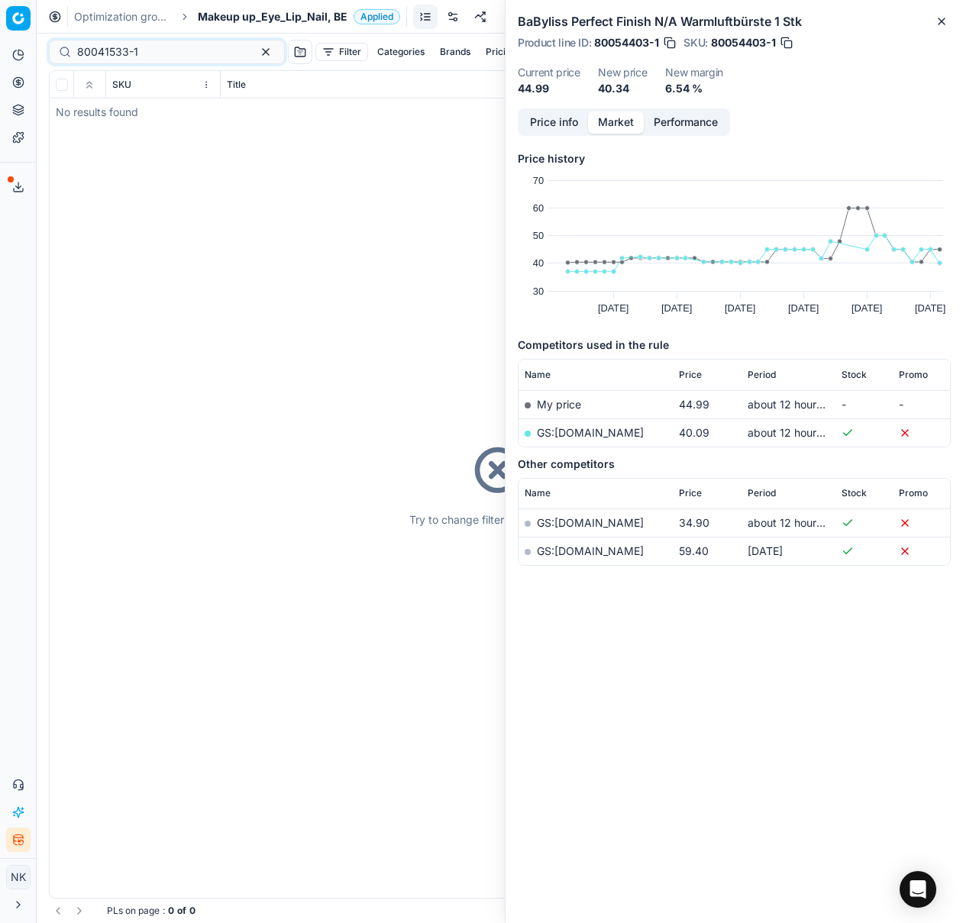
click at [224, 15] on span "Makeup up_Eye_Lip_Nail, BE" at bounding box center [273, 16] width 150 height 15
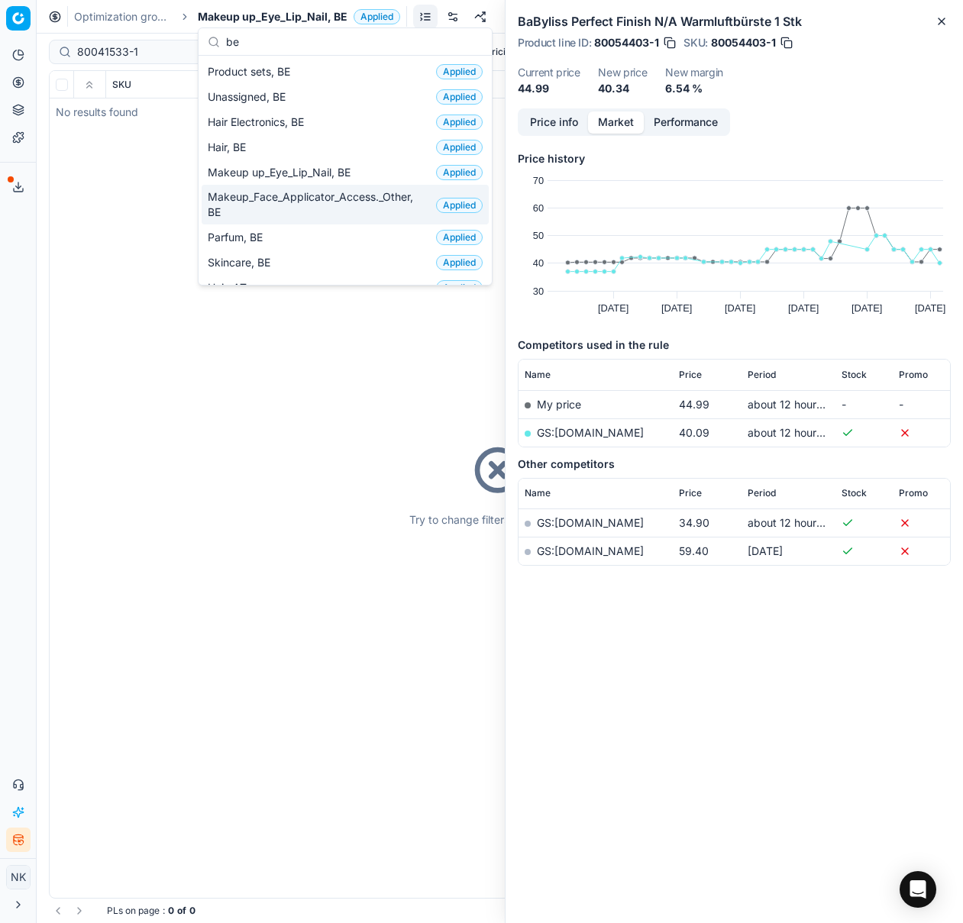
type input "be"
click at [299, 205] on span "Makeup_Face_Applicator_Access._Other, BE" at bounding box center [319, 204] width 222 height 31
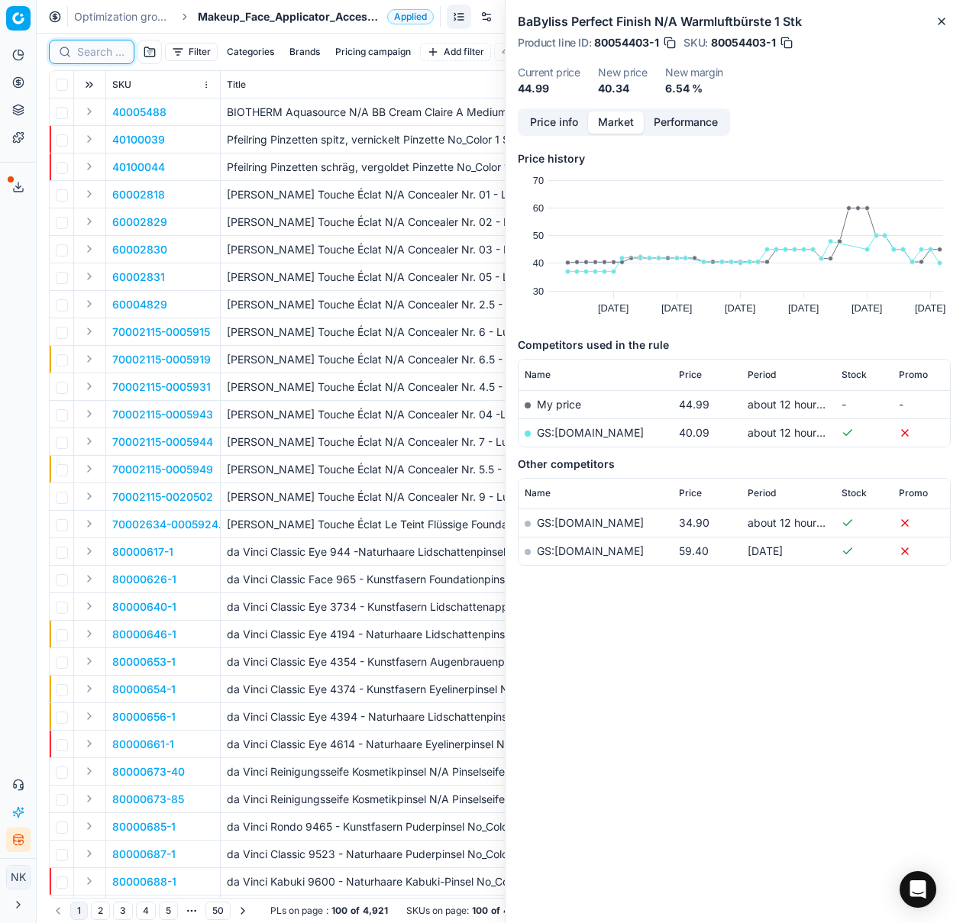
click at [94, 56] on input at bounding box center [100, 51] width 47 height 15
paste input "80041533-1"
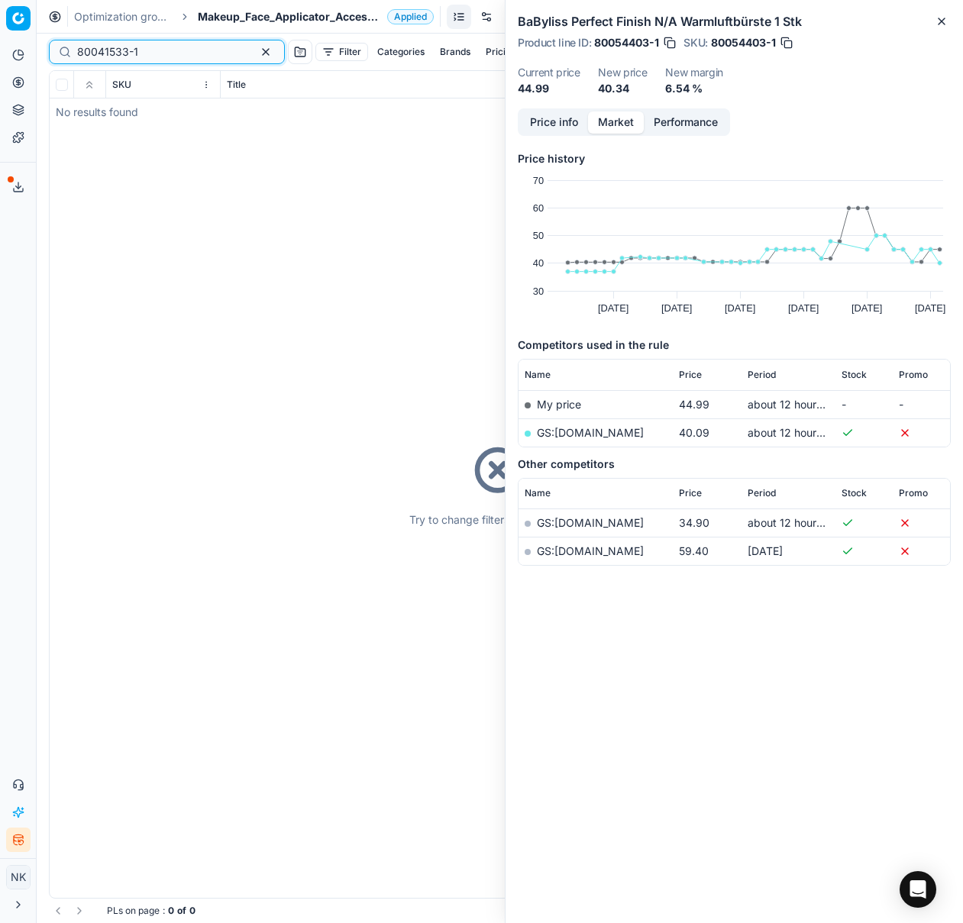
click at [118, 59] on input "80041533-1" at bounding box center [160, 51] width 167 height 15
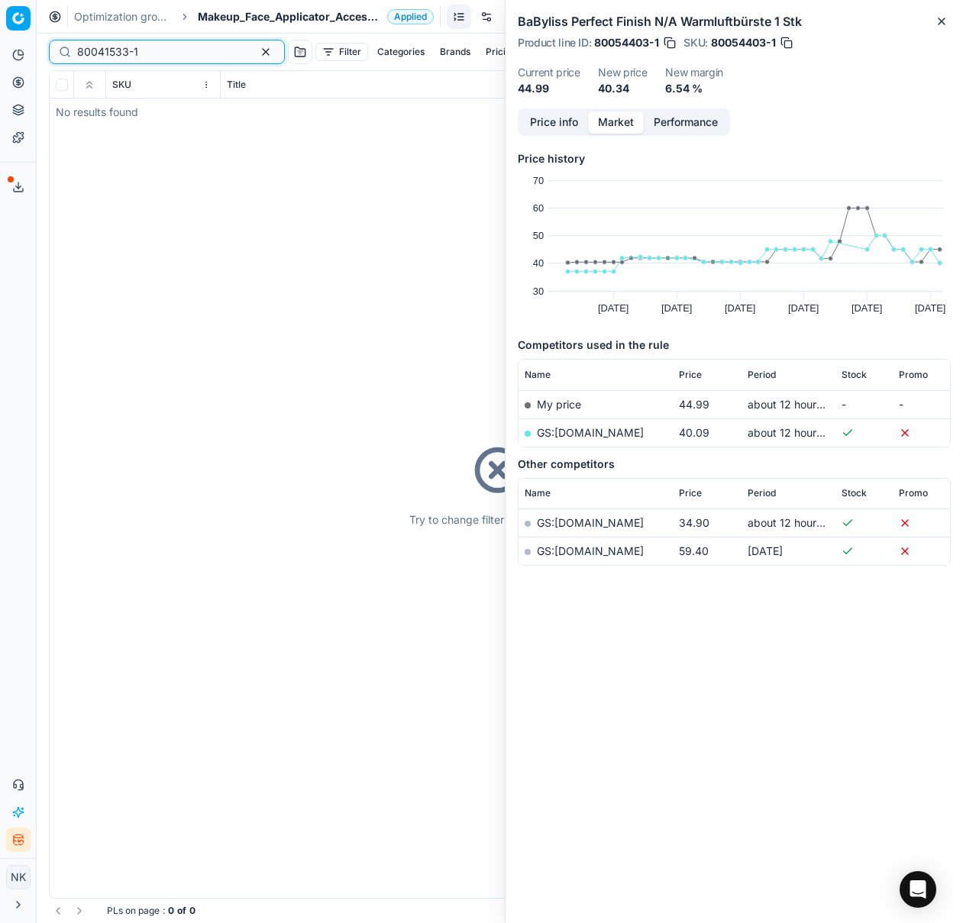
paste input "90008757-0013545"
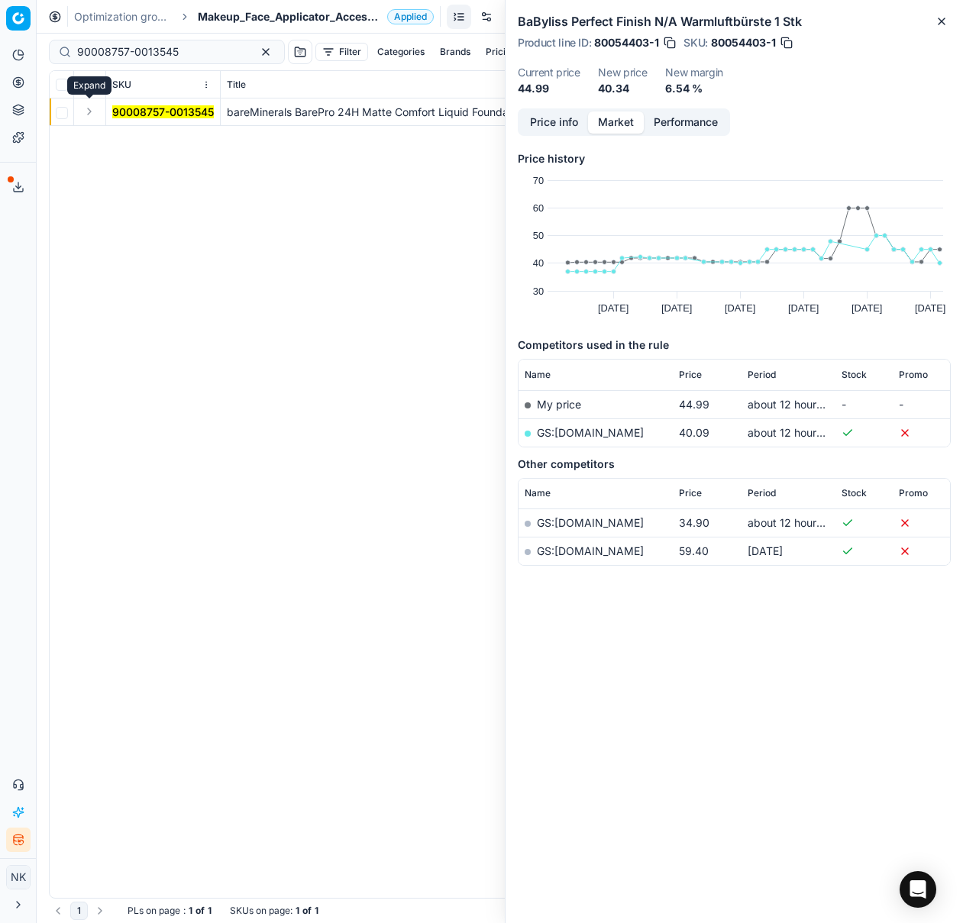
click at [89, 111] on button "Expand" at bounding box center [89, 111] width 18 height 18
click at [125, 136] on mark "90008757-0013545" at bounding box center [163, 139] width 102 height 13
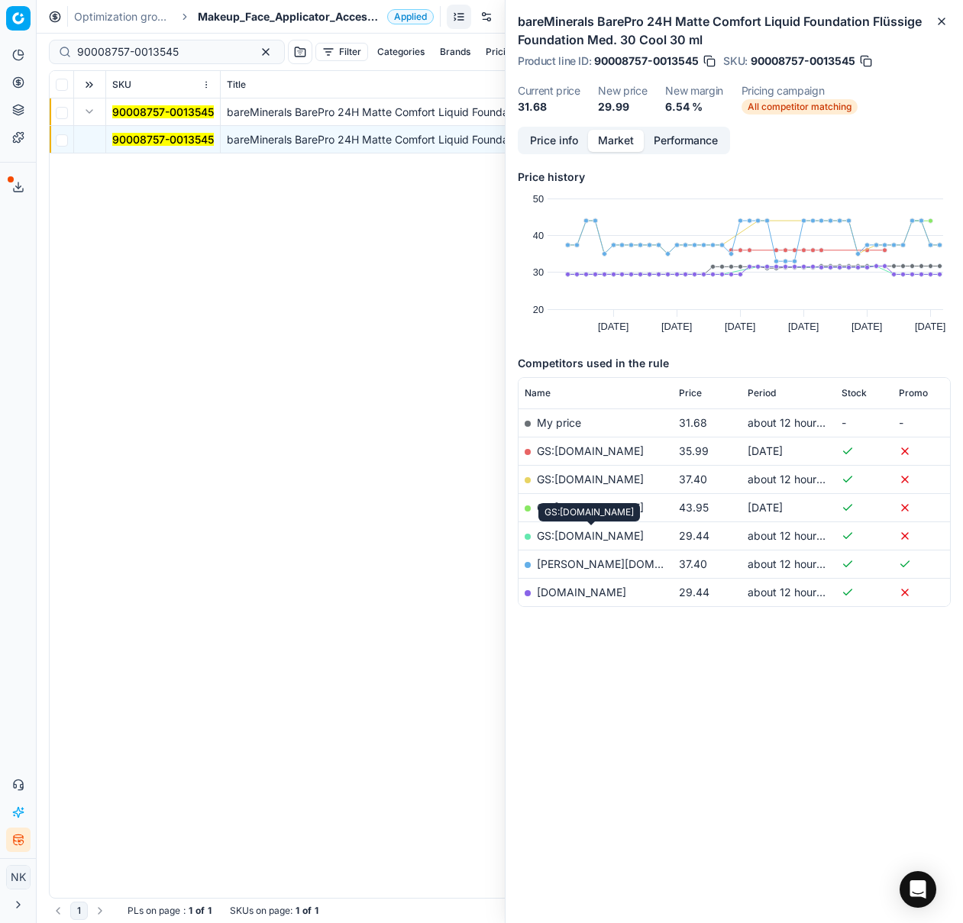
click at [596, 534] on link "GS:[DOMAIN_NAME]" at bounding box center [590, 535] width 107 height 13
click at [594, 590] on link "[DOMAIN_NAME]" at bounding box center [581, 592] width 89 height 13
click at [188, 50] on input "90008757-0013545" at bounding box center [160, 51] width 167 height 15
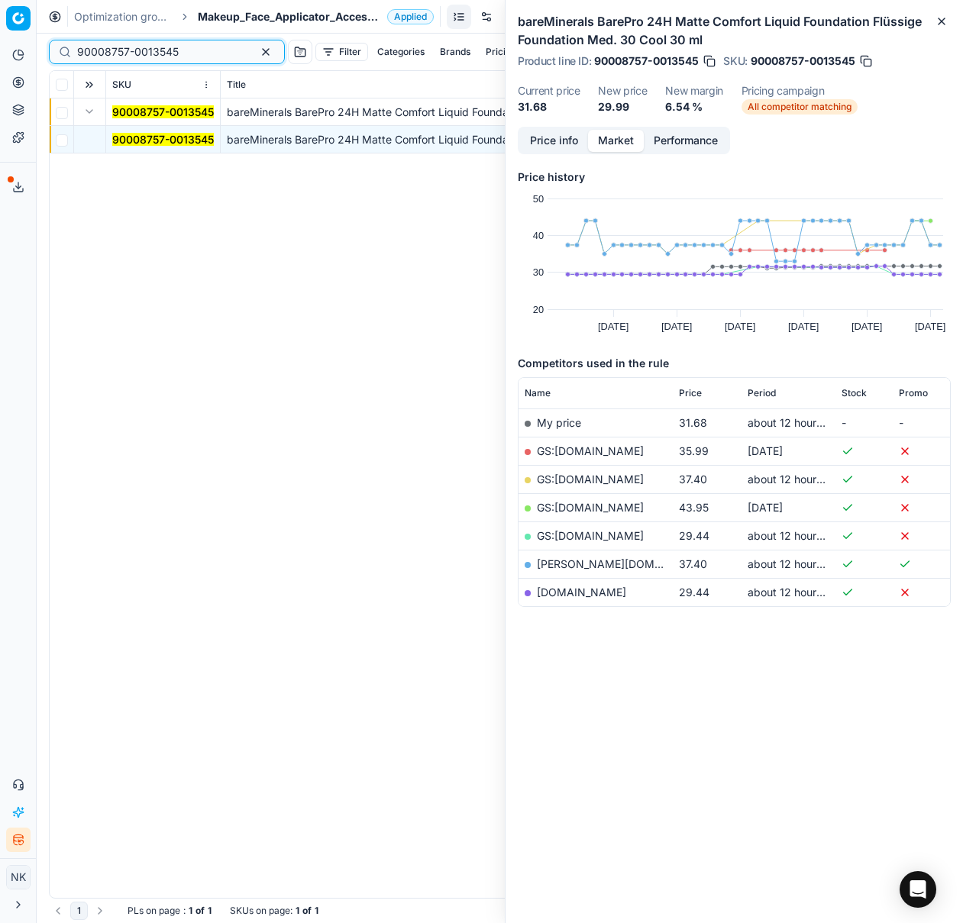
click at [166, 50] on input "90008757-0013545" at bounding box center [160, 51] width 167 height 15
paste input "80042647-15-"
type input "80042647-15-5"
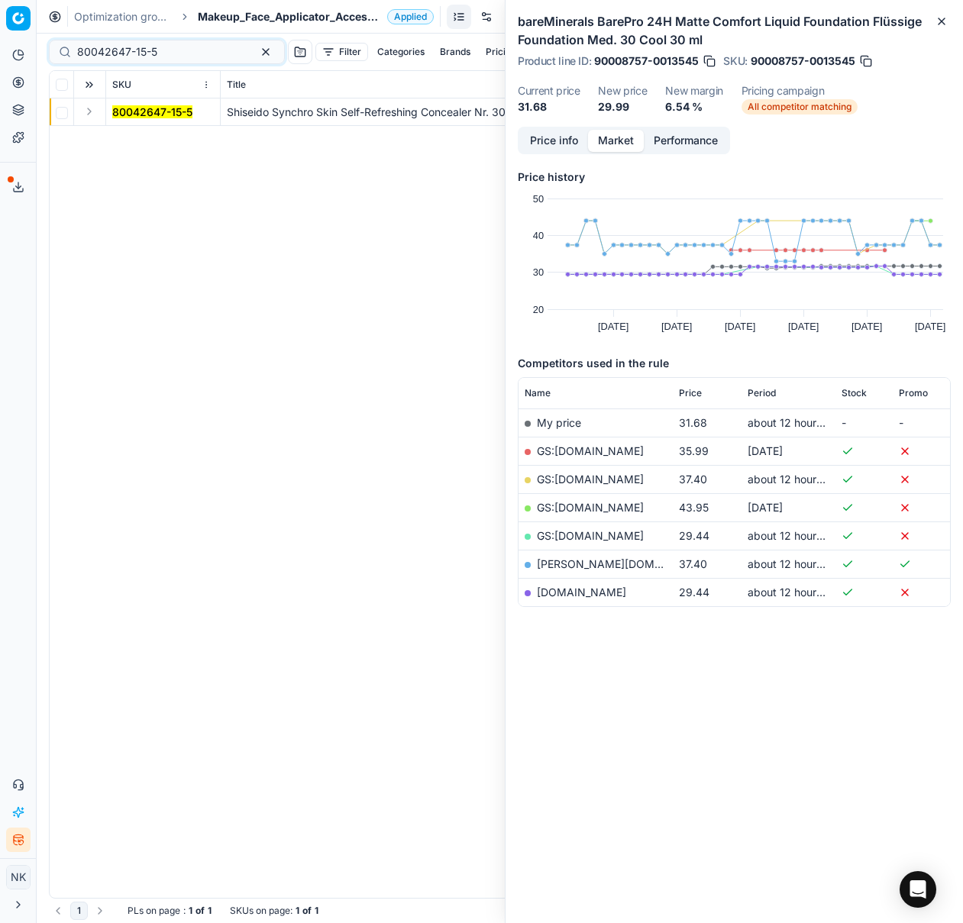
click at [90, 113] on button "Expand" at bounding box center [89, 111] width 18 height 18
click at [118, 133] on mark "80042647-15-5" at bounding box center [152, 139] width 80 height 13
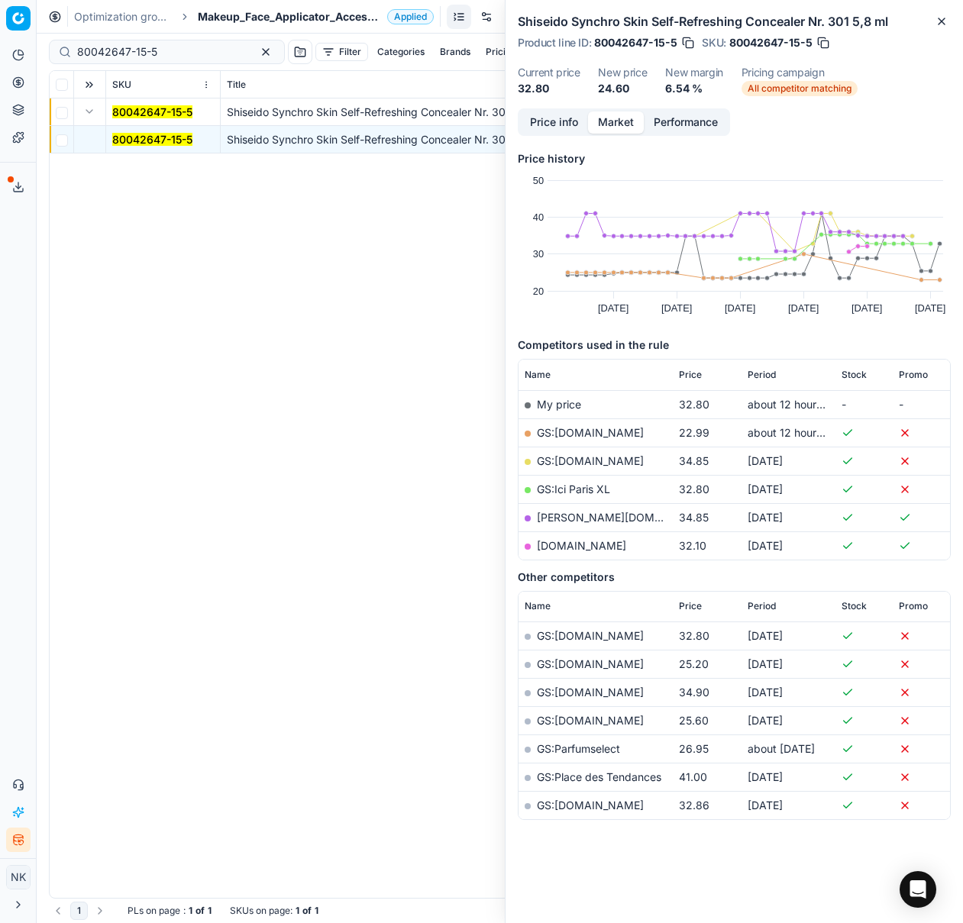
click at [576, 431] on link "GS:[DOMAIN_NAME]" at bounding box center [590, 432] width 107 height 13
click at [210, 10] on span "Makeup_Face_Applicator_Access._Other, BE" at bounding box center [289, 16] width 183 height 15
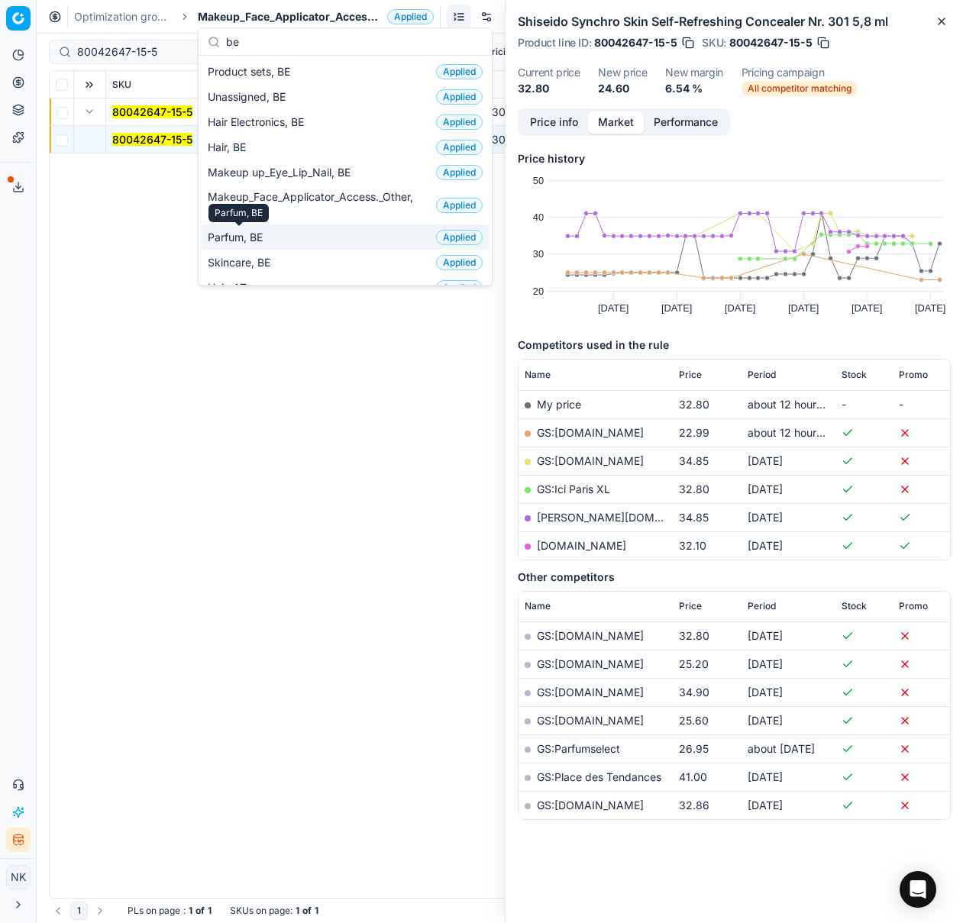
type input "be"
click at [244, 260] on span "Skincare, BE" at bounding box center [242, 262] width 69 height 15
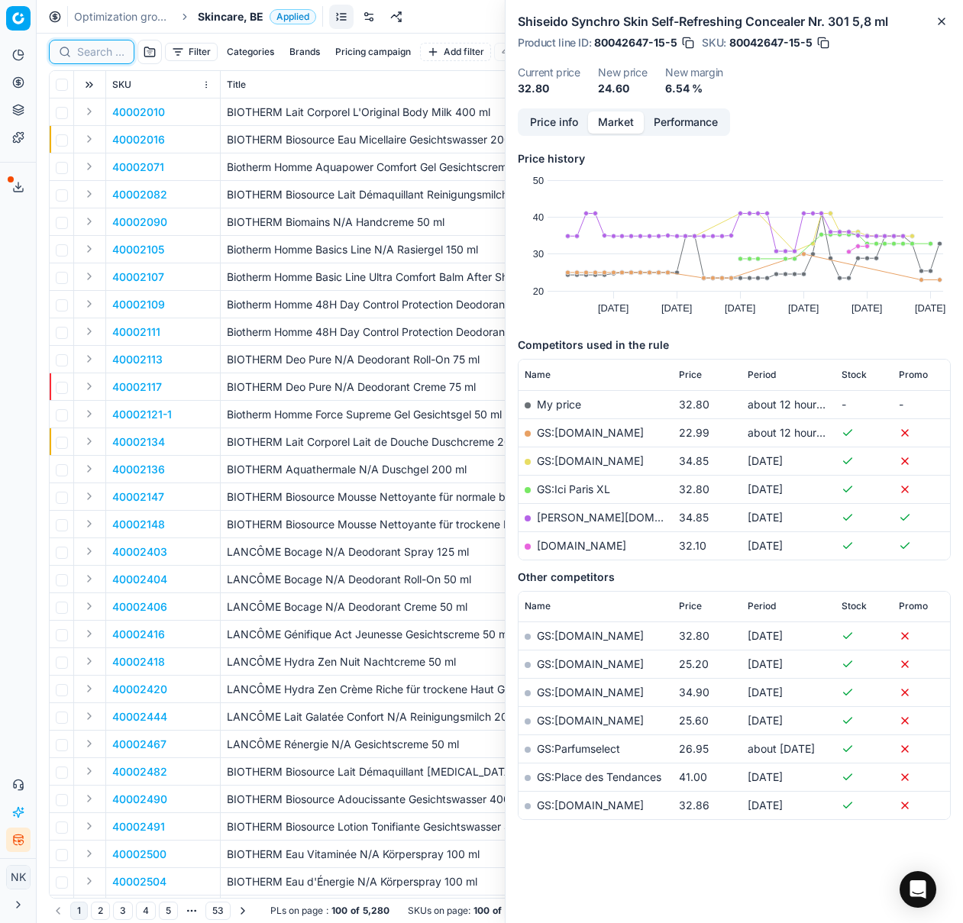
click at [79, 52] on input at bounding box center [100, 51] width 47 height 15
paste input "90005679-0008496"
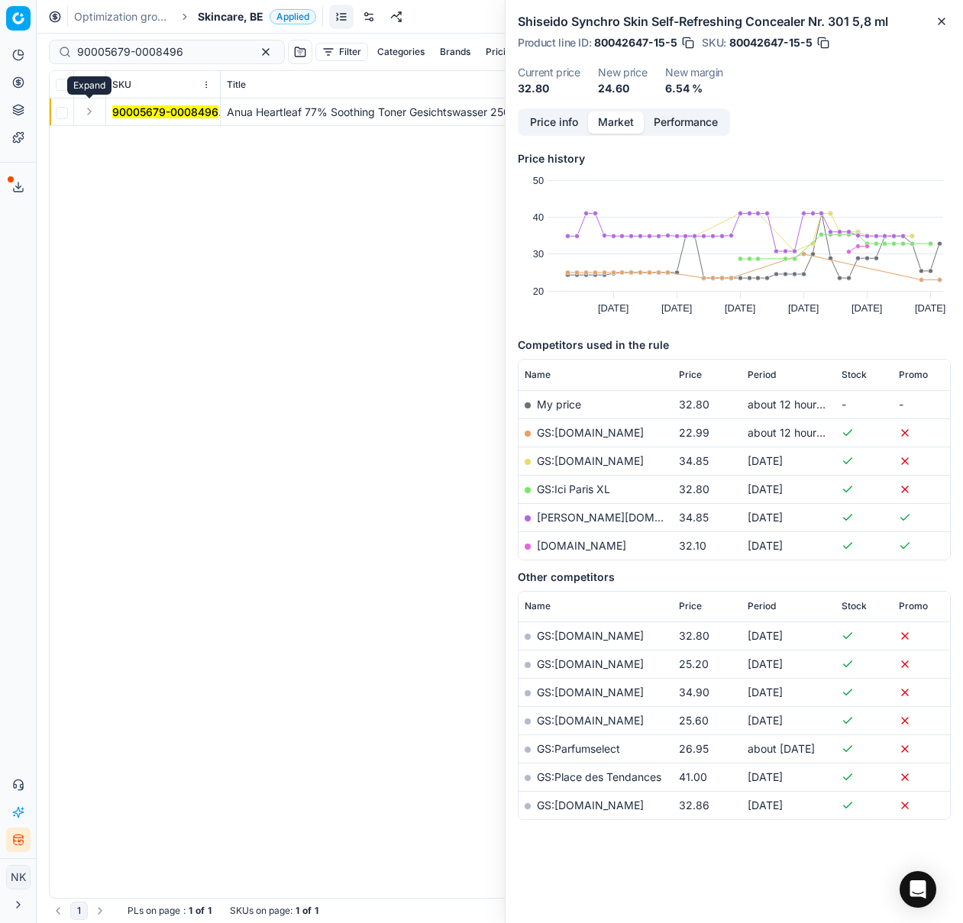
click at [89, 111] on button "Expand" at bounding box center [89, 111] width 18 height 18
click at [143, 141] on mark "90005679-0008496" at bounding box center [165, 139] width 106 height 13
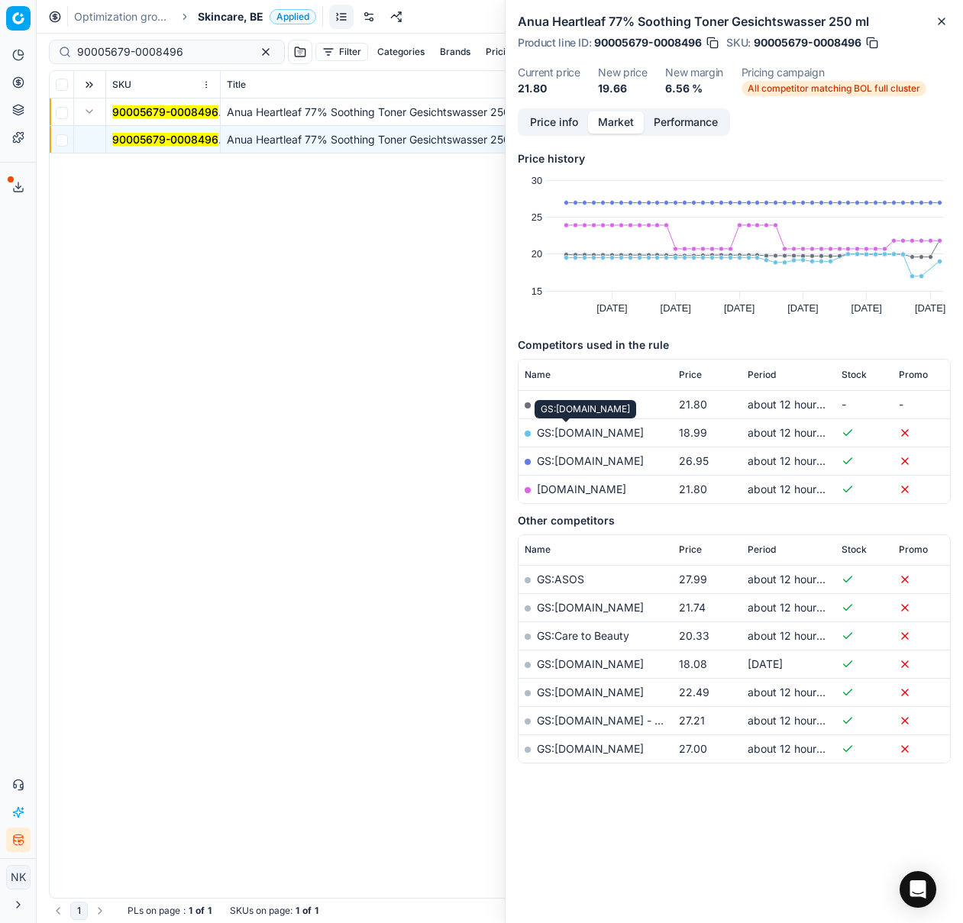
click at [571, 431] on link "GS:[DOMAIN_NAME]" at bounding box center [590, 432] width 107 height 13
click at [154, 47] on input "90005679-0008496" at bounding box center [160, 51] width 167 height 15
paste input "7452-0011381"
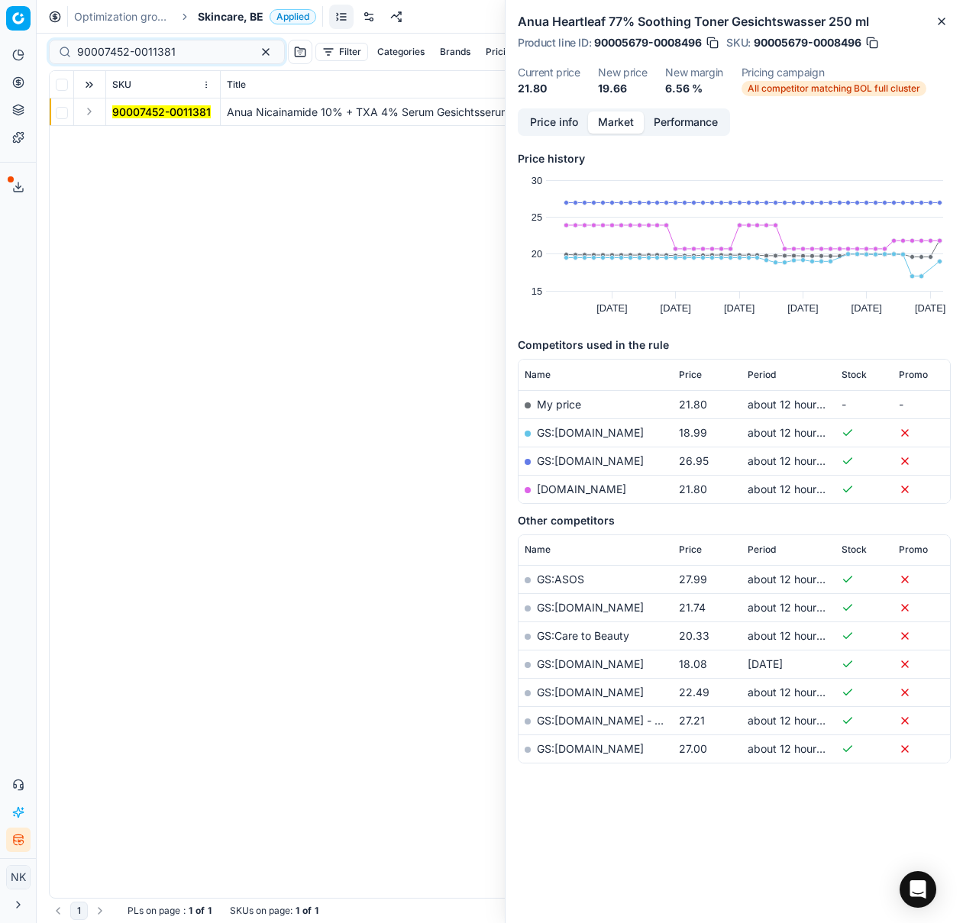
click at [89, 112] on button "Expand" at bounding box center [89, 111] width 18 height 18
click at [142, 137] on mark "90007452-0011381" at bounding box center [161, 139] width 98 height 13
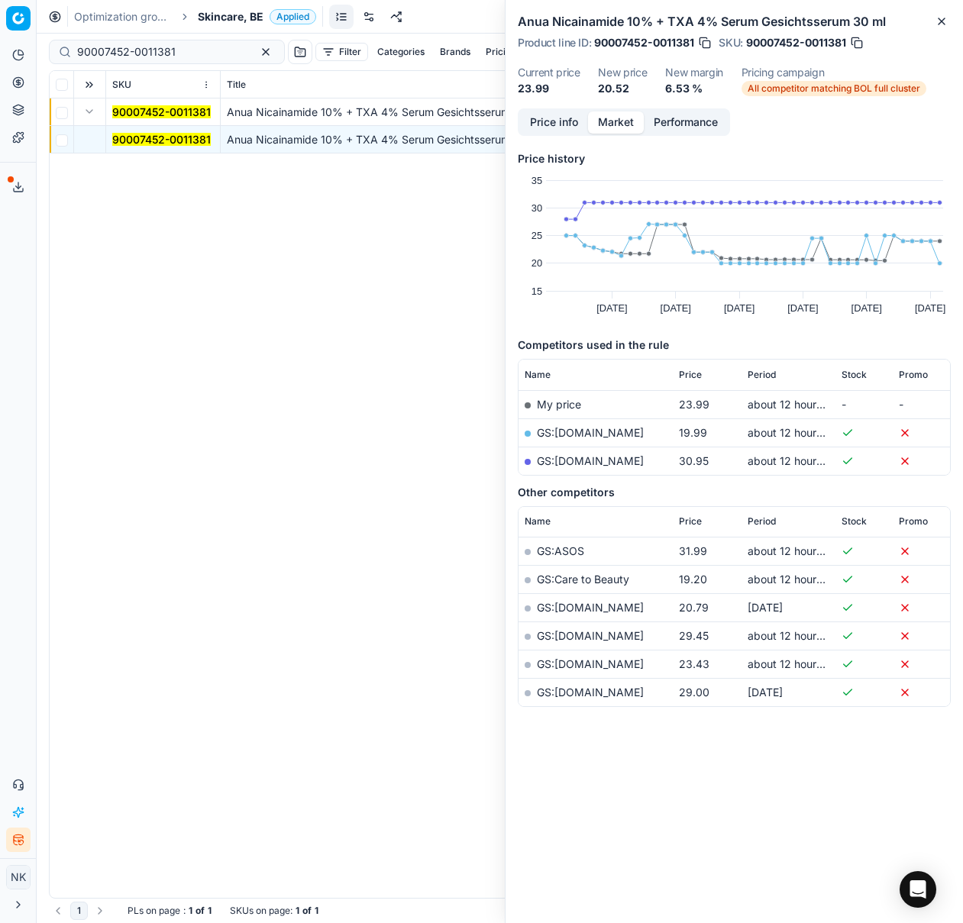
click at [558, 432] on link "GS:[DOMAIN_NAME]" at bounding box center [590, 432] width 107 height 13
click at [172, 47] on input "90007452-0011381" at bounding box center [160, 51] width 167 height 15
paste input "9970-001894"
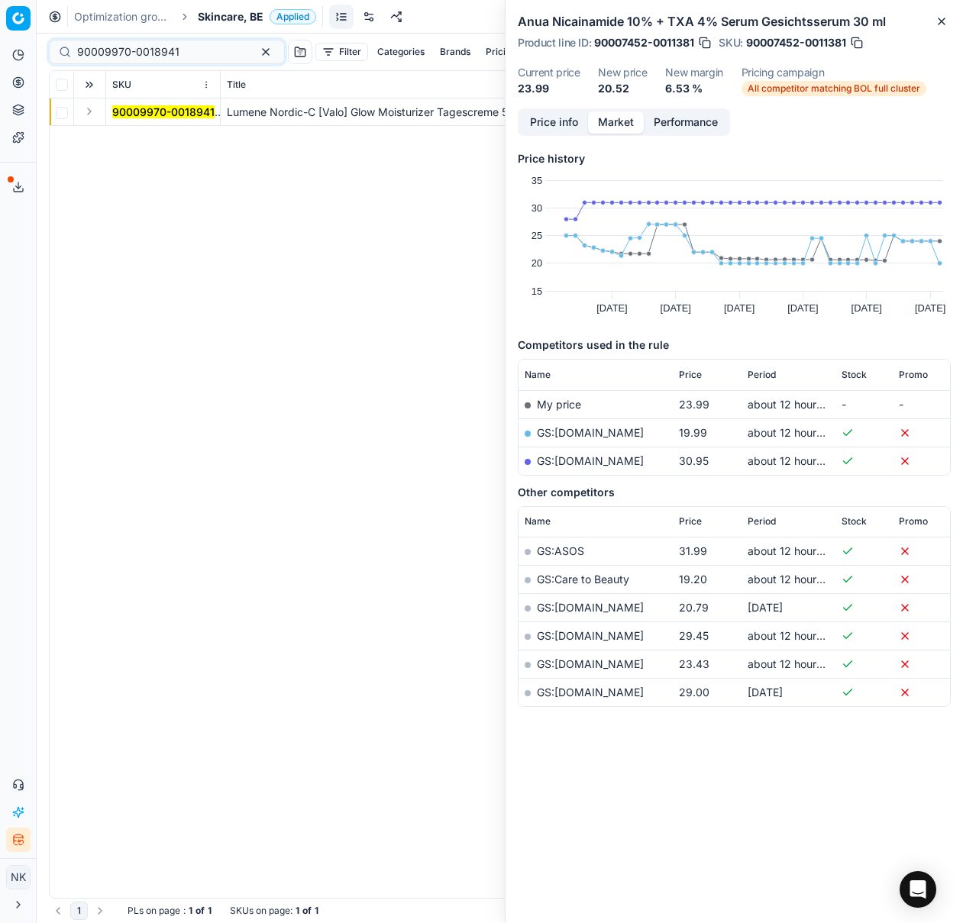
click at [93, 116] on button "Expand" at bounding box center [89, 111] width 18 height 18
click at [133, 140] on mark "90009970-0018941" at bounding box center [163, 139] width 102 height 13
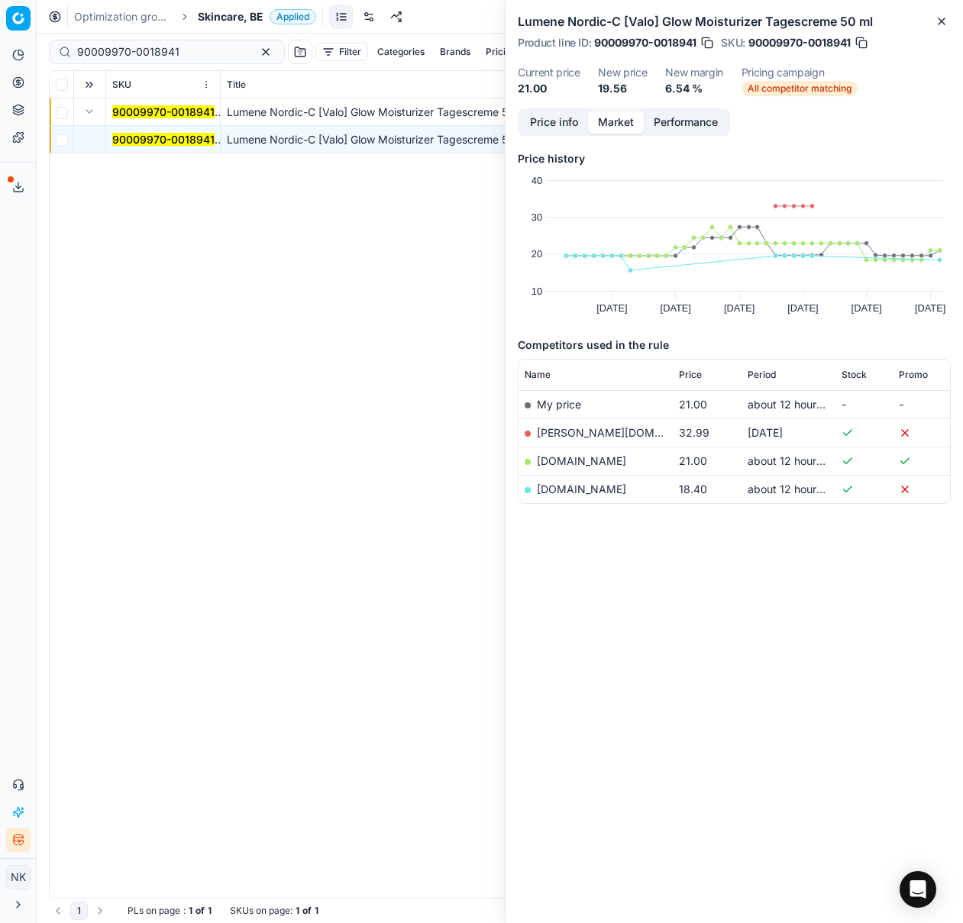
click at [576, 492] on link "[DOMAIN_NAME]" at bounding box center [581, 489] width 89 height 13
click at [182, 50] on input "90009970-0018941" at bounding box center [160, 51] width 167 height 15
paste input "4585-0006884"
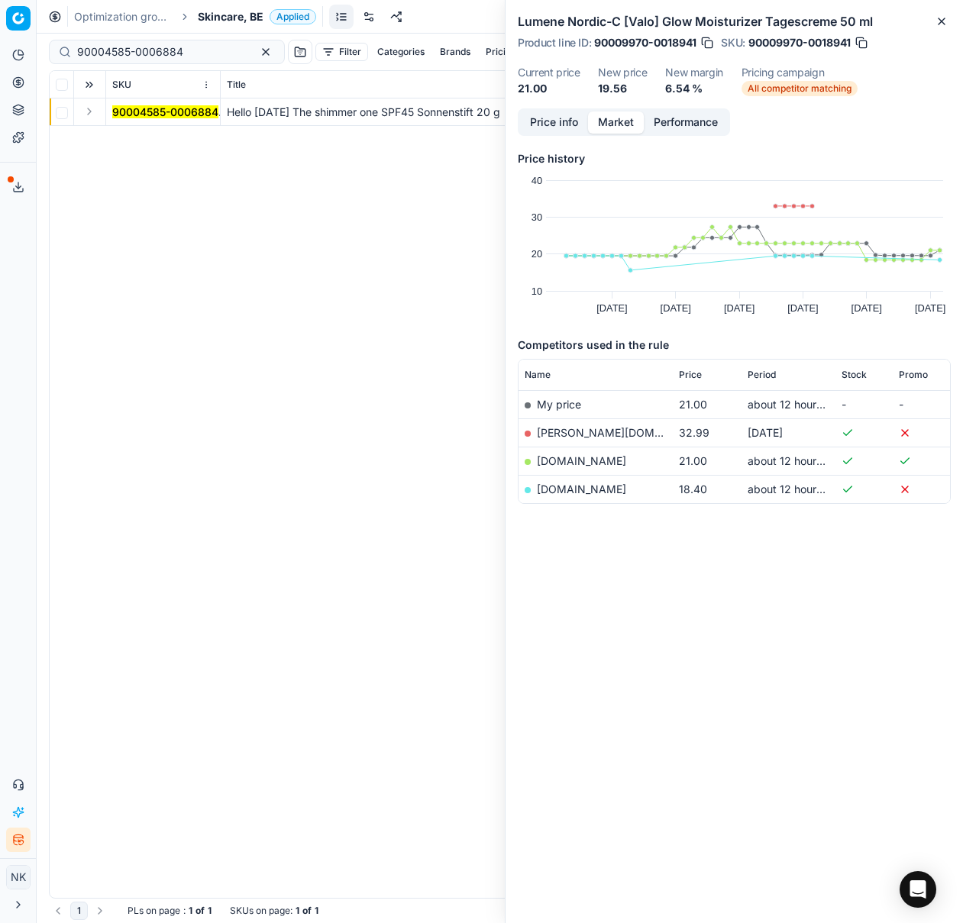
click at [88, 113] on button "Expand" at bounding box center [89, 111] width 18 height 18
click at [125, 141] on mark "90004585-0006884" at bounding box center [165, 139] width 106 height 13
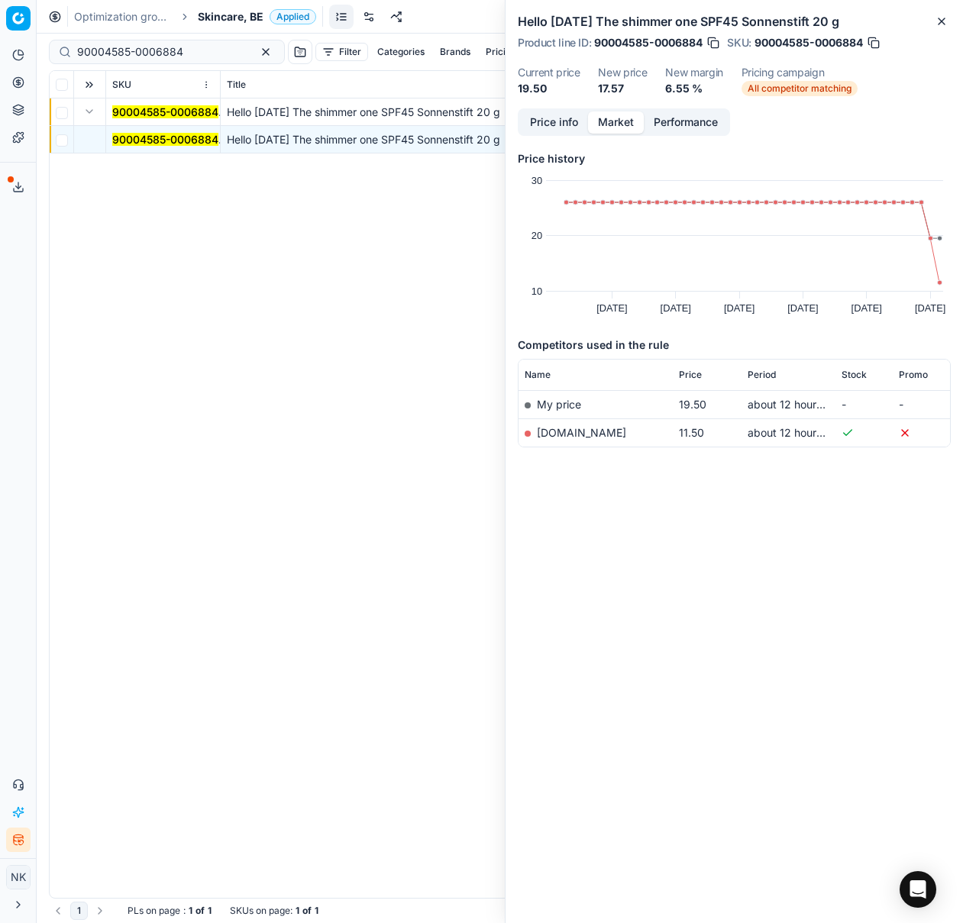
click at [562, 432] on link "[DOMAIN_NAME]" at bounding box center [581, 432] width 89 height 13
click at [199, 50] on input "90004585-0006884" at bounding box center [160, 51] width 167 height 15
paste input "3017-0004419"
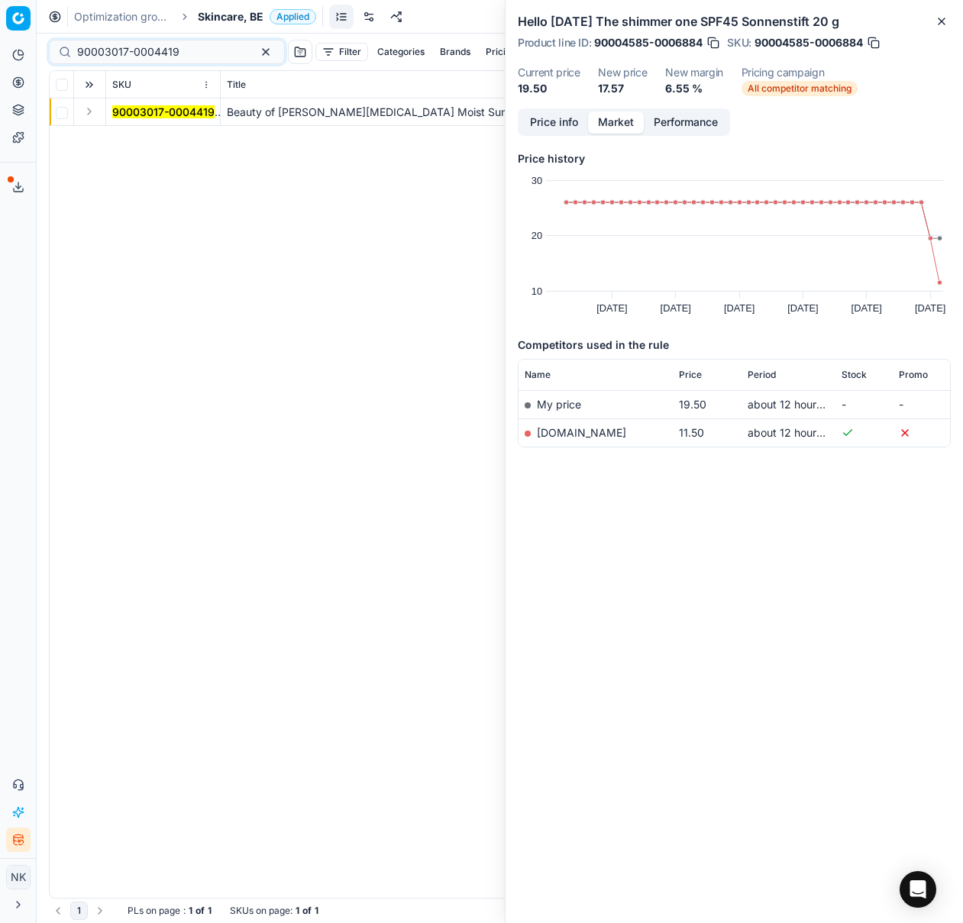
click at [86, 111] on button "Expand" at bounding box center [89, 111] width 18 height 18
click at [183, 134] on mark "90003017-0004419" at bounding box center [163, 139] width 102 height 13
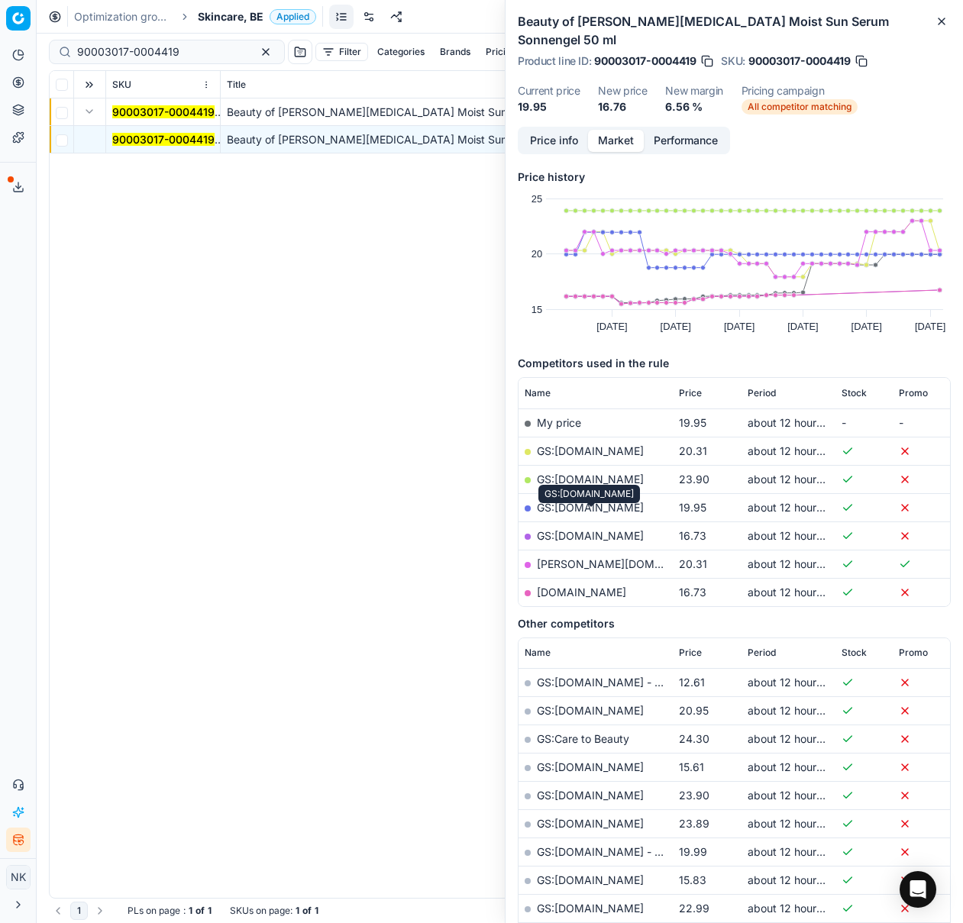
click at [586, 529] on link "GS:[DOMAIN_NAME]" at bounding box center [590, 535] width 107 height 13
click at [579, 586] on link "[DOMAIN_NAME]" at bounding box center [581, 592] width 89 height 13
click at [189, 51] on input "90003017-0004419" at bounding box center [160, 51] width 167 height 15
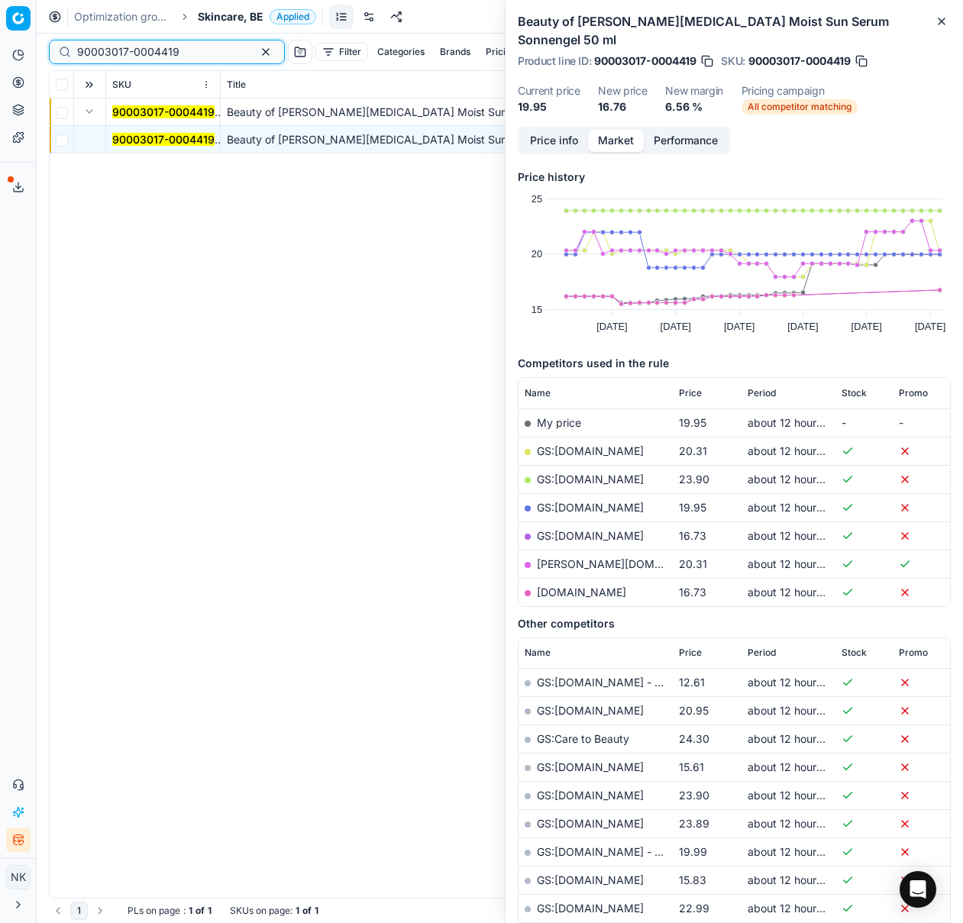
paste input "0339-0000452"
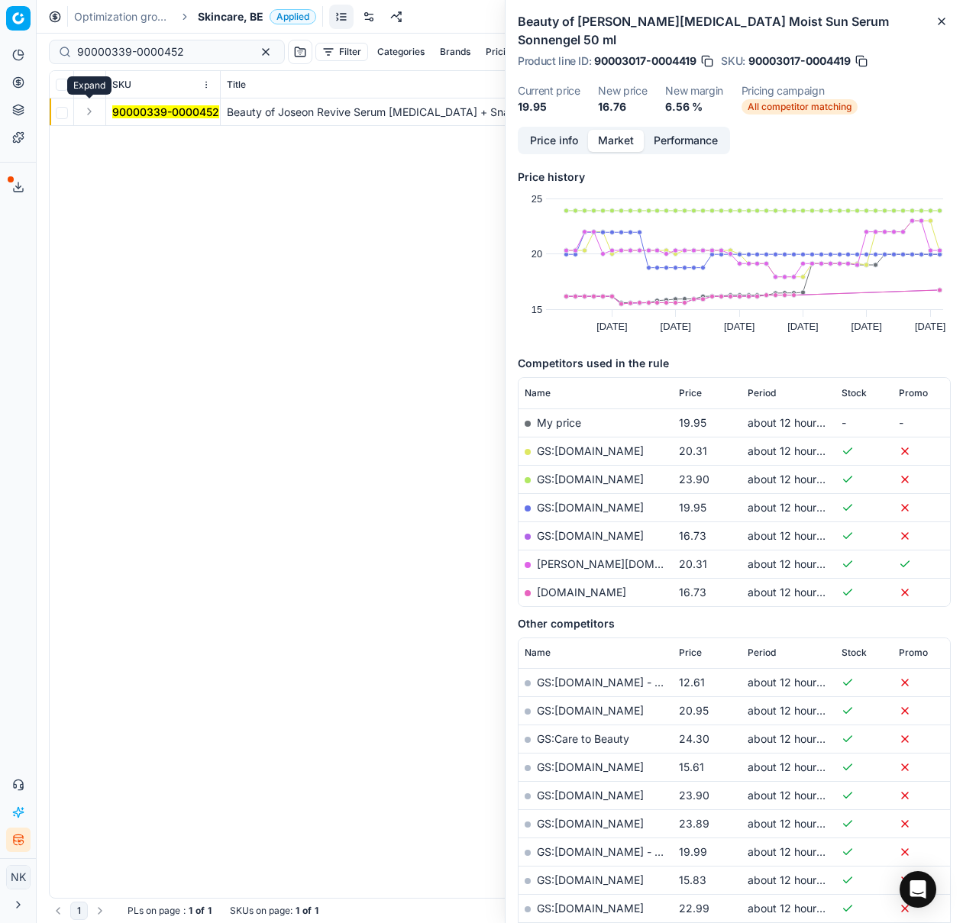
click at [89, 111] on button "Expand" at bounding box center [89, 111] width 18 height 18
click at [131, 143] on mark "90000339-0000452" at bounding box center [165, 139] width 107 height 13
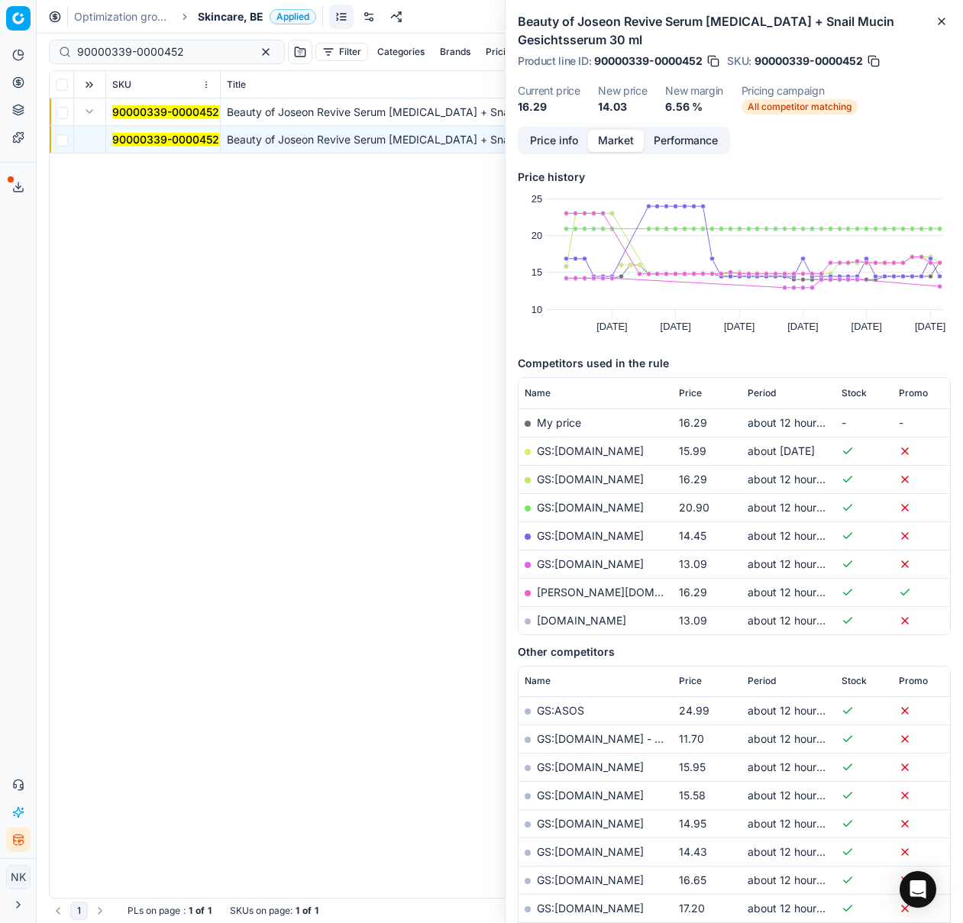
click at [576, 563] on link "GS:[DOMAIN_NAME]" at bounding box center [590, 563] width 107 height 13
click at [153, 56] on input "90000339-0000452" at bounding box center [160, 51] width 167 height 15
paste input "80073743-100"
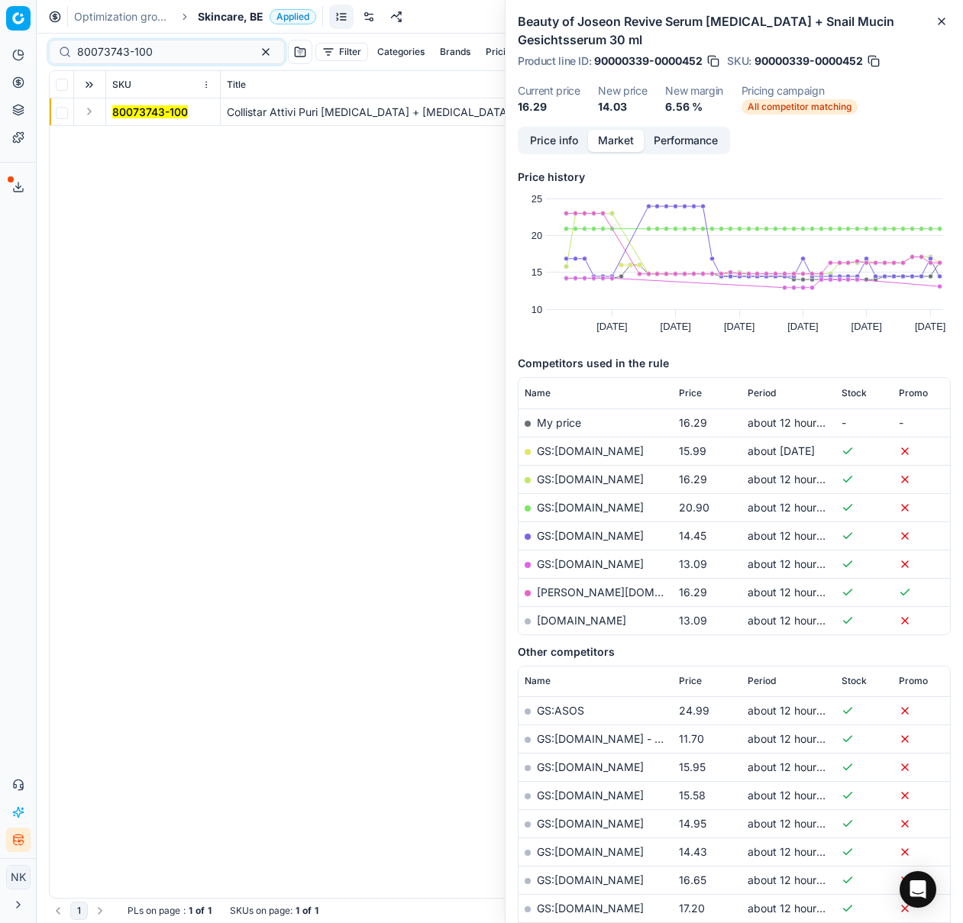
click at [89, 116] on button "Expand" at bounding box center [89, 111] width 18 height 18
click at [150, 141] on mark "80073743-100" at bounding box center [150, 139] width 76 height 13
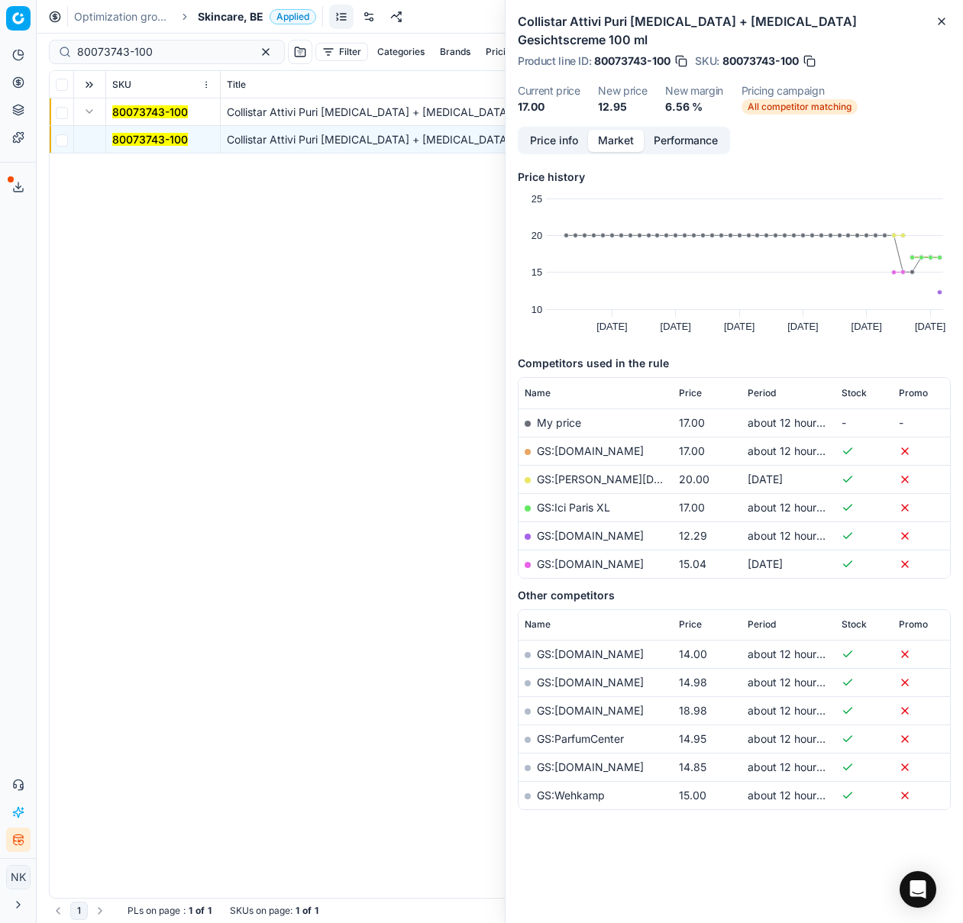
click at [588, 529] on link "GS:[DOMAIN_NAME]" at bounding box center [590, 535] width 107 height 13
click at [180, 50] on input "80073743-100" at bounding box center [160, 51] width 167 height 15
paste input "1876-15"
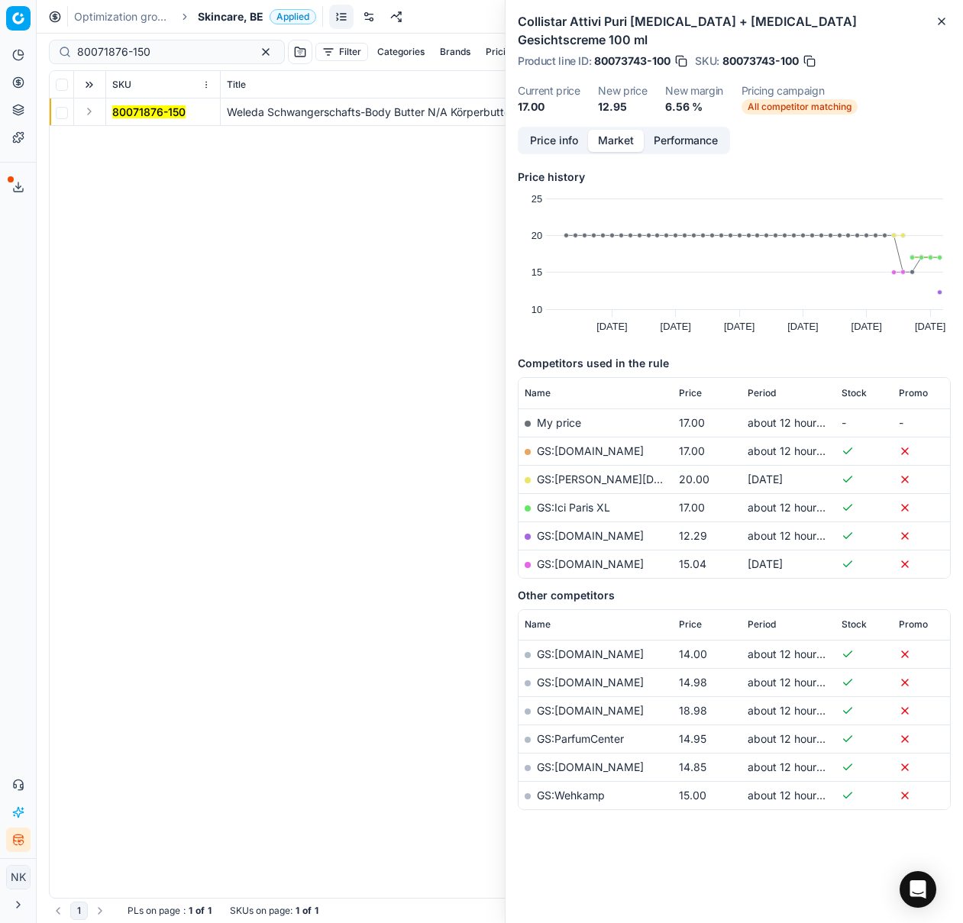
click at [88, 112] on button "Expand" at bounding box center [89, 111] width 18 height 18
click at [121, 139] on mark "80071876-150" at bounding box center [148, 139] width 73 height 13
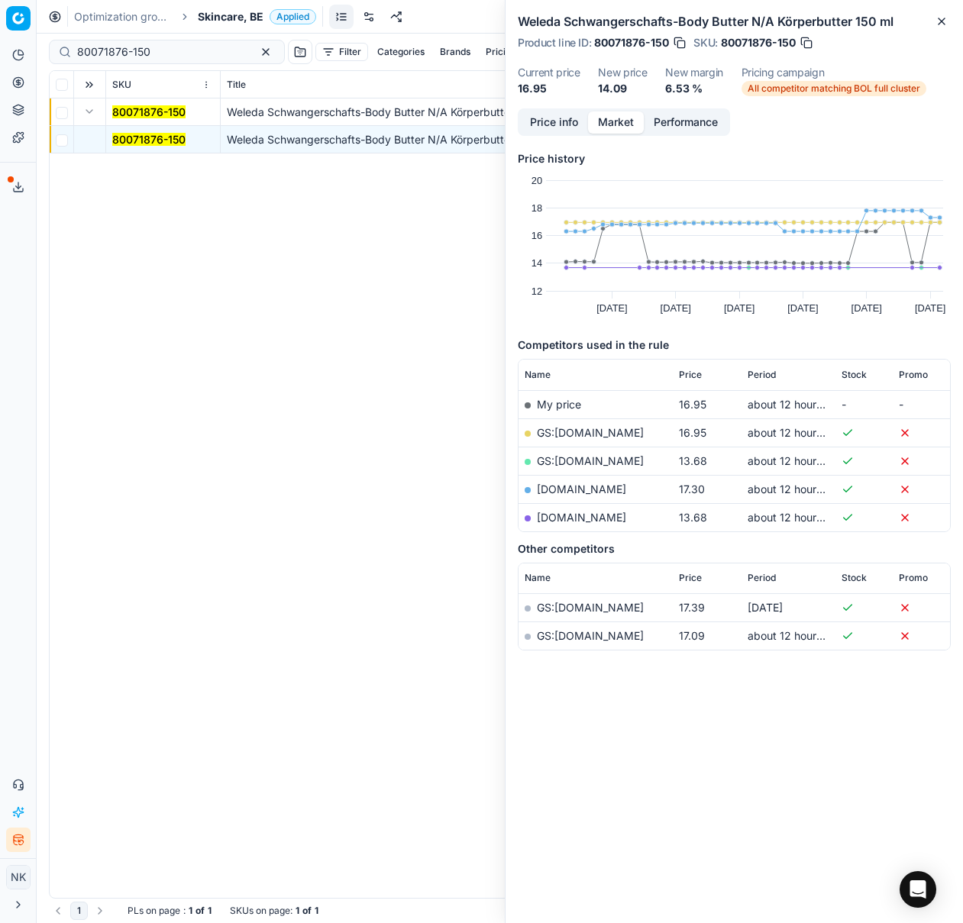
click at [581, 463] on link "GS:[DOMAIN_NAME]" at bounding box center [590, 460] width 107 height 13
click at [185, 53] on input "80071876-150" at bounding box center [160, 51] width 167 height 15
paste input "32578-0000332"
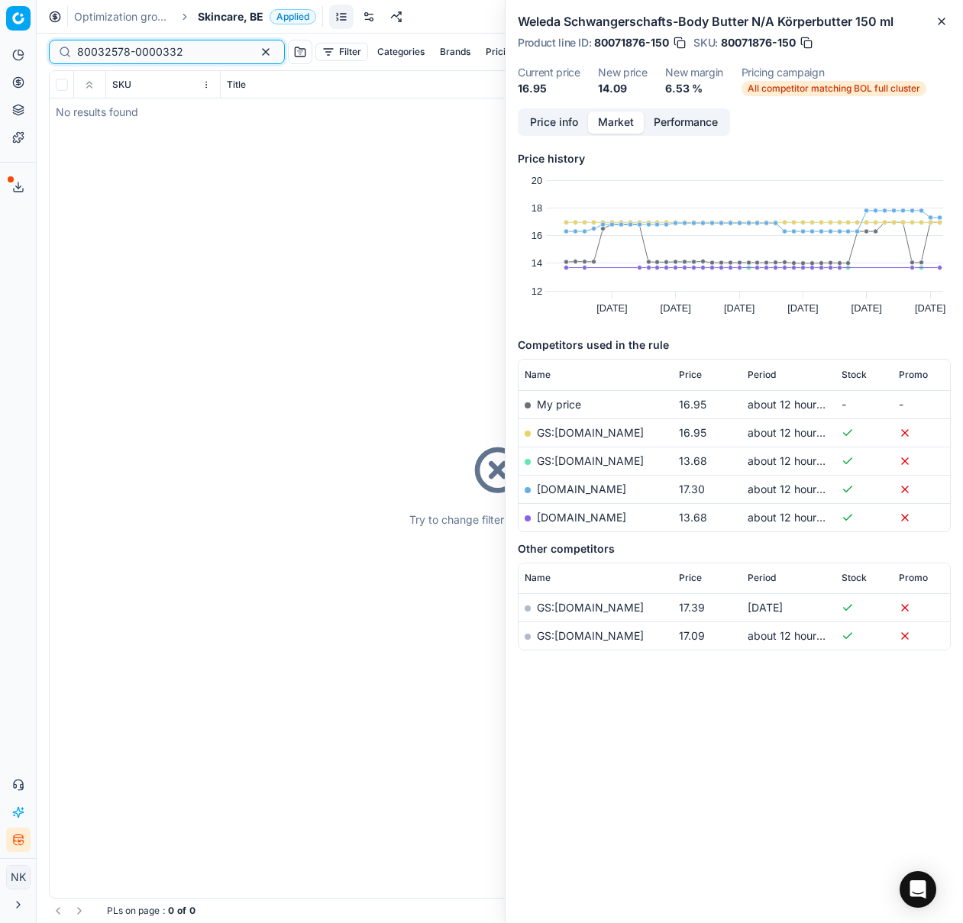
click at [190, 51] on input "80032578-0000332" at bounding box center [160, 51] width 167 height 15
paste input "77601-50"
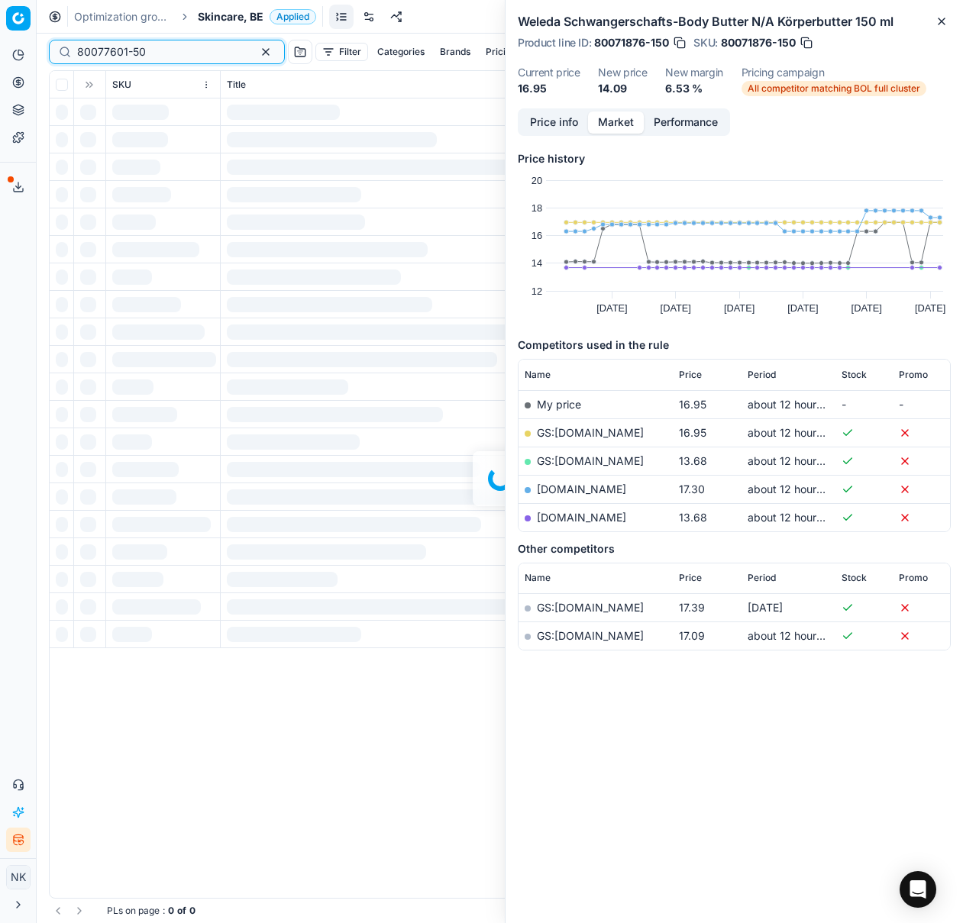
type input "80077601-50"
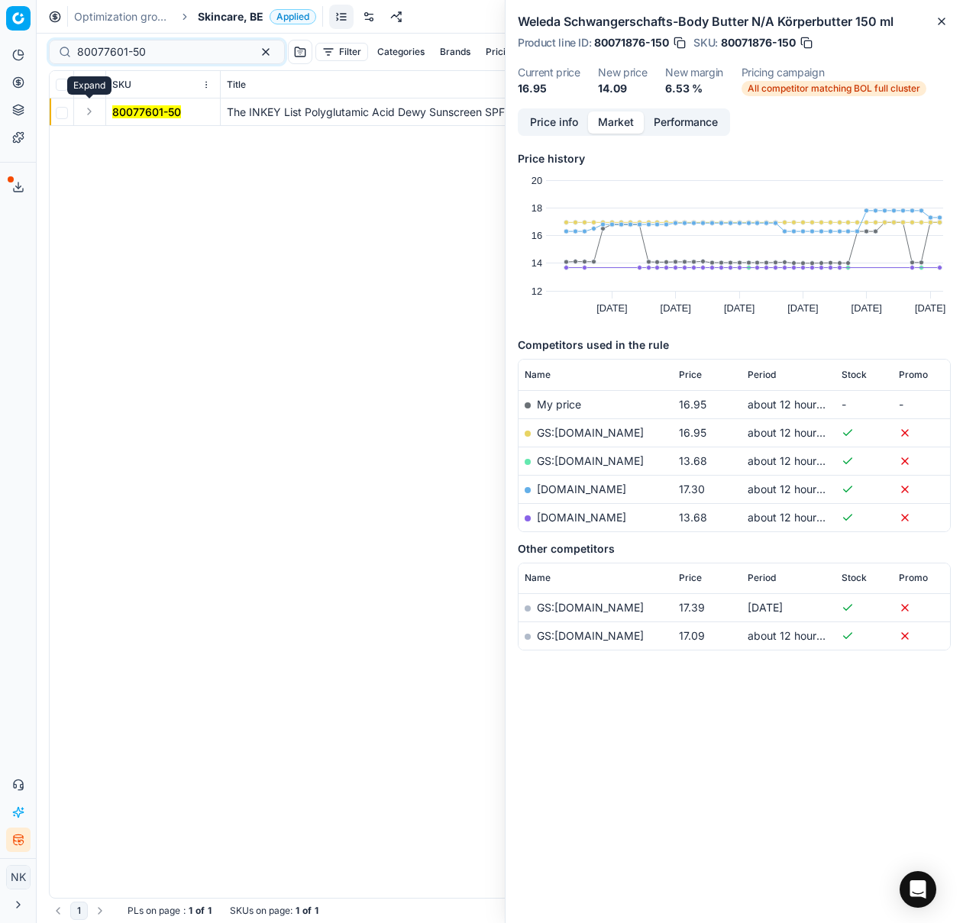
click at [85, 109] on button "Expand" at bounding box center [89, 111] width 18 height 18
click at [133, 138] on mark "80077601-50" at bounding box center [146, 139] width 69 height 13
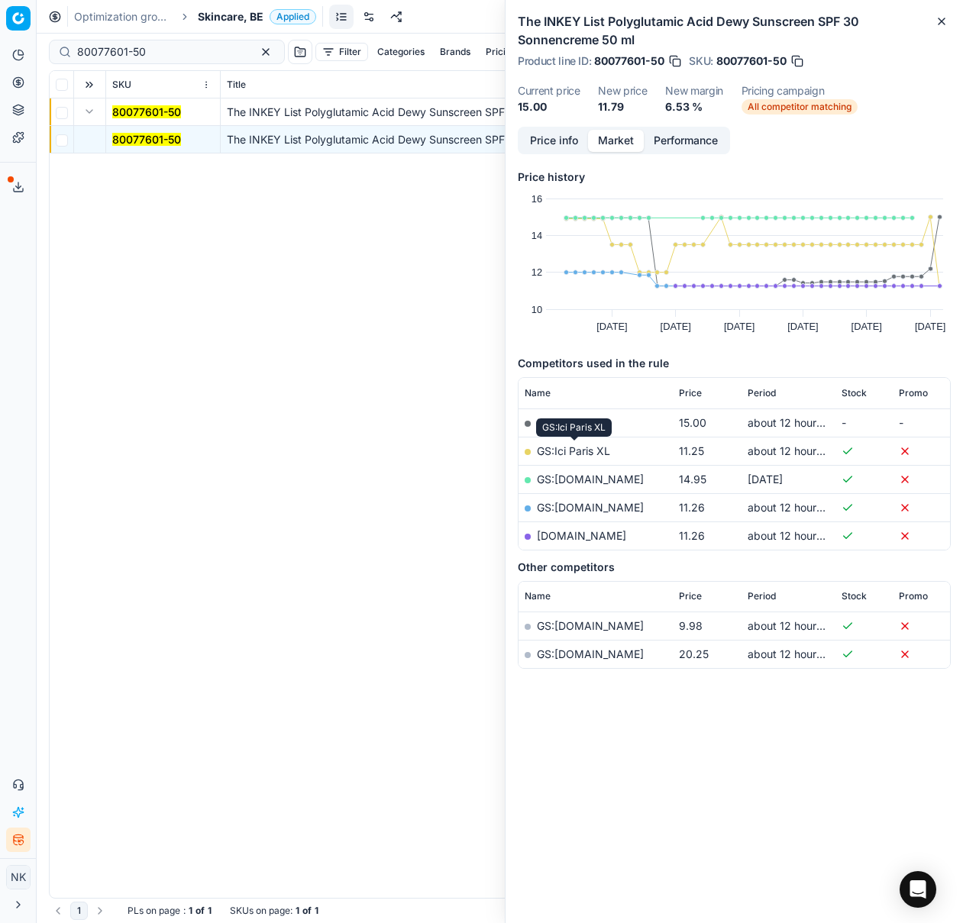
click at [588, 447] on link "GS:Ici Paris XL" at bounding box center [573, 450] width 73 height 13
click at [223, 16] on span "Skincare, BE" at bounding box center [231, 16] width 66 height 15
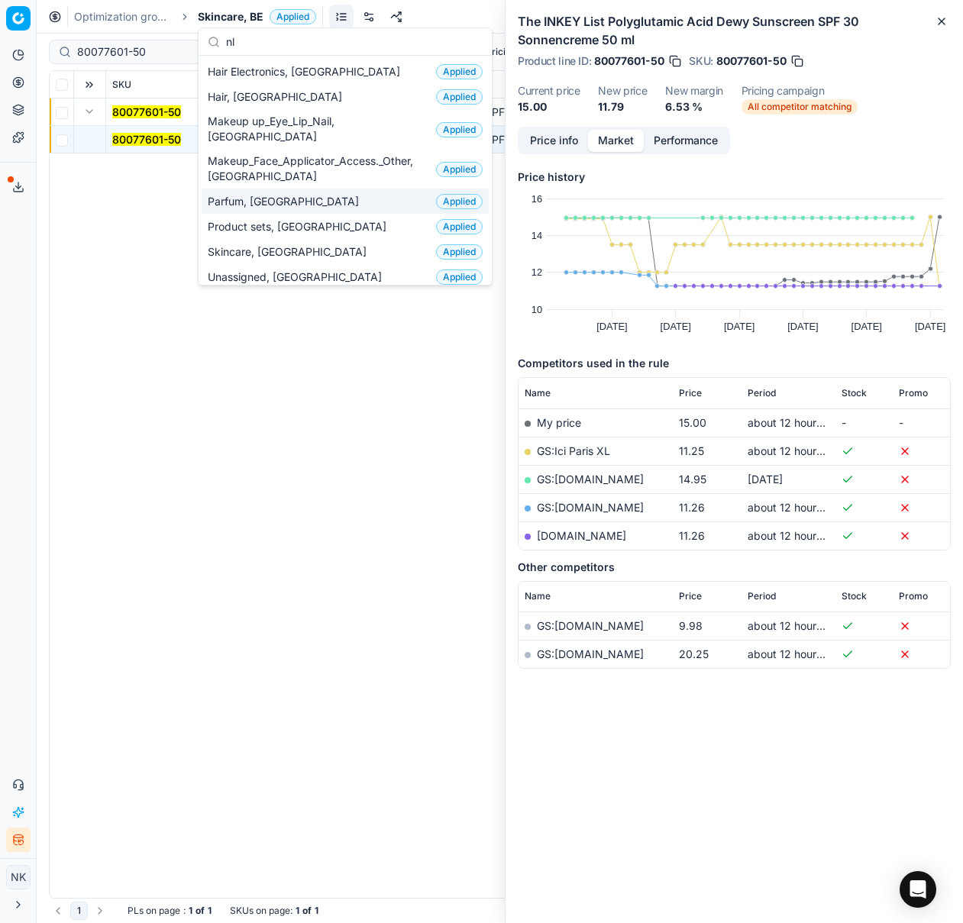
type input "nl"
click at [244, 194] on span "Parfum, [GEOGRAPHIC_DATA]" at bounding box center [286, 201] width 157 height 15
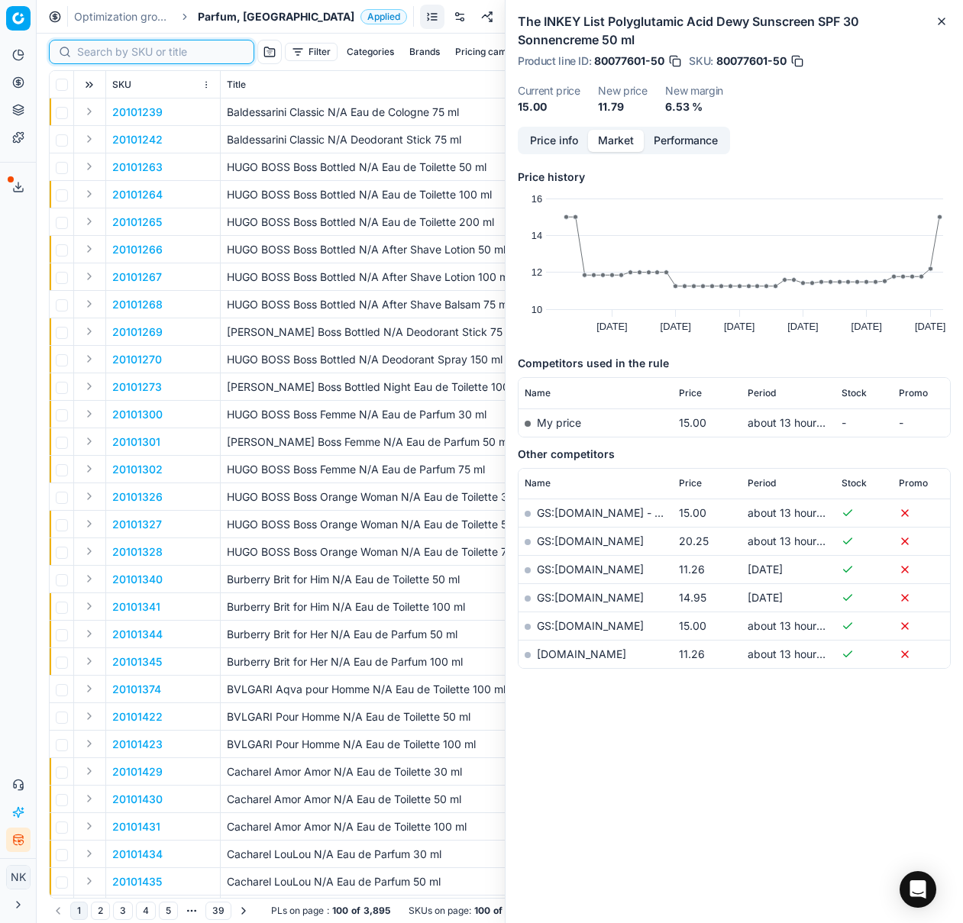
click at [104, 59] on input at bounding box center [160, 51] width 167 height 15
paste input "80022175-100"
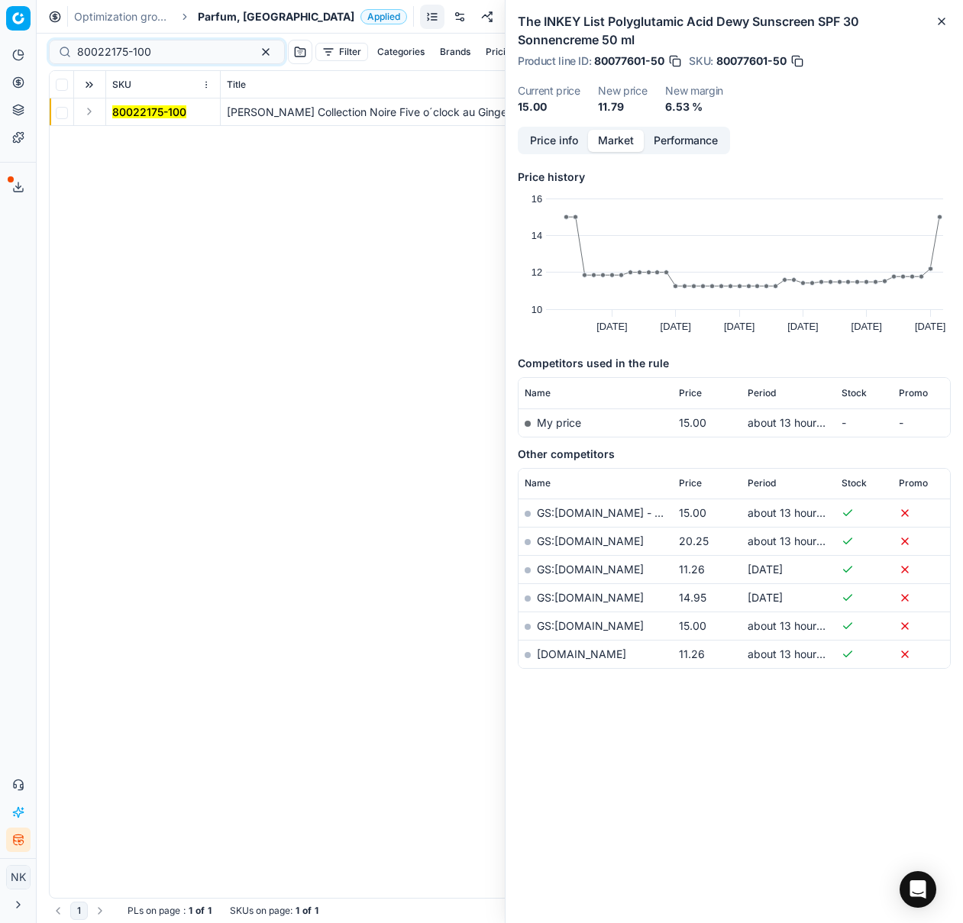
click at [90, 113] on button "Expand" at bounding box center [89, 111] width 18 height 18
click at [123, 131] on td "80022175-100" at bounding box center [163, 139] width 115 height 27
click at [133, 140] on mark "80022175-100" at bounding box center [149, 139] width 74 height 13
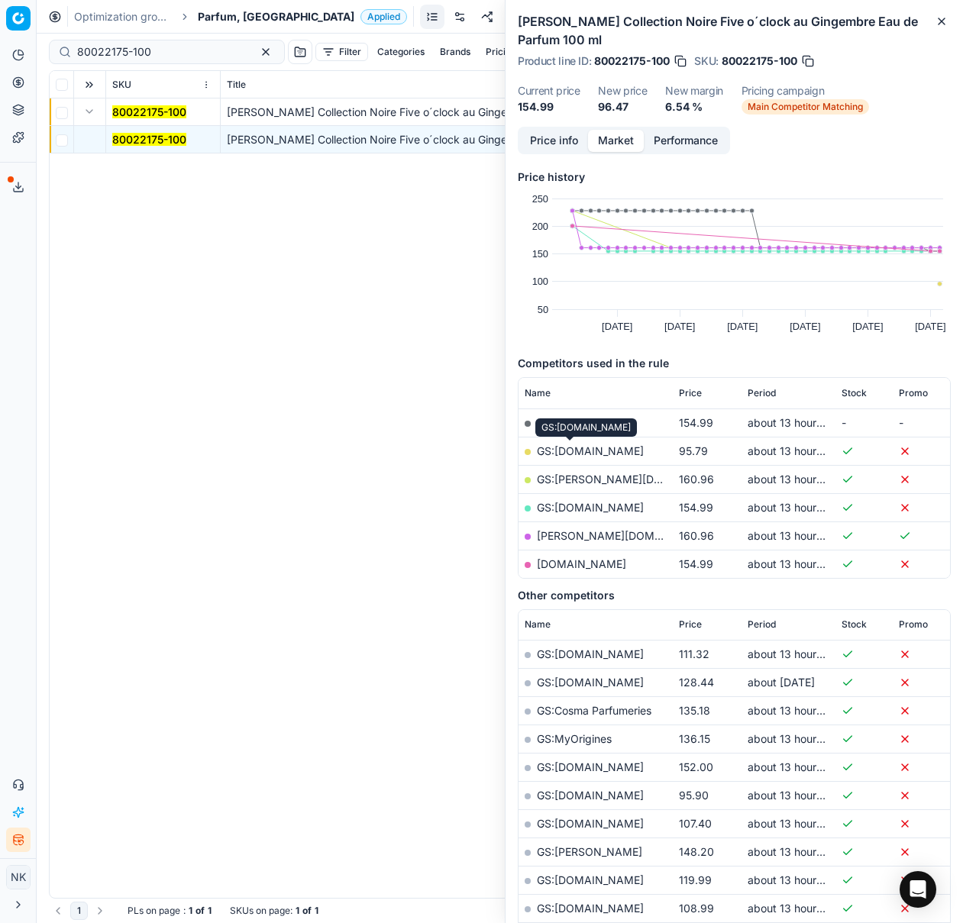
click at [570, 447] on link "GS:[DOMAIN_NAME]" at bounding box center [590, 450] width 107 height 13
click at [176, 53] on input "80022175-100" at bounding box center [160, 51] width 167 height 15
paste input "35467-9"
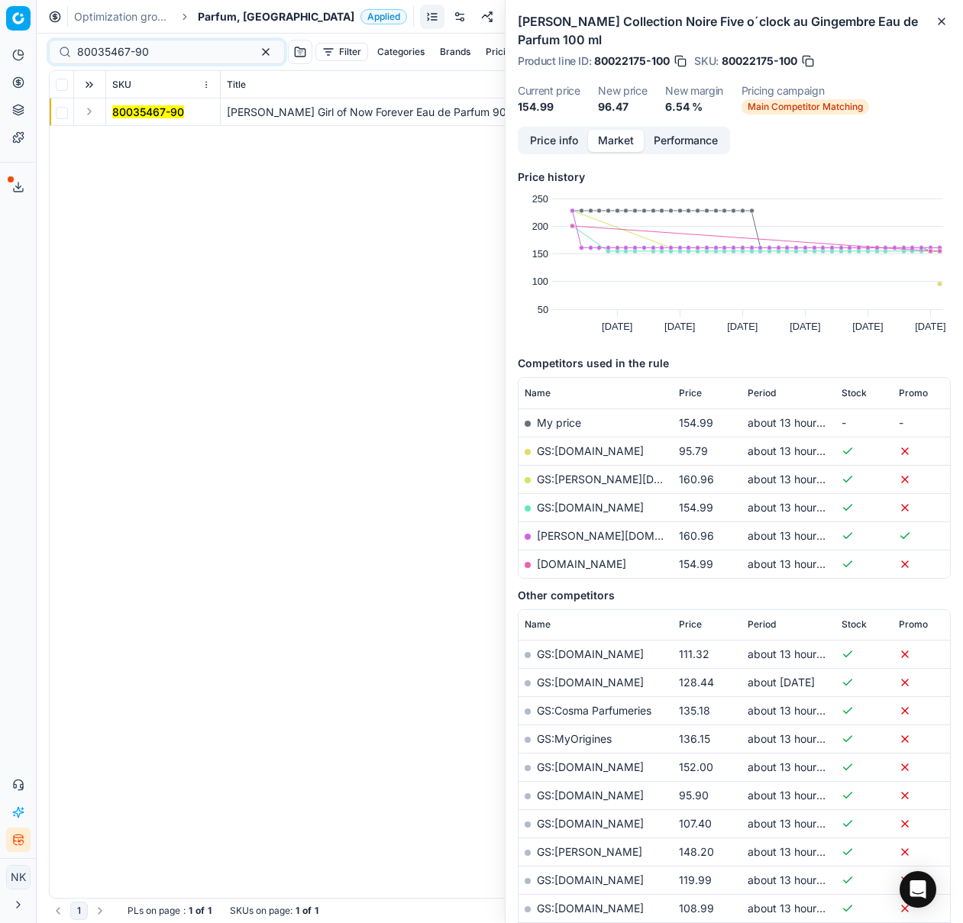
click at [86, 112] on button "Expand" at bounding box center [89, 111] width 18 height 18
click at [136, 132] on span "80035467-90" at bounding box center [148, 139] width 72 height 15
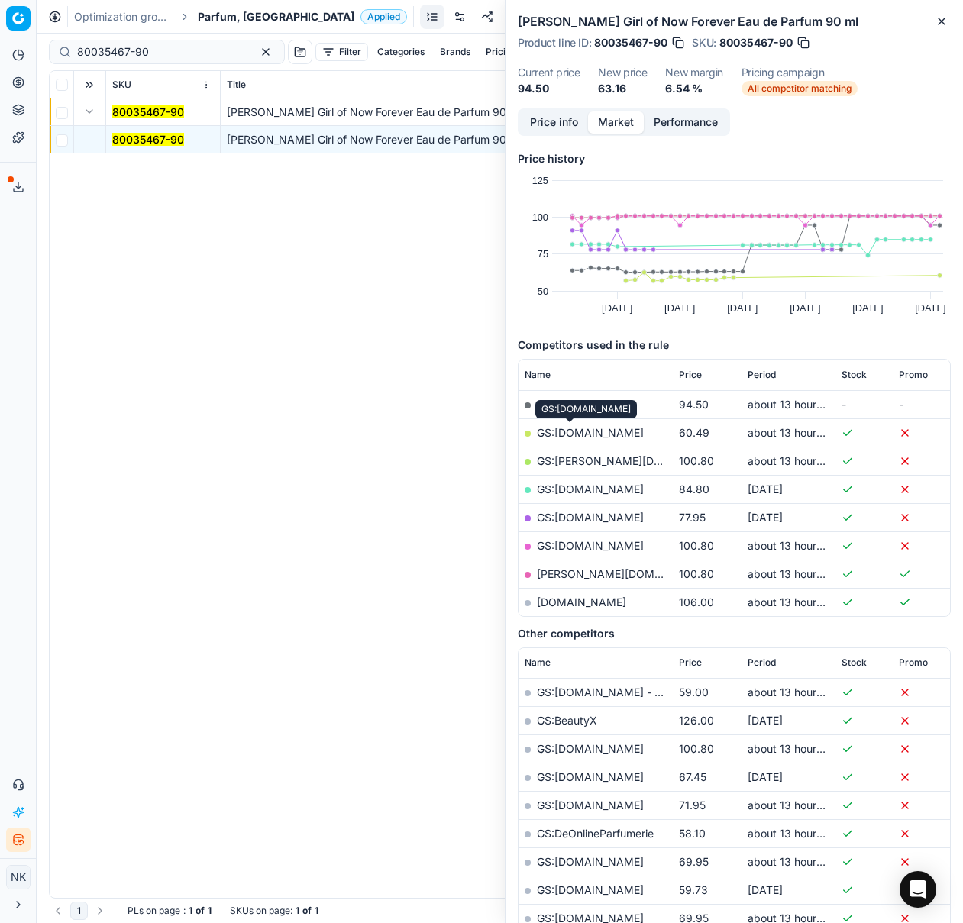
click at [563, 431] on link "GS:[DOMAIN_NAME]" at bounding box center [590, 432] width 107 height 13
click at [181, 49] on input "80035467-90" at bounding box center [160, 51] width 167 height 15
paste input "201014"
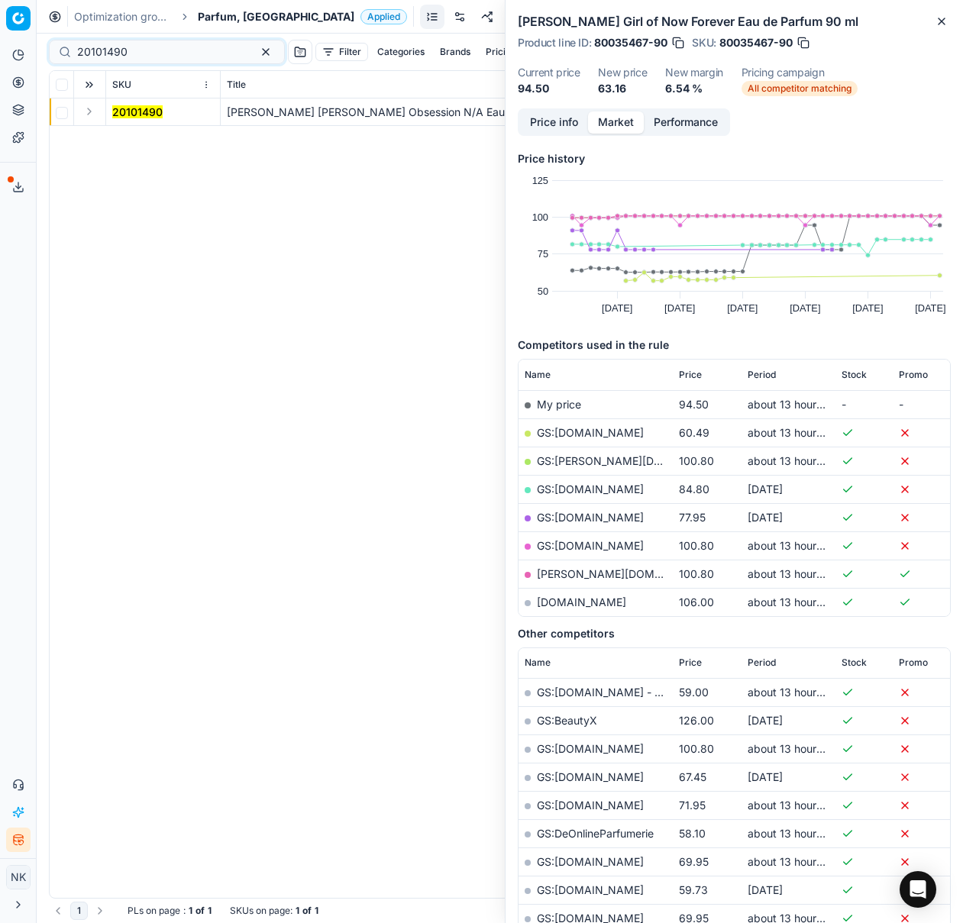
click at [94, 113] on button "Expand" at bounding box center [89, 111] width 18 height 18
click at [141, 147] on td "20101490" at bounding box center [163, 139] width 115 height 27
click at [131, 140] on mark "20101490" at bounding box center [137, 139] width 50 height 13
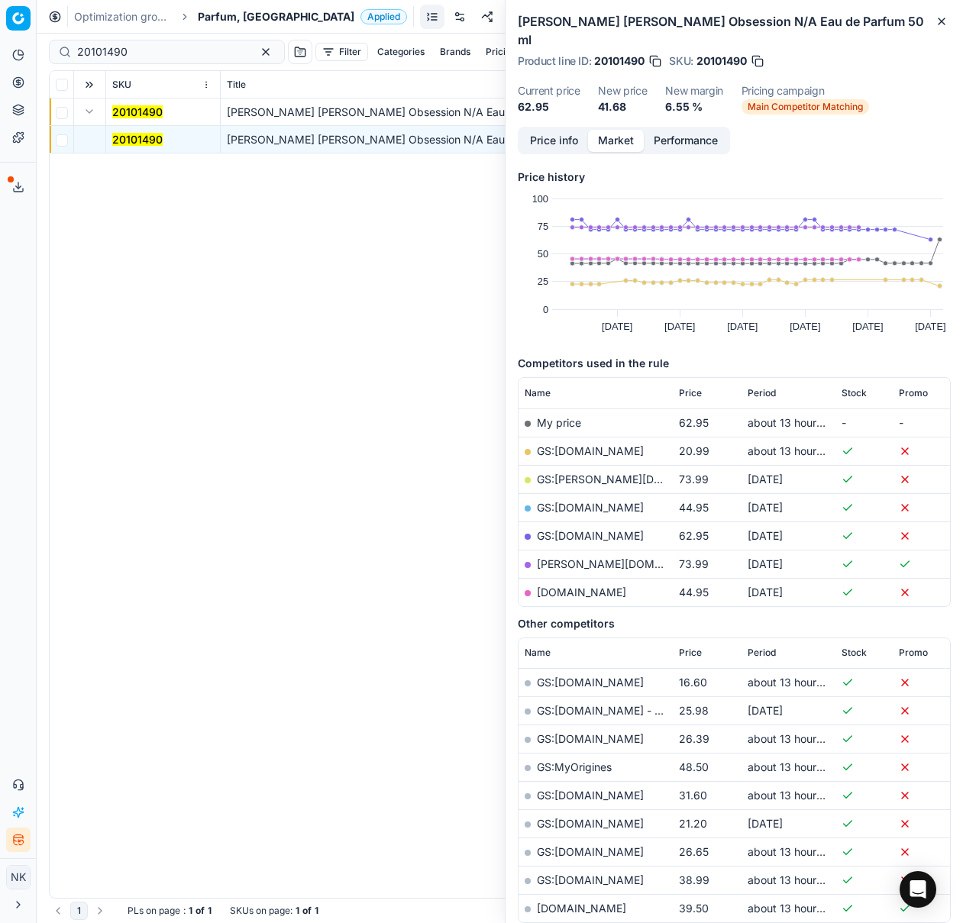
click at [567, 444] on link "GS:[DOMAIN_NAME]" at bounding box center [590, 450] width 107 height 13
click at [142, 53] on input "20101490" at bounding box center [160, 51] width 167 height 15
paste input "90017314-0027171"
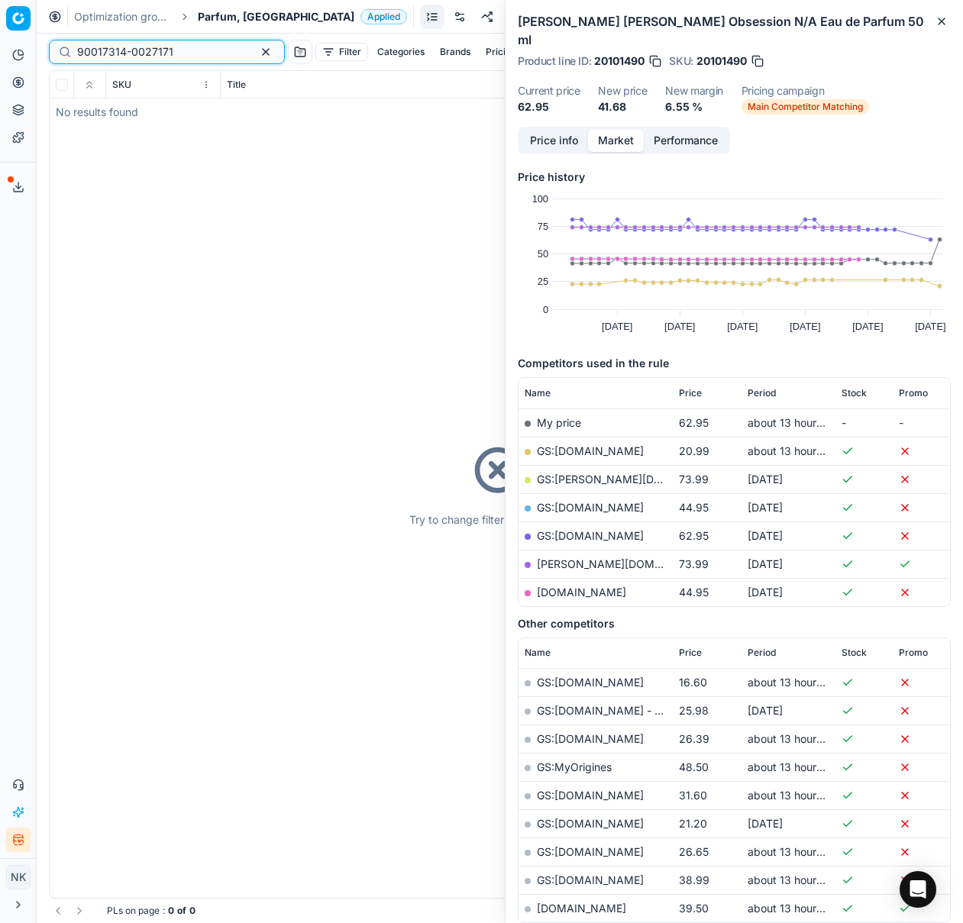
type input "90017314-0027171"
click at [215, 17] on span "Parfum, [GEOGRAPHIC_DATA]" at bounding box center [276, 16] width 157 height 15
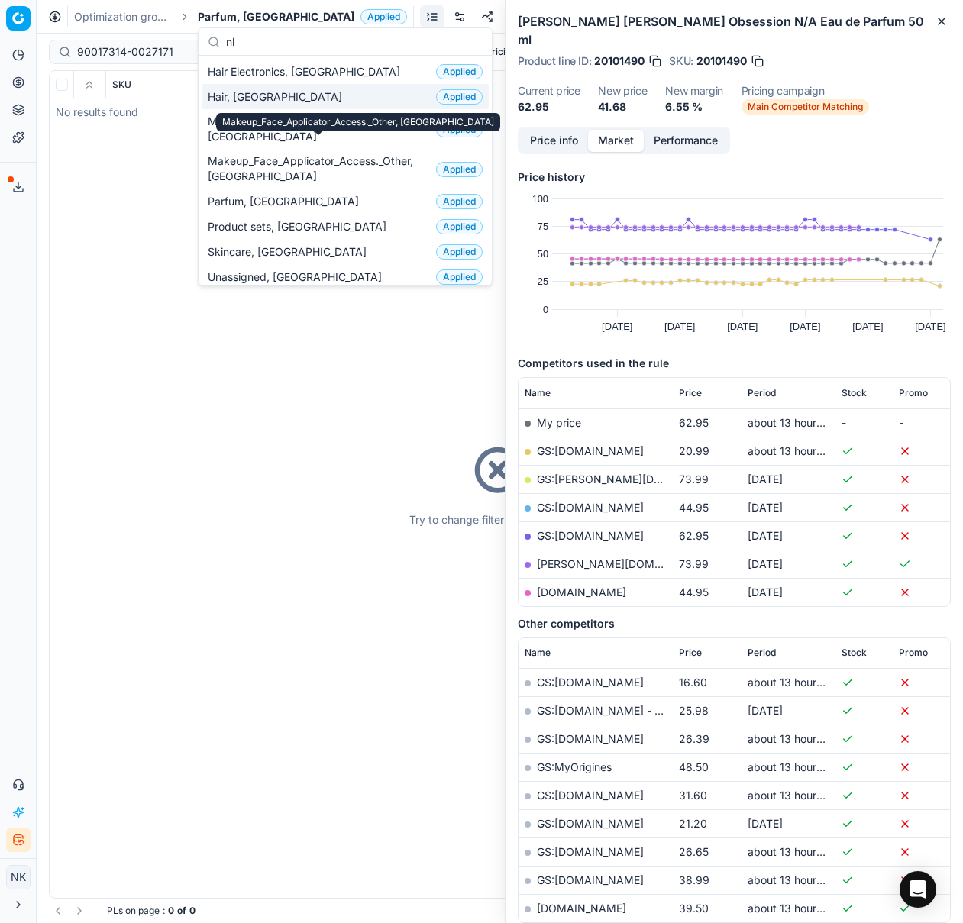
type input "nl"
click at [230, 95] on span "Hair, [GEOGRAPHIC_DATA]" at bounding box center [278, 96] width 140 height 15
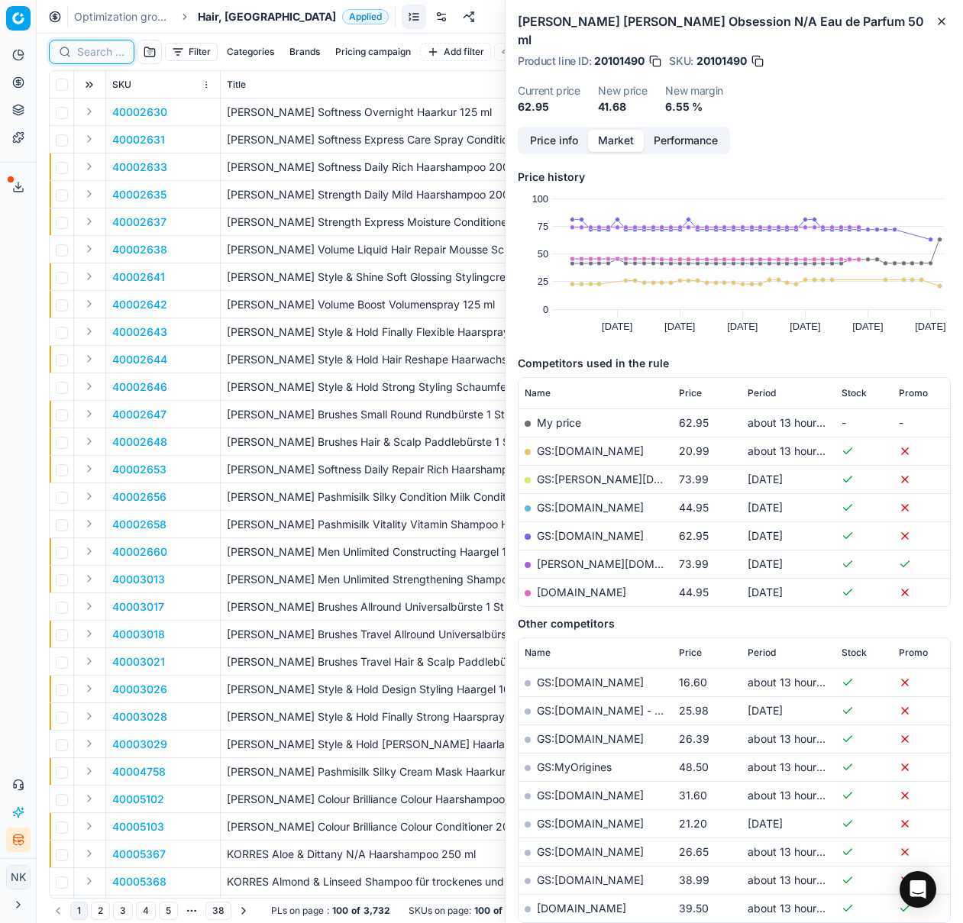
click at [95, 55] on input at bounding box center [100, 51] width 47 height 15
paste input "80060873-212"
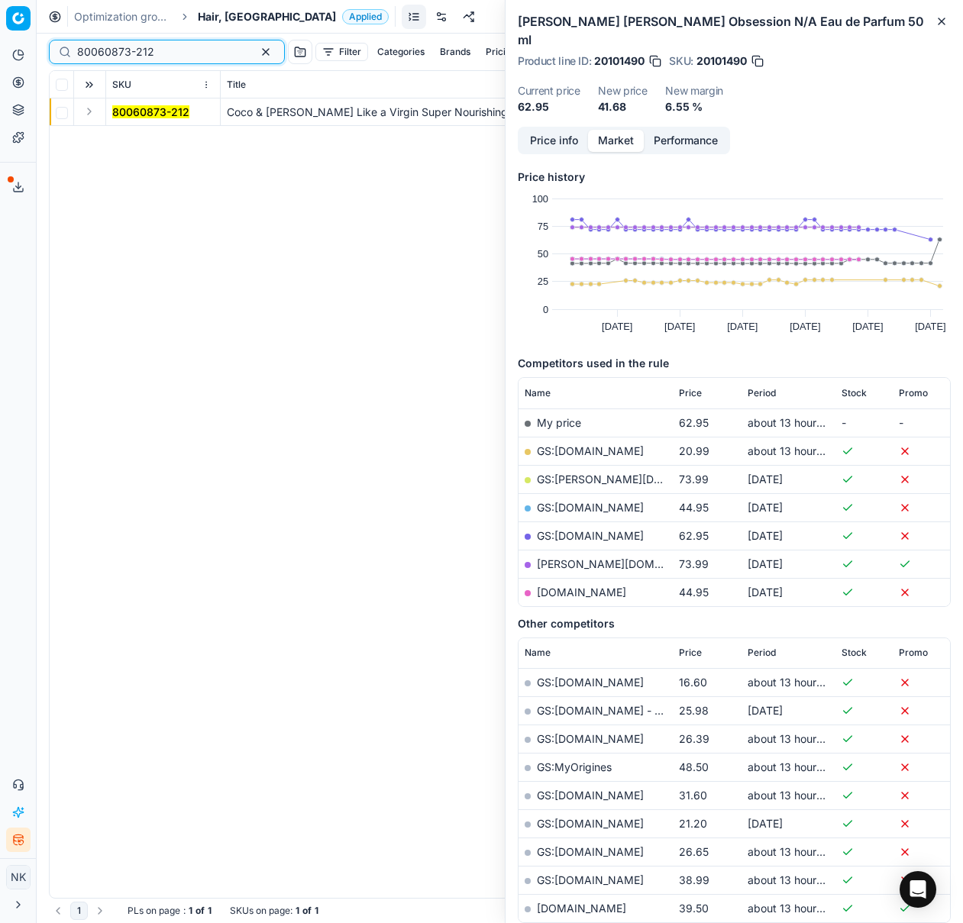
type input "80060873-212"
click at [83, 114] on button "Expand" at bounding box center [89, 111] width 18 height 18
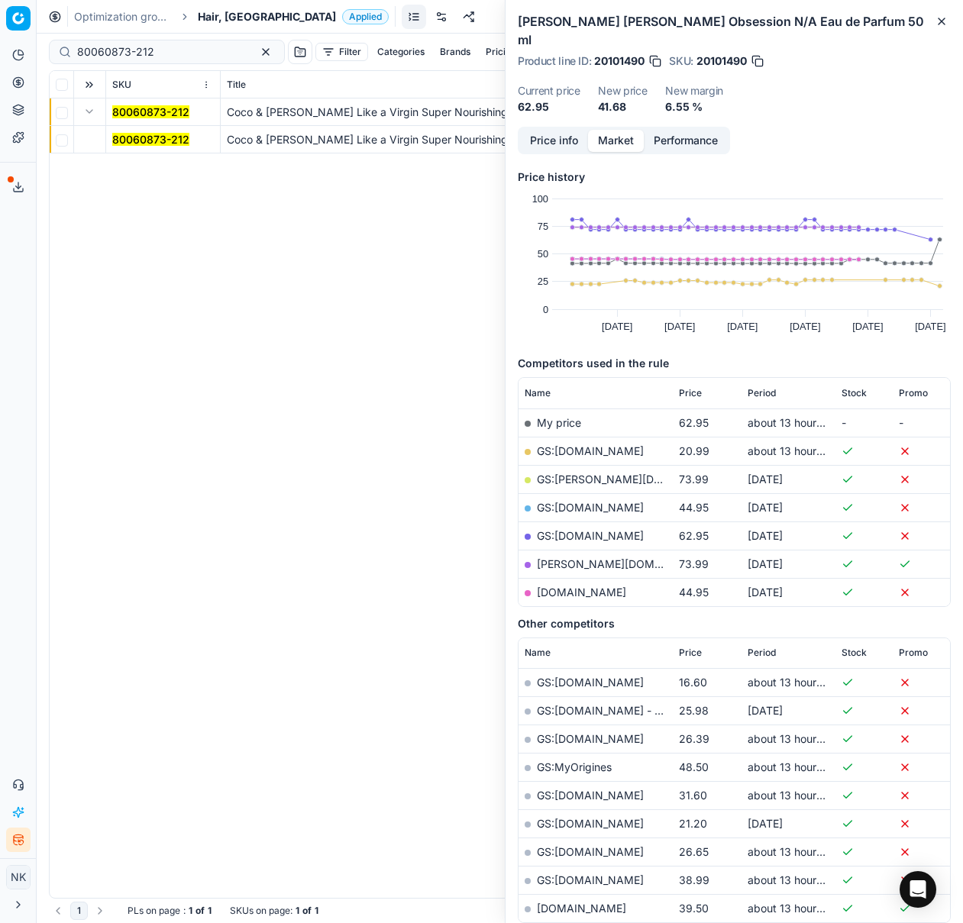
click at [120, 143] on mark "80060873-212" at bounding box center [150, 139] width 77 height 13
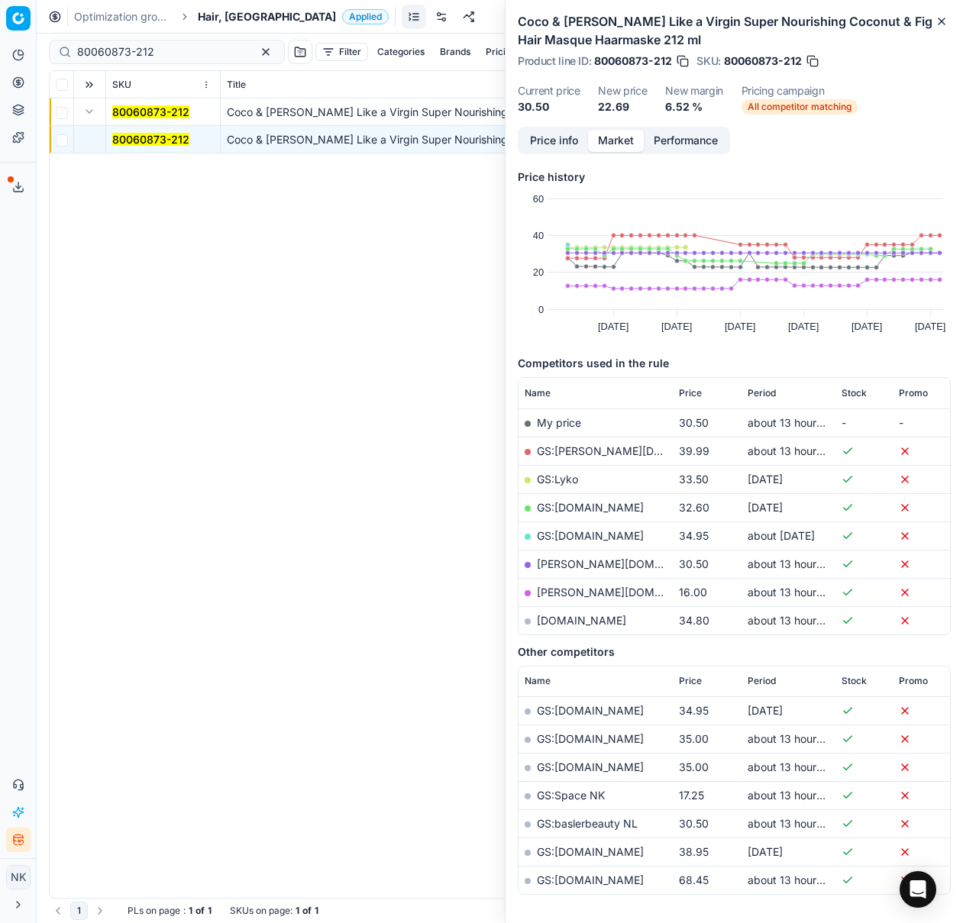
click at [562, 593] on link "douglas.nl" at bounding box center [625, 592] width 177 height 13
click at [754, 392] on span "Period" at bounding box center [761, 393] width 28 height 12
click at [759, 392] on span "Period" at bounding box center [761, 393] width 28 height 12
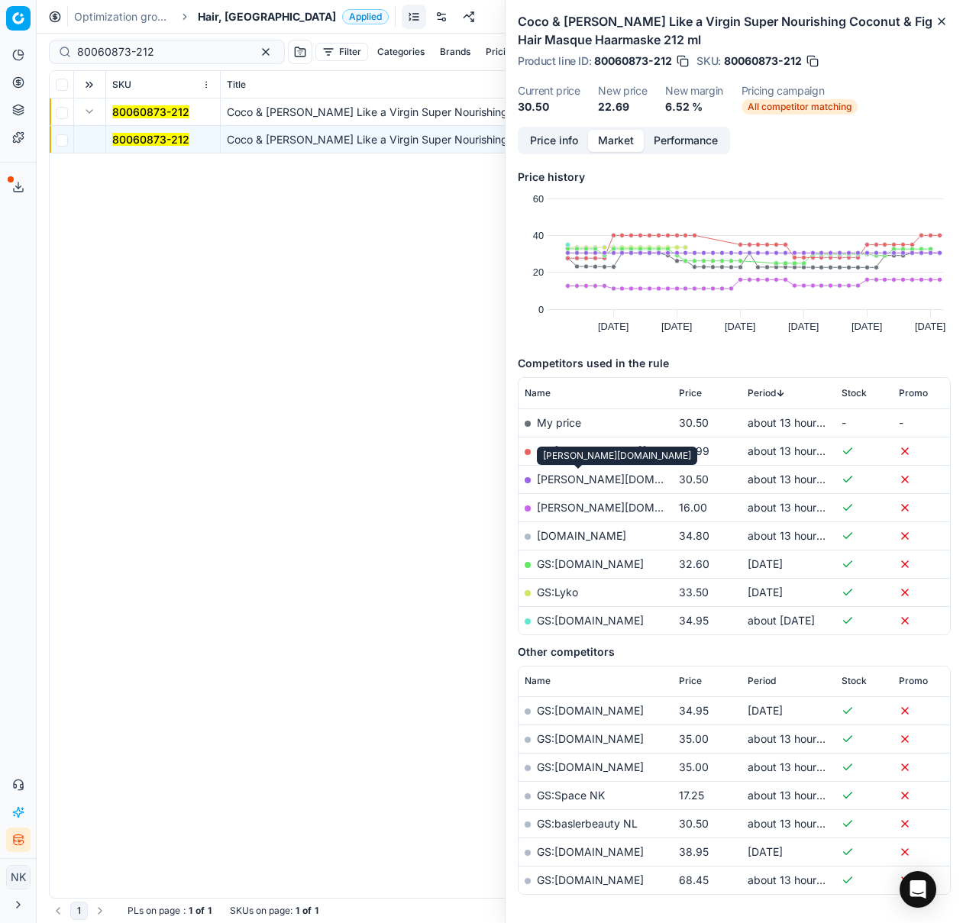
click at [583, 480] on link "basler-beauty.nl" at bounding box center [625, 479] width 177 height 13
click at [169, 50] on input "80060873-212" at bounding box center [160, 51] width 167 height 15
click at [226, 17] on span "Hair, [GEOGRAPHIC_DATA]" at bounding box center [267, 16] width 138 height 15
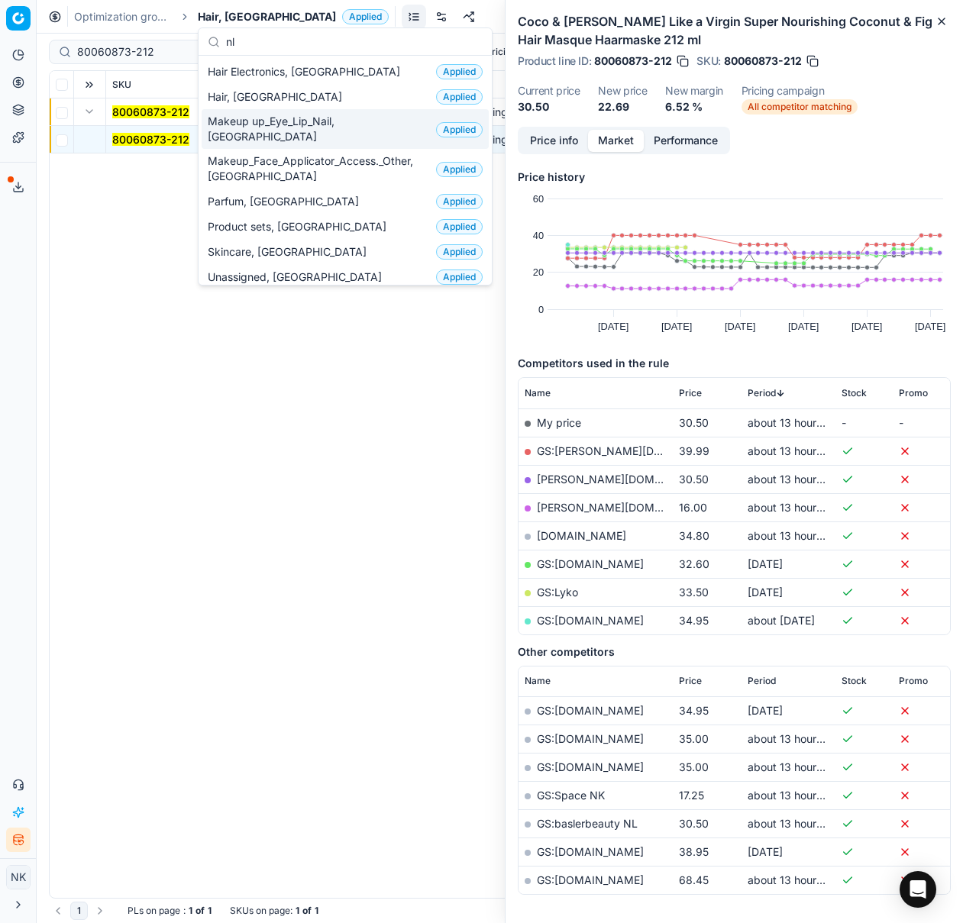
type input "nl"
click at [253, 121] on span "Makeup up_Eye_Lip_Nail, [GEOGRAPHIC_DATA]" at bounding box center [319, 129] width 222 height 31
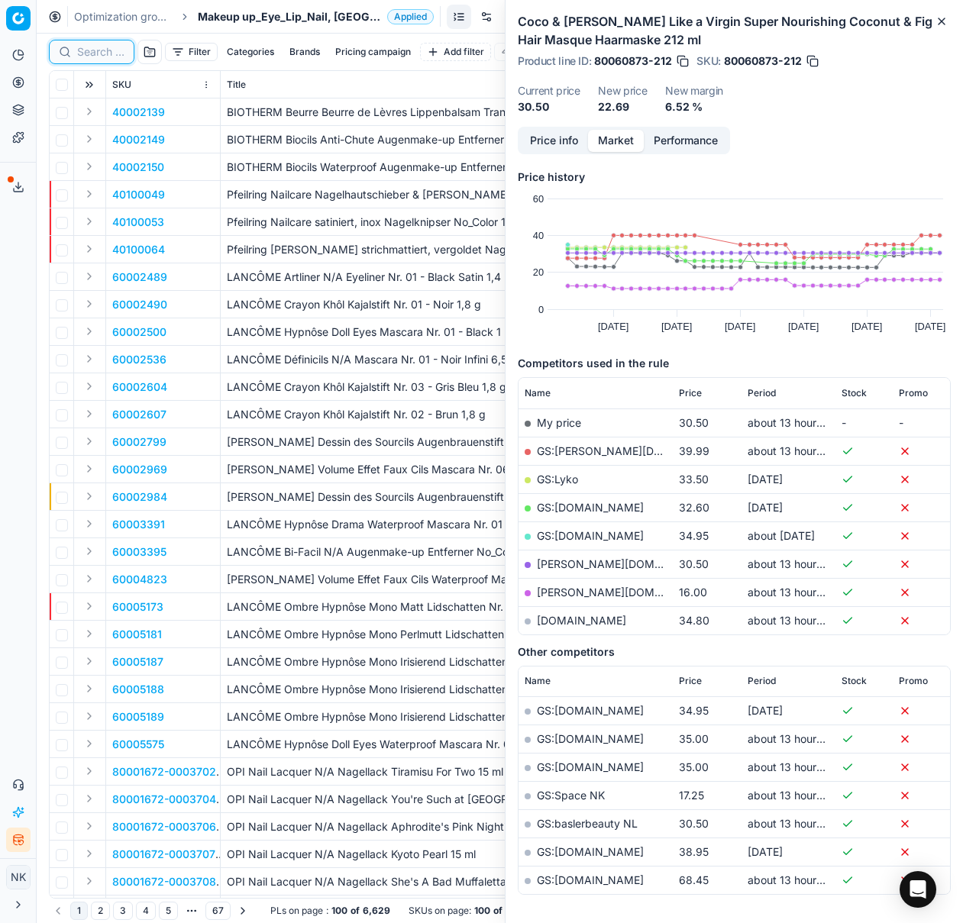
click at [109, 59] on input at bounding box center [100, 51] width 47 height 15
paste input "90011872-0018867"
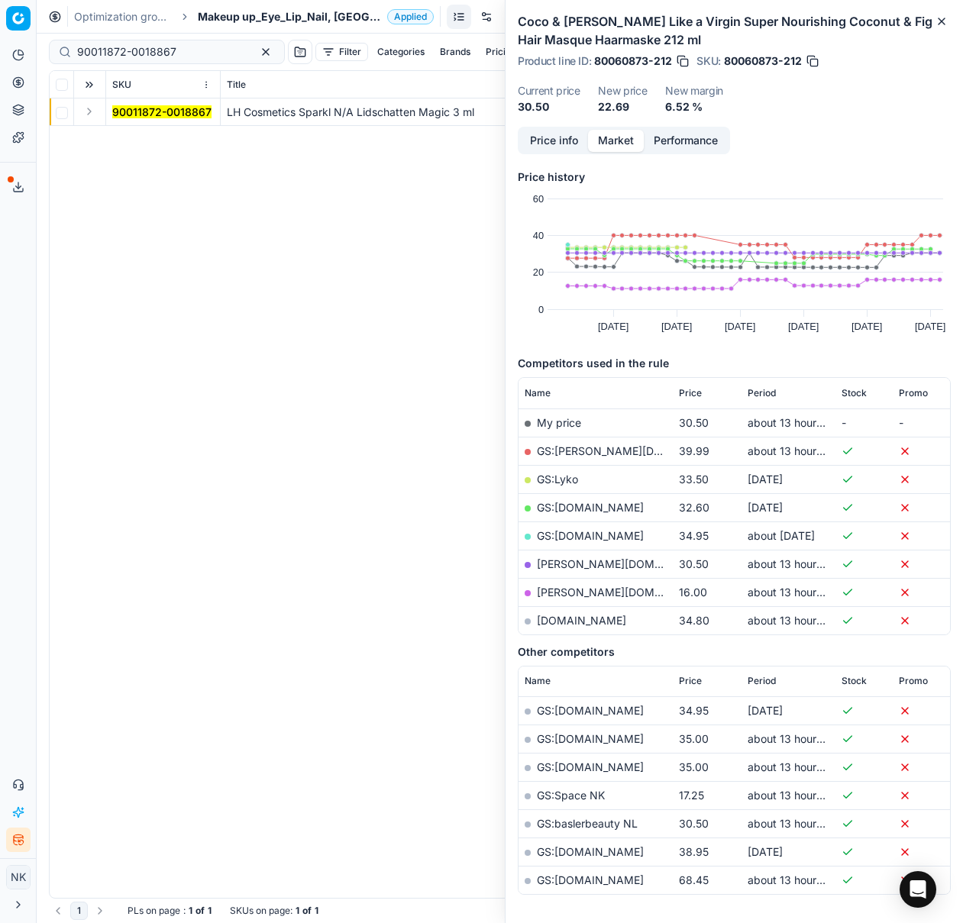
click at [91, 108] on button "Expand" at bounding box center [89, 111] width 18 height 18
click at [125, 138] on mark "90011872-0018867" at bounding box center [161, 139] width 99 height 13
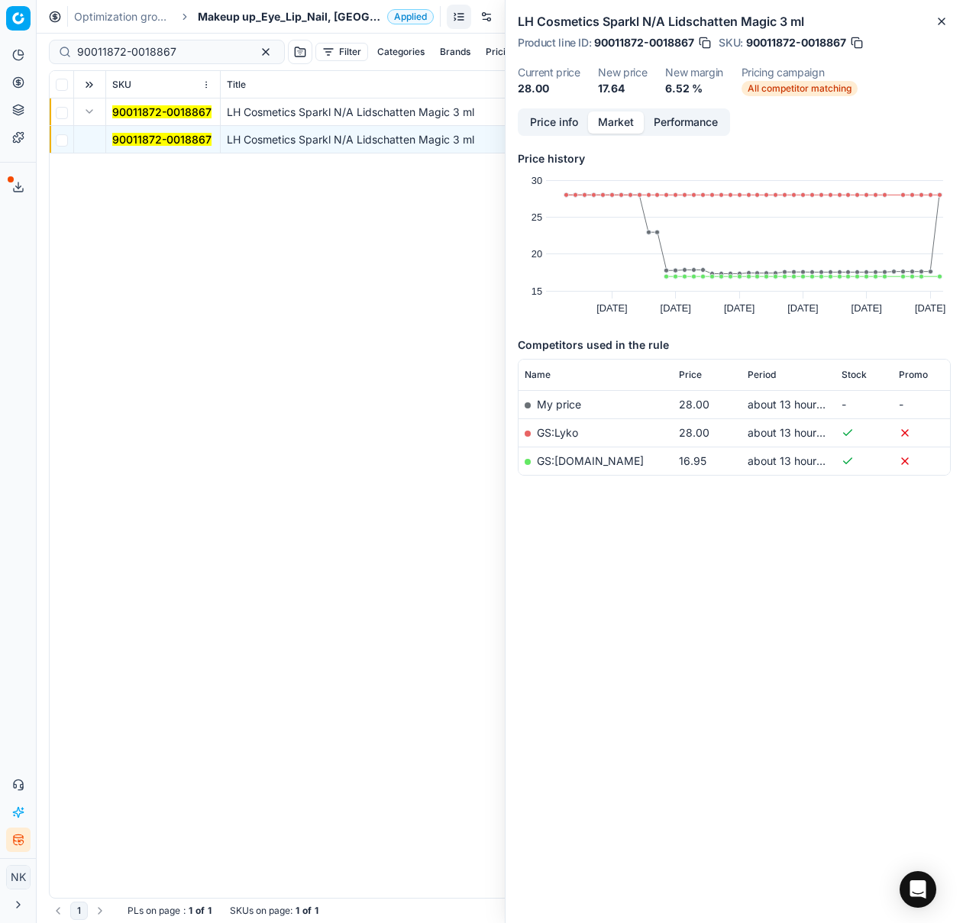
click at [570, 458] on link "GS:[DOMAIN_NAME]" at bounding box center [590, 460] width 107 height 13
click at [153, 54] on input "90011872-0018867" at bounding box center [160, 51] width 167 height 15
paste input "80062323-1.4-3"
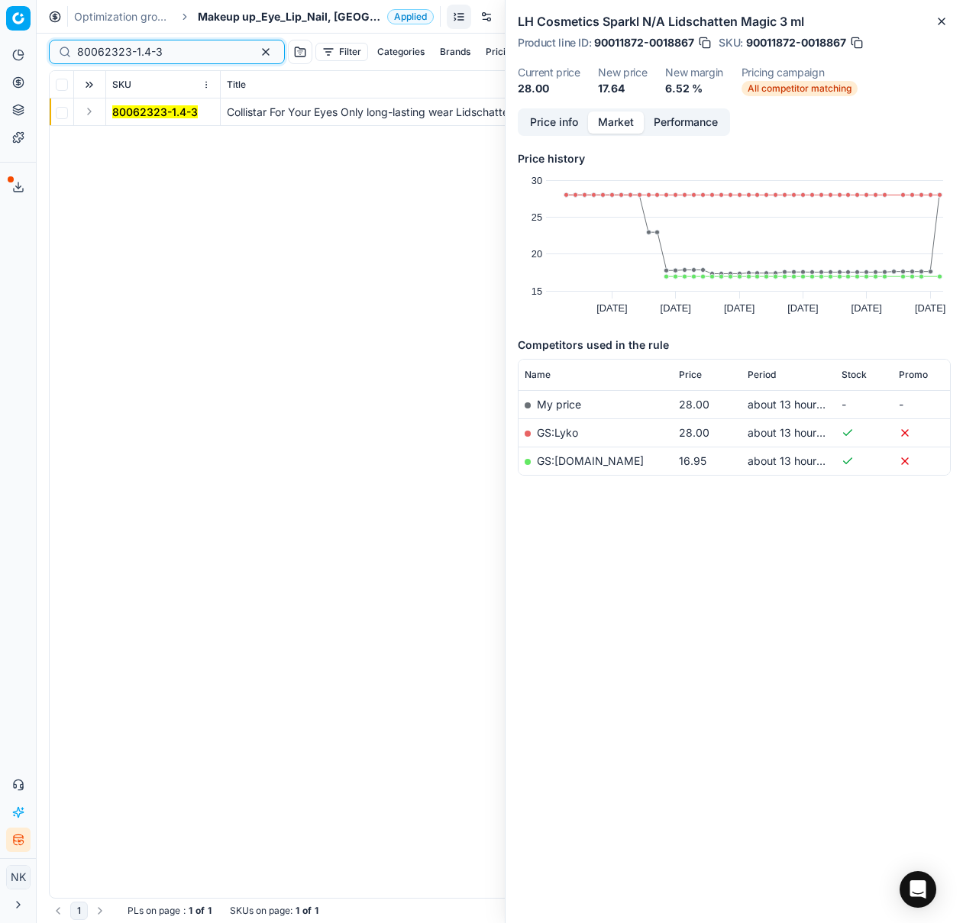
type input "80062323-1.4-3"
click at [92, 111] on button "Expand" at bounding box center [89, 111] width 18 height 18
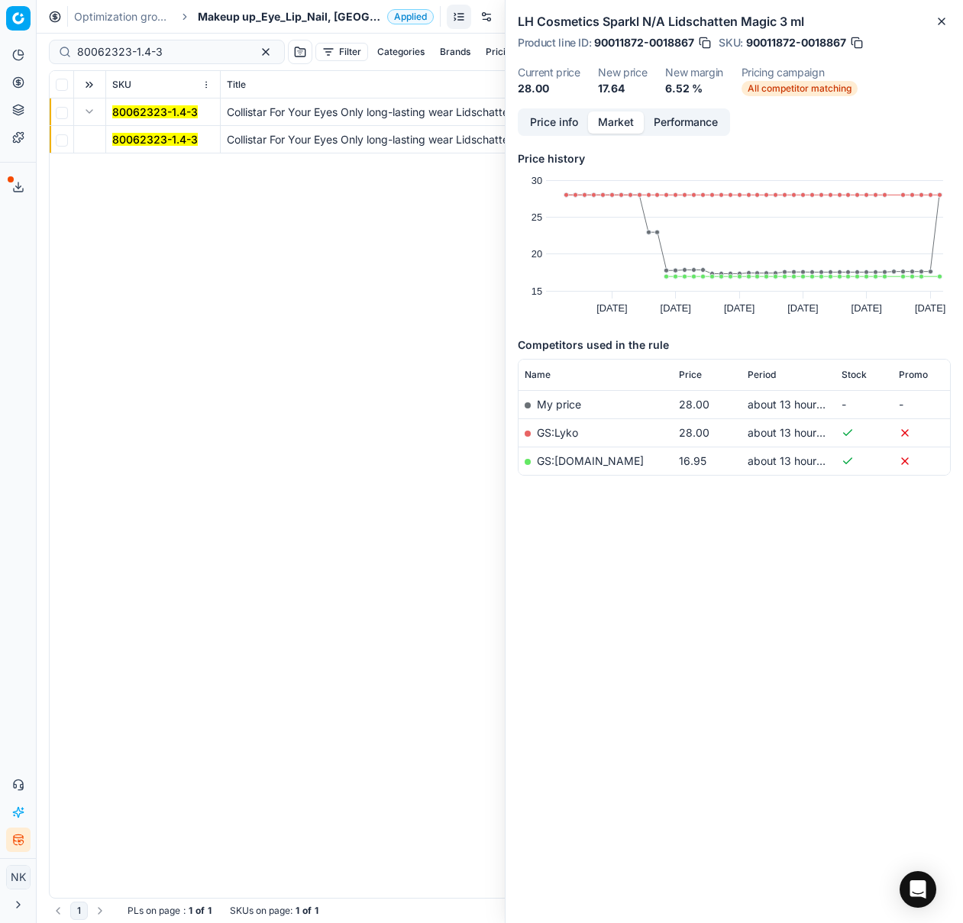
click at [137, 139] on mark "80062323-1.4-3" at bounding box center [155, 139] width 86 height 13
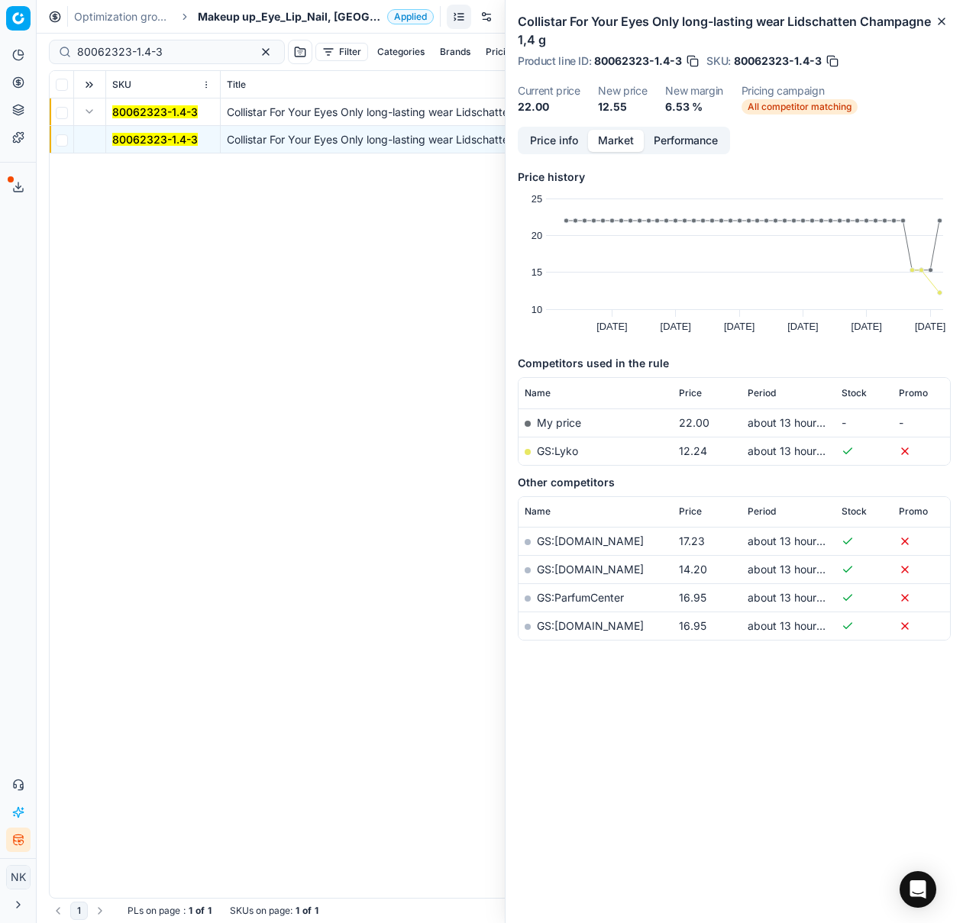
click at [563, 450] on link "GS:Lyko" at bounding box center [557, 450] width 41 height 13
click at [245, 14] on span "Makeup up_Eye_Lip_Nail, [GEOGRAPHIC_DATA]" at bounding box center [289, 16] width 183 height 15
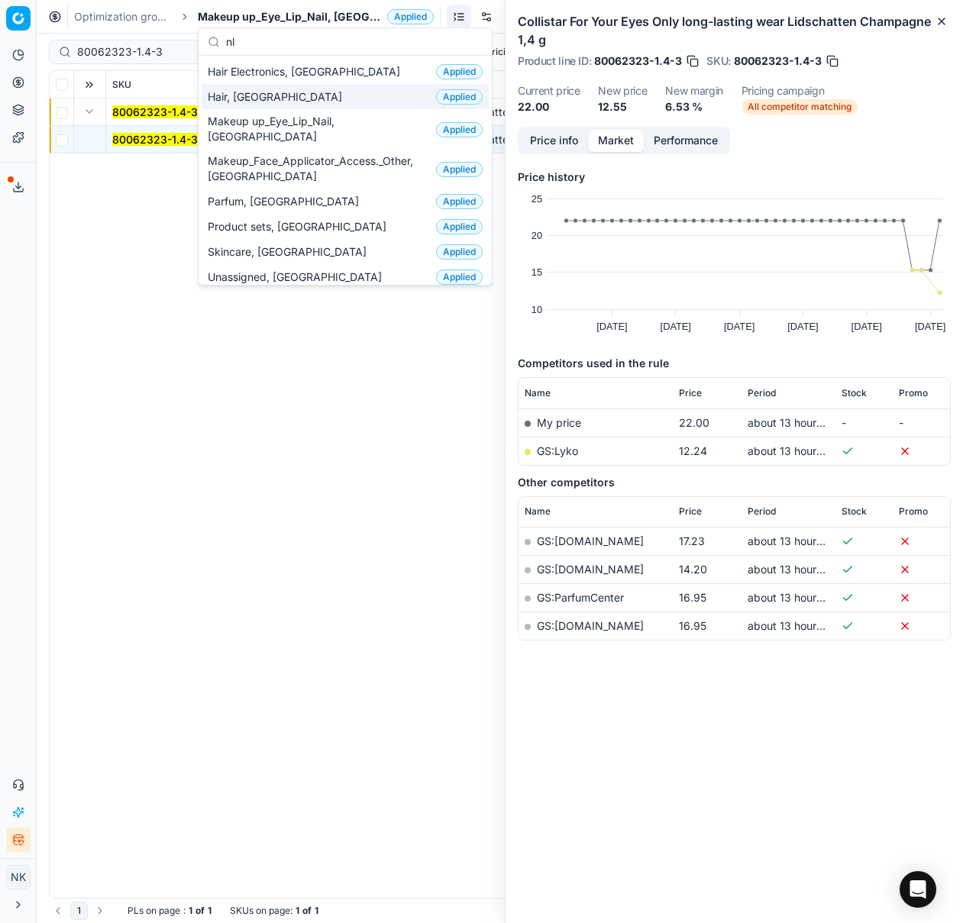
type input "nl"
click at [265, 95] on div "Hair, NL Applied" at bounding box center [345, 96] width 287 height 25
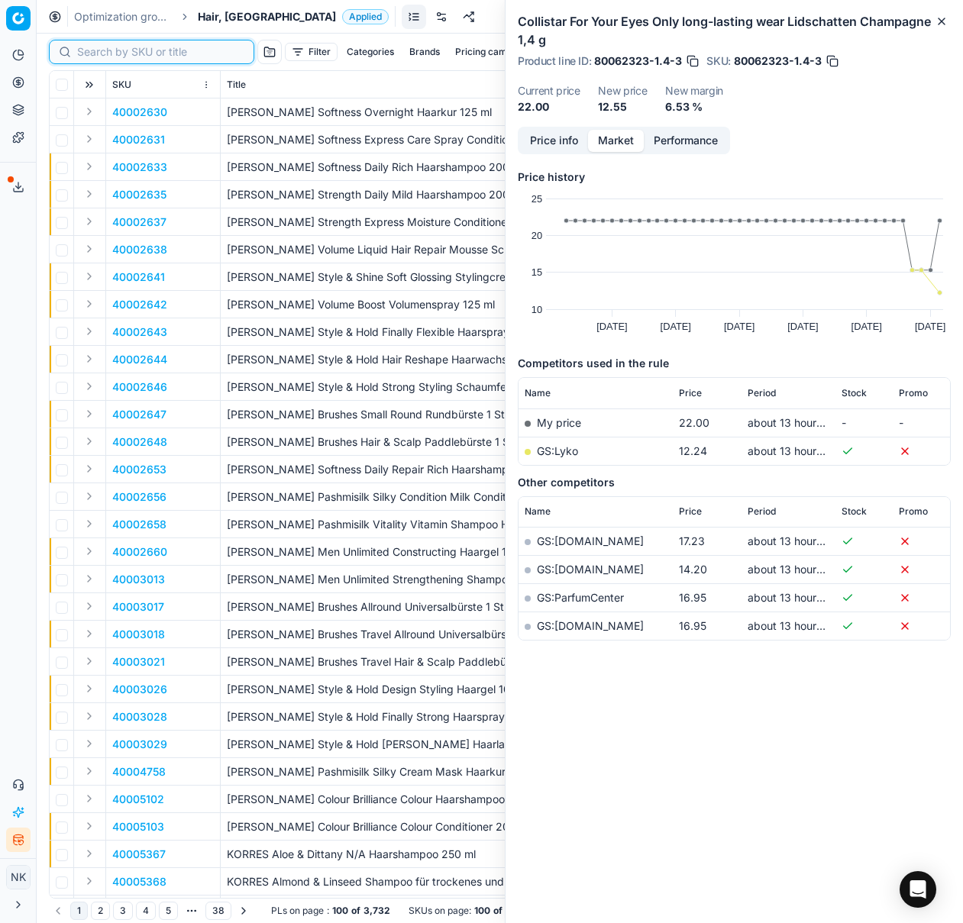
click at [96, 44] on input at bounding box center [160, 51] width 167 height 15
paste input "80044995-1"
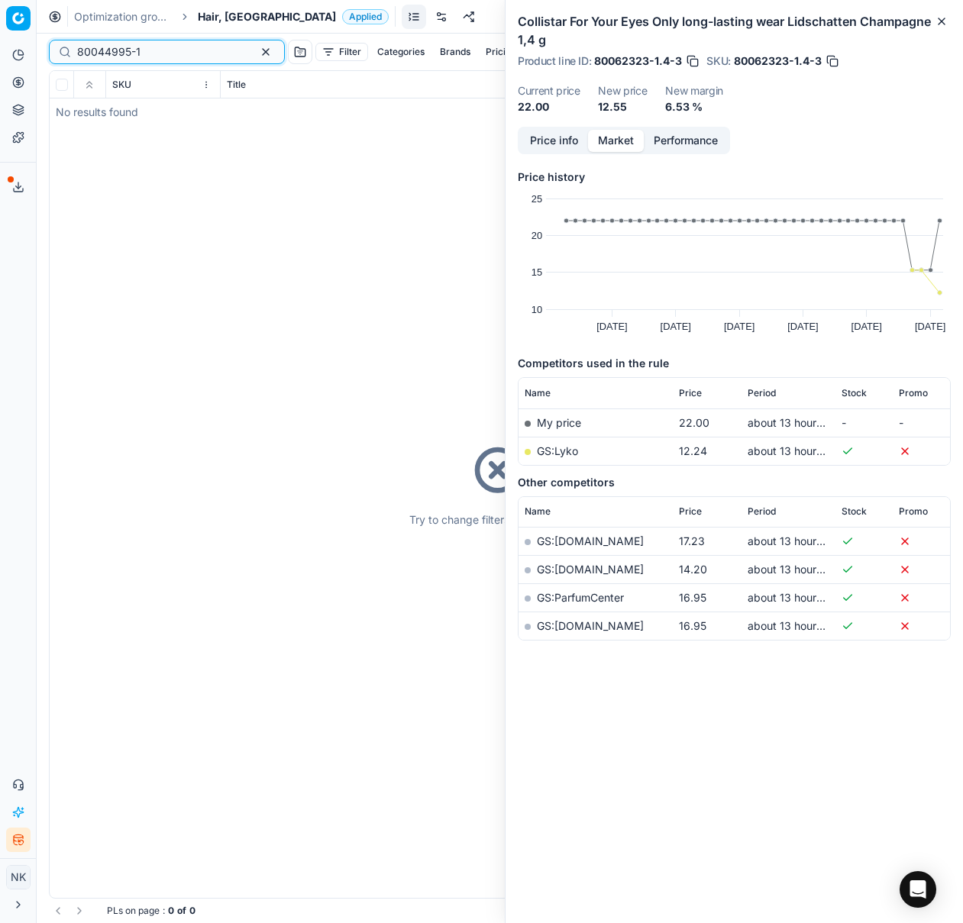
type input "80044995-1"
click at [218, 13] on span "Hair, [GEOGRAPHIC_DATA]" at bounding box center [267, 16] width 138 height 15
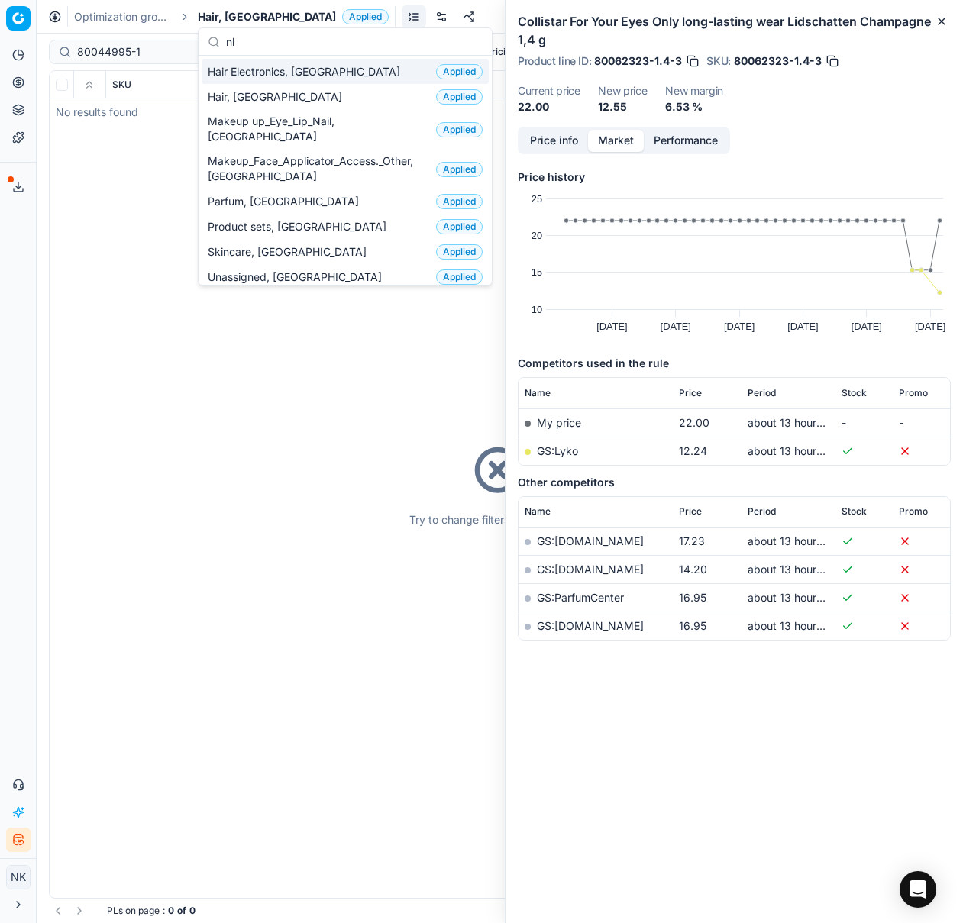
type input "nl"
click at [275, 70] on span "Hair Electronics, [GEOGRAPHIC_DATA]" at bounding box center [307, 71] width 199 height 15
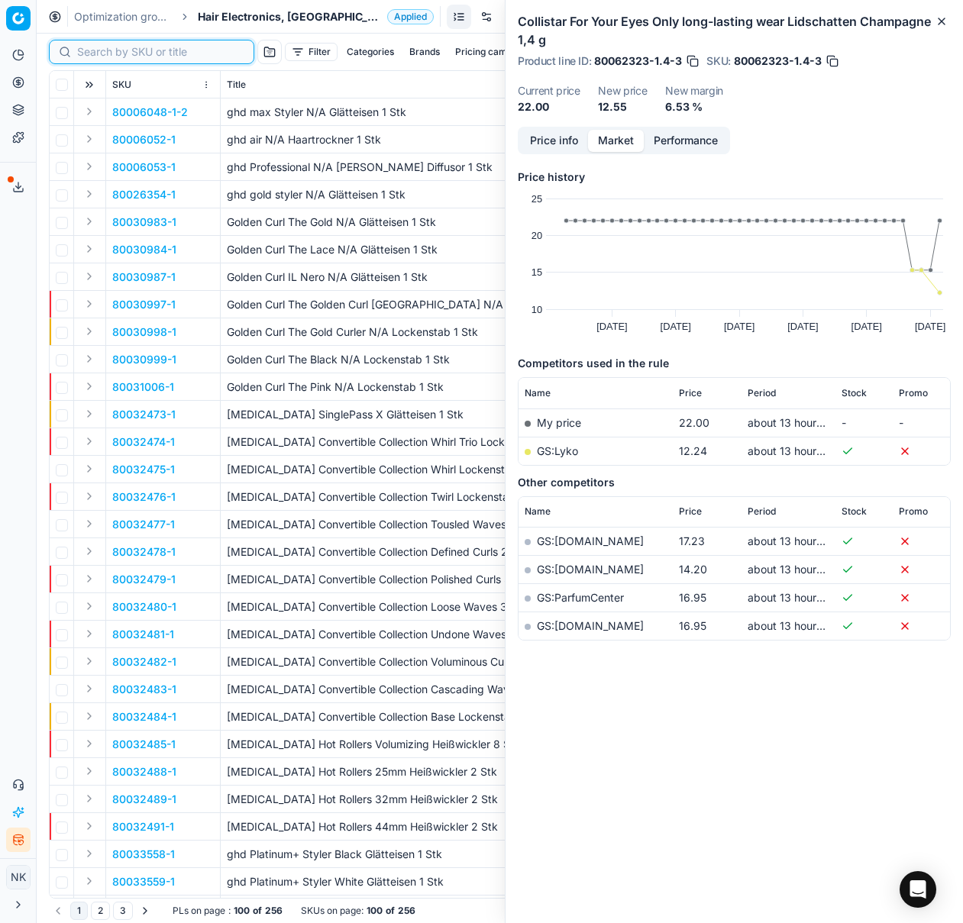
click at [95, 52] on input at bounding box center [160, 51] width 167 height 15
paste input "80044995-1"
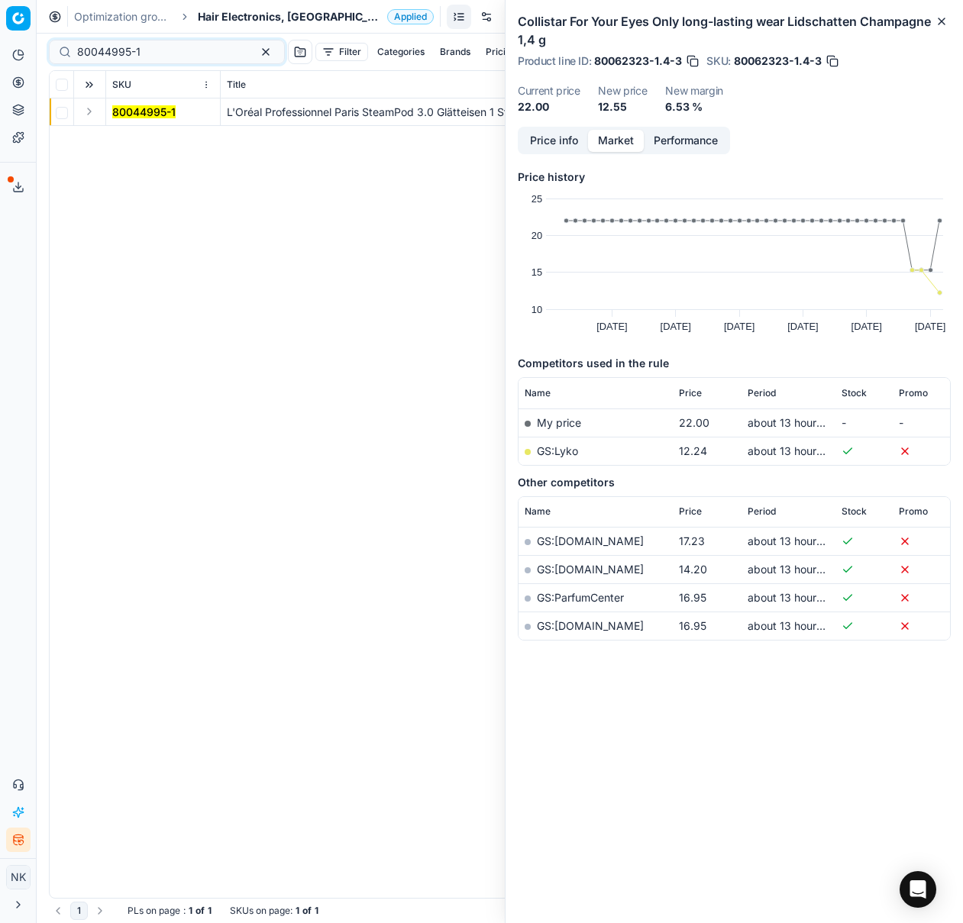
click at [89, 117] on button "Expand" at bounding box center [89, 111] width 18 height 18
click at [131, 139] on mark "80044995-1" at bounding box center [143, 139] width 63 height 13
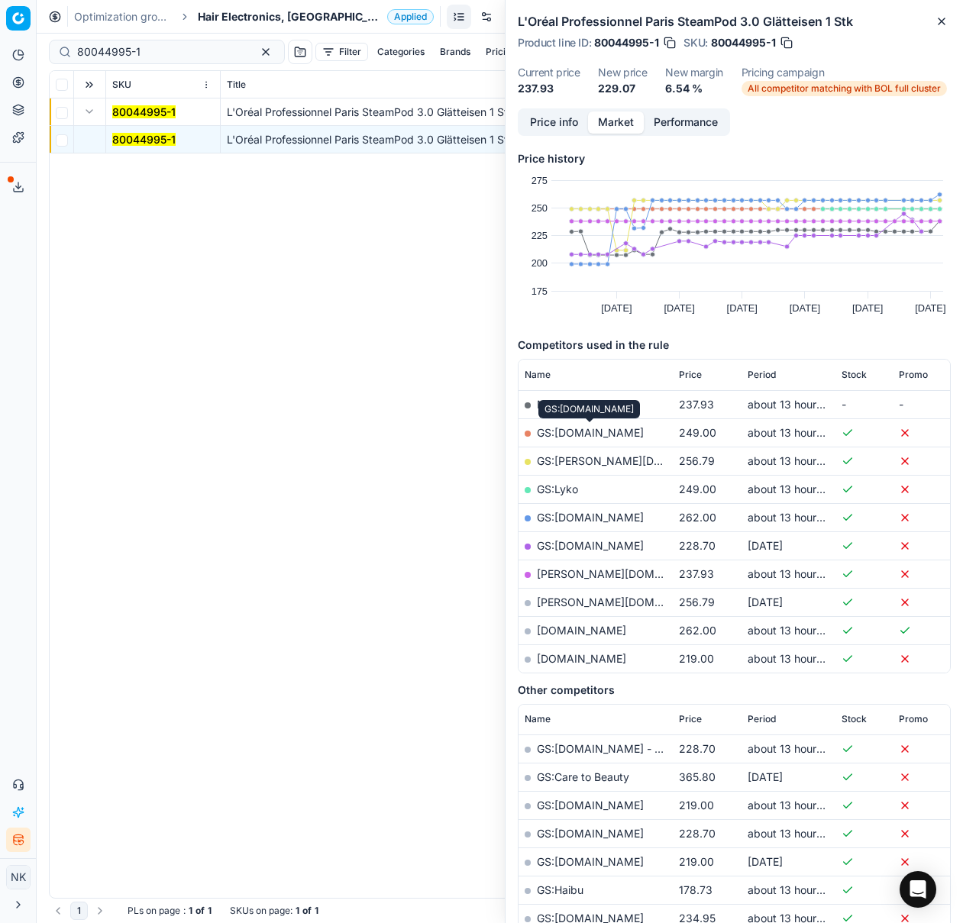
click at [586, 434] on link "GS:[DOMAIN_NAME]" at bounding box center [590, 432] width 107 height 13
click at [589, 660] on link "[DOMAIN_NAME]" at bounding box center [581, 658] width 89 height 13
click at [132, 56] on input "80044995-1" at bounding box center [160, 51] width 167 height 15
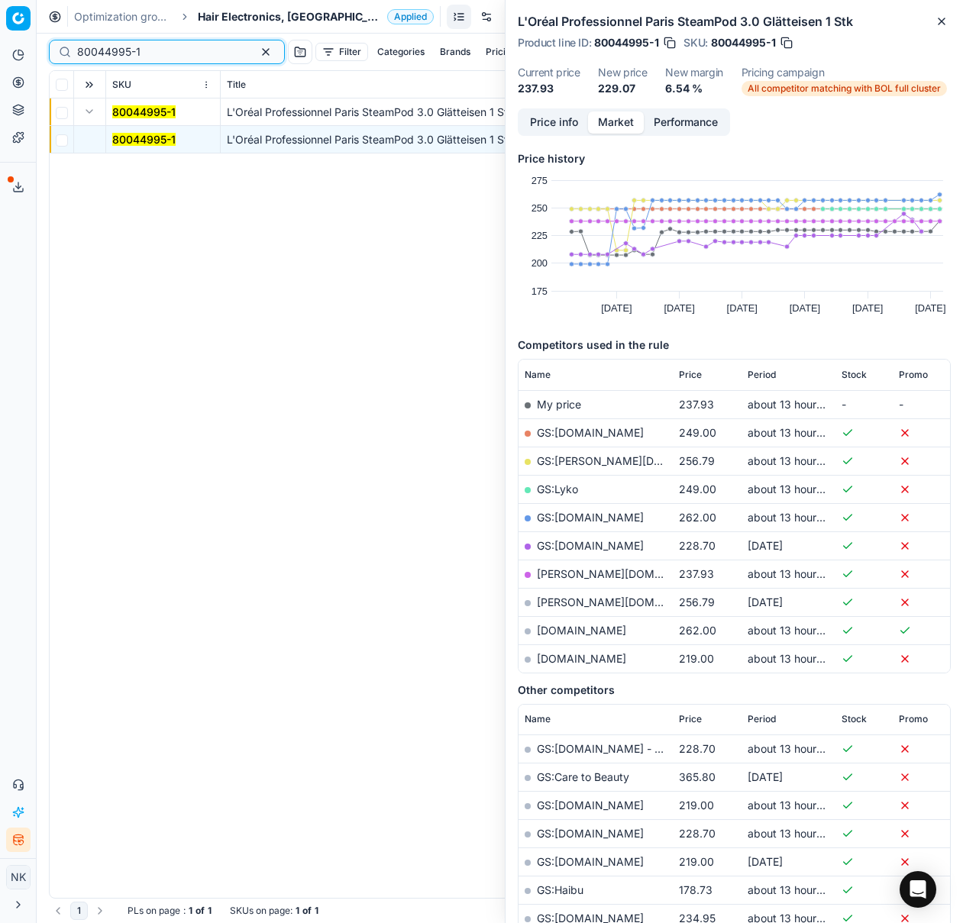
paste input "54403"
type input "80054403-1"
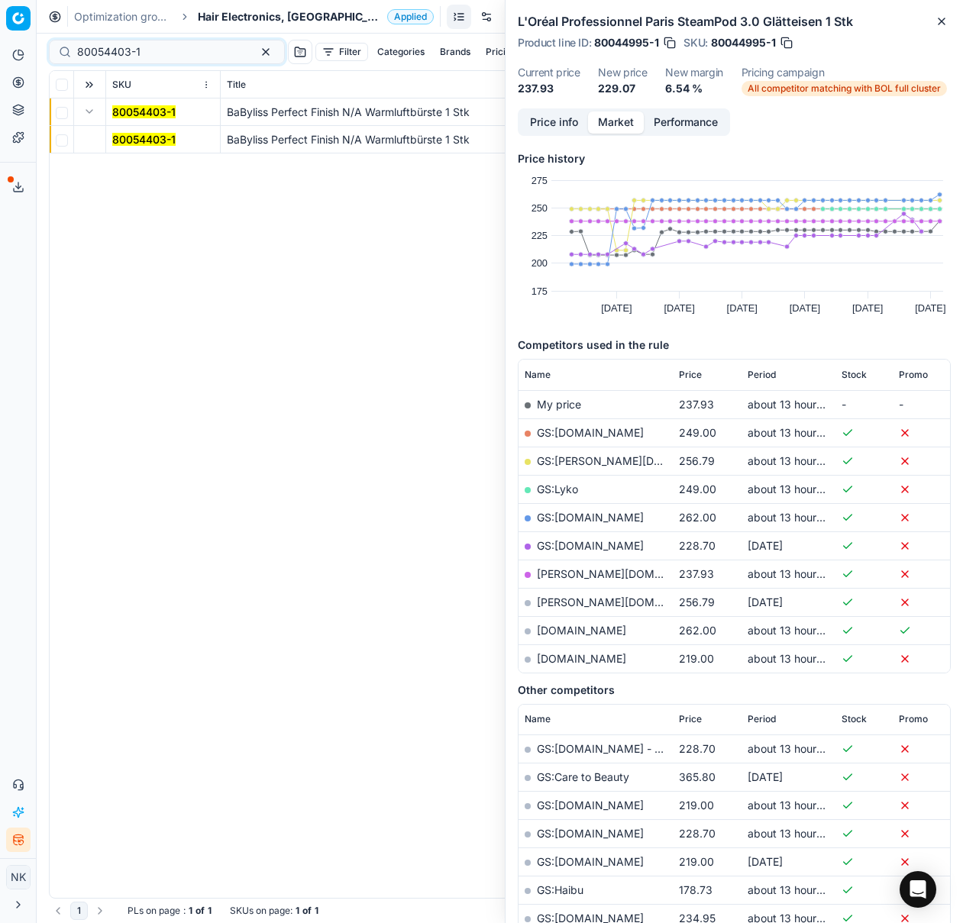
click at [137, 135] on mark "80054403-1" at bounding box center [143, 139] width 63 height 13
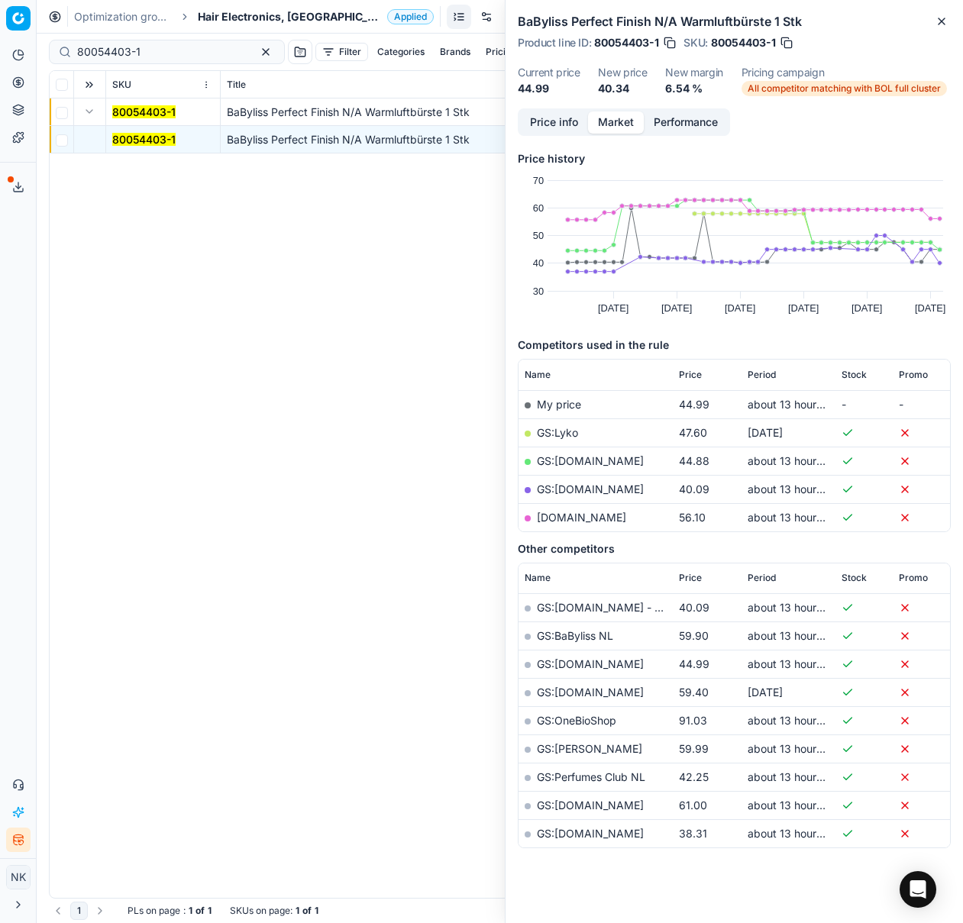
click at [571, 489] on link "GS:[DOMAIN_NAME]" at bounding box center [590, 489] width 107 height 13
click at [231, 16] on span "Hair Electronics, [GEOGRAPHIC_DATA]" at bounding box center [289, 16] width 183 height 15
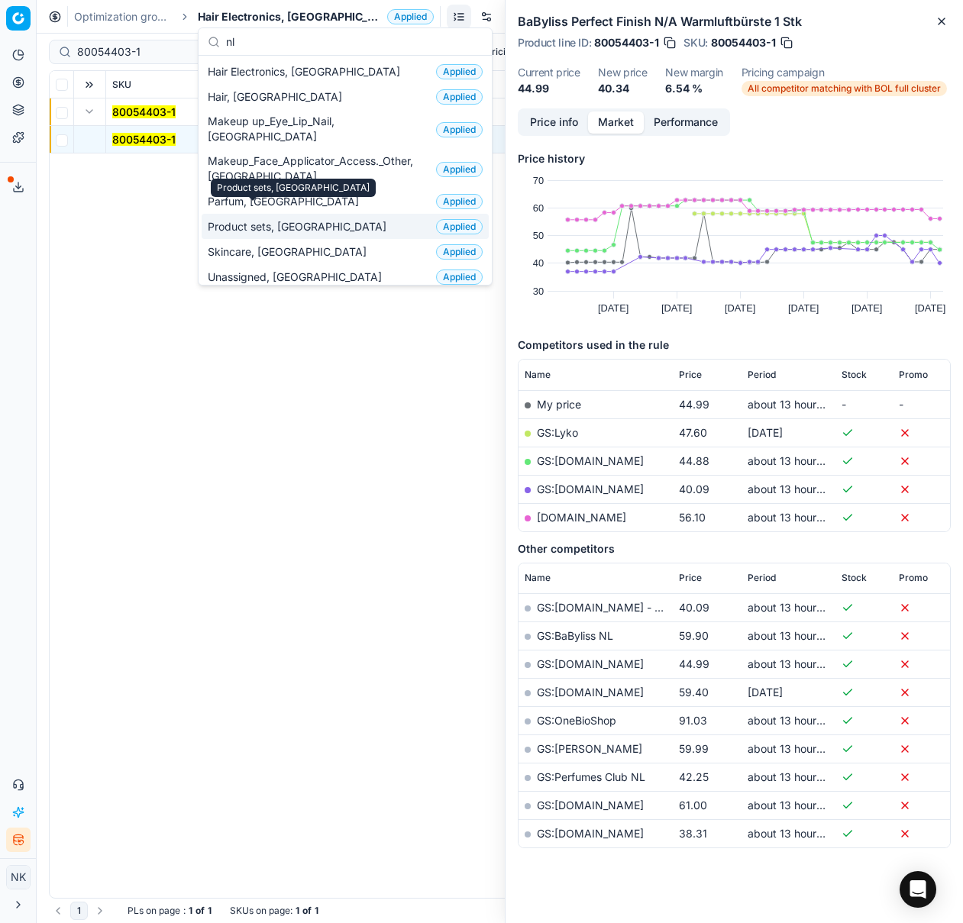
type input "nl"
click at [250, 189] on div "Product sets, [GEOGRAPHIC_DATA]" at bounding box center [293, 188] width 165 height 18
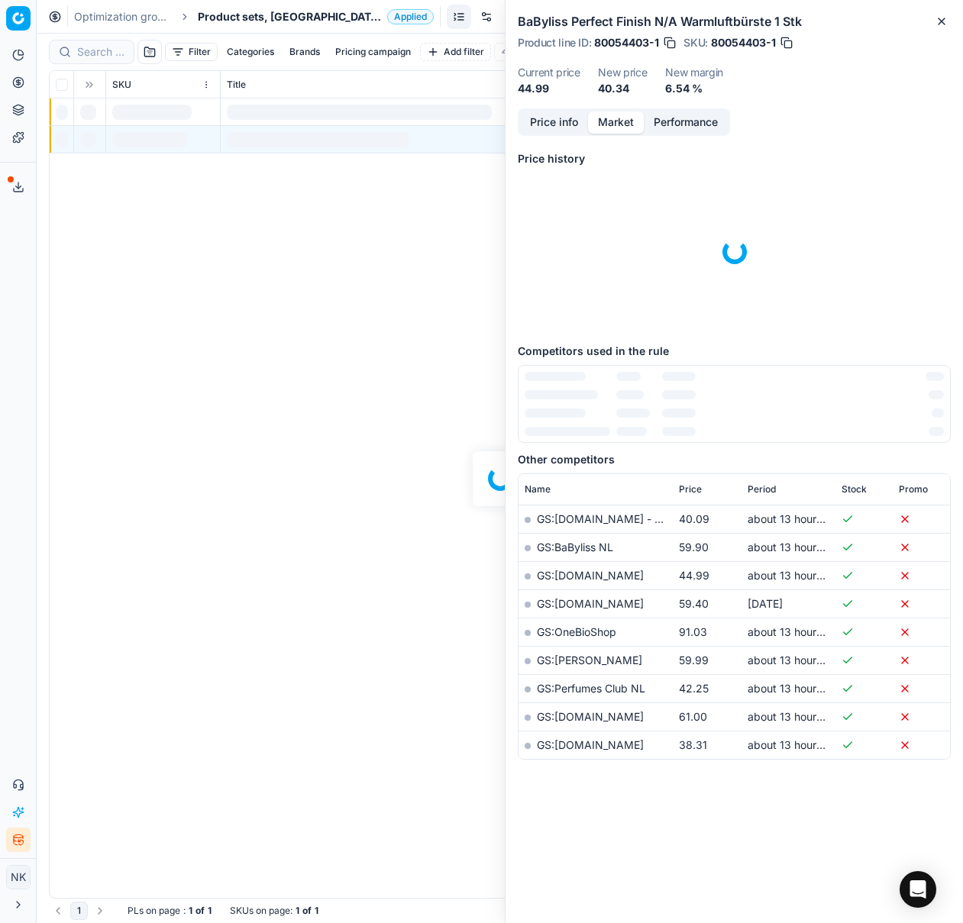
click at [229, 18] on span "Product sets, [GEOGRAPHIC_DATA]" at bounding box center [289, 16] width 183 height 15
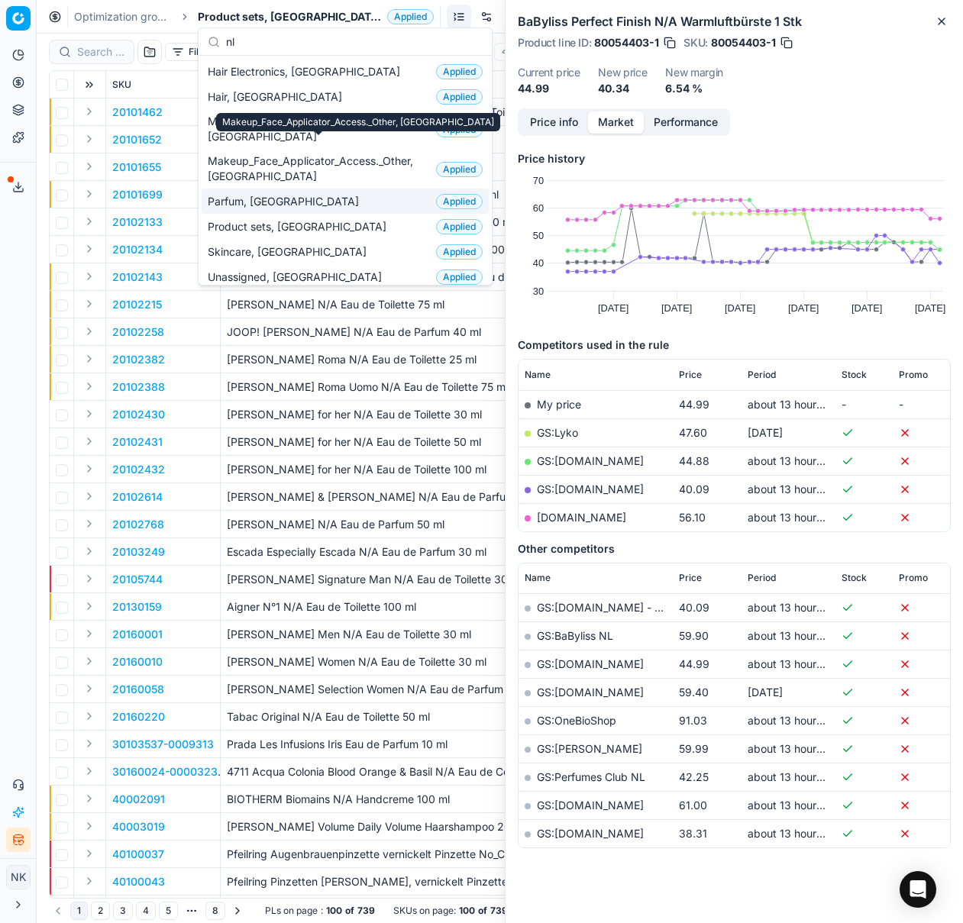
type input "nl"
click at [246, 194] on span "Parfum, [GEOGRAPHIC_DATA]" at bounding box center [286, 201] width 157 height 15
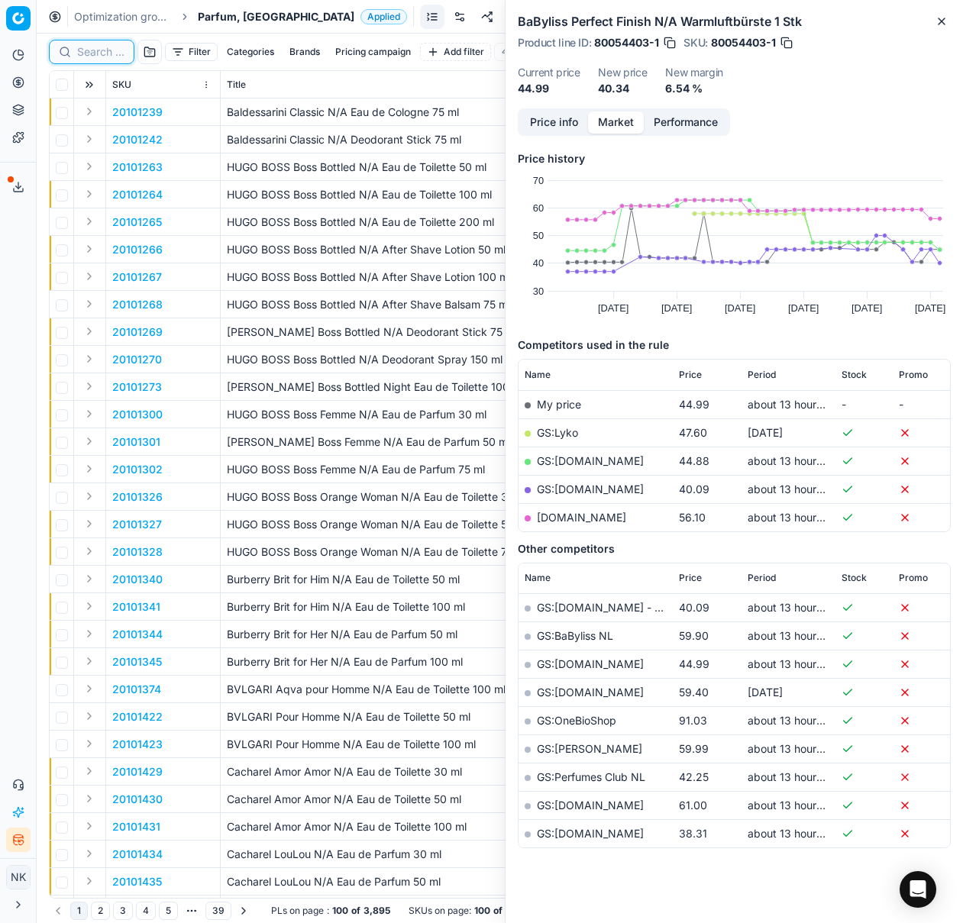
click at [110, 53] on input at bounding box center [100, 51] width 47 height 15
paste input "80040462-100"
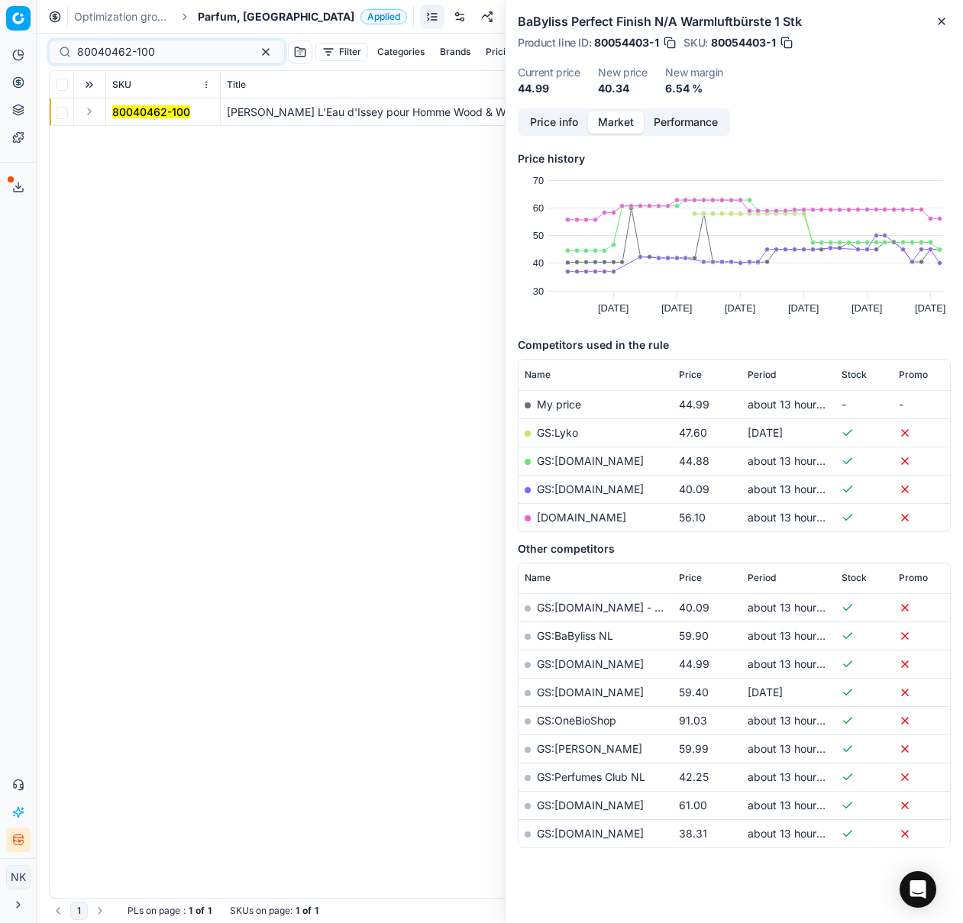
click at [88, 115] on button "Expand" at bounding box center [89, 111] width 18 height 18
click at [141, 144] on mark "80040462-100" at bounding box center [151, 139] width 78 height 13
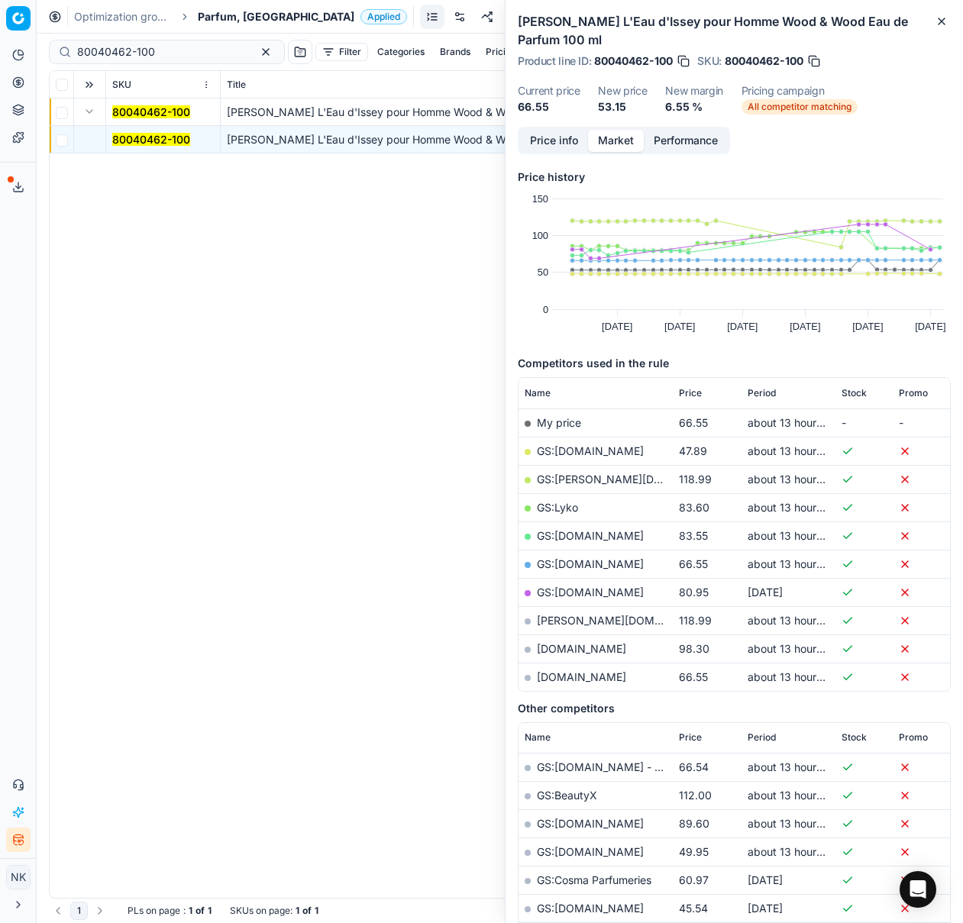
click at [555, 450] on link "GS:[DOMAIN_NAME]" at bounding box center [590, 450] width 107 height 13
click at [171, 45] on input "80040462-100" at bounding box center [160, 51] width 167 height 15
paste input "20101327"
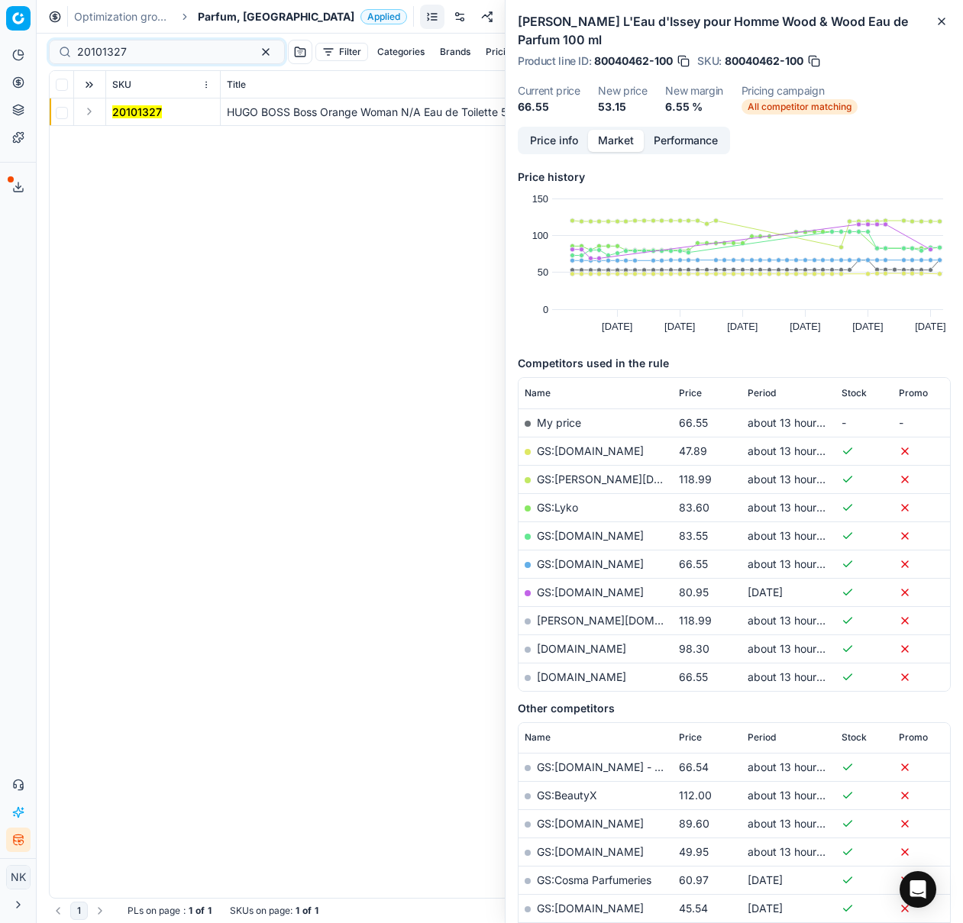
click at [92, 108] on button "Expand" at bounding box center [89, 111] width 18 height 18
click at [134, 139] on mark "20101327" at bounding box center [137, 139] width 50 height 13
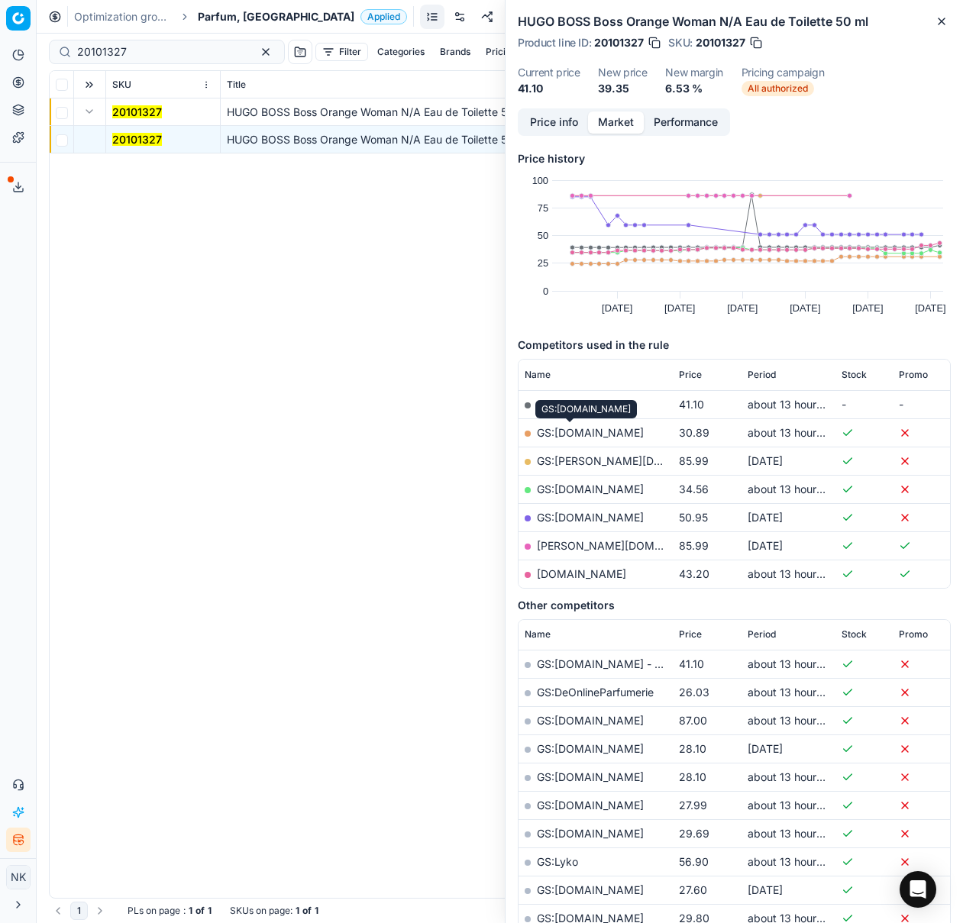
click at [567, 435] on link "GS:[DOMAIN_NAME]" at bounding box center [590, 432] width 107 height 13
click at [163, 46] on input "20101327" at bounding box center [160, 51] width 167 height 15
paste input "80049397-30"
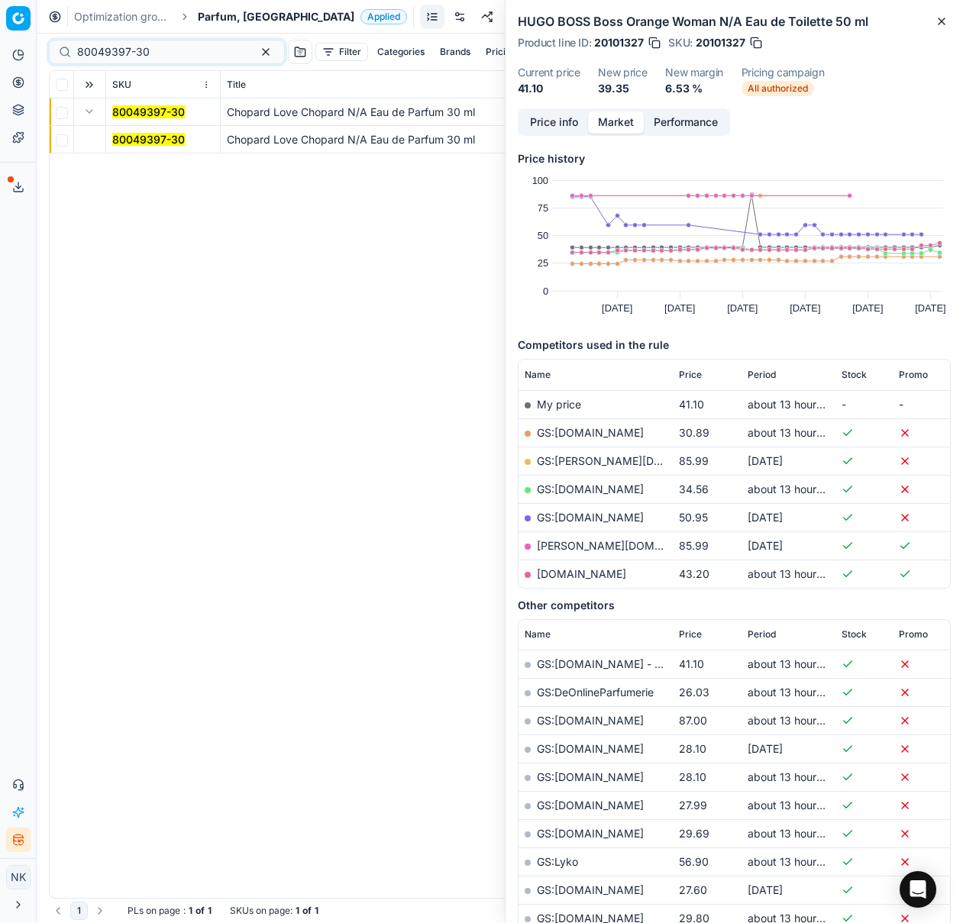
click at [145, 140] on mark "80049397-30" at bounding box center [148, 139] width 73 height 13
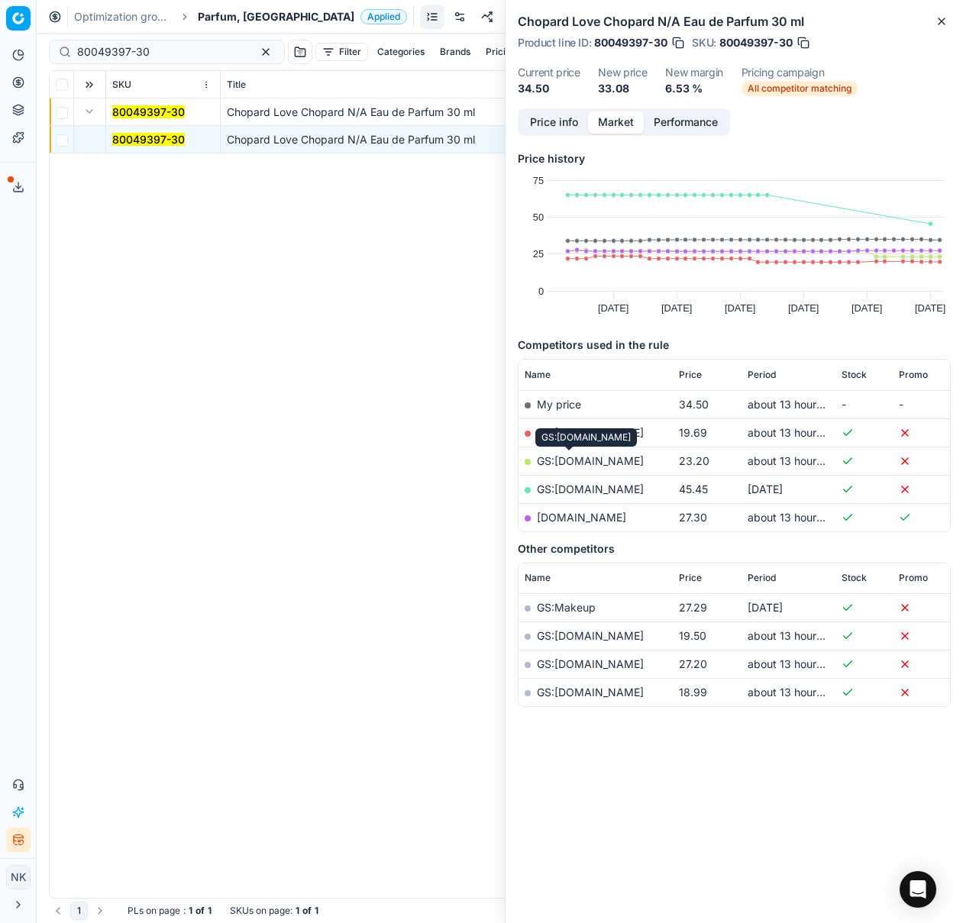
click at [566, 460] on link "GS:Notino.nl" at bounding box center [590, 460] width 107 height 13
click at [151, 51] on input "80049397-30" at bounding box center [160, 51] width 167 height 15
paste input "20159-15"
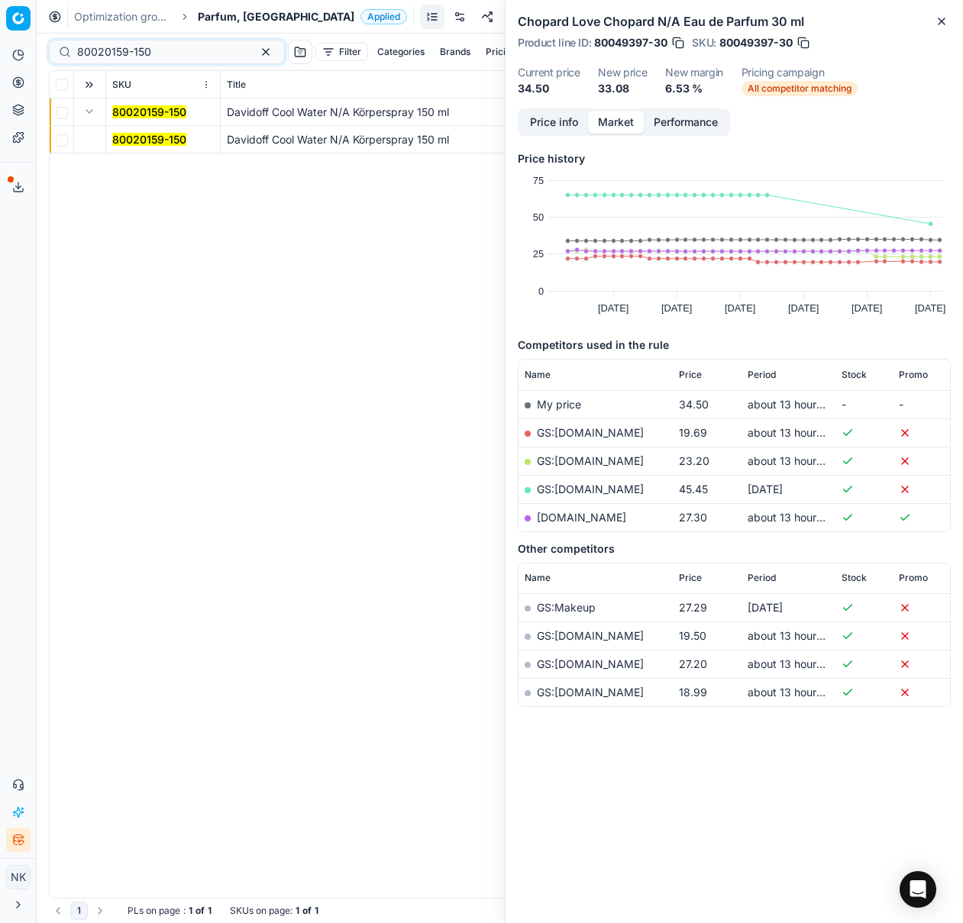
click at [137, 131] on td "80020159-150" at bounding box center [163, 139] width 115 height 27
click at [140, 143] on mark "80020159-150" at bounding box center [149, 139] width 74 height 13
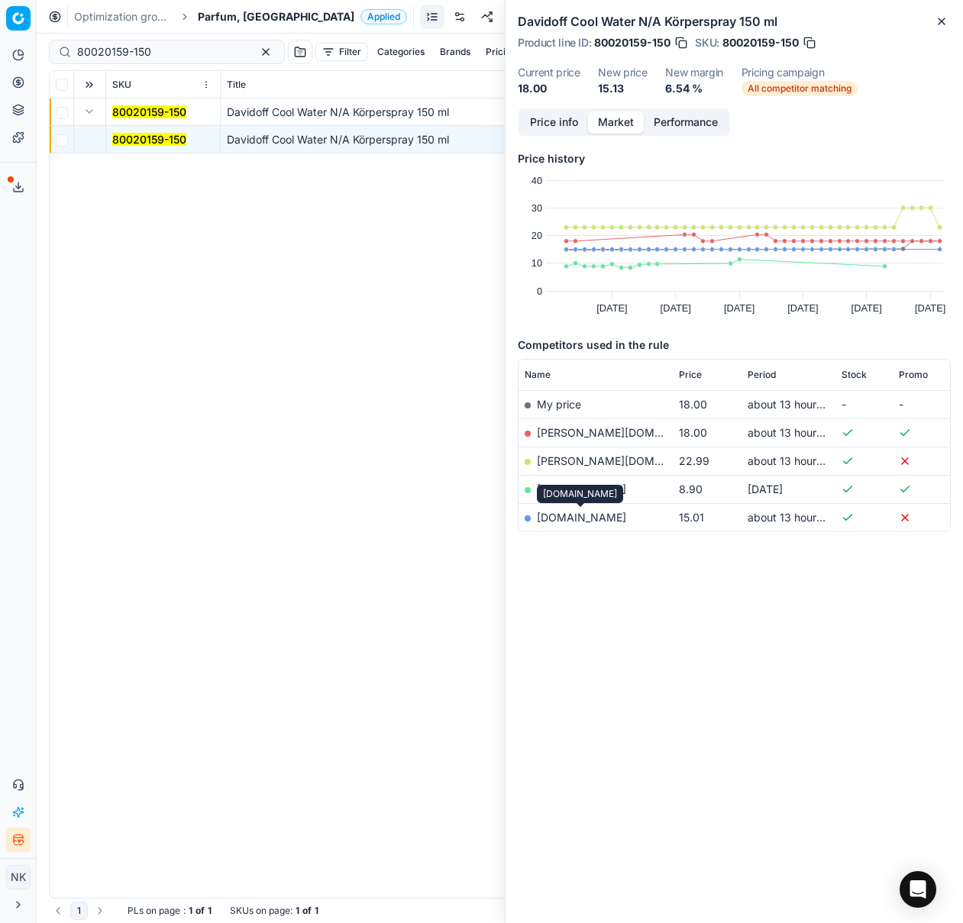
click at [580, 519] on link "[DOMAIN_NAME]" at bounding box center [581, 517] width 89 height 13
click at [174, 55] on input "80020159-150" at bounding box center [160, 51] width 167 height 15
paste input "20101467"
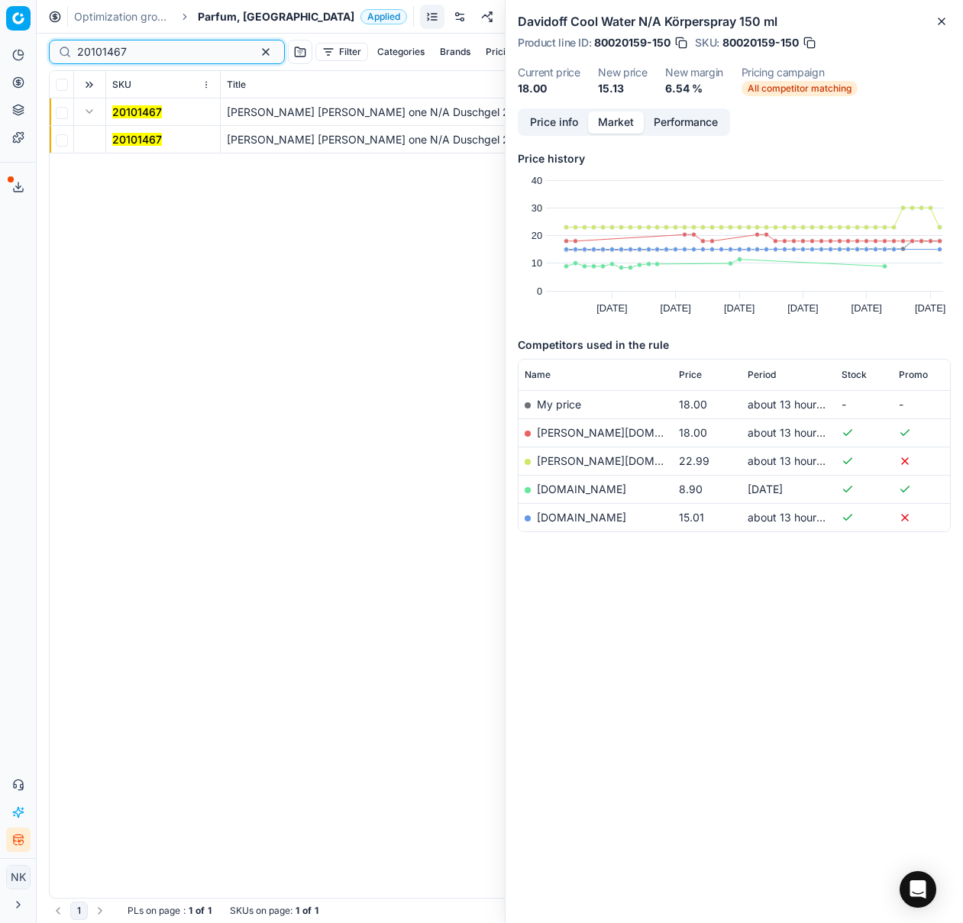
type input "20101467"
click at [134, 136] on mark "20101467" at bounding box center [137, 139] width 50 height 13
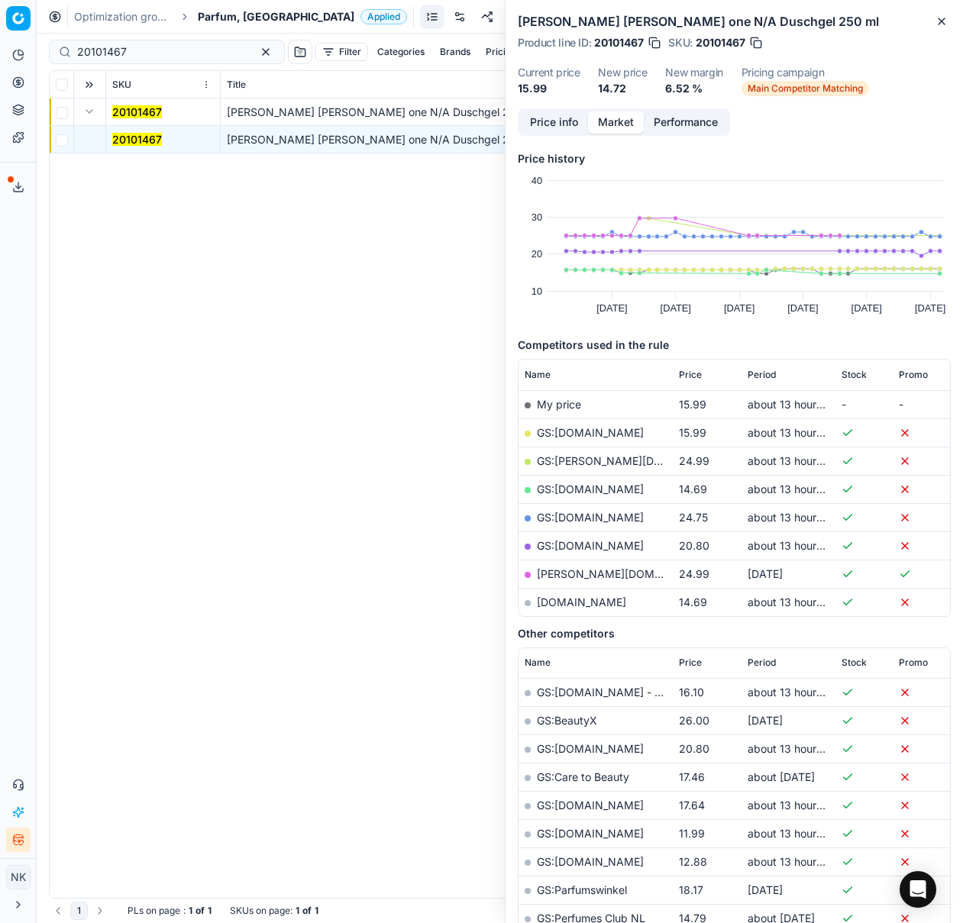
click at [599, 486] on link "GS:[DOMAIN_NAME]" at bounding box center [590, 489] width 107 height 13
click at [208, 14] on span "Parfum, [GEOGRAPHIC_DATA]" at bounding box center [276, 16] width 157 height 15
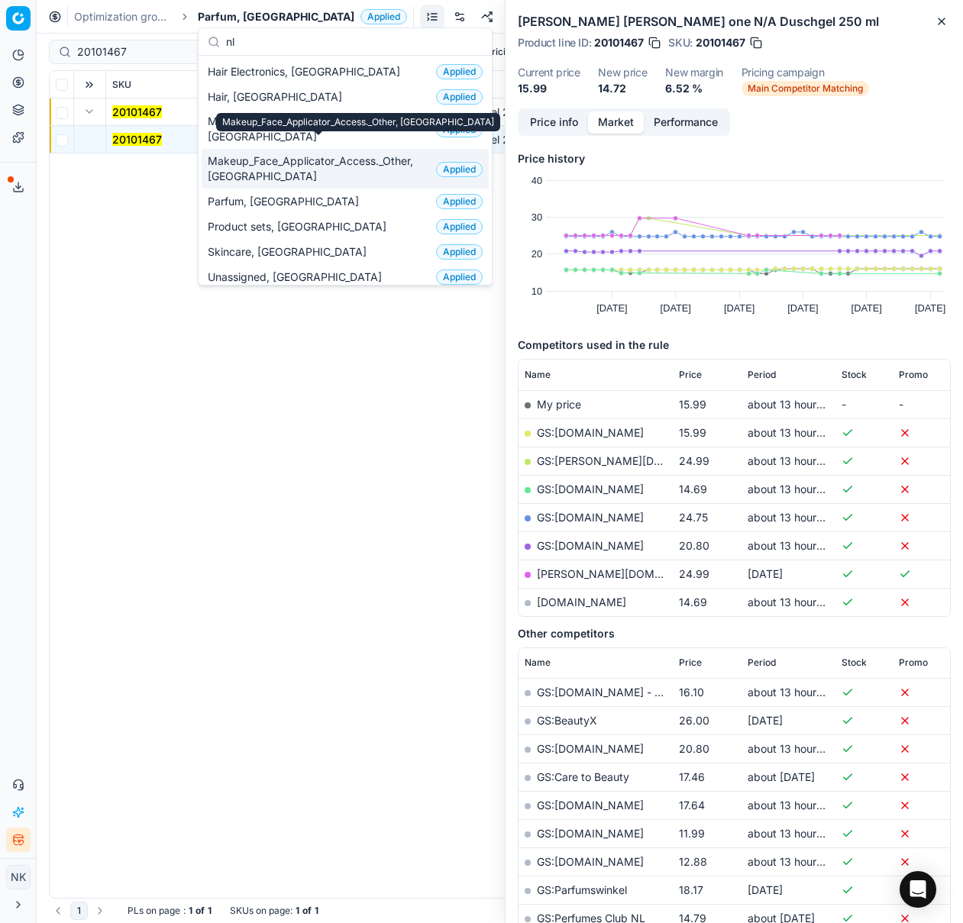
type input "nl"
click at [282, 156] on span "Makeup_Face_Applicator_Access._Other, [GEOGRAPHIC_DATA]" at bounding box center [319, 168] width 222 height 31
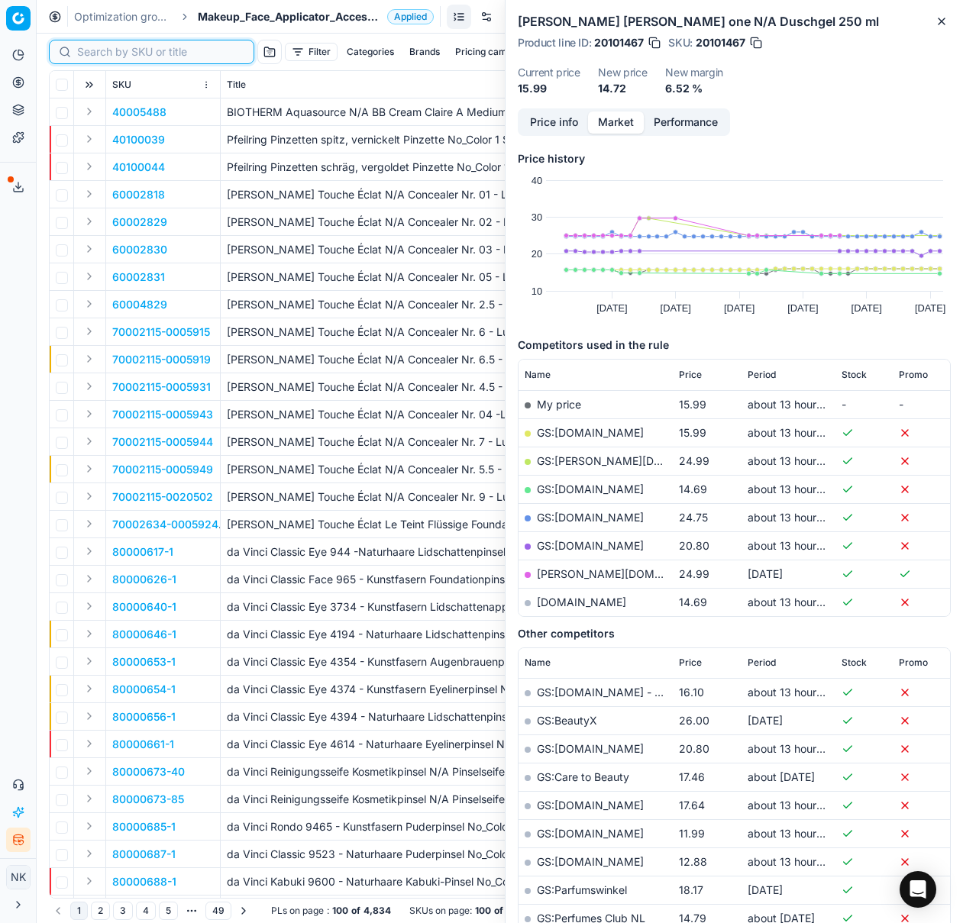
click at [93, 51] on input at bounding box center [160, 51] width 167 height 15
paste input "90008757-0013545"
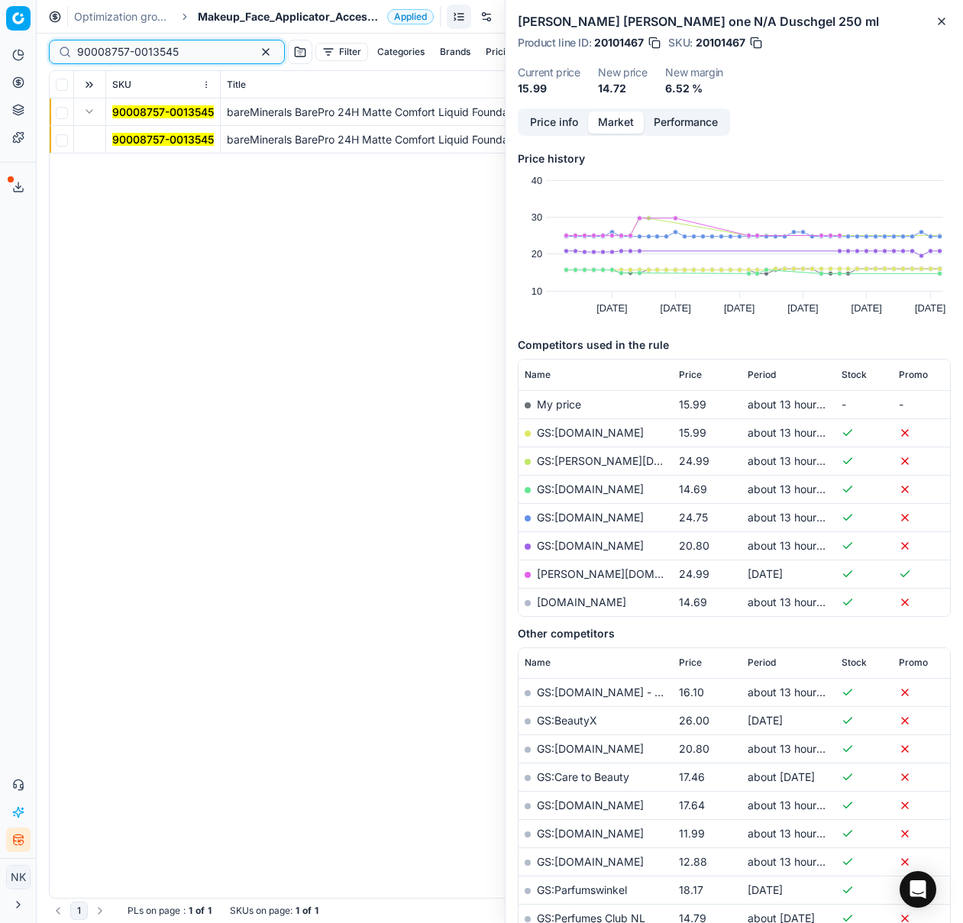
type input "90008757-0013545"
click at [127, 137] on mark "90008757-0013545" at bounding box center [163, 139] width 102 height 13
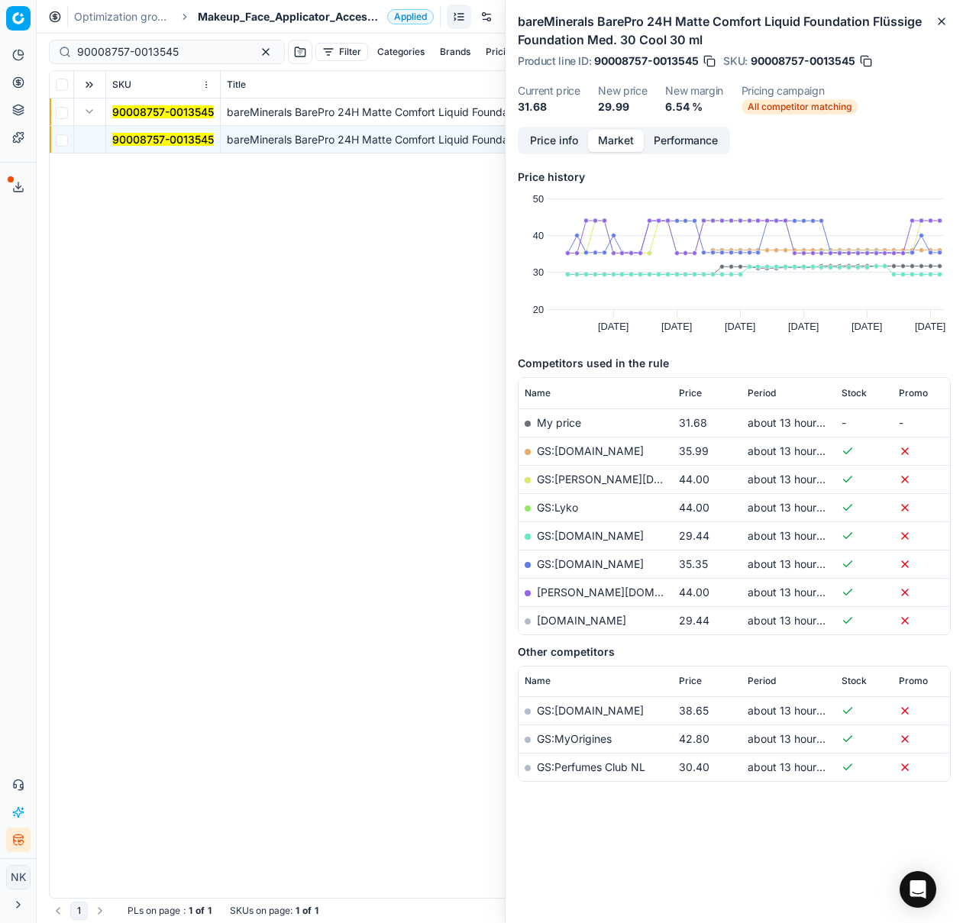
click at [577, 536] on link "GS:[DOMAIN_NAME]" at bounding box center [590, 535] width 107 height 13
click at [244, 16] on span "Makeup_Face_Applicator_Access._Other, [GEOGRAPHIC_DATA]" at bounding box center [289, 16] width 183 height 15
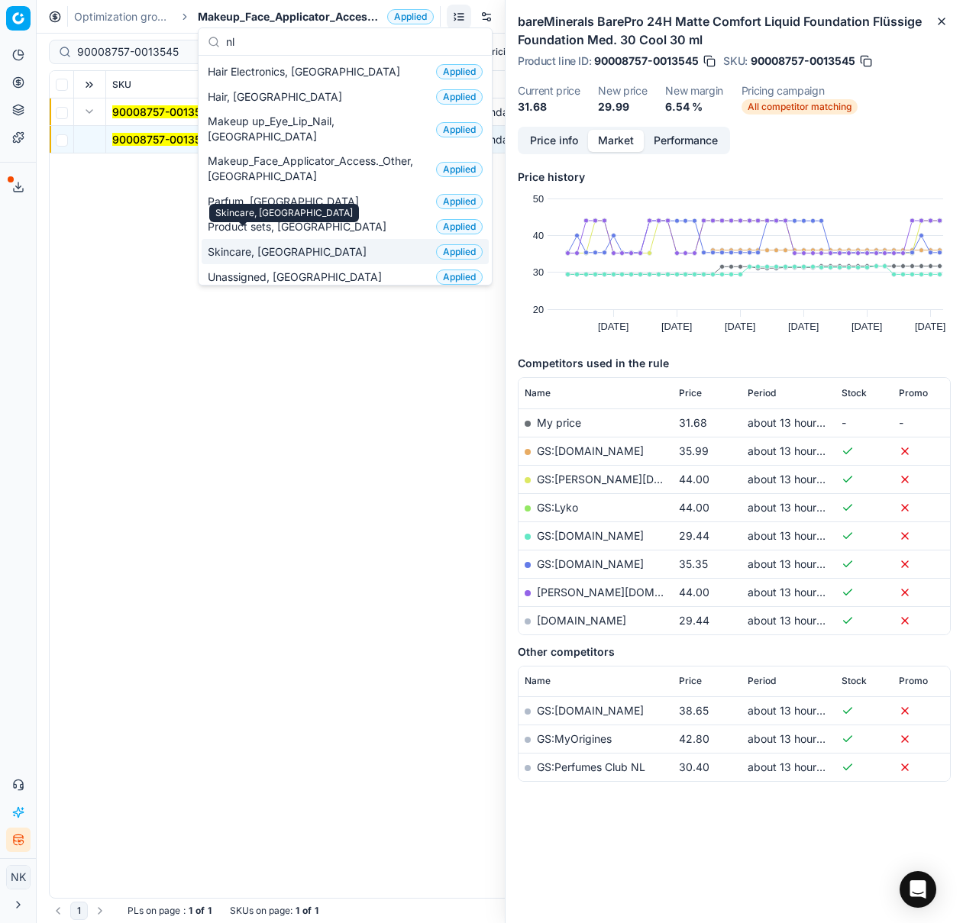
type input "nl"
click at [248, 244] on span "Skincare, [GEOGRAPHIC_DATA]" at bounding box center [290, 251] width 165 height 15
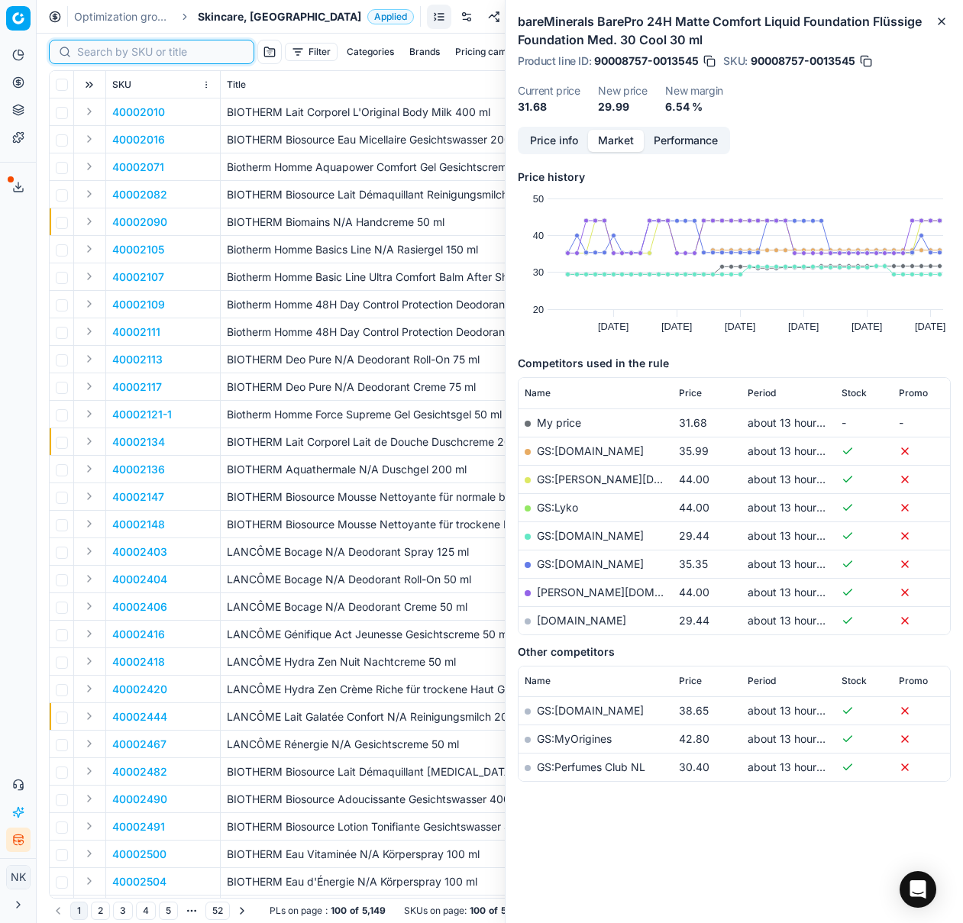
click at [102, 53] on input at bounding box center [160, 51] width 167 height 15
paste input "90003017-0004419"
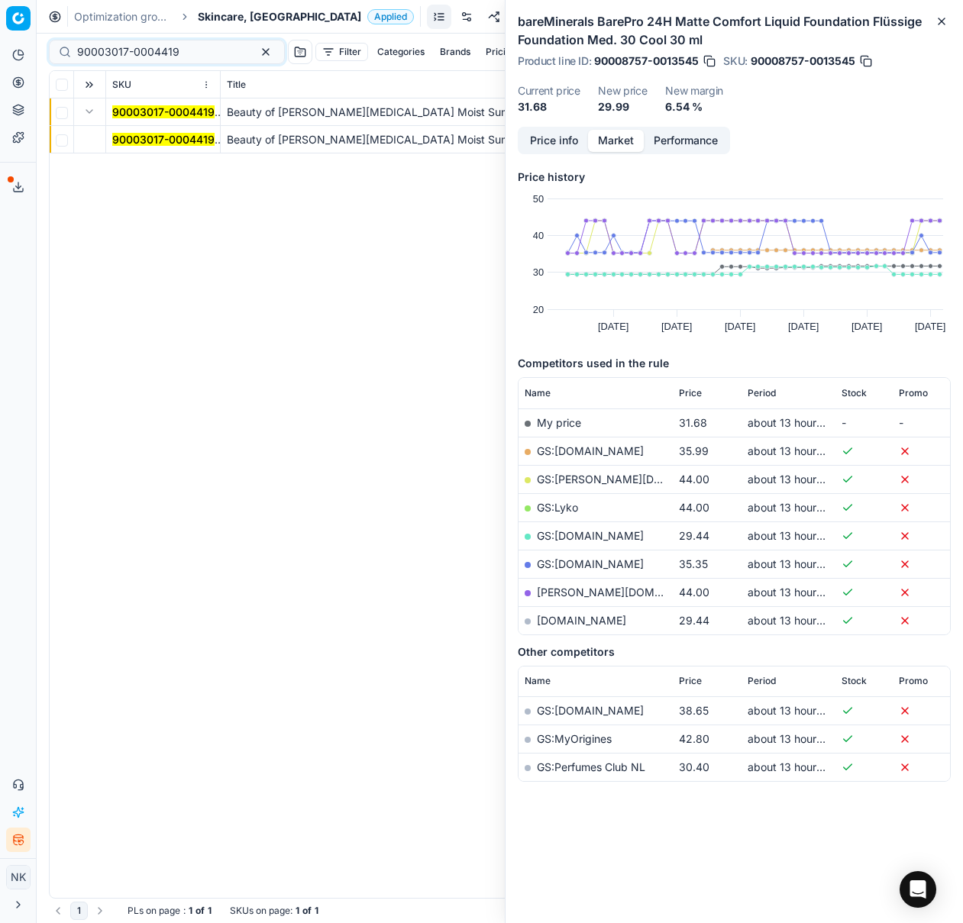
click at [155, 141] on mark "90003017-0004419" at bounding box center [163, 139] width 102 height 13
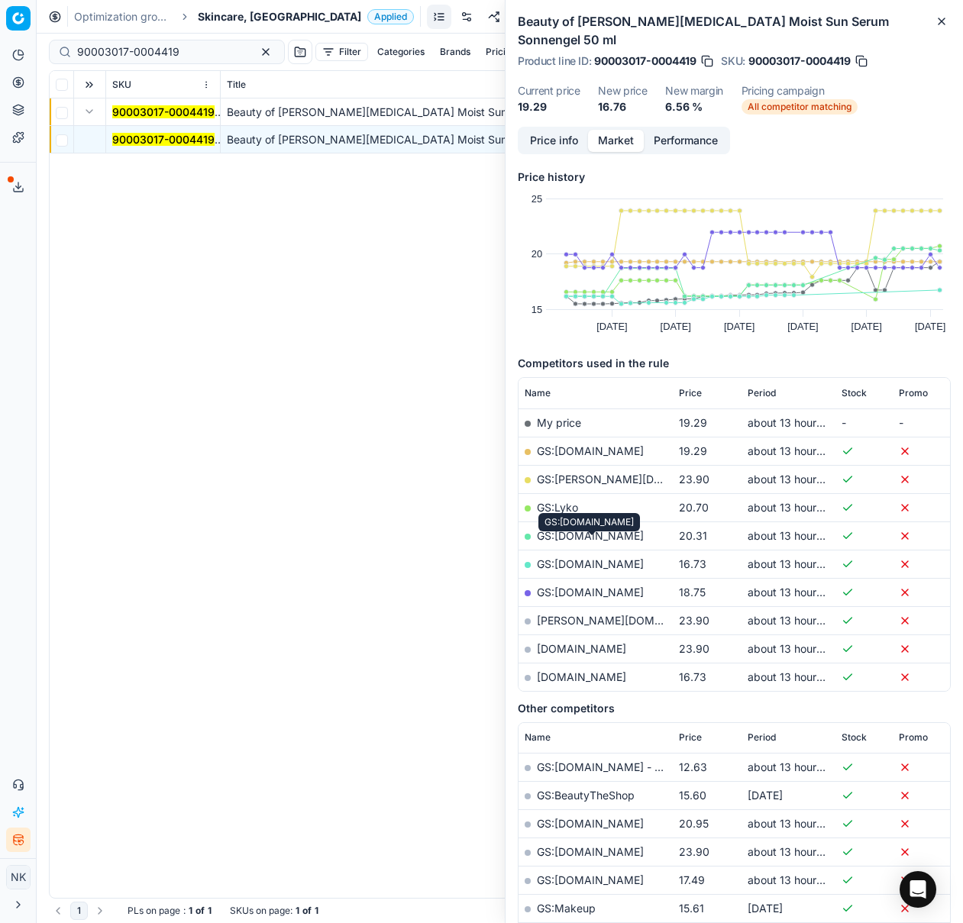
click at [577, 557] on link "GS:[DOMAIN_NAME]" at bounding box center [590, 563] width 107 height 13
click at [600, 670] on link "[DOMAIN_NAME]" at bounding box center [581, 676] width 89 height 13
click at [195, 46] on input "90003017-0004419" at bounding box center [160, 51] width 167 height 15
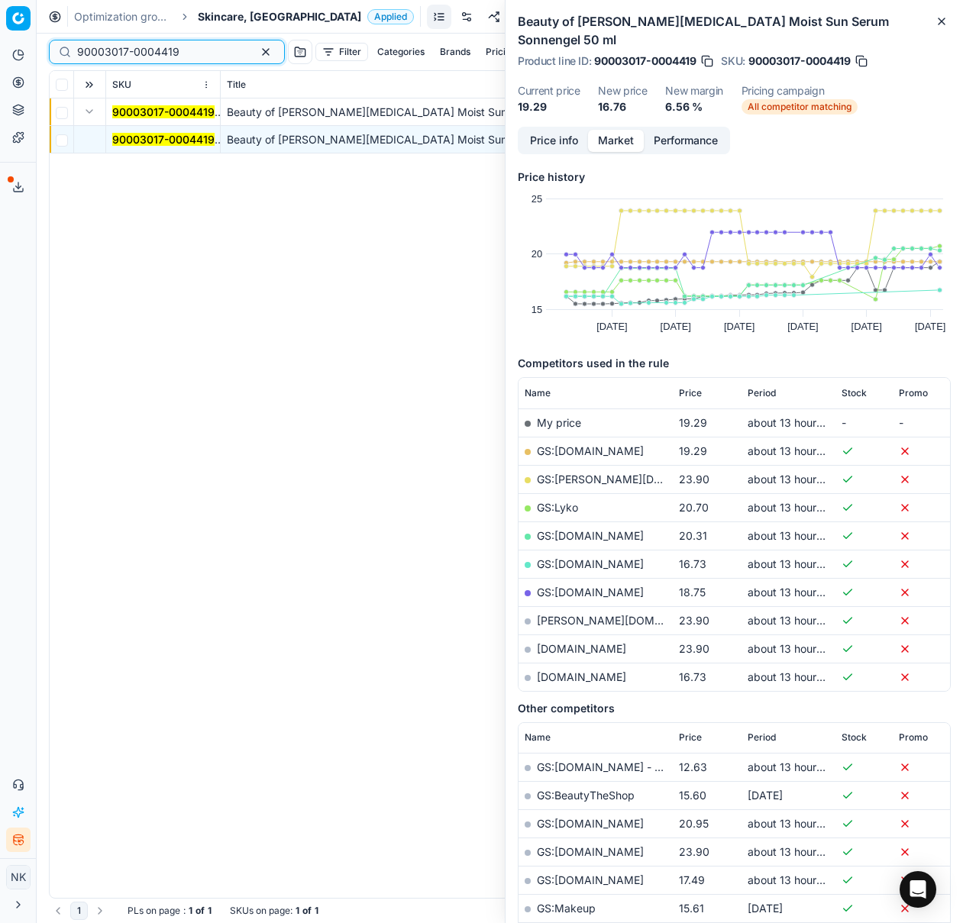
paste input "5433-0008067"
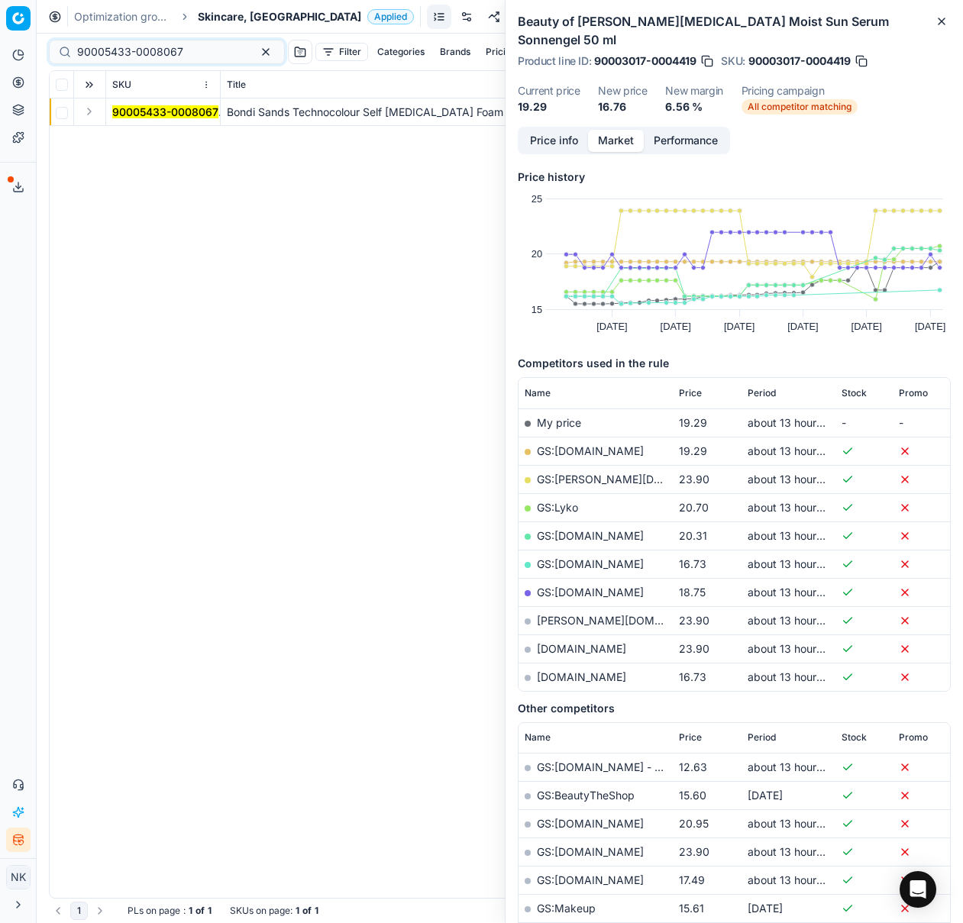
click at [90, 113] on button "Expand" at bounding box center [89, 111] width 18 height 18
click at [137, 139] on mark "90005433-0008067" at bounding box center [165, 139] width 106 height 13
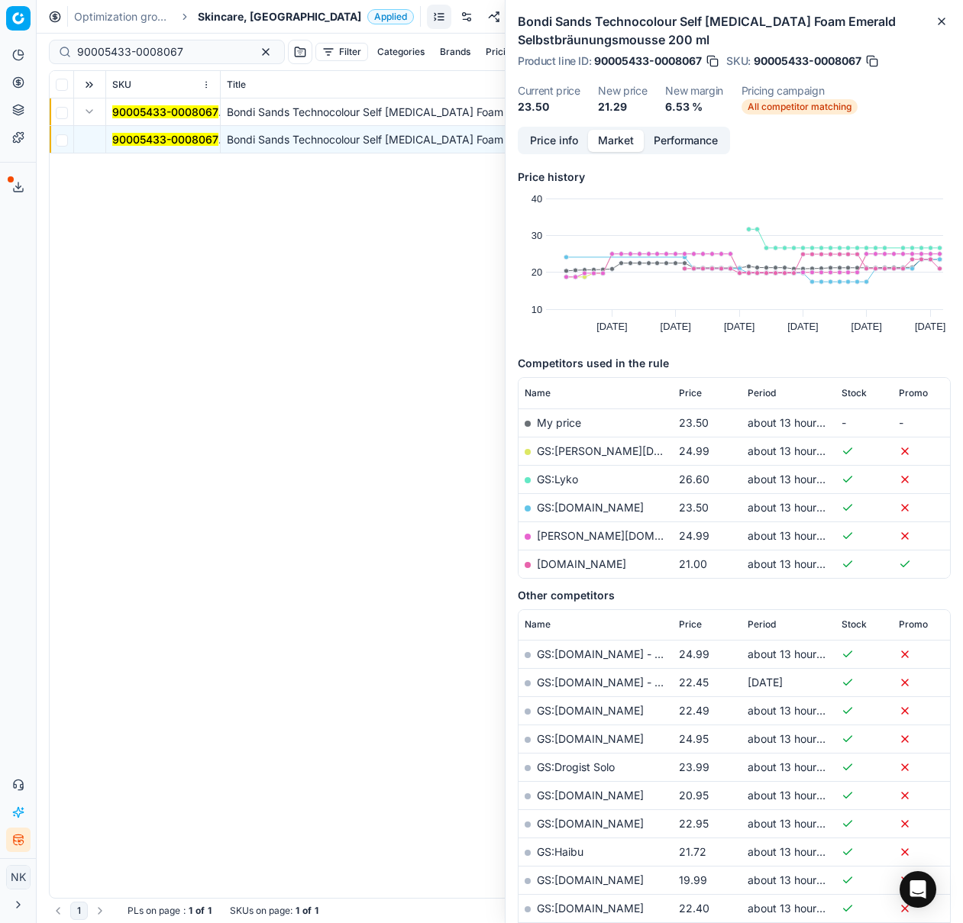
click at [557, 563] on link "notino.nl" at bounding box center [581, 563] width 89 height 13
click at [178, 47] on input "90005433-0008067" at bounding box center [160, 51] width 167 height 15
paste input "8752-0013539"
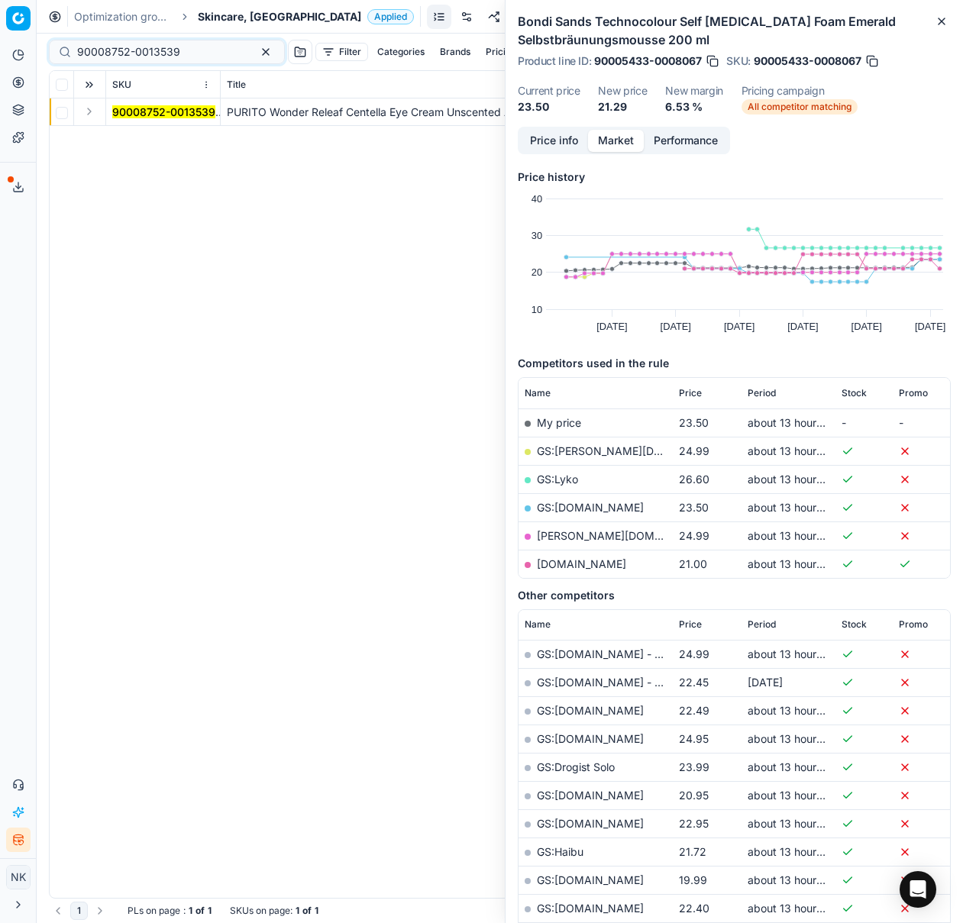
click at [88, 114] on button "Expand" at bounding box center [89, 111] width 18 height 18
click at [120, 138] on mark "90008752-0013539" at bounding box center [163, 139] width 103 height 13
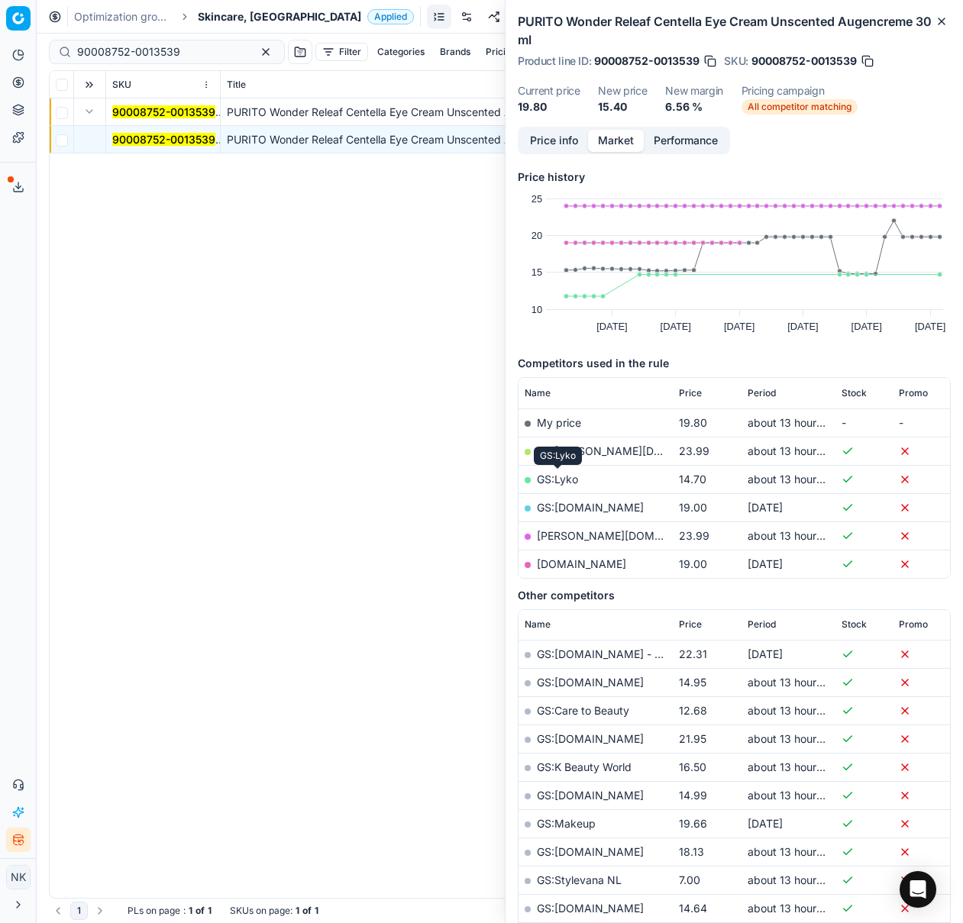
click at [566, 481] on link "GS:Lyko" at bounding box center [557, 479] width 41 height 13
click at [764, 386] on th "Period" at bounding box center [788, 393] width 94 height 31
click at [764, 393] on span "Period" at bounding box center [761, 393] width 28 height 12
click at [185, 58] on input "90008752-0013539" at bounding box center [160, 51] width 167 height 15
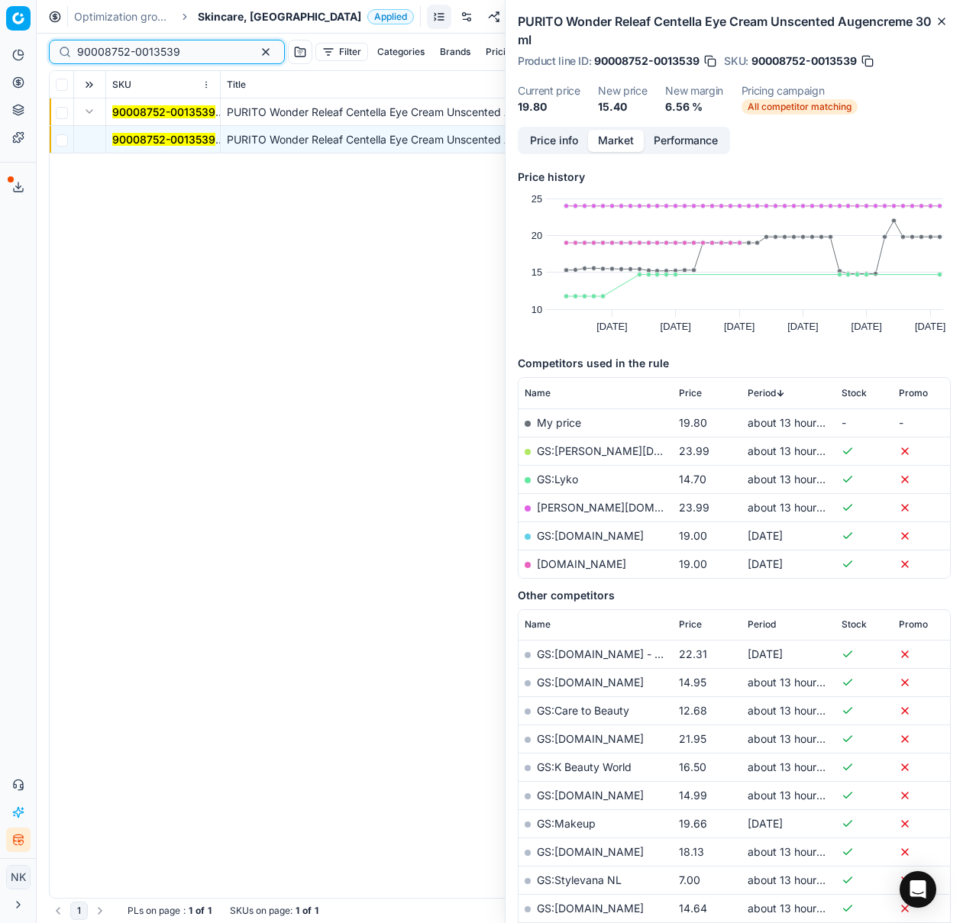
click at [185, 58] on input "90008752-0013539" at bounding box center [160, 51] width 167 height 15
paste input "0339-0000452"
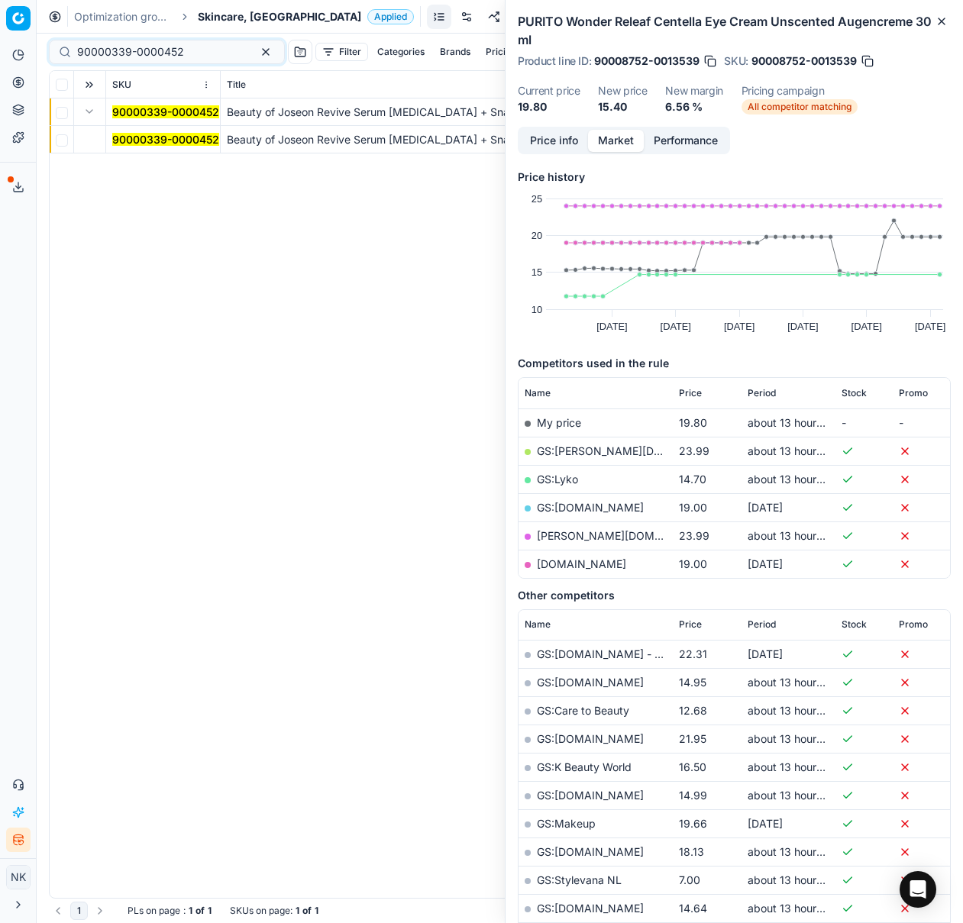
click at [159, 142] on mark "90000339-0000452" at bounding box center [165, 139] width 107 height 13
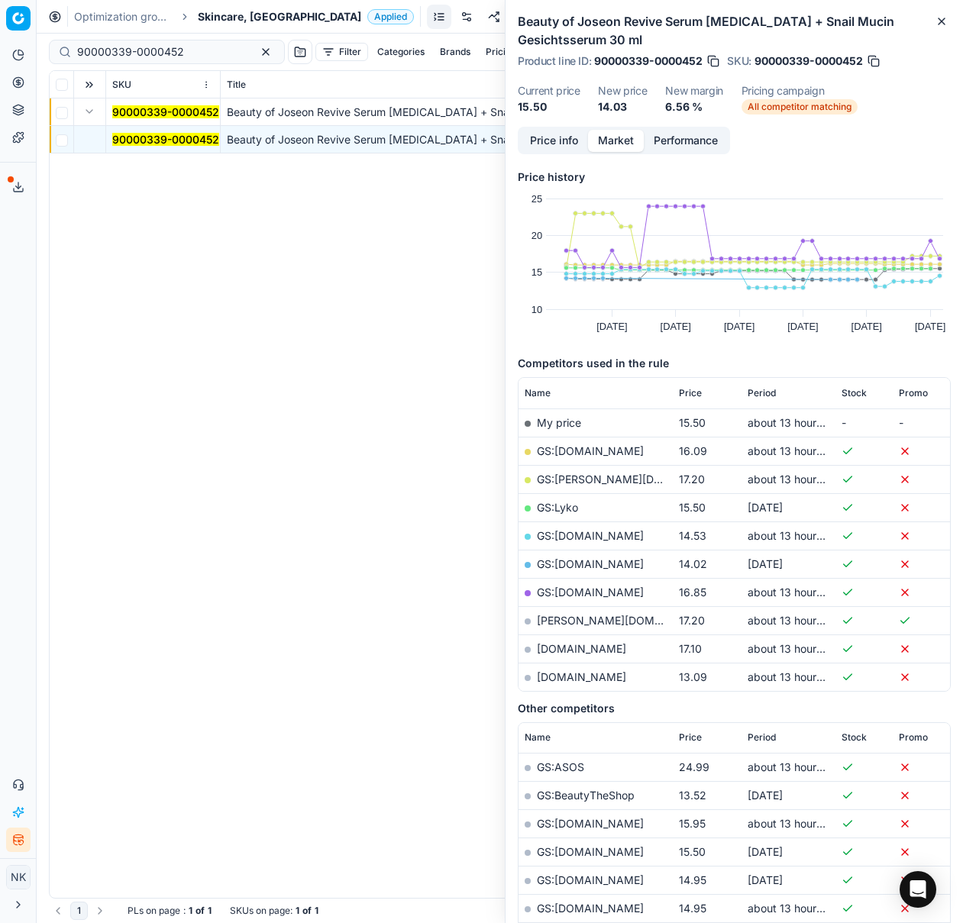
click at [566, 673] on link "[DOMAIN_NAME]" at bounding box center [581, 676] width 89 height 13
click at [183, 56] on input "90000339-0000452" at bounding box center [160, 51] width 167 height 15
paste input "1623-0002320"
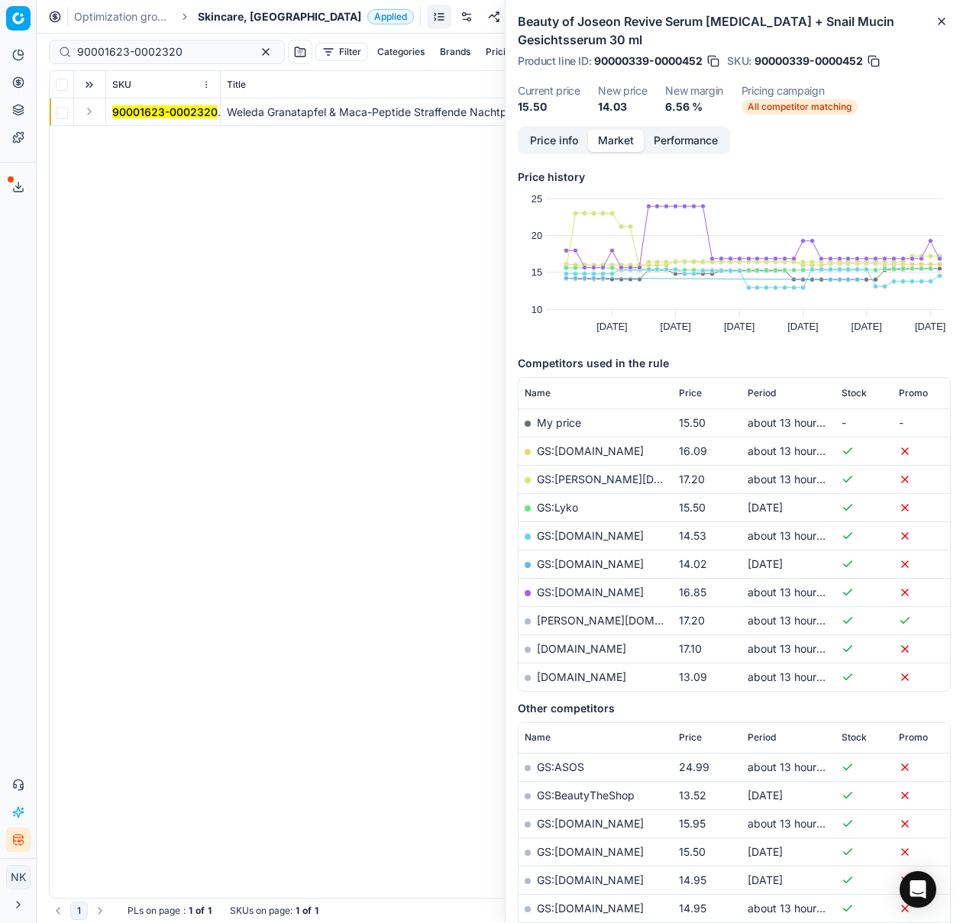
click at [90, 113] on button "Expand" at bounding box center [89, 111] width 18 height 18
click at [131, 140] on mark "90001623-0002320" at bounding box center [164, 139] width 105 height 13
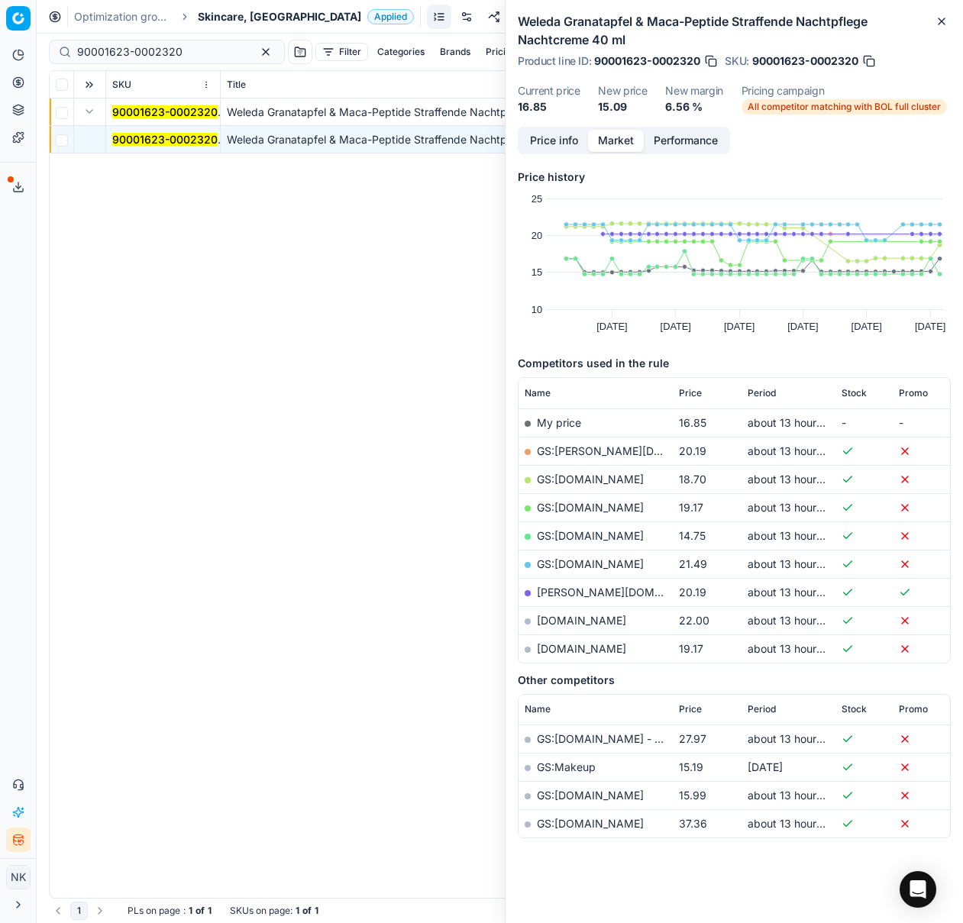
click at [568, 529] on link "GS:[DOMAIN_NAME]" at bounding box center [590, 535] width 107 height 13
click at [179, 49] on input "90001623-0002320" at bounding box center [160, 51] width 167 height 15
paste input "80065928-"
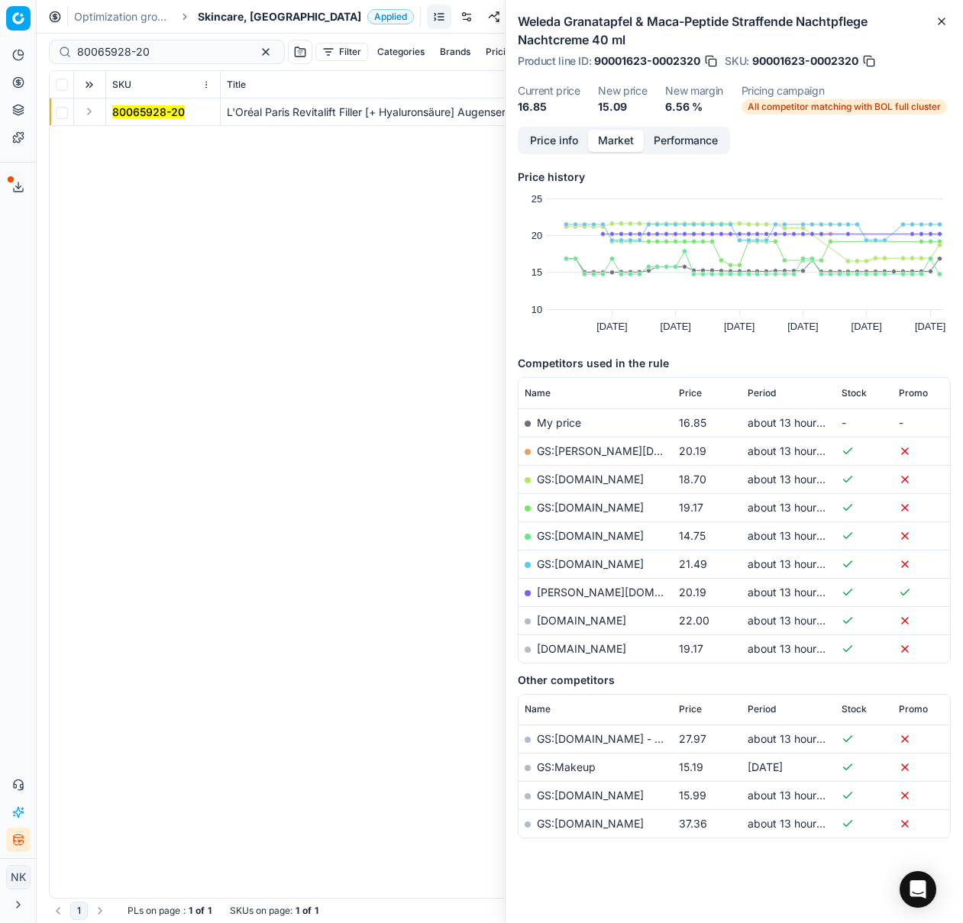
click at [89, 113] on button "Expand" at bounding box center [89, 111] width 18 height 18
click at [131, 139] on mark "80065928-20" at bounding box center [148, 139] width 73 height 13
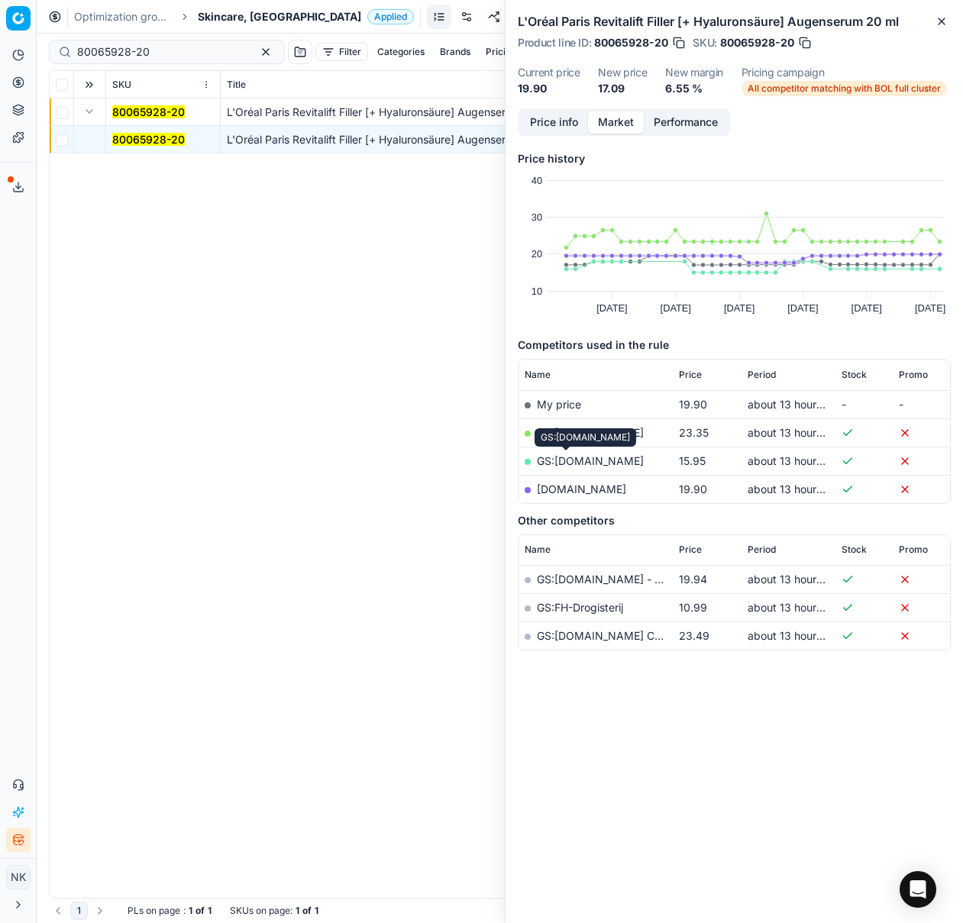
click at [560, 460] on link "GS:[DOMAIN_NAME]" at bounding box center [590, 460] width 107 height 13
click at [129, 49] on input "80065928-20" at bounding box center [160, 51] width 167 height 15
paste input "02286-40"
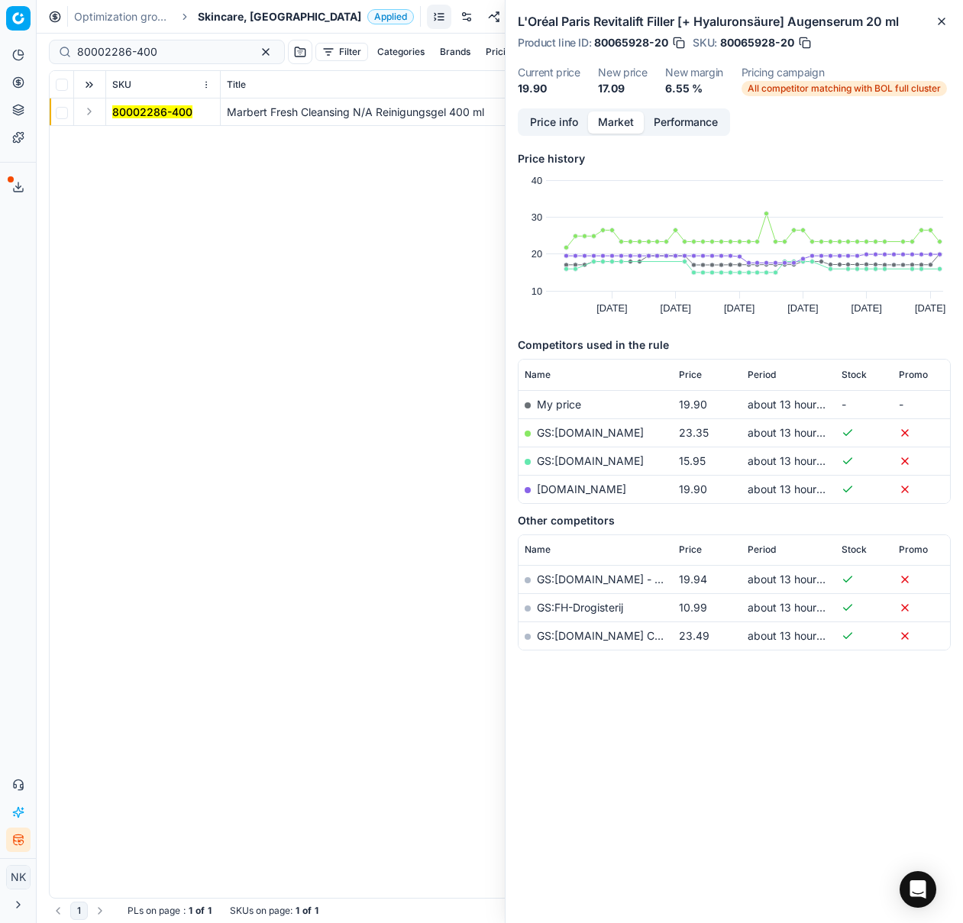
click at [90, 116] on button "Expand" at bounding box center [89, 111] width 18 height 18
click at [136, 143] on mark "80002286-400" at bounding box center [152, 139] width 80 height 13
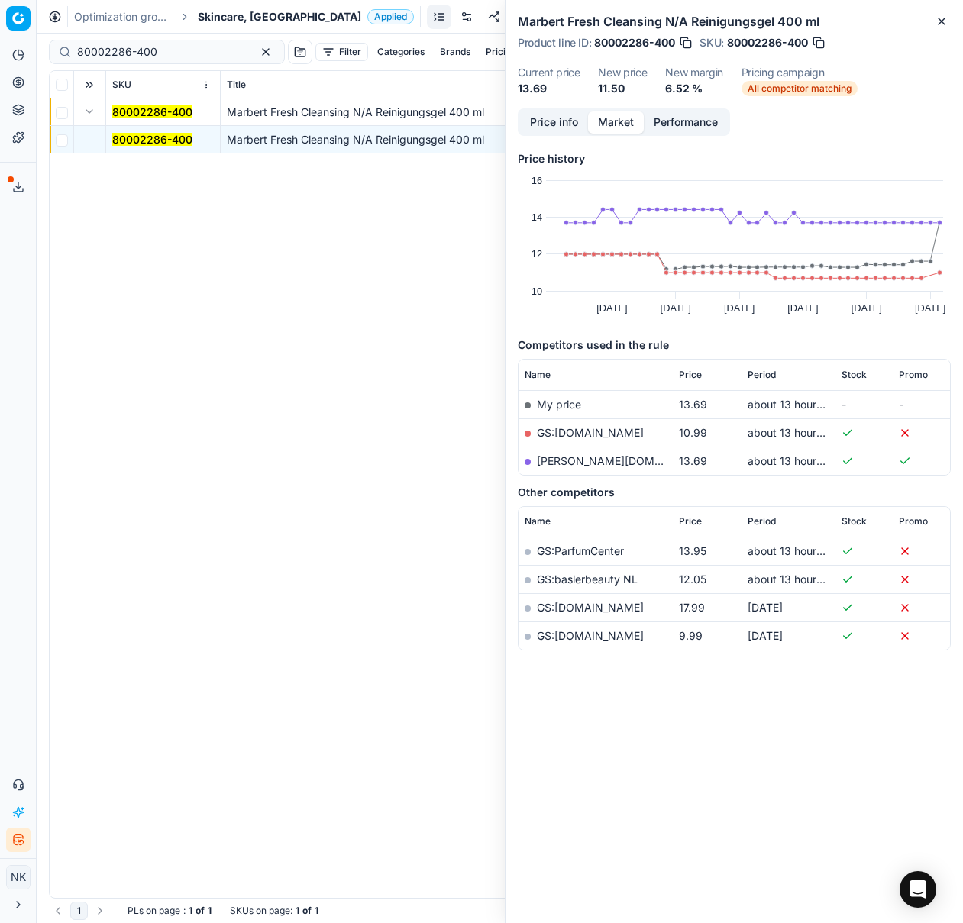
click at [553, 434] on link "GS:[DOMAIN_NAME]" at bounding box center [590, 432] width 107 height 13
click at [166, 53] on input "80002286-400" at bounding box center [160, 51] width 167 height 15
paste input "73006-1"
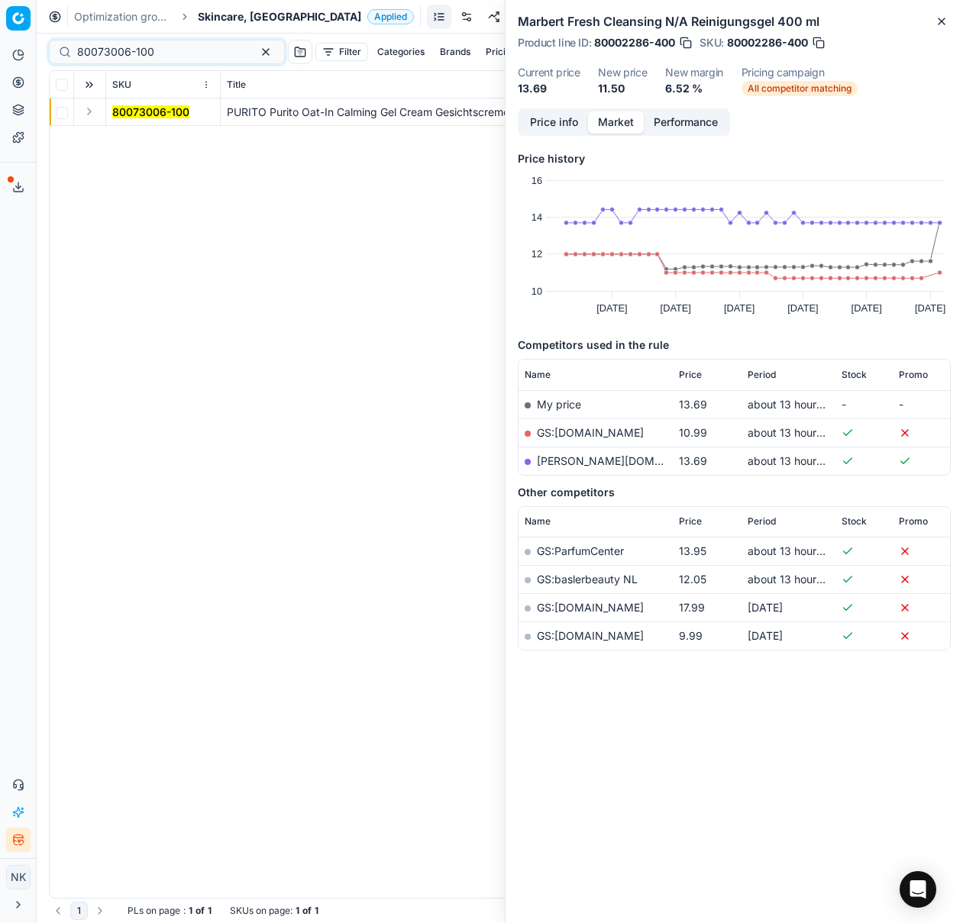
click at [84, 115] on button "Expand" at bounding box center [89, 111] width 18 height 18
click at [139, 144] on mark "80073006-100" at bounding box center [150, 139] width 77 height 13
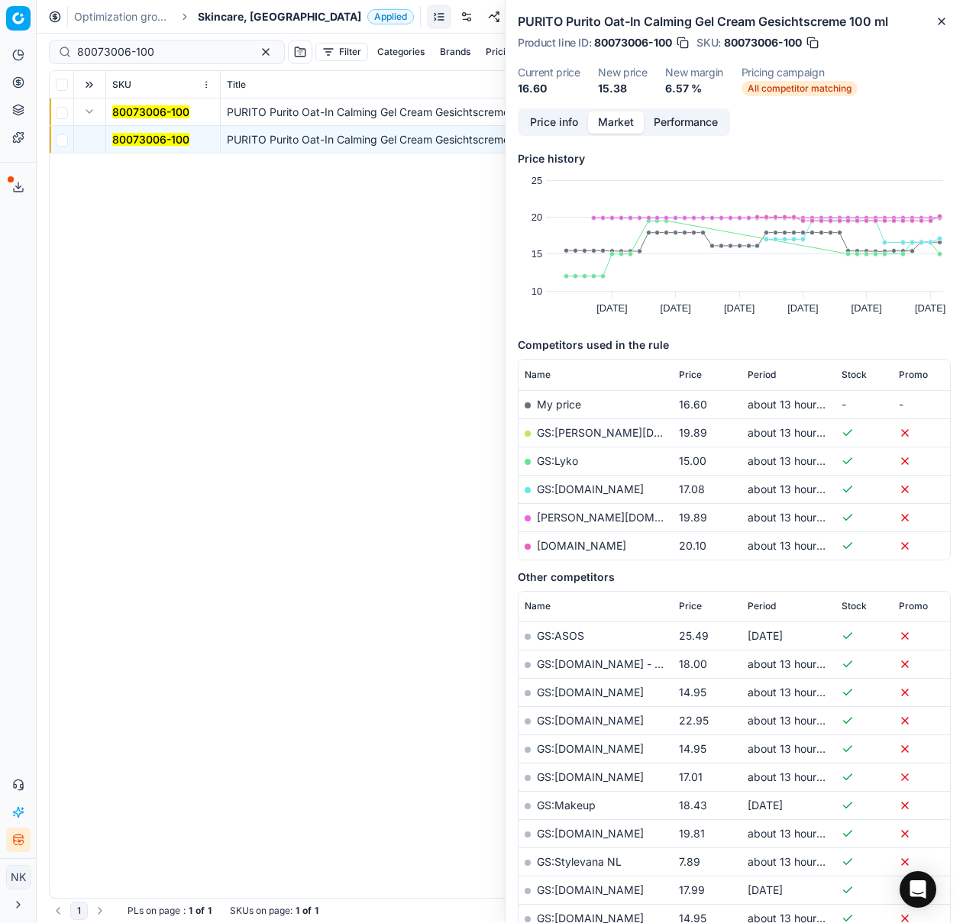
click at [562, 461] on link "GS:Lyko" at bounding box center [557, 460] width 41 height 13
click at [581, 487] on link "GS:Notino.nl" at bounding box center [590, 489] width 107 height 13
click at [567, 518] on link "douglas.nl" at bounding box center [625, 517] width 177 height 13
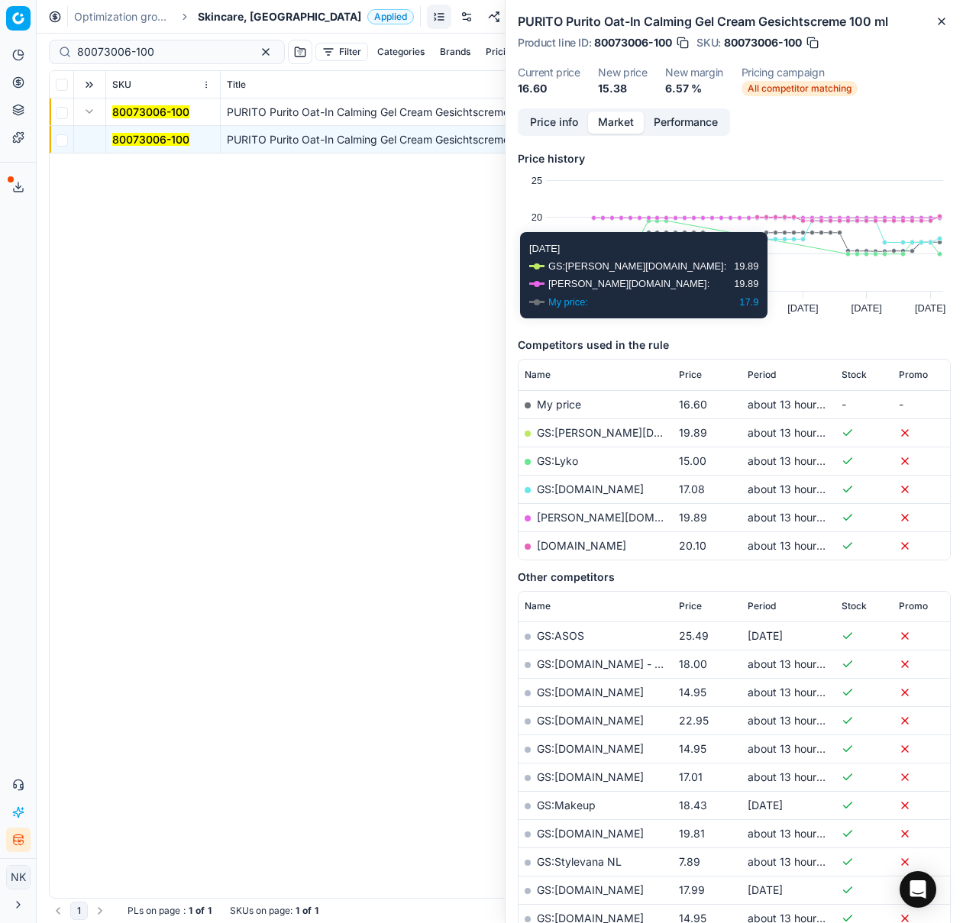
click at [562, 546] on link "notino.nl" at bounding box center [581, 545] width 89 height 13
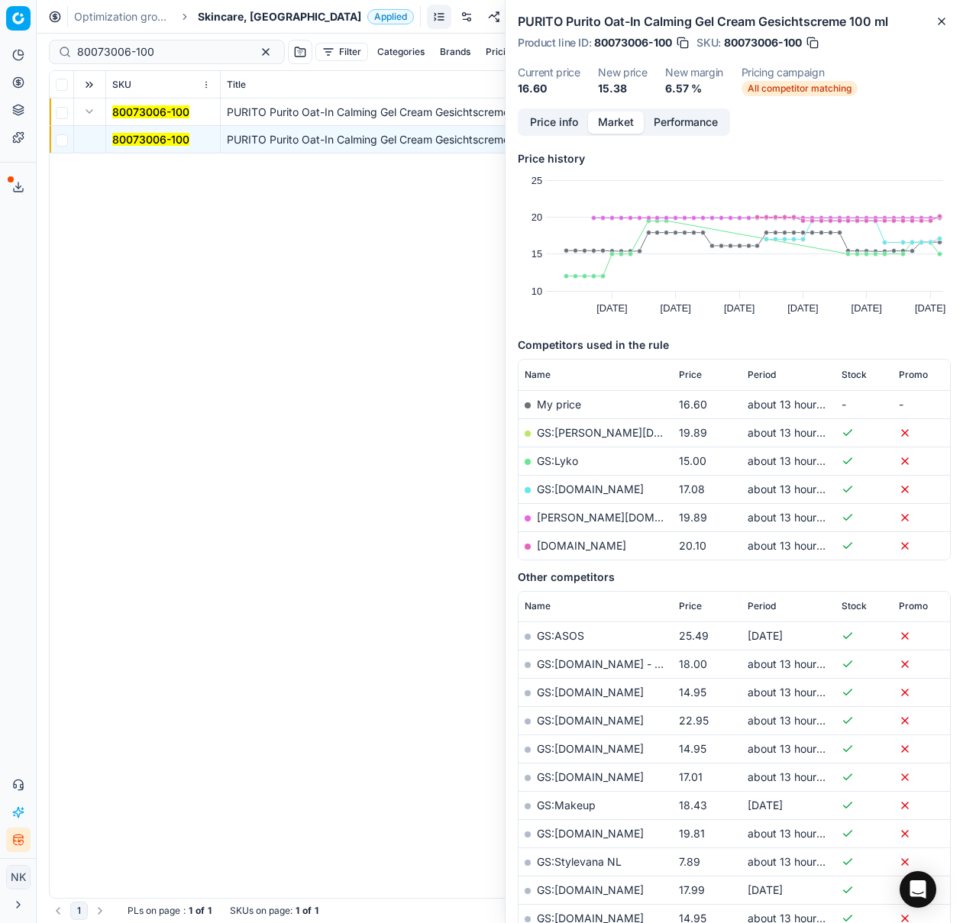
click at [557, 458] on link "GS:Lyko" at bounding box center [557, 460] width 41 height 13
click at [193, 49] on input "80073006-100" at bounding box center [160, 51] width 167 height 15
paste input "1876-15"
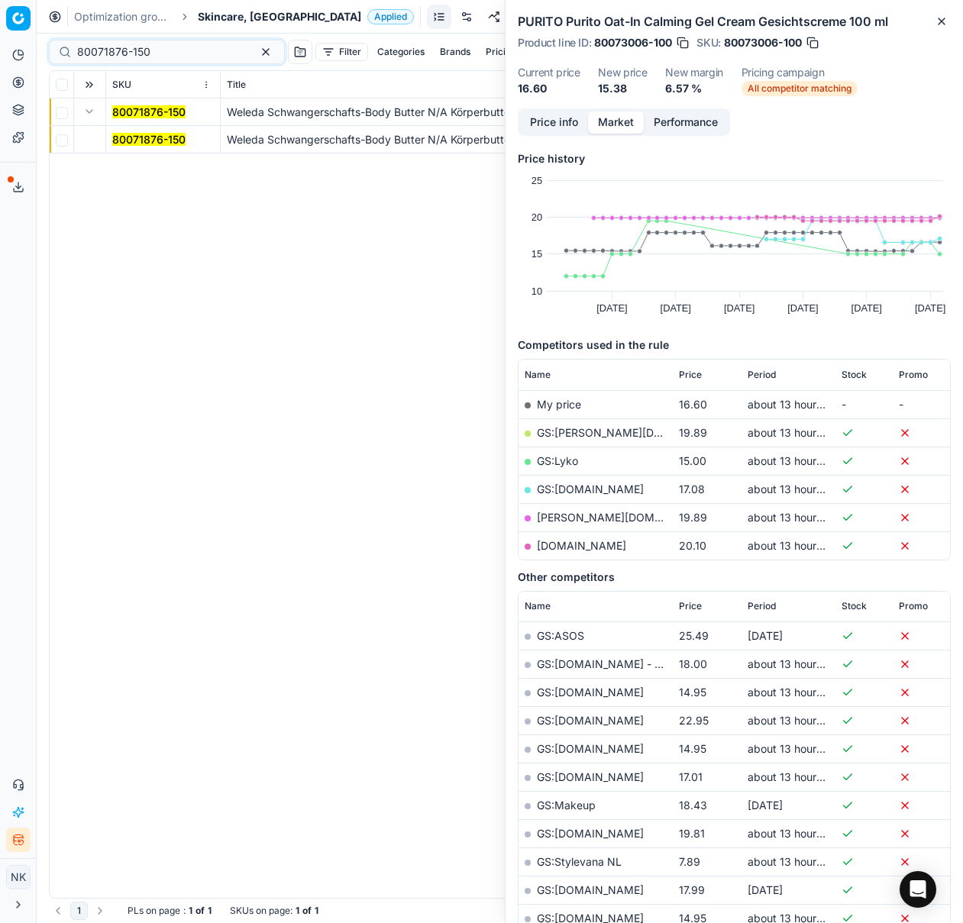
click at [83, 111] on button "Expand" at bounding box center [89, 111] width 18 height 18
click at [140, 134] on mark "80071876-150" at bounding box center [148, 139] width 73 height 13
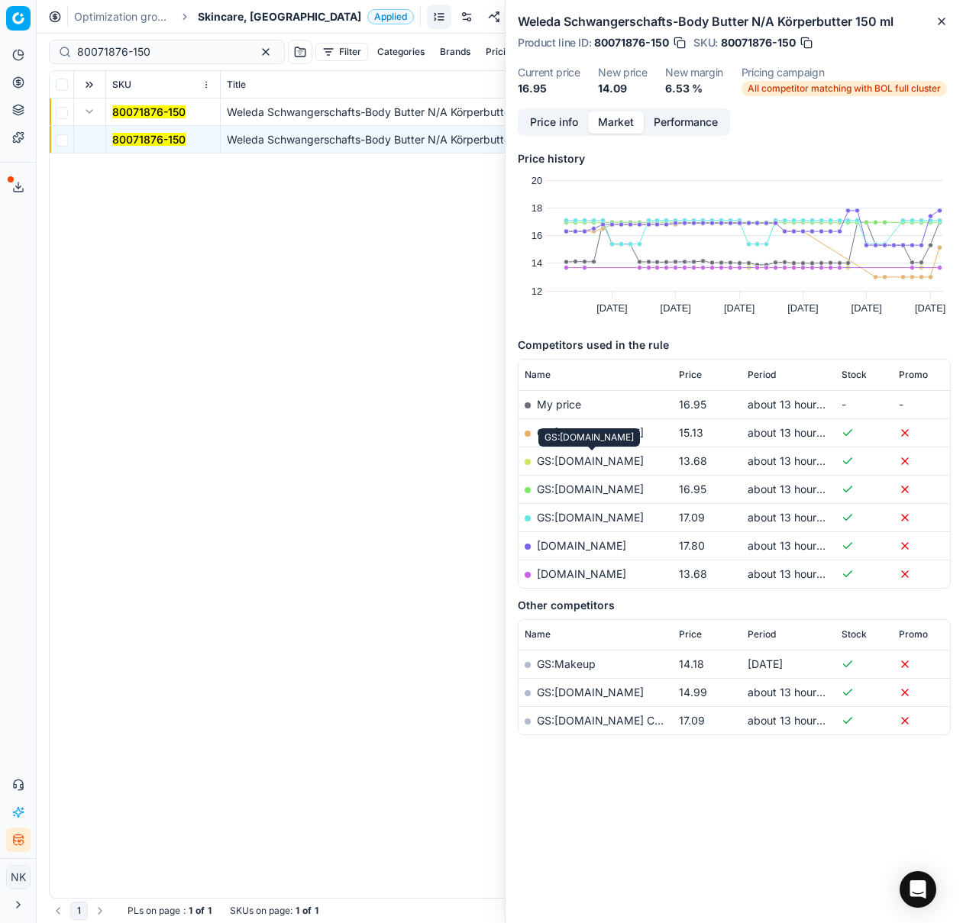
click at [579, 463] on link "GS:[DOMAIN_NAME]" at bounding box center [590, 460] width 107 height 13
click at [179, 48] on input "80071876-150" at bounding box center [160, 51] width 167 height 15
paste input "90010598-0016684"
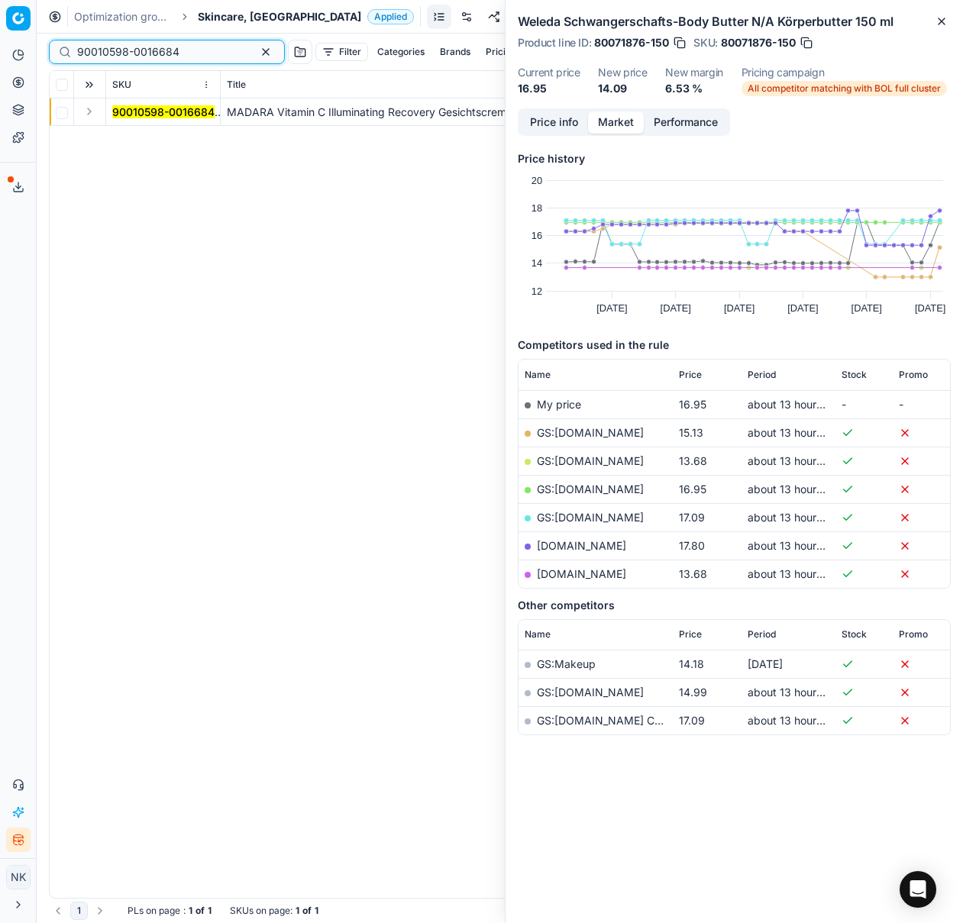
type input "90010598-0016684"
click at [91, 113] on button "Expand" at bounding box center [89, 111] width 18 height 18
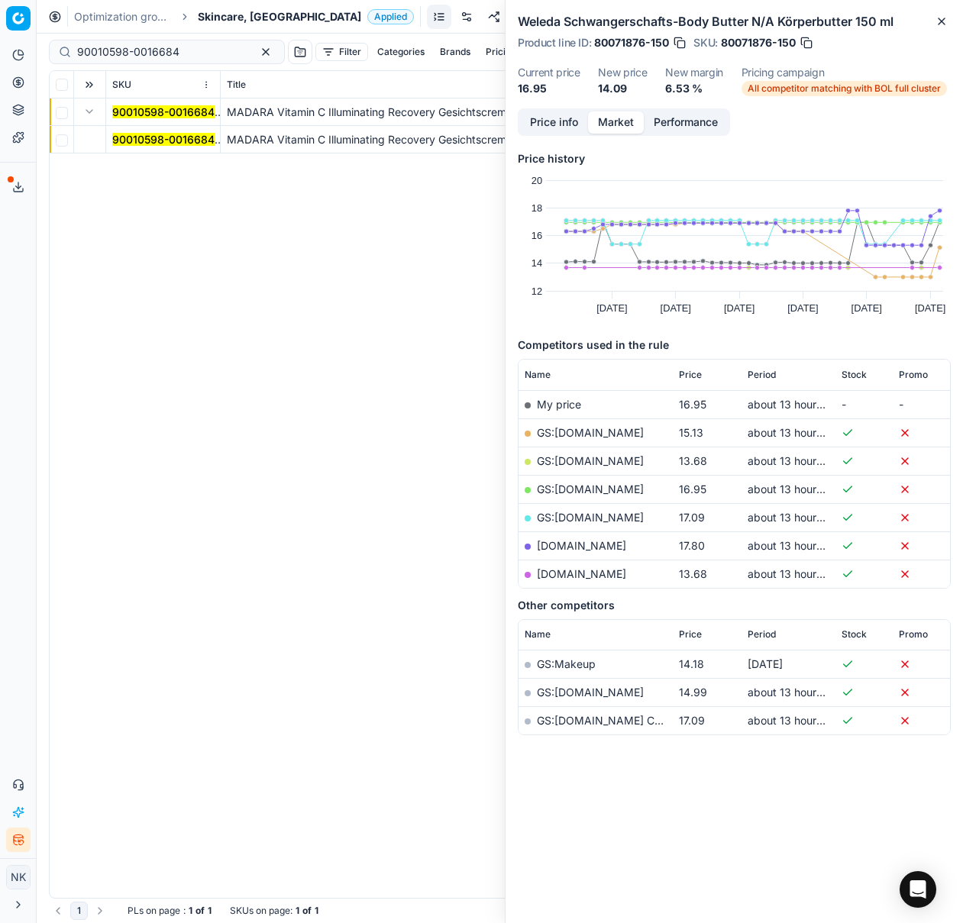
click at [137, 142] on mark "90010598-0016684" at bounding box center [163, 139] width 102 height 13
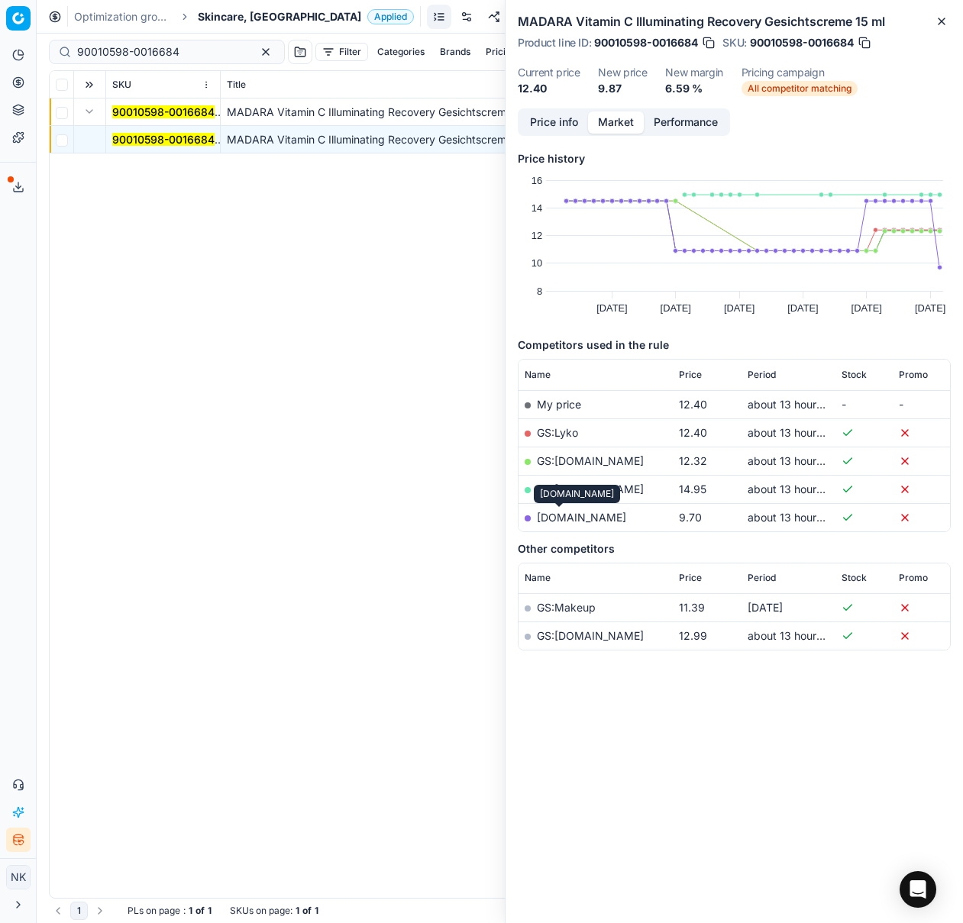
click at [550, 519] on link "notino.nl" at bounding box center [581, 517] width 89 height 13
